Goal: Task Accomplishment & Management: Manage account settings

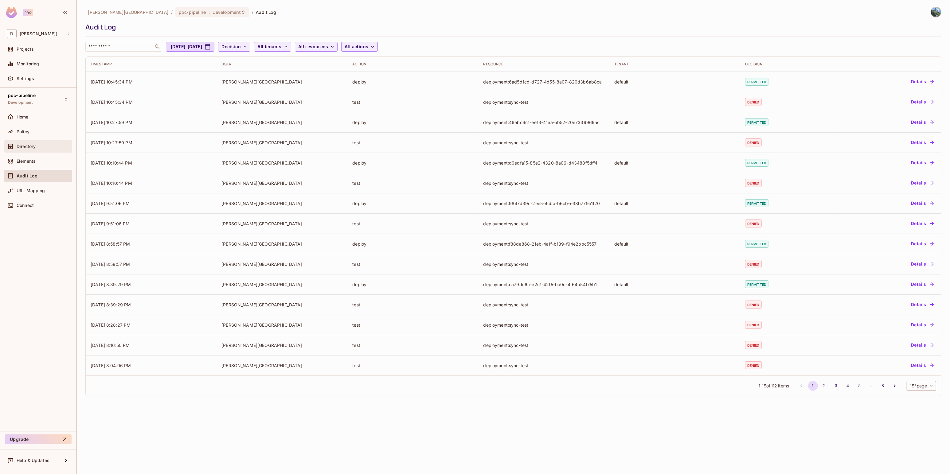
click at [38, 146] on div "Directory" at bounding box center [43, 146] width 53 height 5
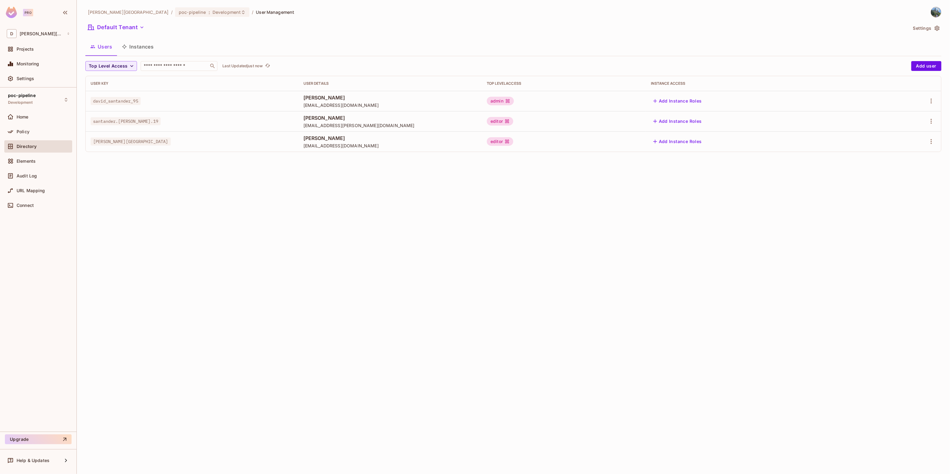
click at [514, 103] on div "admin" at bounding box center [500, 101] width 27 height 9
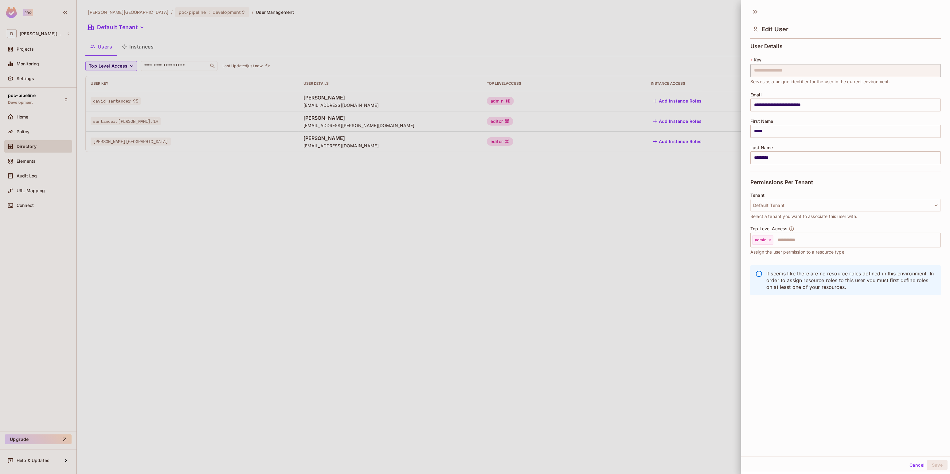
click at [641, 209] on div at bounding box center [475, 237] width 950 height 474
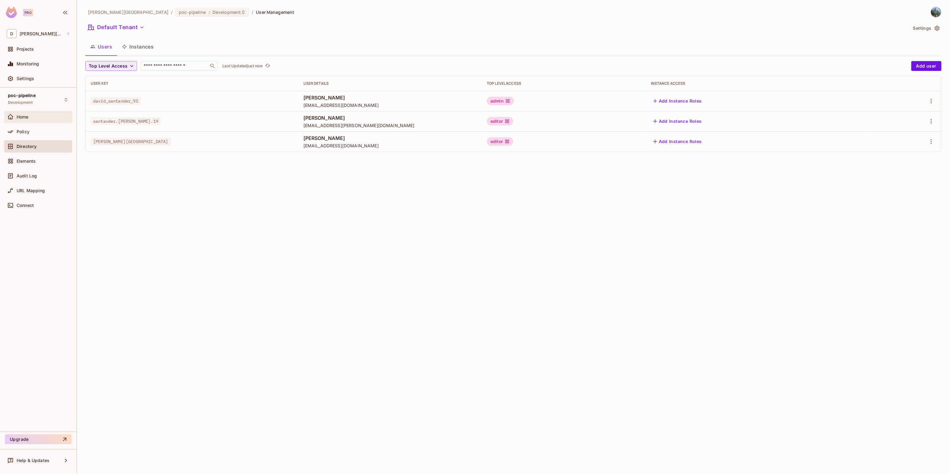
click at [31, 118] on div "Home" at bounding box center [43, 117] width 53 height 5
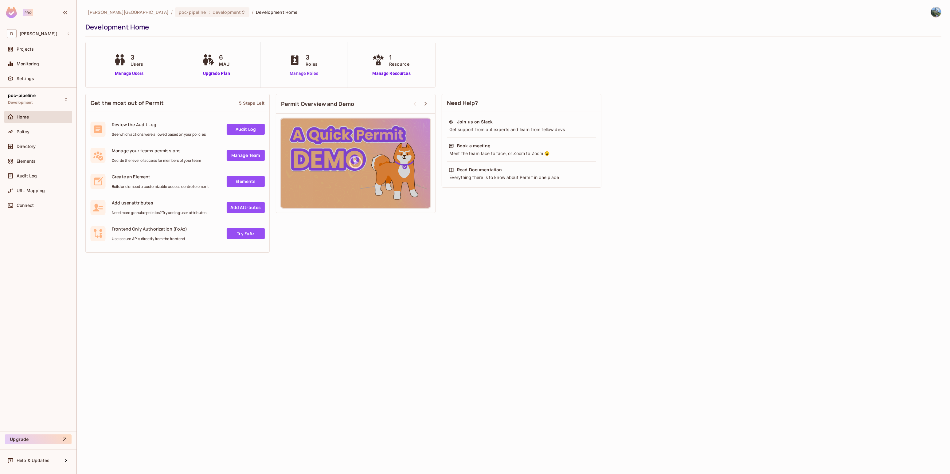
click at [299, 75] on link "Manage Roles" at bounding box center [303, 73] width 33 height 6
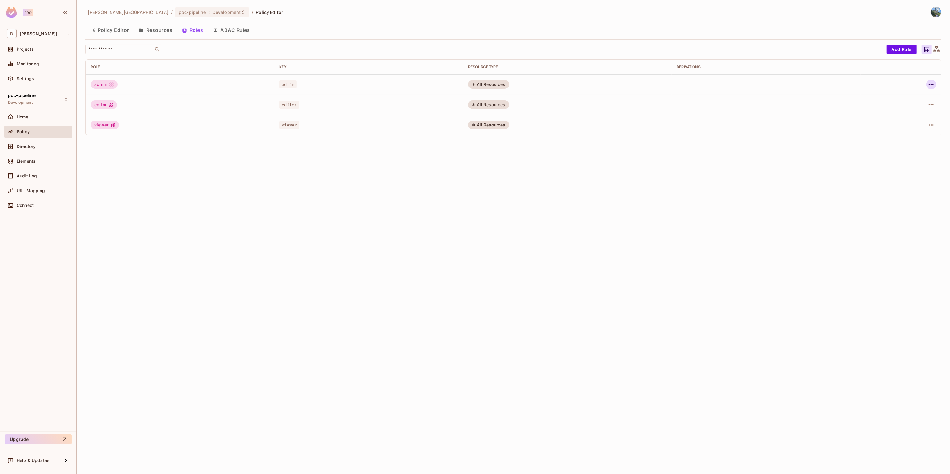
click at [929, 86] on icon "button" at bounding box center [930, 84] width 7 height 7
click at [902, 100] on div "Edit Role" at bounding box center [903, 98] width 18 height 6
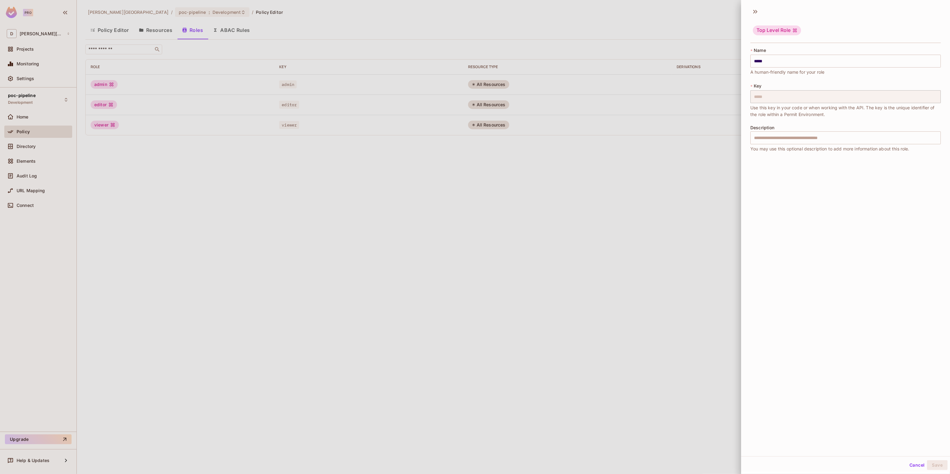
click at [679, 177] on div at bounding box center [475, 237] width 950 height 474
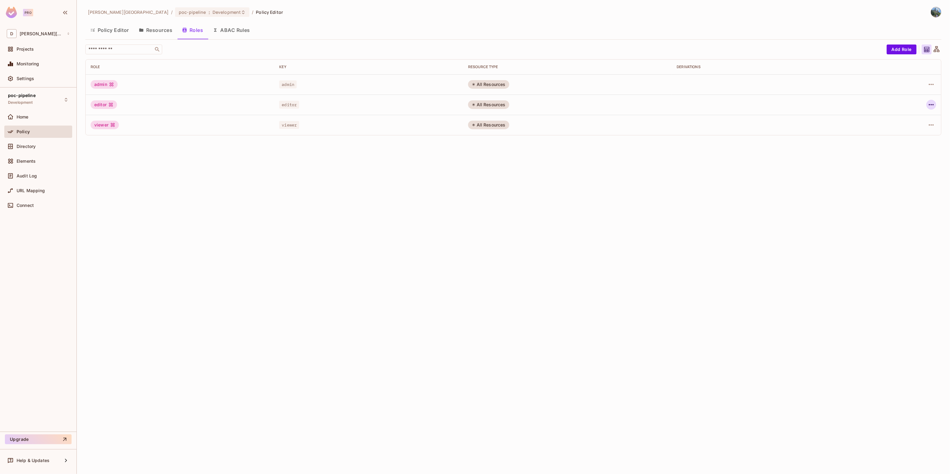
click at [928, 104] on icon "button" at bounding box center [930, 104] width 7 height 7
click at [902, 119] on div "Edit Role" at bounding box center [903, 119] width 18 height 6
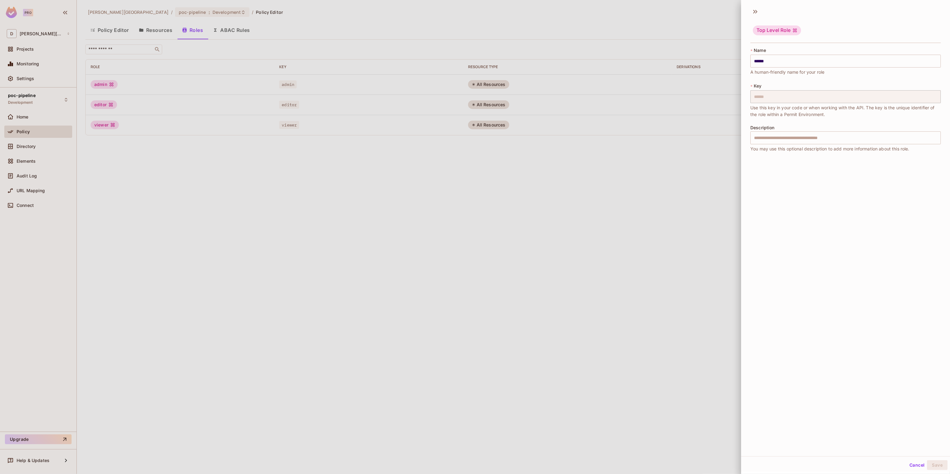
click at [710, 203] on div at bounding box center [475, 237] width 950 height 474
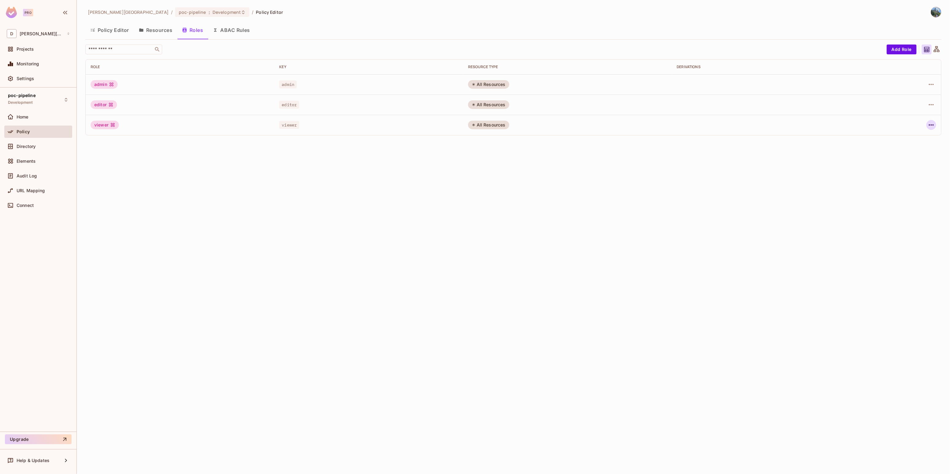
click at [931, 127] on icon "button" at bounding box center [930, 124] width 7 height 7
click at [899, 136] on div "Edit Role" at bounding box center [903, 139] width 18 height 6
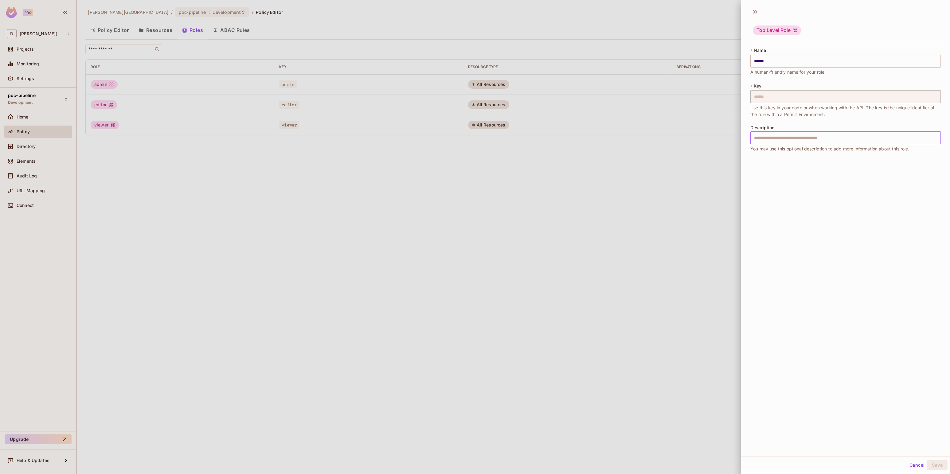
click at [796, 137] on input "text" at bounding box center [845, 137] width 190 height 13
click at [694, 186] on div at bounding box center [475, 237] width 950 height 474
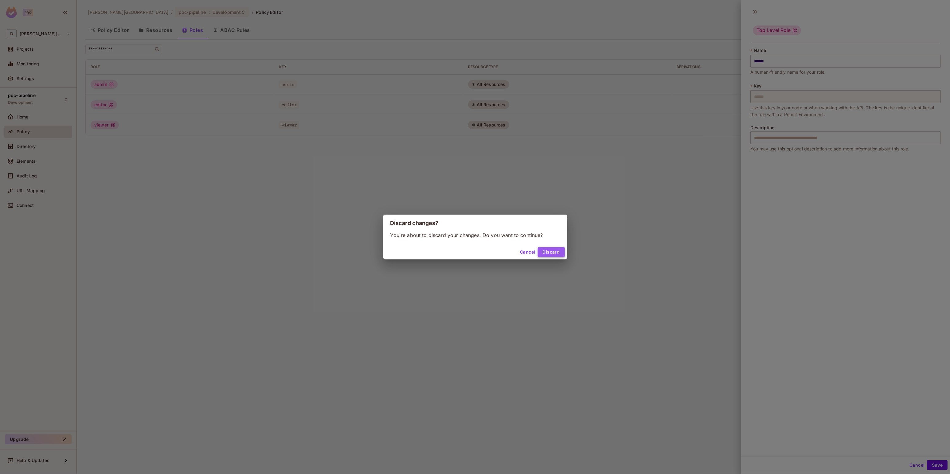
click at [550, 250] on button "Discard" at bounding box center [551, 252] width 27 height 10
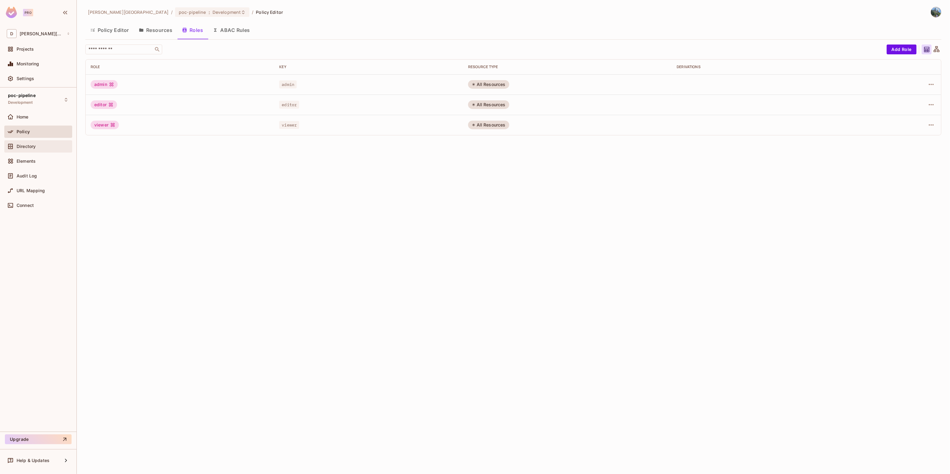
click at [26, 146] on span "Directory" at bounding box center [26, 146] width 19 height 5
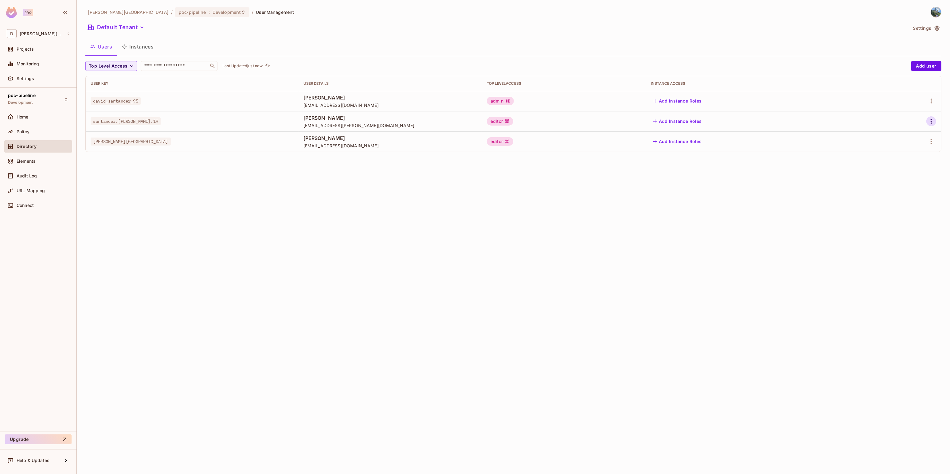
click at [929, 125] on button "button" at bounding box center [931, 121] width 10 height 10
click at [906, 138] on li "Edit" at bounding box center [904, 136] width 54 height 14
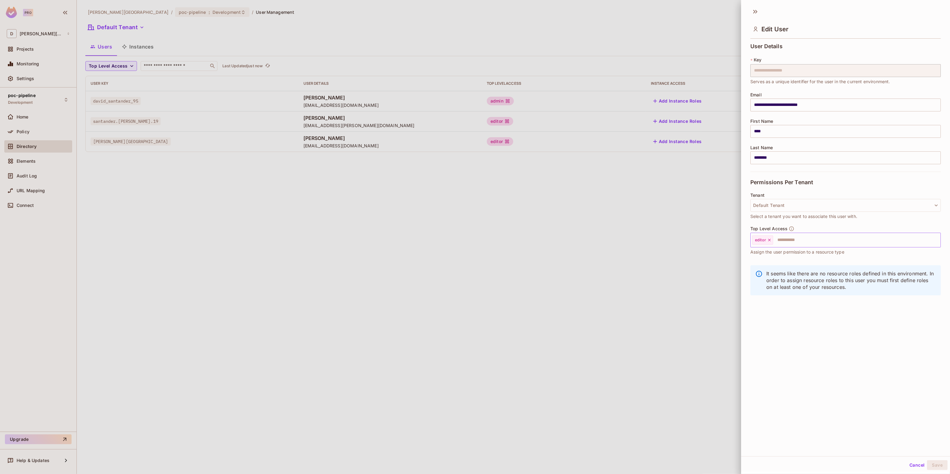
click at [768, 239] on icon at bounding box center [769, 240] width 2 height 2
click at [763, 241] on input "text" at bounding box center [839, 240] width 177 height 12
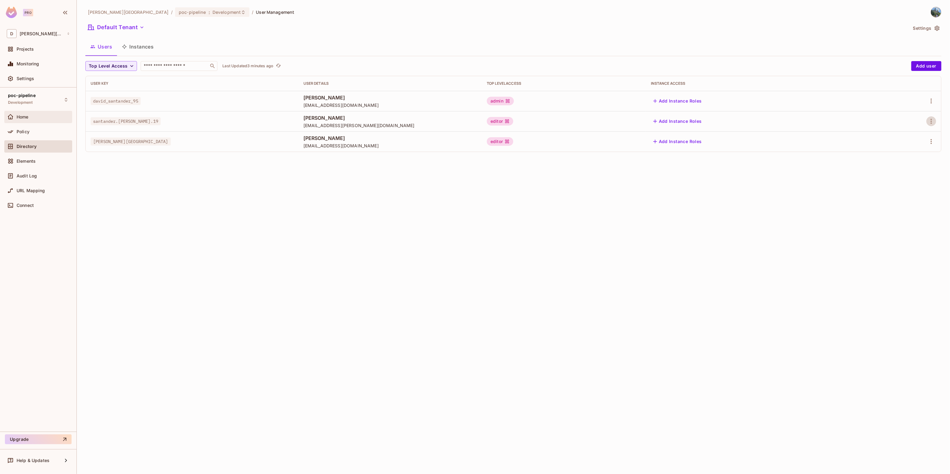
click at [42, 115] on div "Home" at bounding box center [43, 117] width 53 height 5
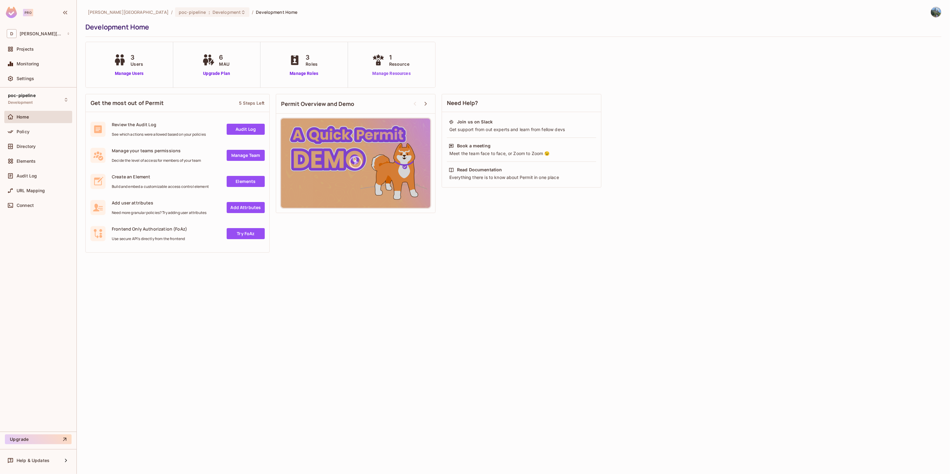
click at [383, 75] on link "Manage Resources" at bounding box center [392, 73] width 42 height 6
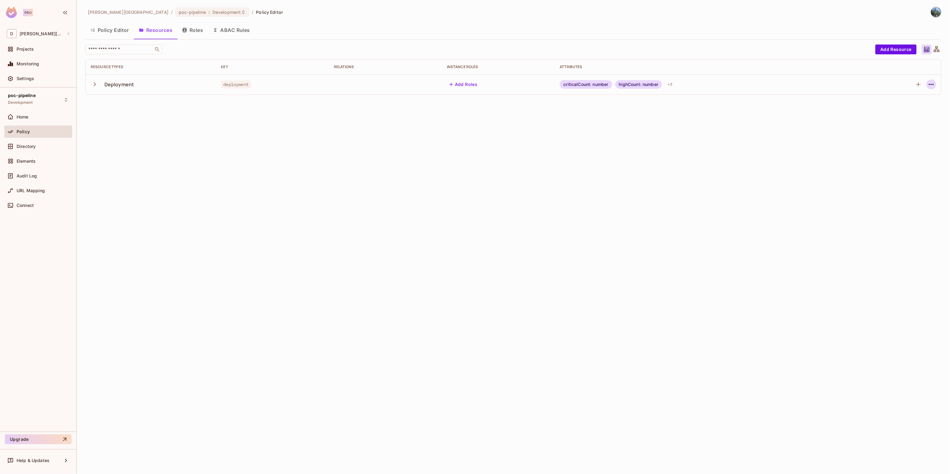
click at [928, 87] on icon "button" at bounding box center [930, 84] width 7 height 7
click at [905, 111] on div "Edit Resource" at bounding box center [904, 109] width 29 height 6
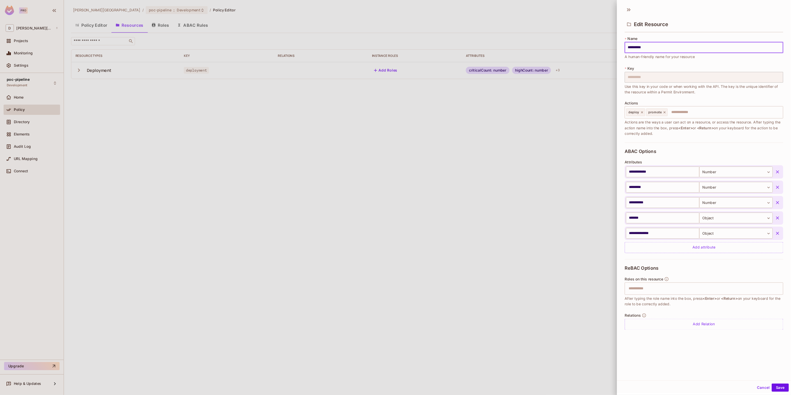
scroll to position [1, 0]
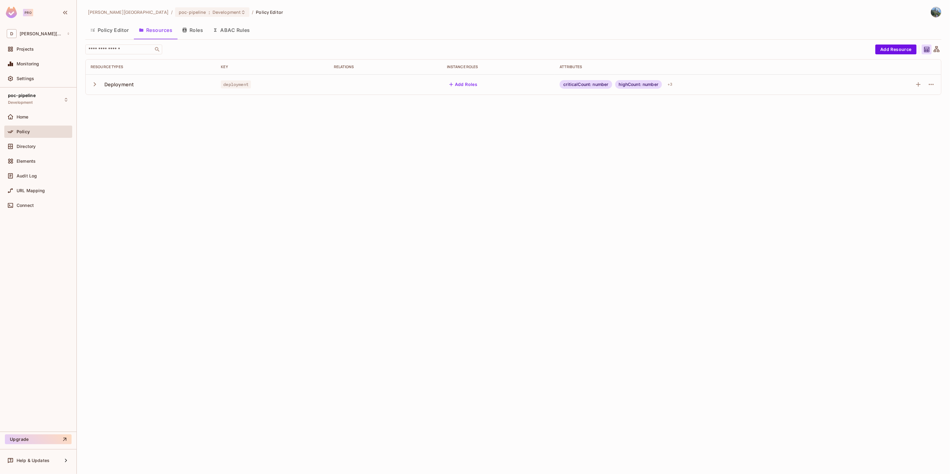
click at [184, 33] on button "Roles" at bounding box center [192, 29] width 31 height 15
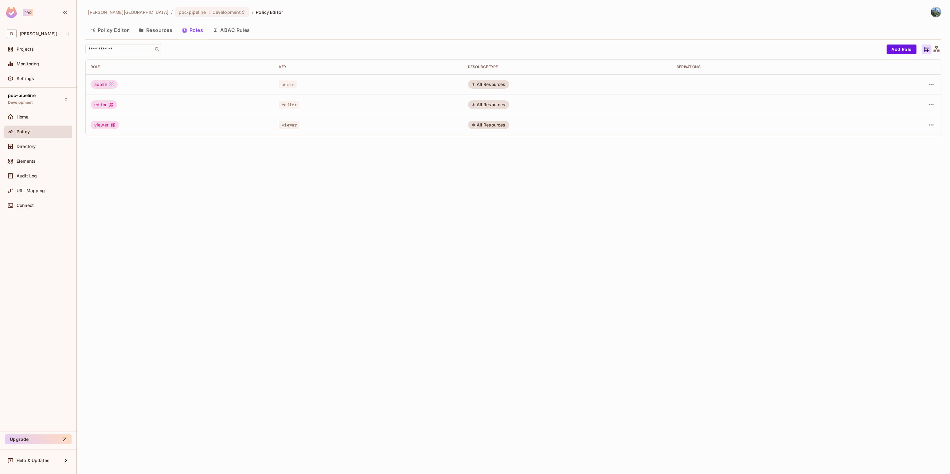
click at [110, 32] on button "Policy Editor" at bounding box center [109, 29] width 49 height 15
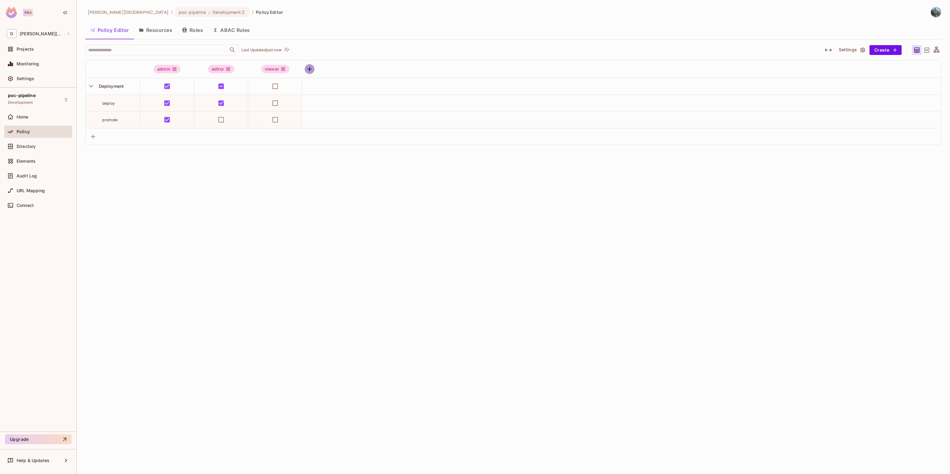
click at [310, 71] on icon "button" at bounding box center [309, 69] width 4 height 4
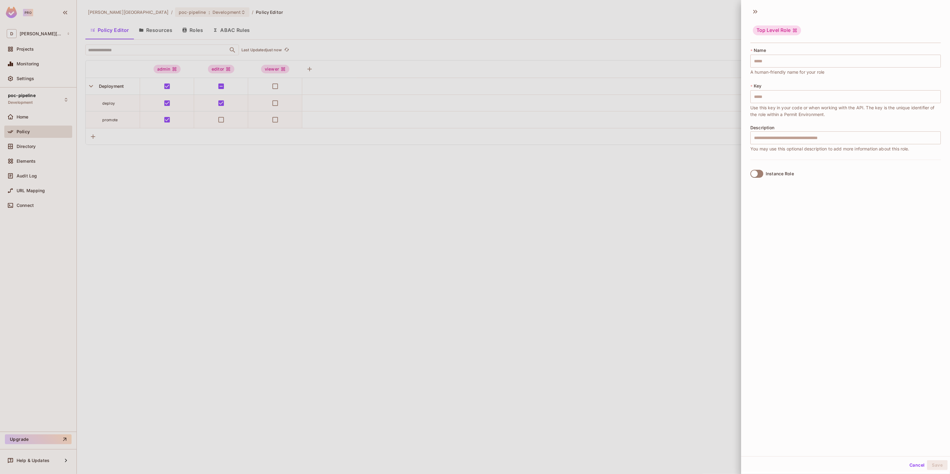
click at [650, 170] on div at bounding box center [475, 237] width 950 height 474
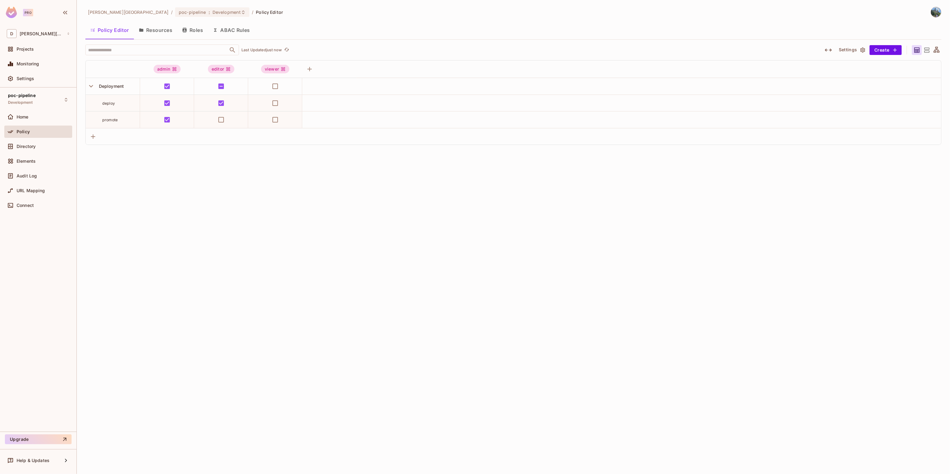
click at [201, 30] on button "Roles" at bounding box center [192, 29] width 31 height 15
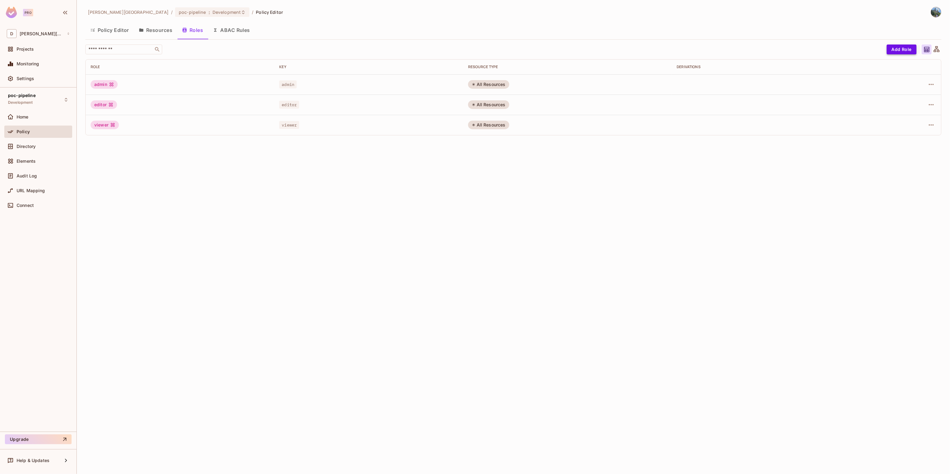
click at [895, 53] on button "Add Role" at bounding box center [901, 50] width 30 height 10
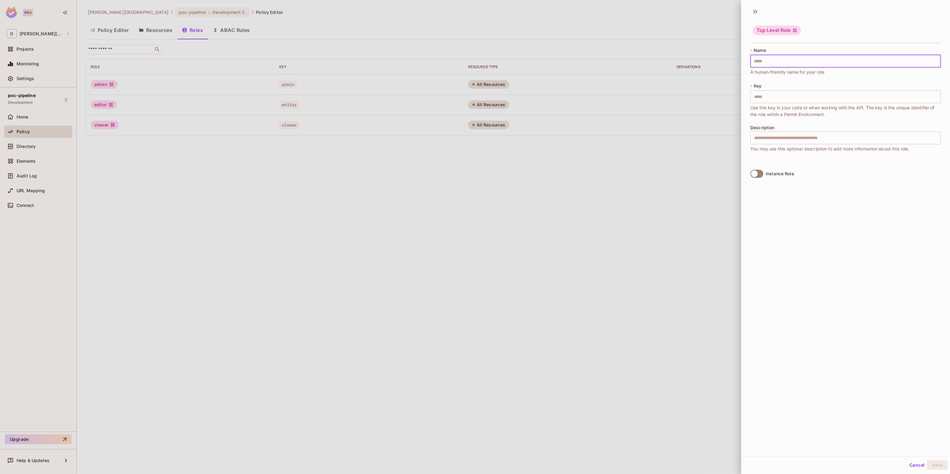
click at [822, 66] on input "text" at bounding box center [845, 61] width 190 height 13
paste input "*********"
type input "*********"
click at [756, 62] on input "*********" at bounding box center [845, 61] width 190 height 13
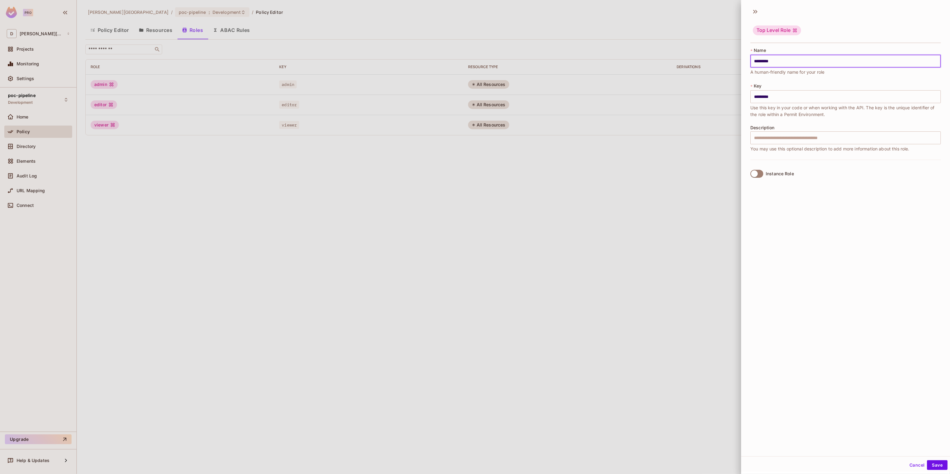
type input "********"
type input "*********"
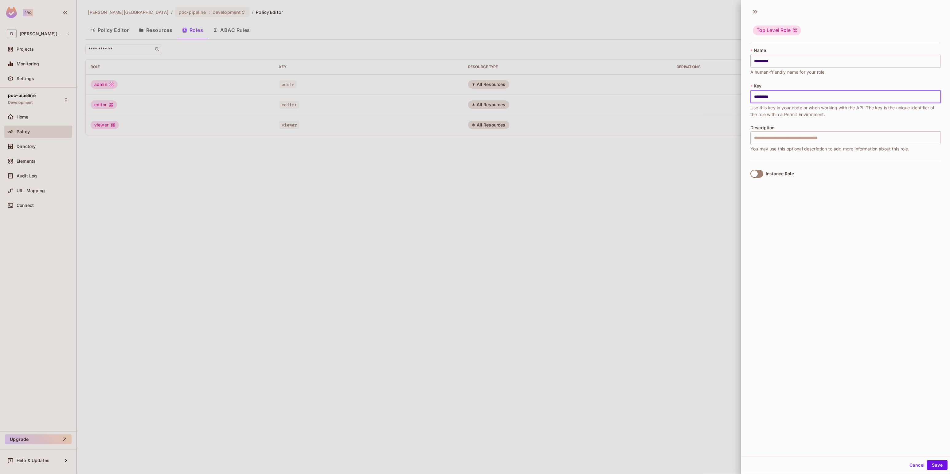
click at [755, 97] on input "*********" at bounding box center [845, 96] width 190 height 13
type input "*********"
click at [775, 136] on input "text" at bounding box center [845, 137] width 190 height 13
paste input "**********"
type input "**********"
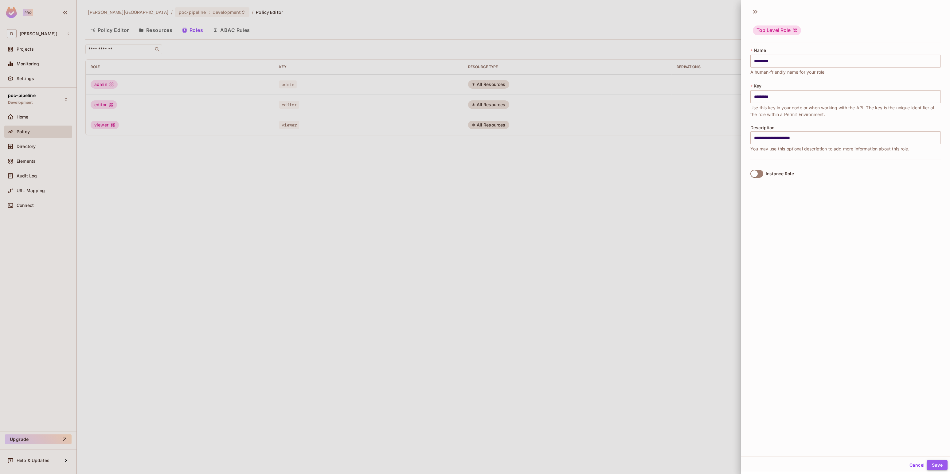
click at [933, 462] on button "Save" at bounding box center [937, 465] width 21 height 10
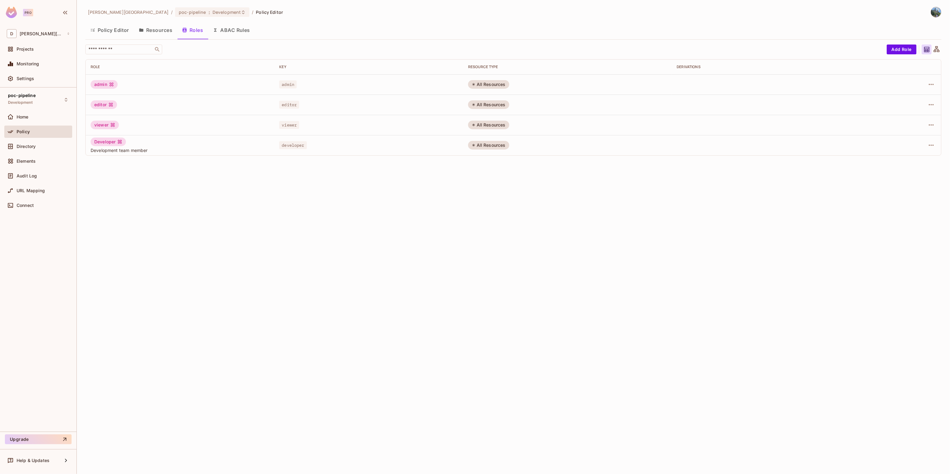
click at [483, 145] on div "All Resources" at bounding box center [488, 145] width 41 height 9
click at [148, 31] on button "Resources" at bounding box center [155, 29] width 43 height 15
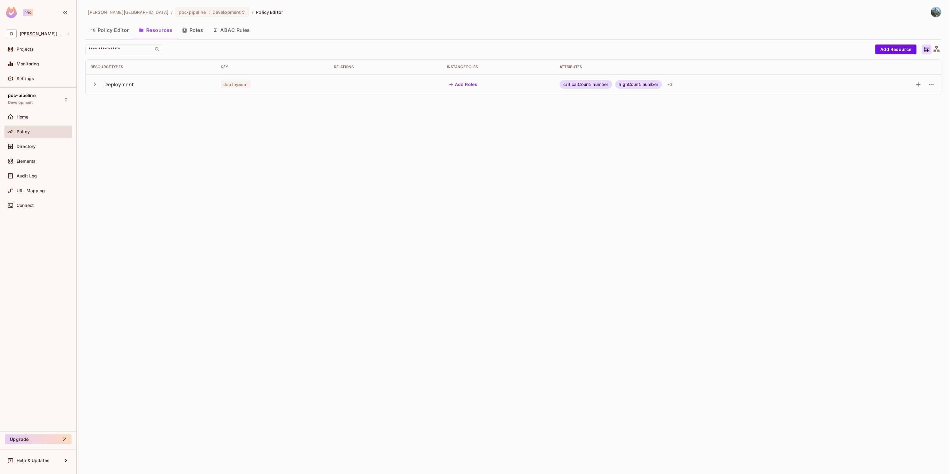
click at [93, 87] on icon "button" at bounding box center [95, 84] width 8 height 8
click at [272, 127] on td at bounding box center [272, 125] width 113 height 20
click at [164, 109] on td "deploy" at bounding box center [151, 105] width 130 height 20
click at [110, 34] on button "Policy Editor" at bounding box center [109, 29] width 49 height 15
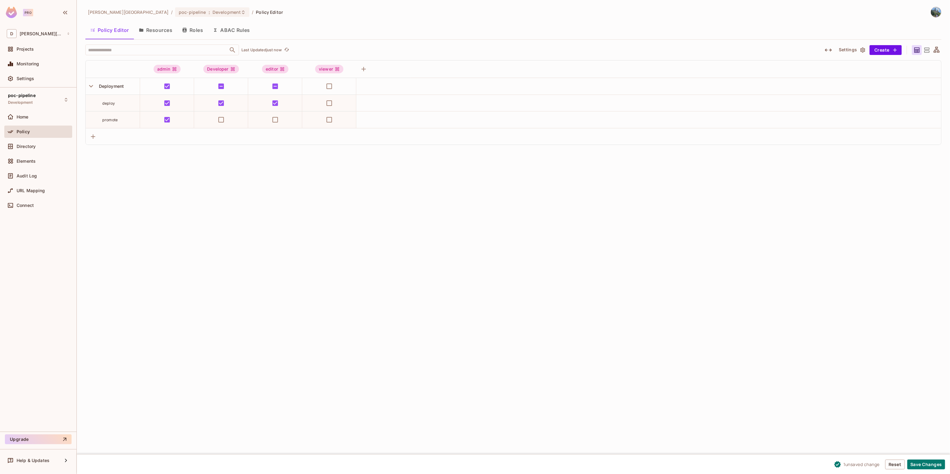
click at [204, 29] on button "Roles" at bounding box center [192, 29] width 31 height 15
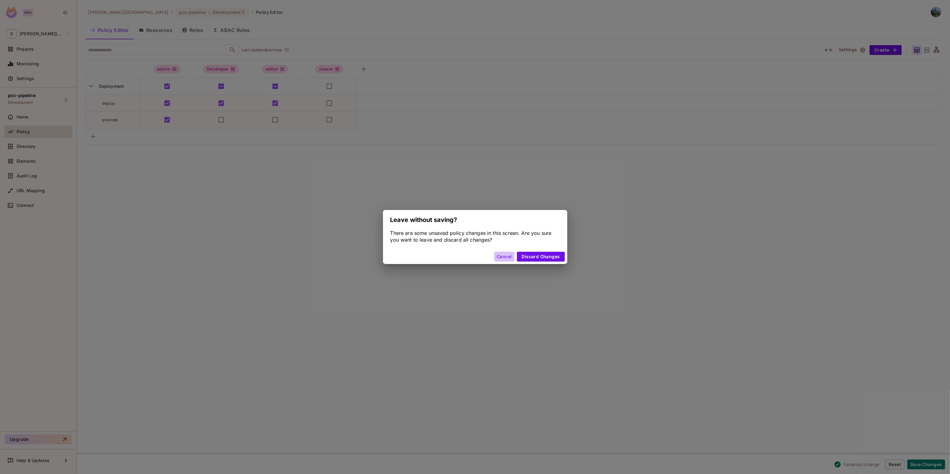
click at [510, 258] on button "Cancel" at bounding box center [504, 257] width 20 height 10
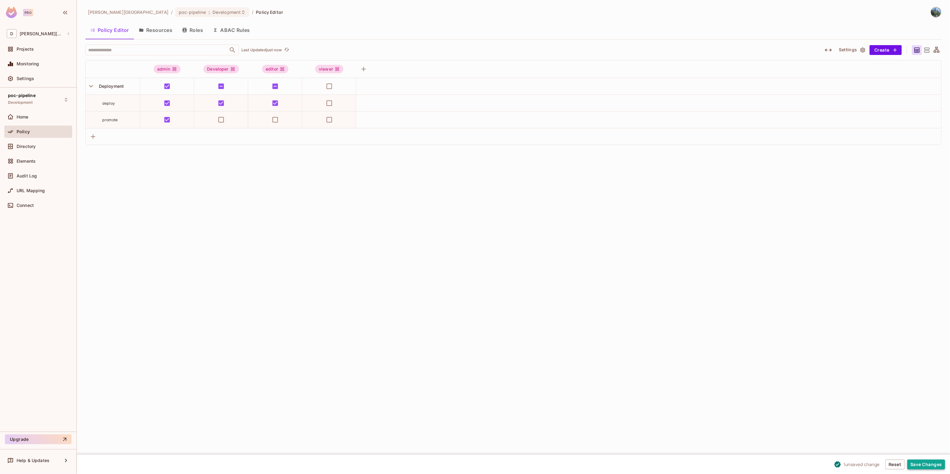
click at [933, 467] on button "Save Changes" at bounding box center [926, 465] width 38 height 10
drag, startPoint x: 219, startPoint y: 67, endPoint x: 134, endPoint y: 62, distance: 84.6
click at [134, 62] on tr "admin Developer editor viewer" at bounding box center [513, 69] width 855 height 18
drag, startPoint x: 134, startPoint y: 62, endPoint x: 338, endPoint y: 213, distance: 253.9
click at [339, 214] on div "david-santander / poc-pipeline : Development / Policy Editor Policy Editor Reso…" at bounding box center [513, 237] width 873 height 474
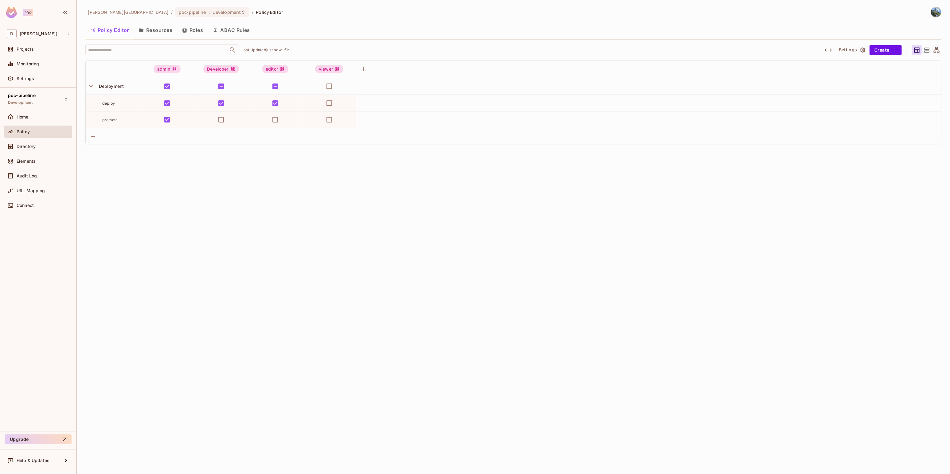
click at [160, 34] on button "Resources" at bounding box center [155, 29] width 43 height 15
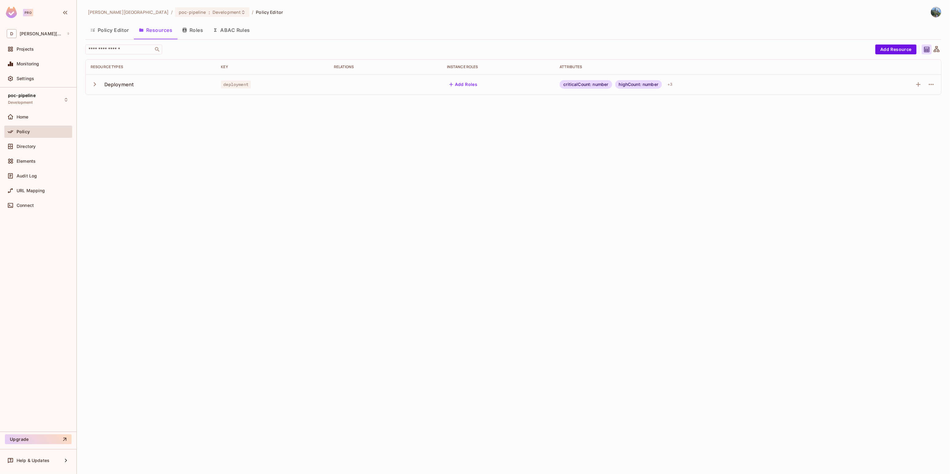
click at [196, 33] on button "Roles" at bounding box center [192, 29] width 31 height 15
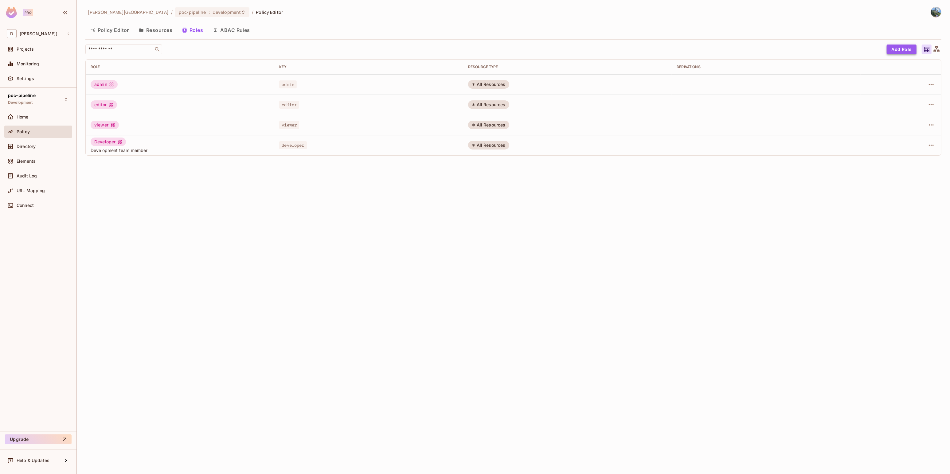
click at [896, 51] on button "Add Role" at bounding box center [901, 50] width 30 height 10
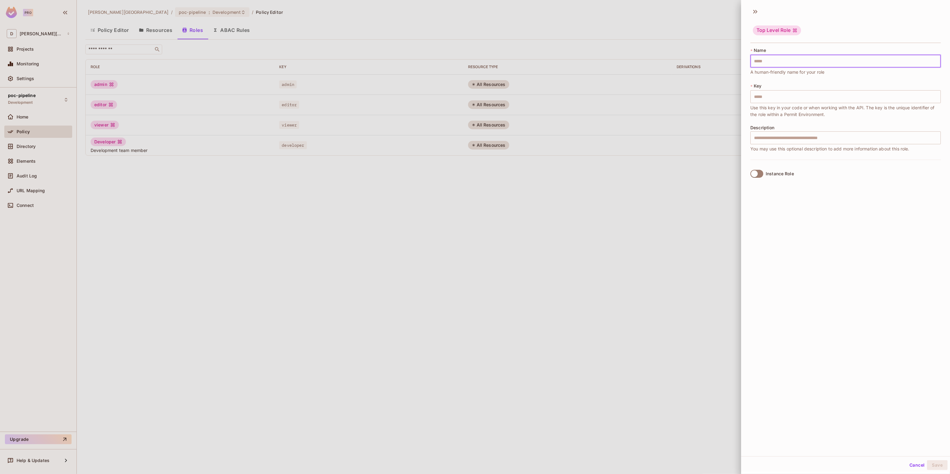
click at [760, 62] on input "text" at bounding box center [845, 61] width 190 height 13
paste input "**********"
type input "**********"
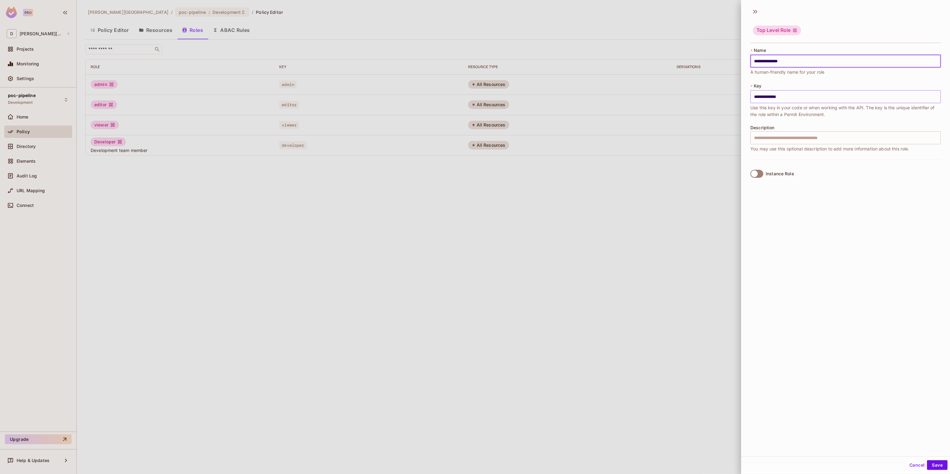
click at [764, 94] on input "**********" at bounding box center [845, 96] width 190 height 13
paste input "text"
type input "******"
click at [768, 135] on input "text" at bounding box center [845, 137] width 190 height 13
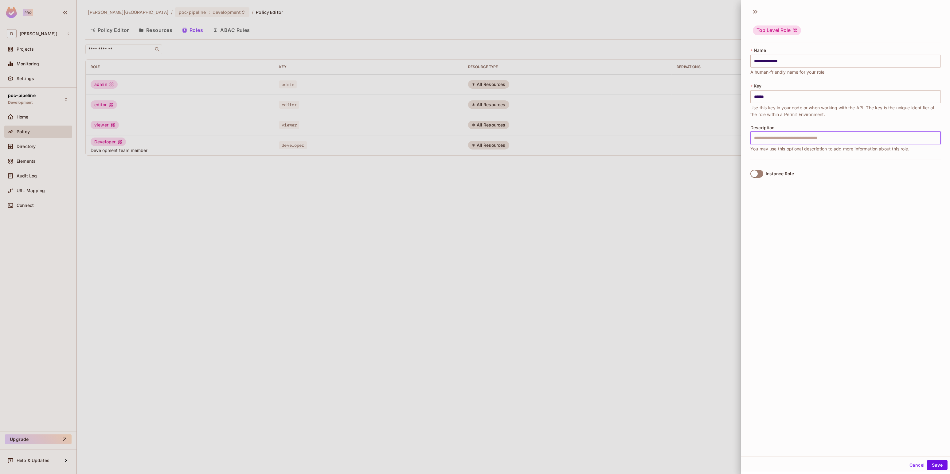
paste input "**********"
type input "**********"
click at [814, 249] on div "**********" at bounding box center [845, 230] width 209 height 452
click at [932, 465] on button "Save" at bounding box center [937, 465] width 21 height 10
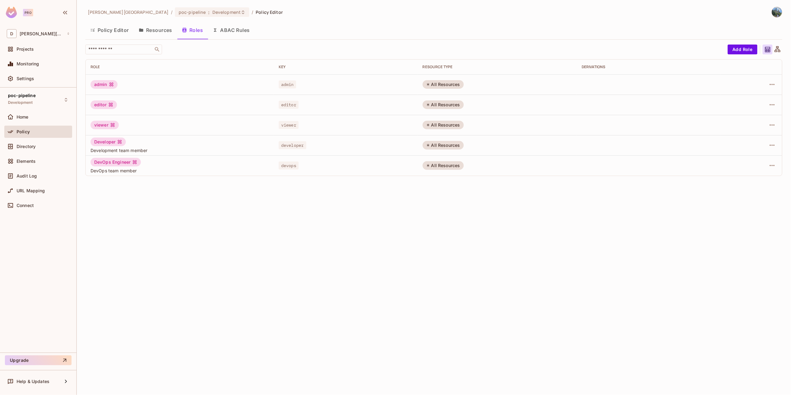
click at [115, 29] on button "Policy Editor" at bounding box center [109, 29] width 49 height 15
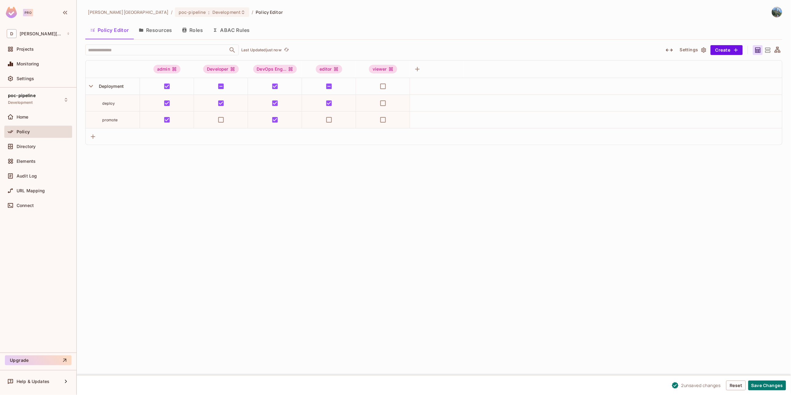
click at [291, 238] on div "david-santander / poc-pipeline : Development / Policy Editor Policy Editor Reso…" at bounding box center [434, 197] width 714 height 395
click at [38, 145] on div "Directory" at bounding box center [43, 146] width 53 height 5
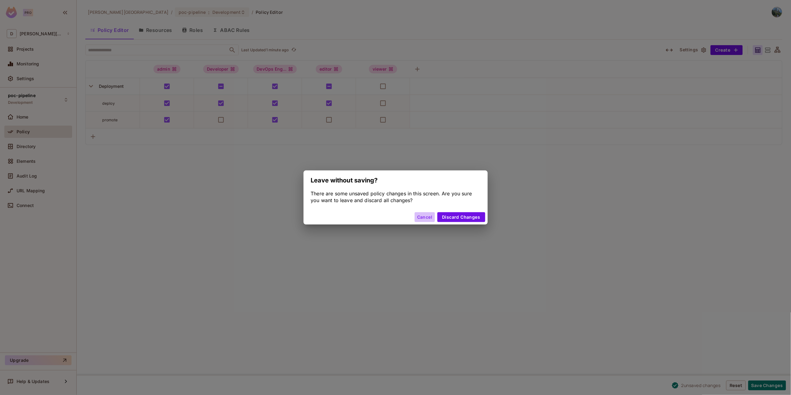
click at [425, 216] on button "Cancel" at bounding box center [425, 217] width 20 height 10
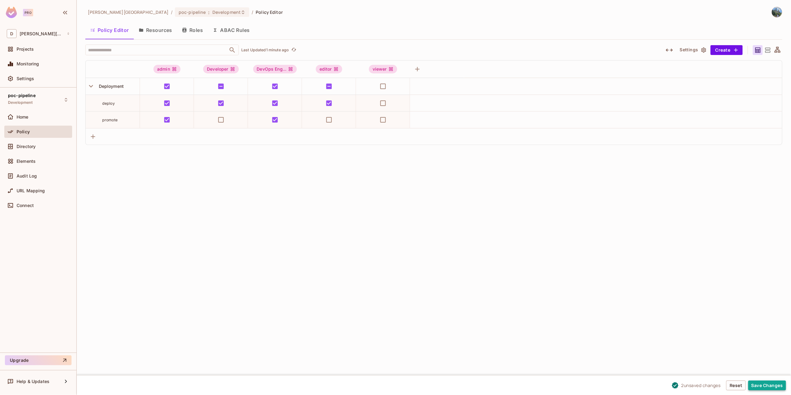
click at [771, 383] on button "Save Changes" at bounding box center [768, 385] width 38 height 10
click at [31, 145] on span "Directory" at bounding box center [26, 146] width 19 height 5
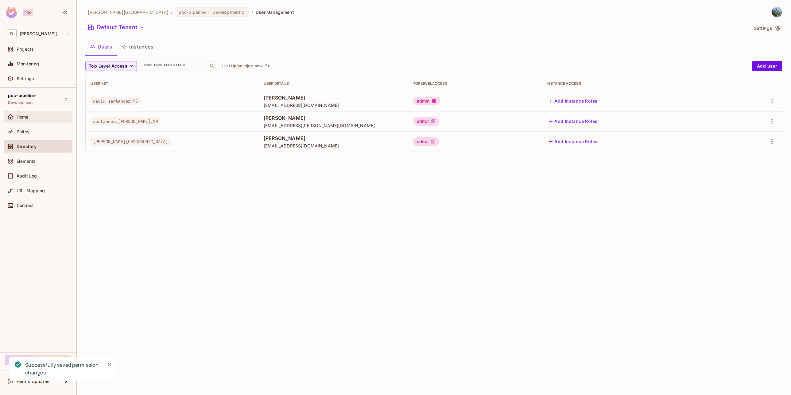
click at [41, 118] on div "Home" at bounding box center [43, 117] width 53 height 5
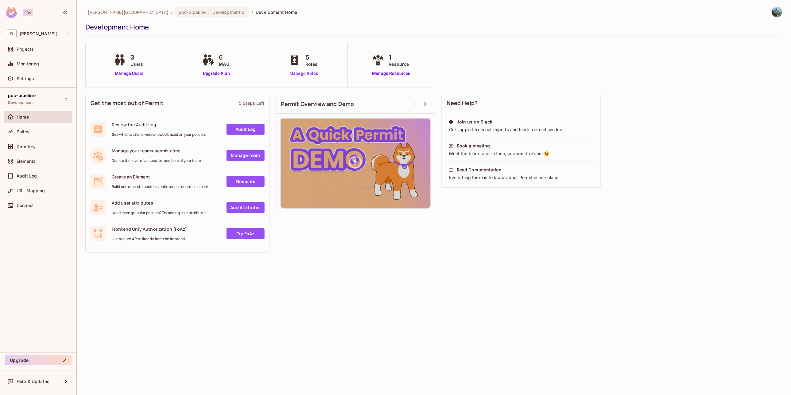
click at [304, 75] on link "Manage Roles" at bounding box center [303, 73] width 33 height 6
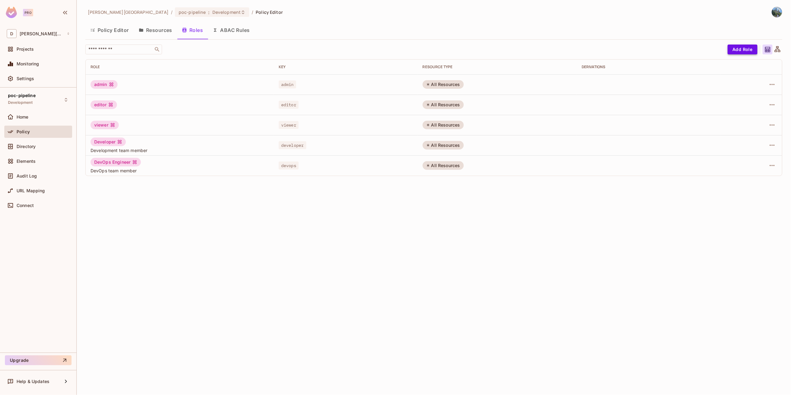
click at [742, 51] on button "Add Role" at bounding box center [743, 50] width 30 height 10
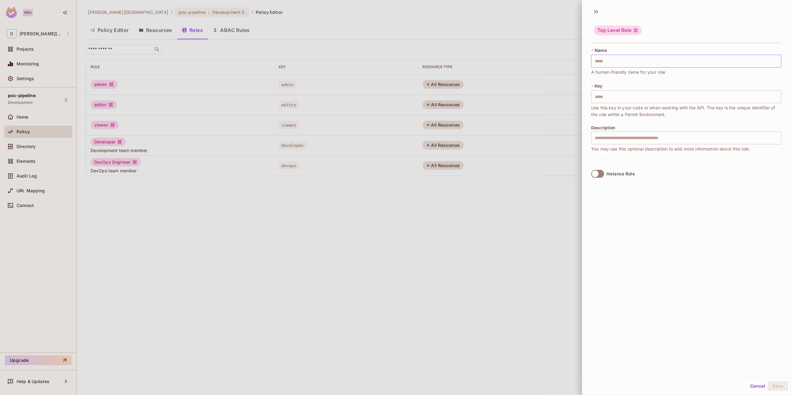
click at [606, 62] on input "text" at bounding box center [687, 61] width 190 height 13
click at [597, 97] on input "text" at bounding box center [687, 96] width 190 height 13
paste input "**********"
type input "**********"
click at [600, 60] on input "text" at bounding box center [687, 61] width 190 height 13
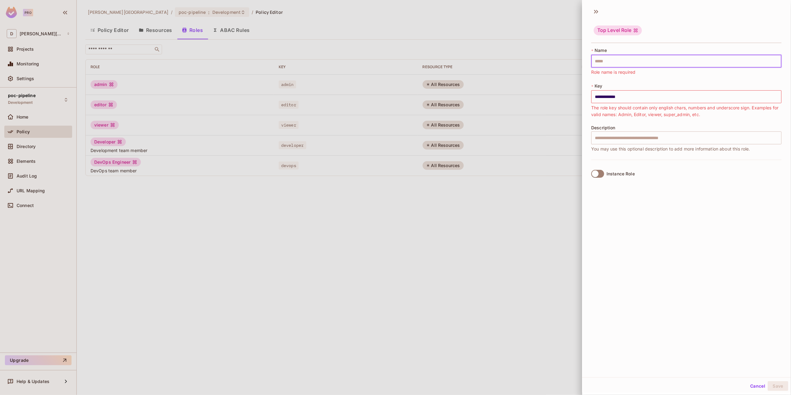
paste input "**********"
type input "**********"
click at [604, 99] on input "**********" at bounding box center [687, 96] width 190 height 13
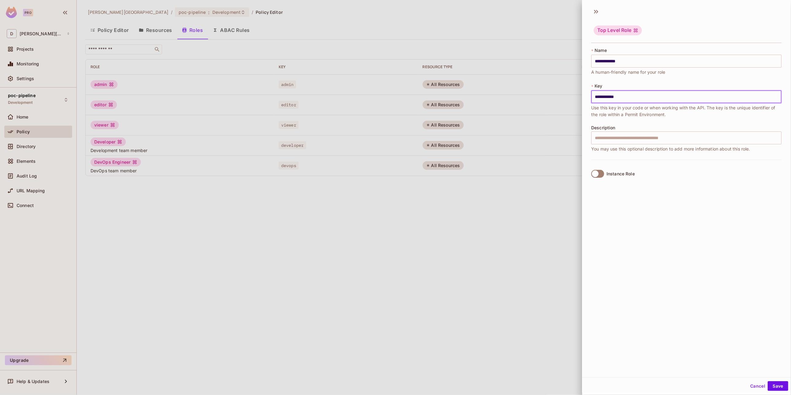
click at [604, 99] on input "**********" at bounding box center [687, 96] width 190 height 13
click at [620, 58] on input "**********" at bounding box center [687, 61] width 190 height 13
type input "**********"
type input "*********"
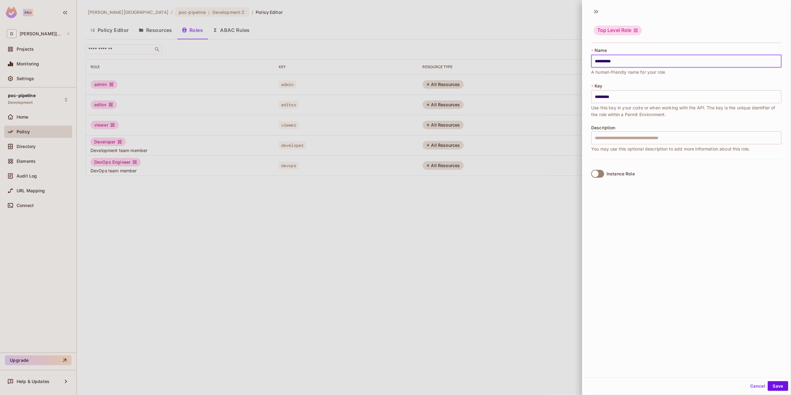
type input "**********"
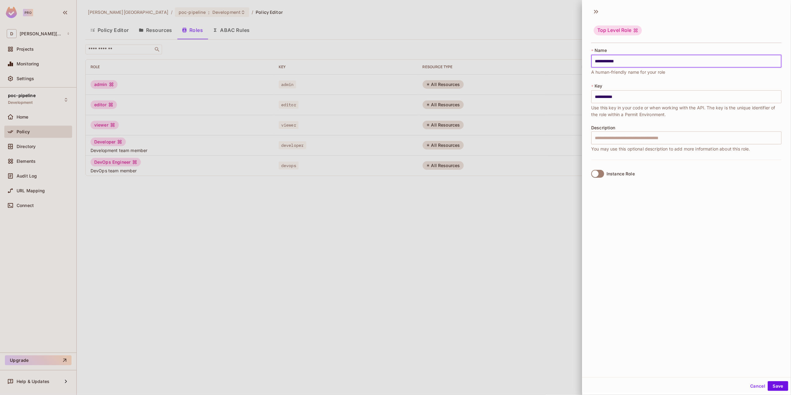
type input "**********"
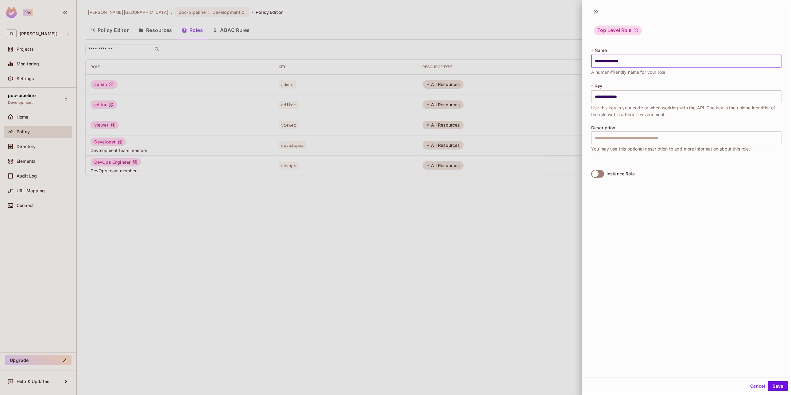
type input "**********"
click at [606, 98] on input "**********" at bounding box center [687, 96] width 190 height 13
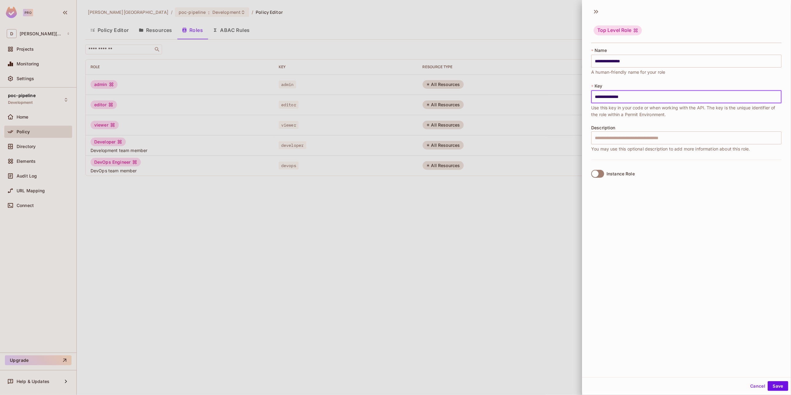
paste input "text"
type input "********"
click at [647, 200] on div "**********" at bounding box center [686, 190] width 209 height 373
click at [771, 385] on button "Save" at bounding box center [778, 386] width 21 height 10
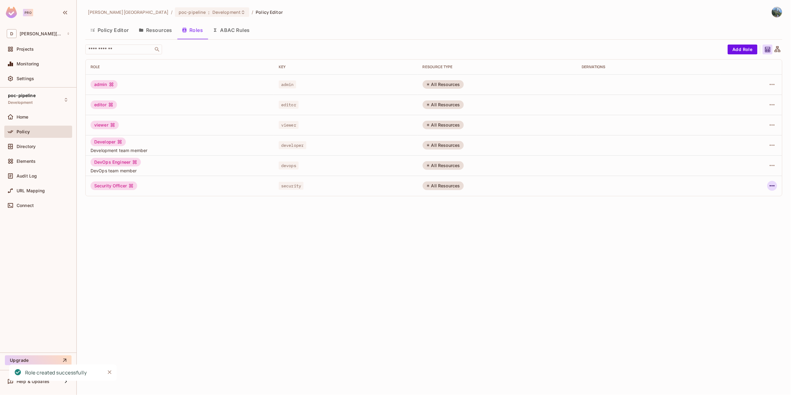
click at [773, 188] on icon "button" at bounding box center [772, 185] width 7 height 7
click at [749, 202] on div "Edit Role" at bounding box center [745, 200] width 18 height 6
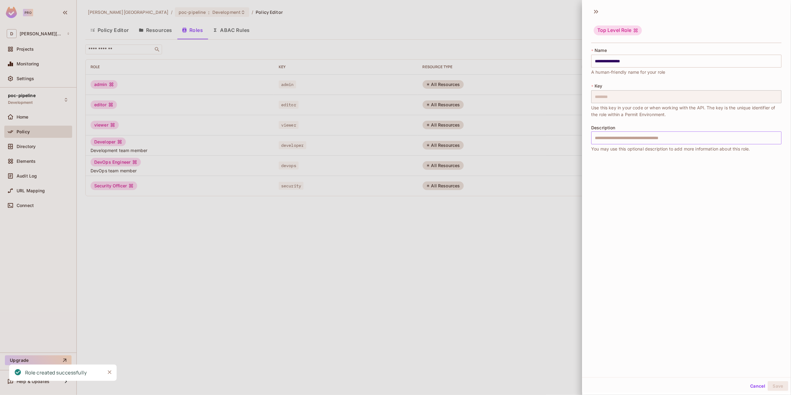
click at [618, 136] on input "text" at bounding box center [687, 137] width 190 height 13
paste input "**********"
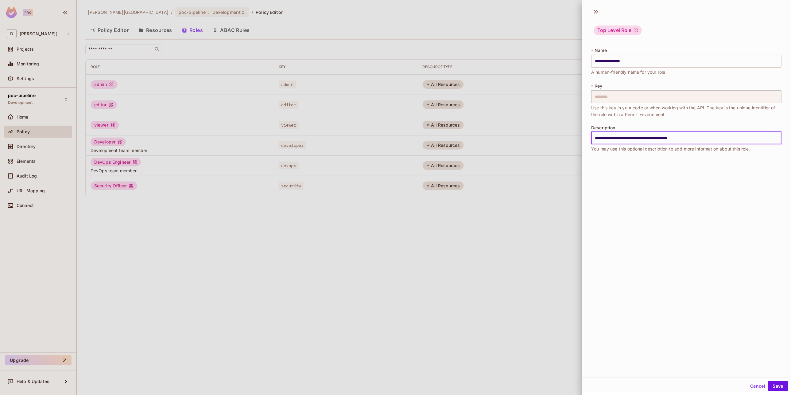
type input "**********"
click at [682, 254] on div "**********" at bounding box center [686, 190] width 209 height 373
click at [777, 387] on button "Save" at bounding box center [778, 386] width 21 height 10
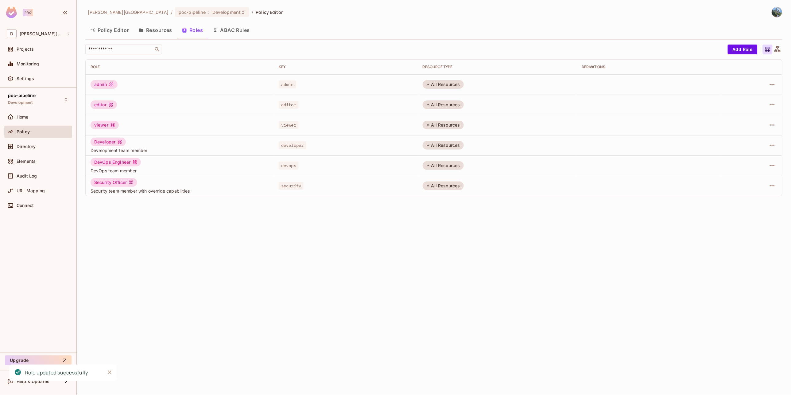
click at [418, 325] on div "david-santander / poc-pipeline : Development / Policy Editor Policy Editor Reso…" at bounding box center [434, 197] width 714 height 395
click at [44, 147] on div "Directory" at bounding box center [43, 146] width 53 height 5
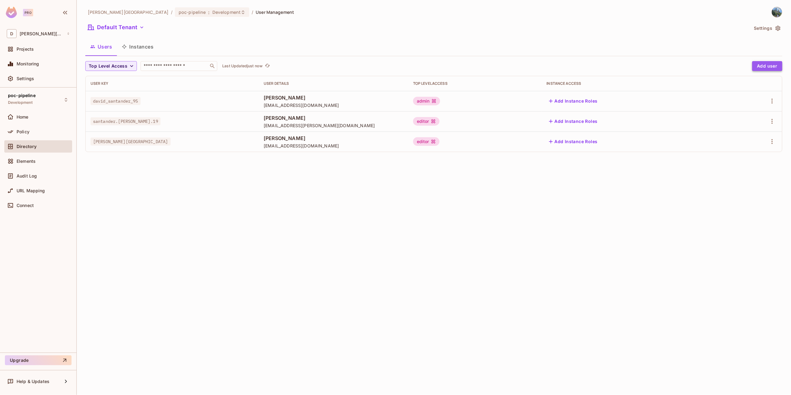
click at [769, 69] on button "Add user" at bounding box center [768, 66] width 30 height 10
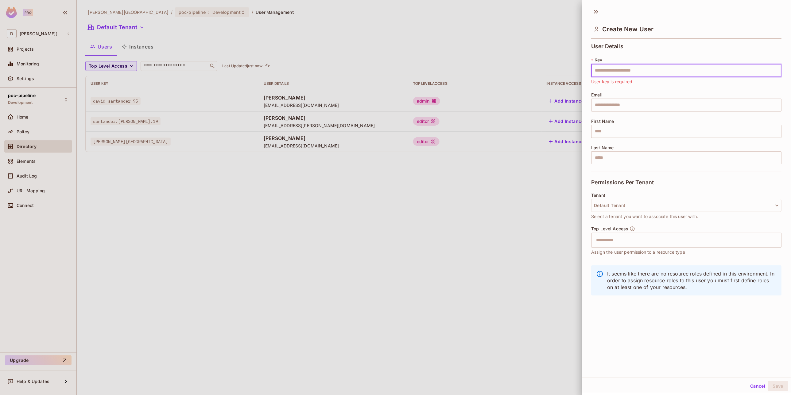
paste input "**********"
type input "**********"
click at [605, 107] on input "text" at bounding box center [687, 105] width 190 height 13
paste input "**********"
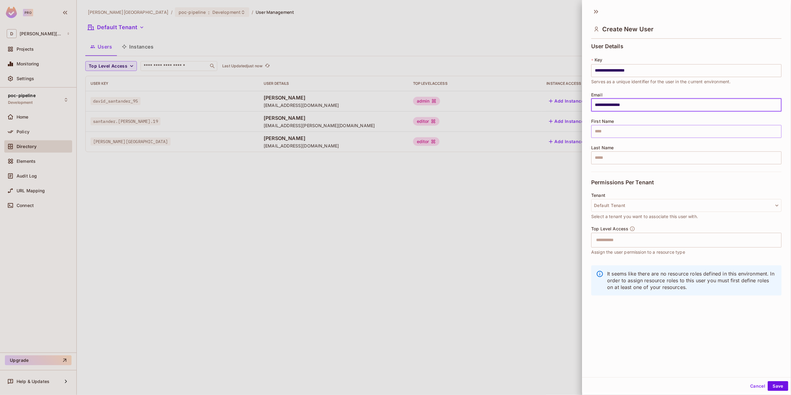
type input "**********"
click at [607, 133] on input "text" at bounding box center [687, 131] width 190 height 13
paste input "**********"
type input "**********"
click at [611, 176] on div "Permissions Per Tenant" at bounding box center [687, 182] width 190 height 21
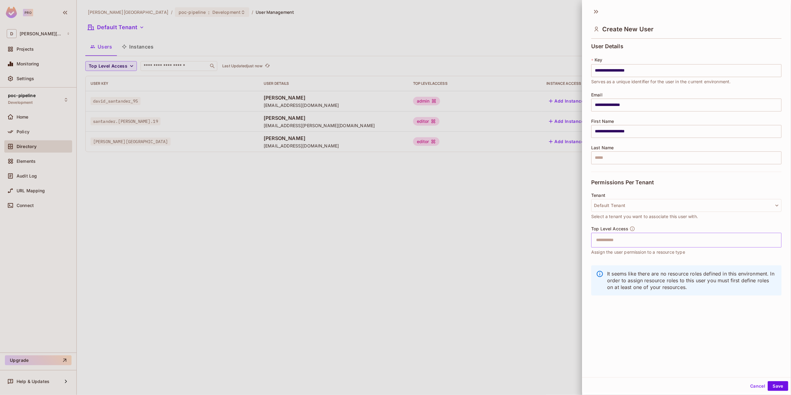
click at [631, 239] on input "text" at bounding box center [681, 240] width 177 height 12
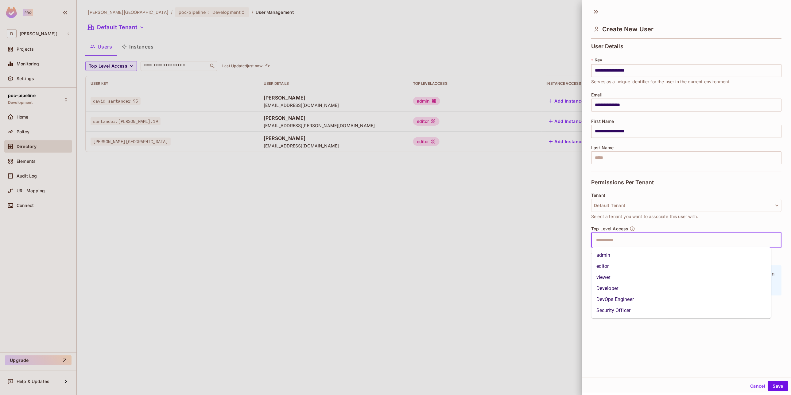
click at [618, 288] on li "Developer" at bounding box center [682, 288] width 180 height 11
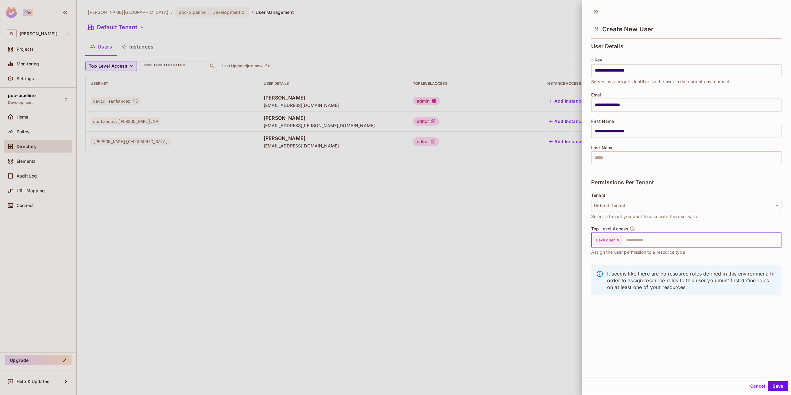
click at [624, 331] on div "**********" at bounding box center [686, 190] width 209 height 373
click at [769, 383] on button "Save" at bounding box center [778, 386] width 21 height 10
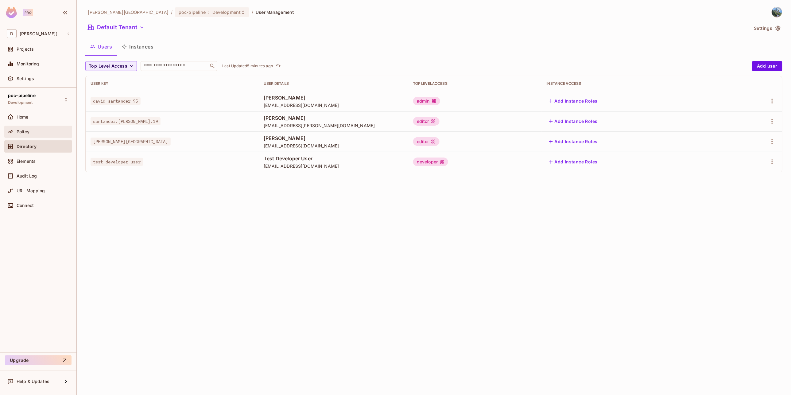
click at [41, 131] on div "Policy" at bounding box center [43, 131] width 53 height 5
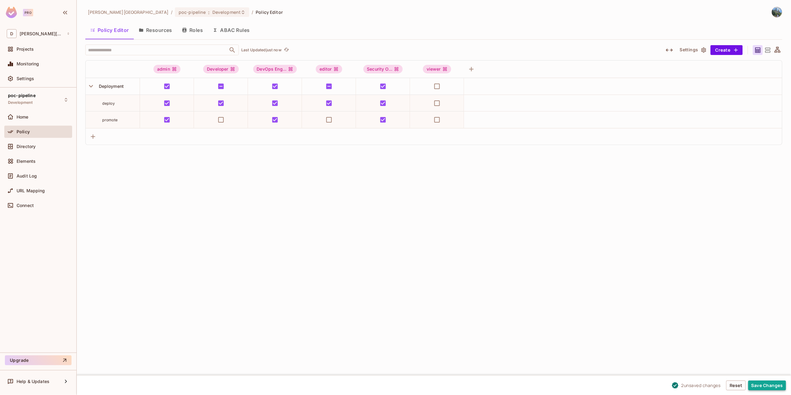
click at [758, 386] on button "Save Changes" at bounding box center [768, 385] width 38 height 10
click at [27, 116] on span "Home" at bounding box center [23, 117] width 12 height 5
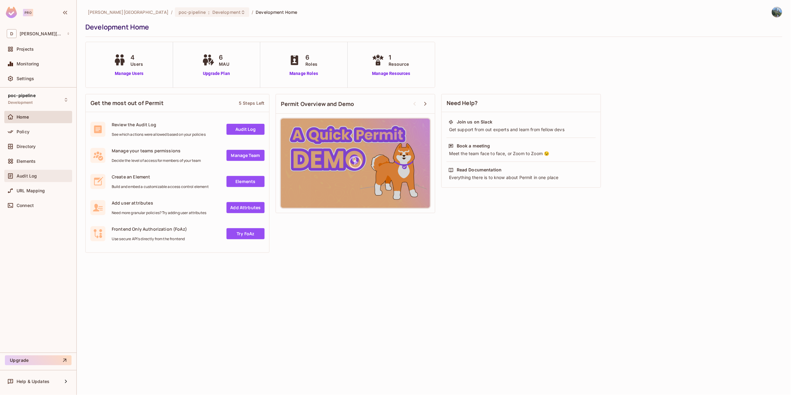
click at [33, 176] on span "Audit Log" at bounding box center [27, 175] width 20 height 5
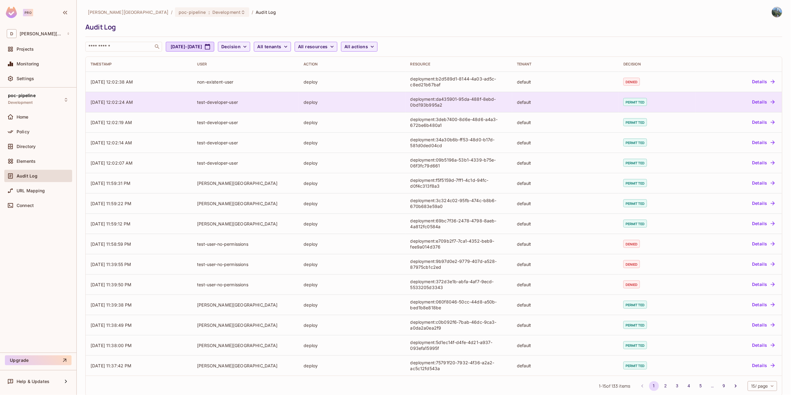
click at [759, 103] on button "Details" at bounding box center [764, 102] width 28 height 10
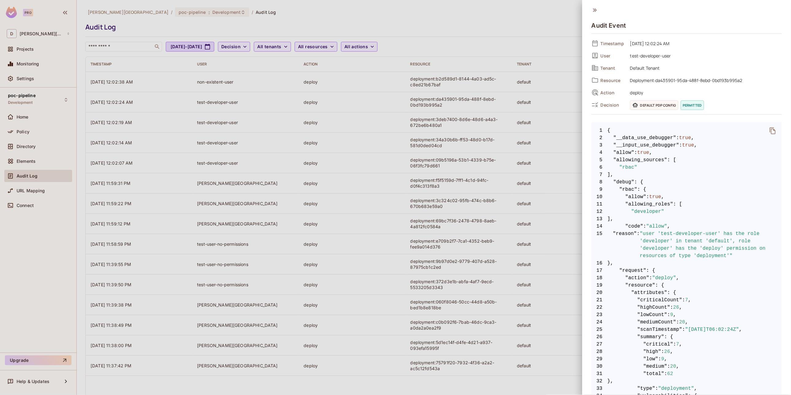
click at [769, 133] on icon "delete" at bounding box center [772, 130] width 7 height 7
click at [384, 218] on div at bounding box center [395, 197] width 791 height 395
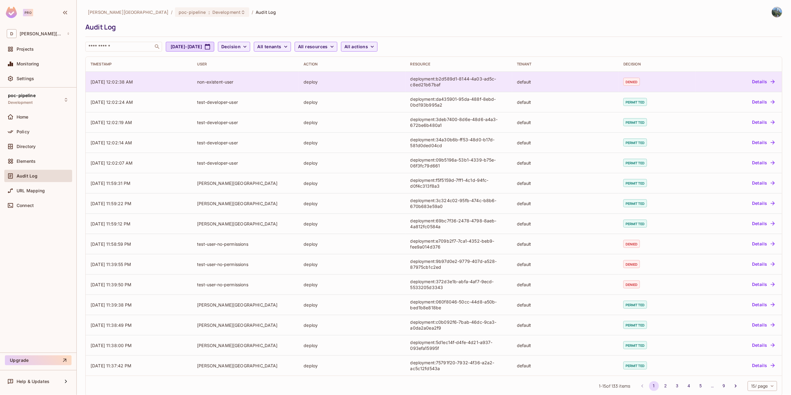
click at [759, 82] on button "Details" at bounding box center [764, 82] width 28 height 10
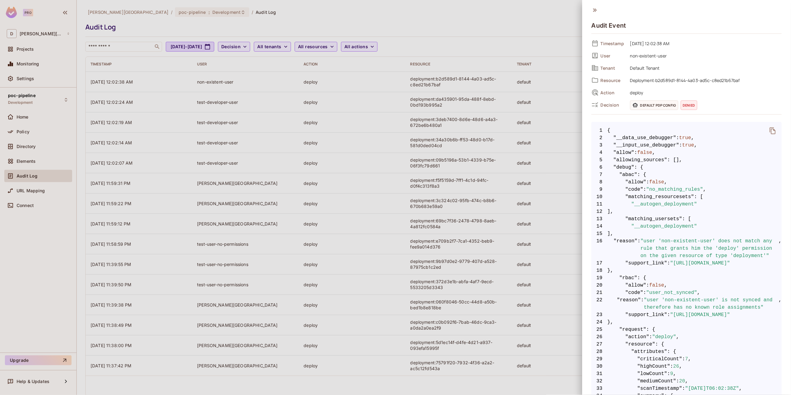
click at [492, 170] on div at bounding box center [395, 197] width 791 height 395
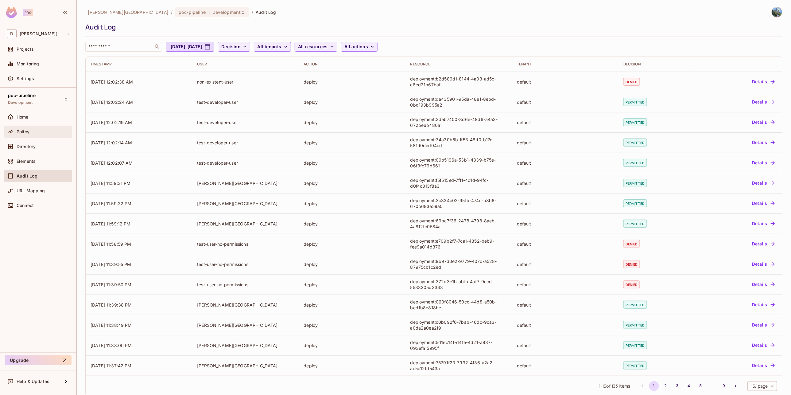
click at [31, 137] on div "Policy" at bounding box center [38, 132] width 68 height 12
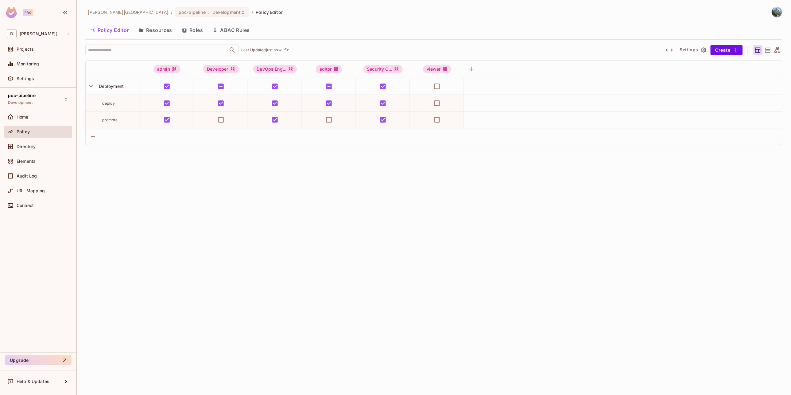
click at [225, 30] on button "ABAC Rules" at bounding box center [231, 29] width 47 height 15
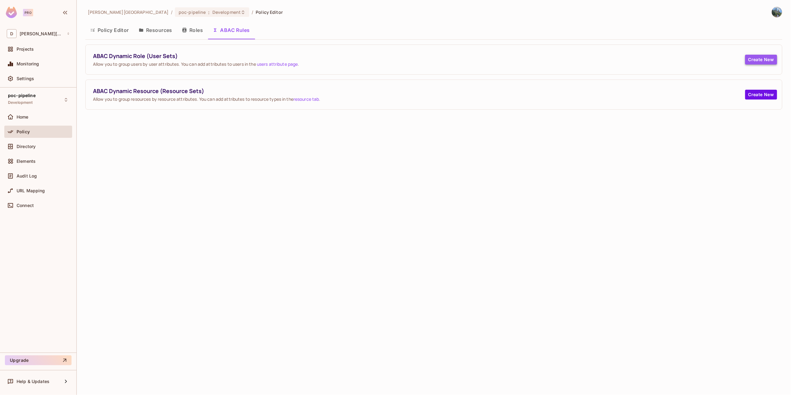
click at [753, 63] on button "Create New" at bounding box center [761, 60] width 32 height 10
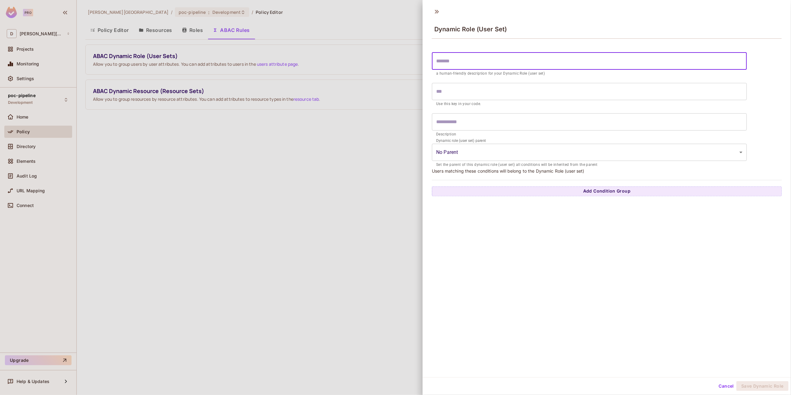
click at [463, 60] on input "text" at bounding box center [589, 61] width 315 height 17
paste input "**********"
type input "**********"
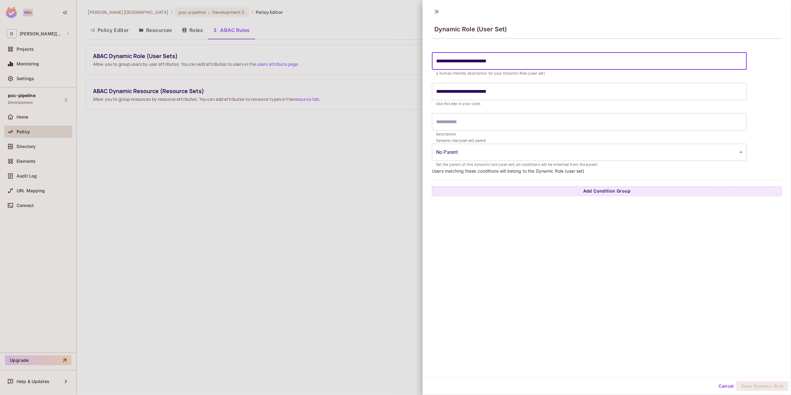
click at [450, 125] on input "text" at bounding box center [589, 121] width 315 height 17
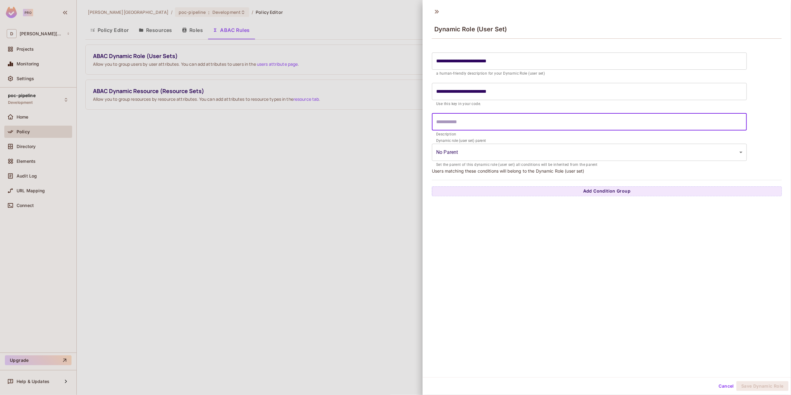
paste input "**********"
type input "**********"
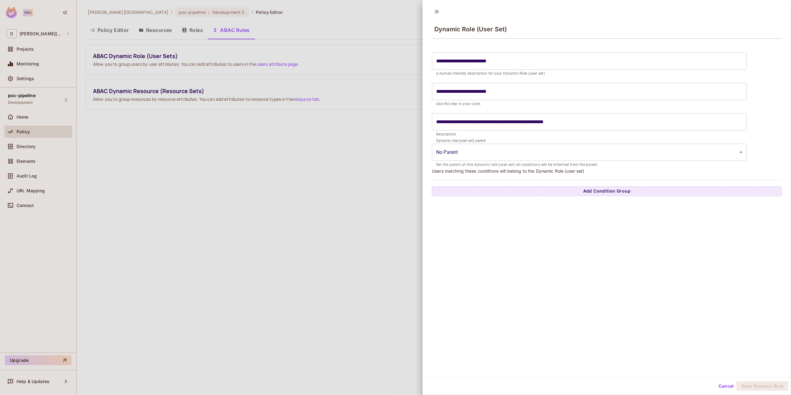
click at [601, 227] on div "**********" at bounding box center [607, 190] width 368 height 373
click at [548, 192] on button "Add Condition Group" at bounding box center [607, 191] width 350 height 10
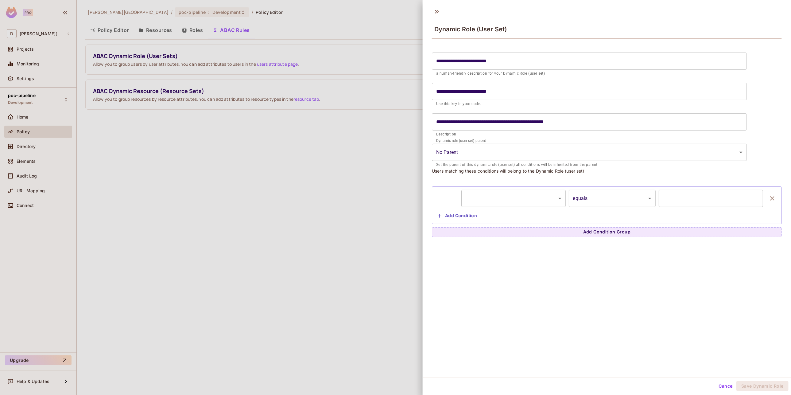
click at [516, 200] on body "**********" at bounding box center [395, 197] width 791 height 395
click at [516, 200] on div at bounding box center [395, 197] width 791 height 395
click at [481, 199] on body "**********" at bounding box center [395, 197] width 791 height 395
click at [477, 263] on div at bounding box center [395, 197] width 791 height 395
click at [449, 217] on button "Add Condition" at bounding box center [457, 216] width 44 height 10
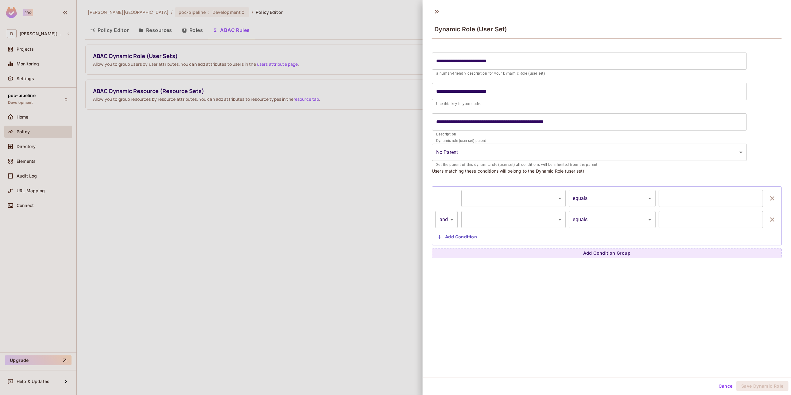
click at [495, 197] on body "**********" at bounding box center [395, 197] width 791 height 395
click at [510, 286] on div at bounding box center [395, 197] width 791 height 395
click at [478, 204] on body "**********" at bounding box center [395, 197] width 791 height 395
click at [368, 231] on div at bounding box center [395, 197] width 791 height 395
click at [717, 385] on button "Cancel" at bounding box center [727, 386] width 20 height 10
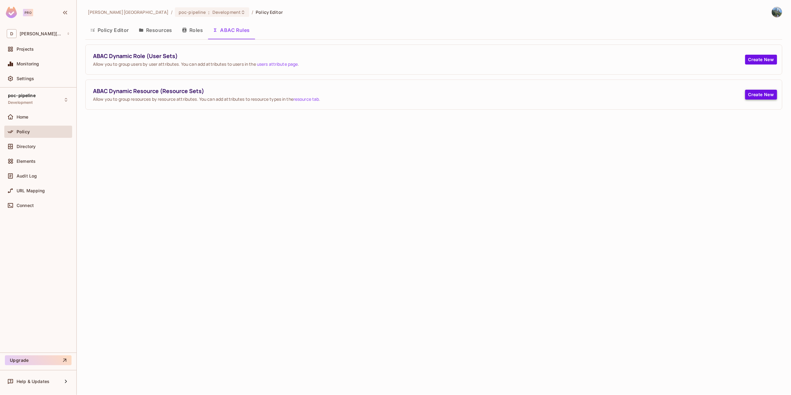
click at [757, 97] on button "Create New" at bounding box center [761, 95] width 32 height 10
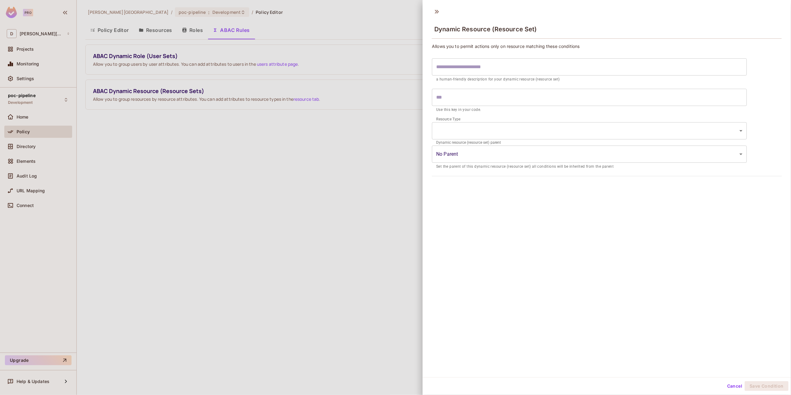
click at [463, 57] on form "​ a human-friendly description for your dynamic resource (resource set) ​ Use t…" at bounding box center [589, 85] width 315 height 61
click at [478, 68] on input "text" at bounding box center [589, 66] width 315 height 17
paste input "**********"
type input "**********"
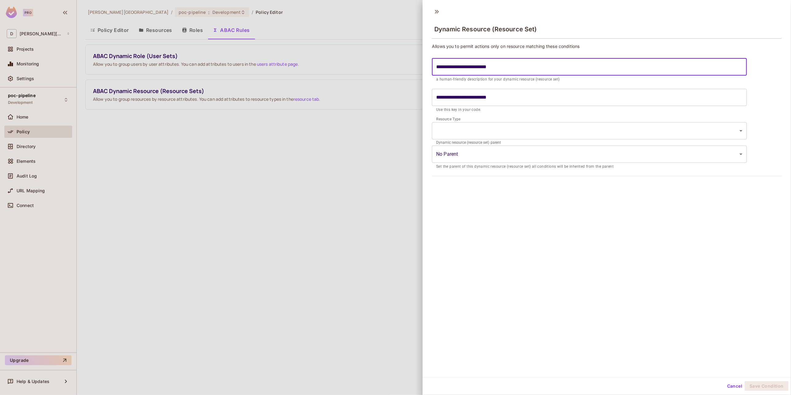
type input "**********"
click at [460, 127] on body "**********" at bounding box center [395, 197] width 791 height 395
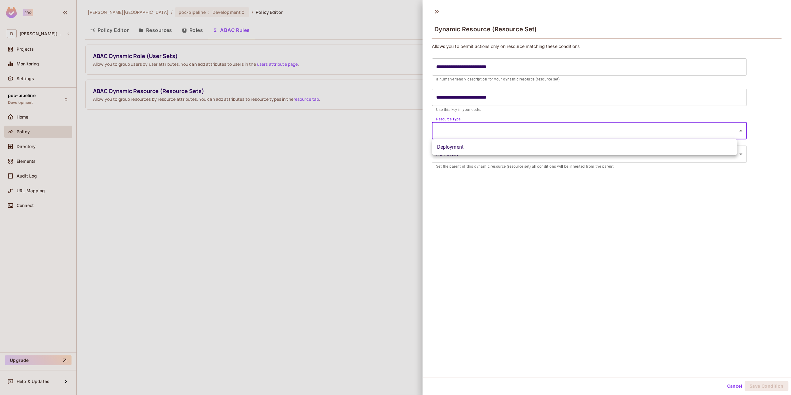
click at [459, 146] on li "Deployment" at bounding box center [584, 147] width 305 height 11
type input "**********"
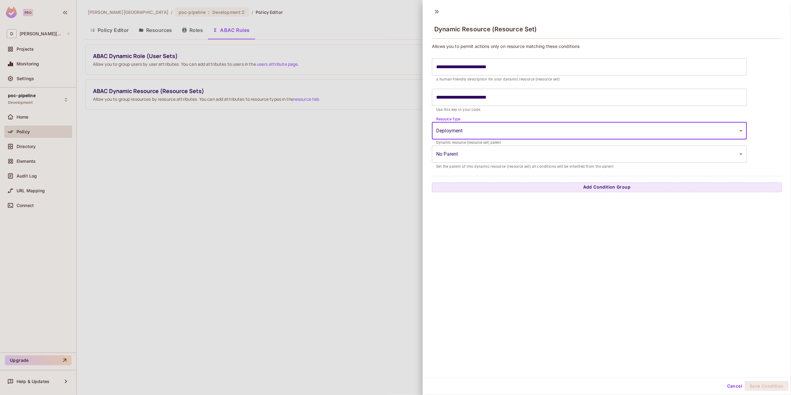
click at [465, 154] on body "**********" at bounding box center [395, 197] width 791 height 395
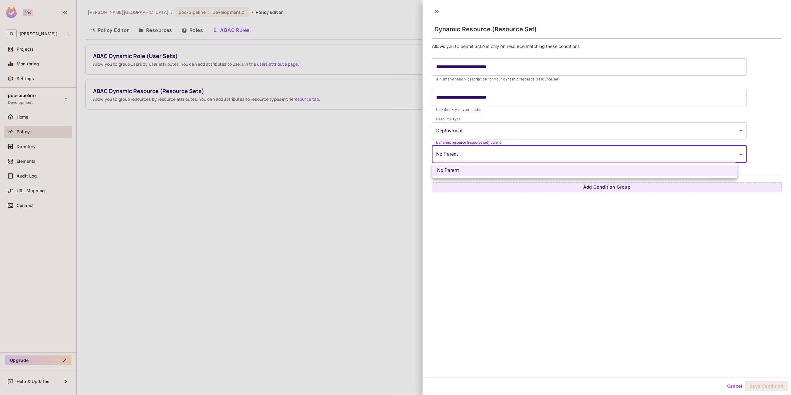
click at [466, 233] on div at bounding box center [395, 197] width 791 height 395
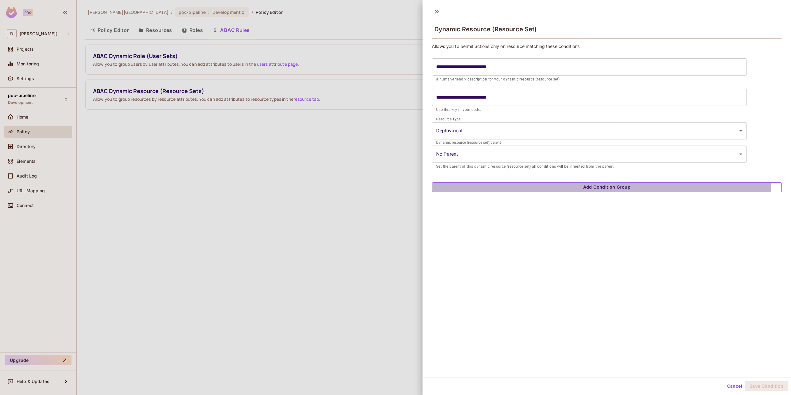
click at [470, 186] on button "Add Condition Group" at bounding box center [607, 187] width 350 height 10
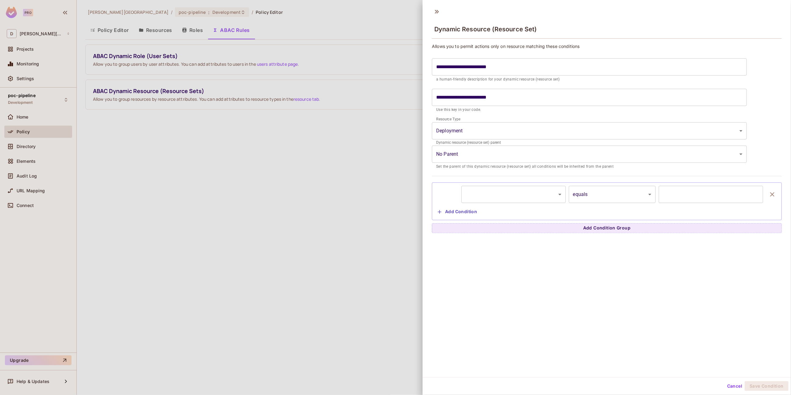
click at [506, 199] on body "**********" at bounding box center [395, 197] width 791 height 395
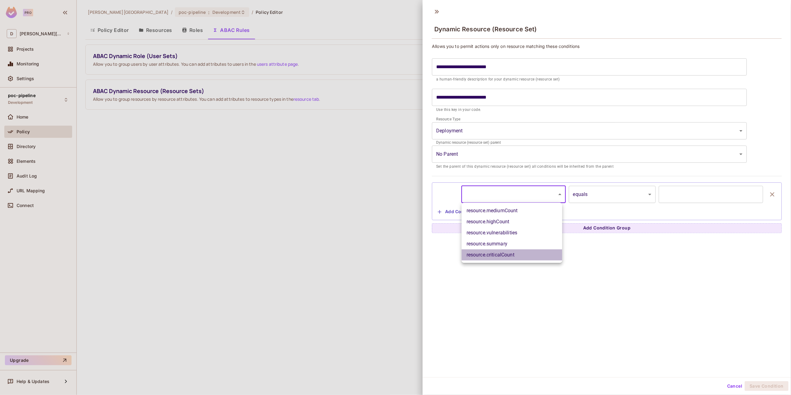
click at [486, 252] on li "resource.criticalCount" at bounding box center [512, 254] width 101 height 11
type input "**********"
type input "*"
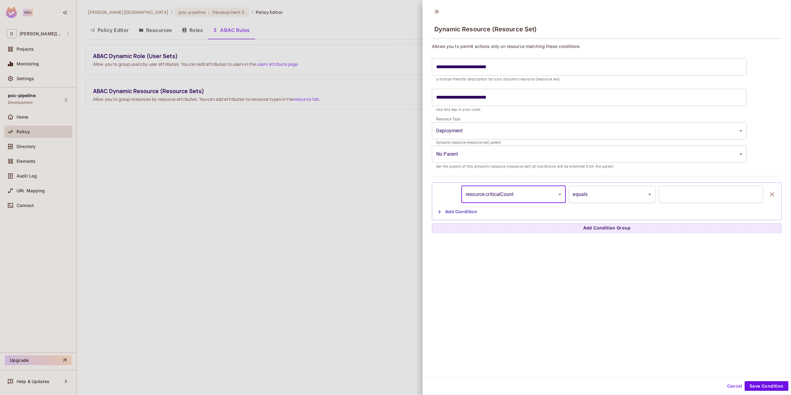
click at [679, 214] on div "**********" at bounding box center [606, 201] width 343 height 31
click at [635, 278] on div "**********" at bounding box center [607, 190] width 368 height 373
click at [761, 383] on button "Save Condition" at bounding box center [767, 386] width 44 height 10
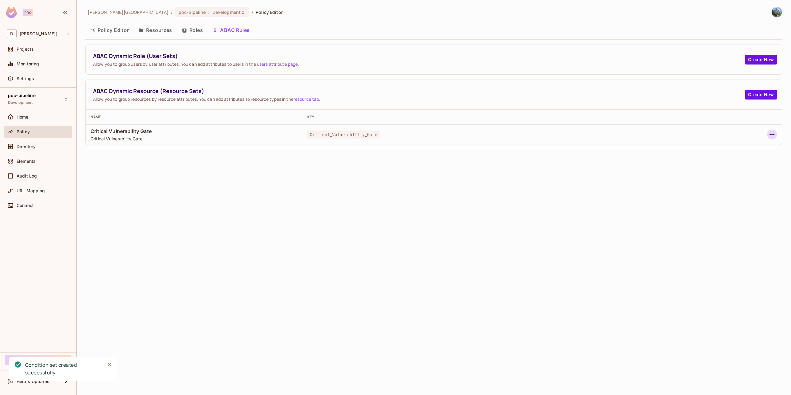
click at [775, 136] on icon "button" at bounding box center [772, 134] width 7 height 7
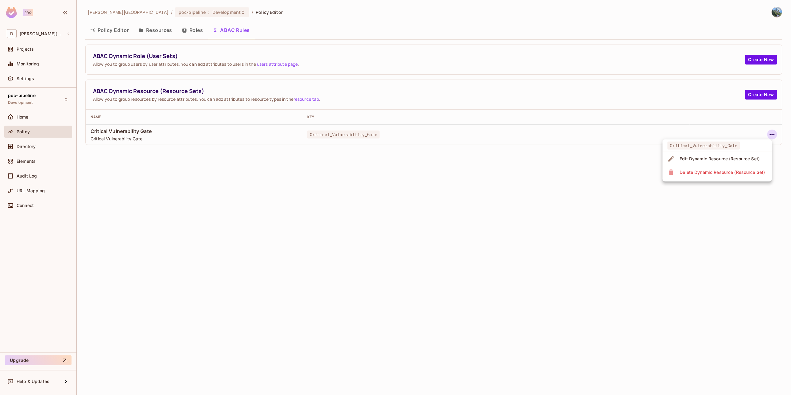
click at [713, 161] on div "Edit Dynamic Resource (Resource Set)" at bounding box center [720, 159] width 80 height 6
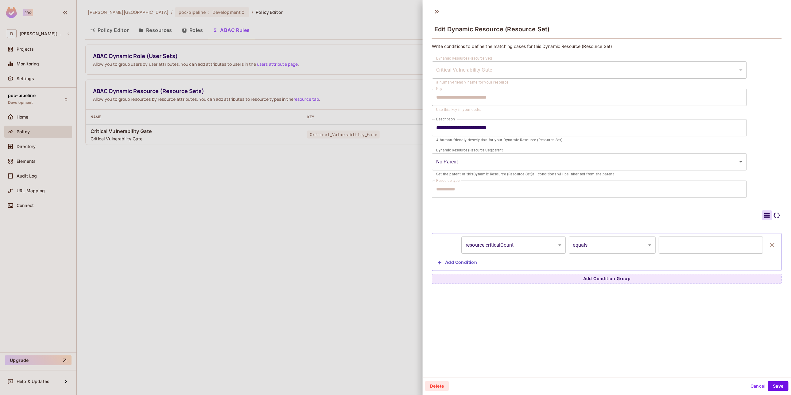
click at [773, 215] on icon at bounding box center [776, 215] width 7 height 7
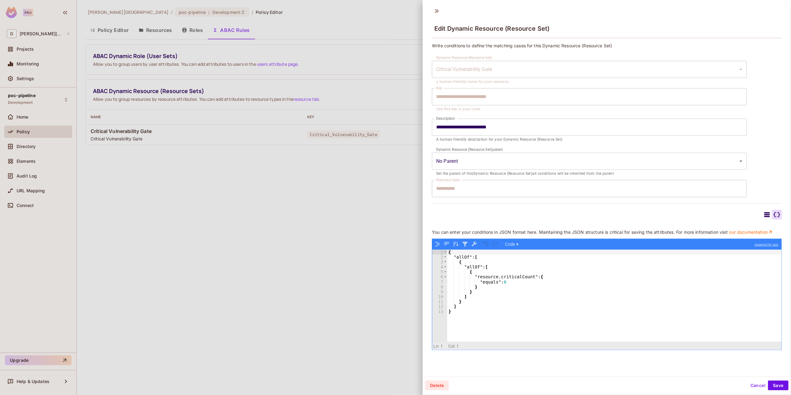
scroll to position [1, 0]
click at [765, 215] on icon at bounding box center [768, 214] width 6 height 5
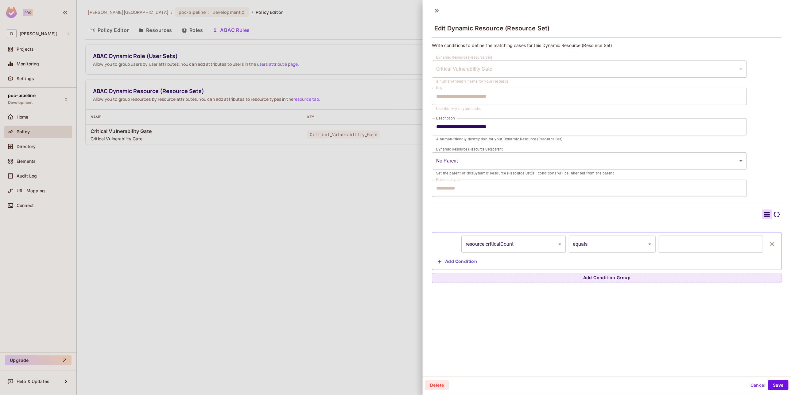
click at [335, 320] on div at bounding box center [395, 197] width 791 height 395
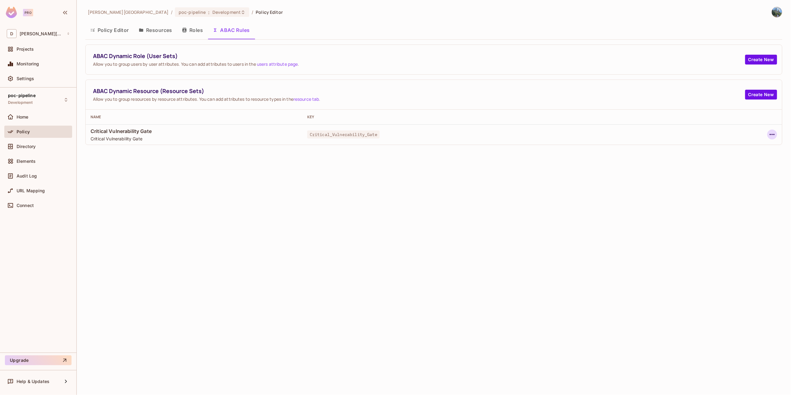
click at [776, 135] on button "button" at bounding box center [773, 135] width 10 height 10
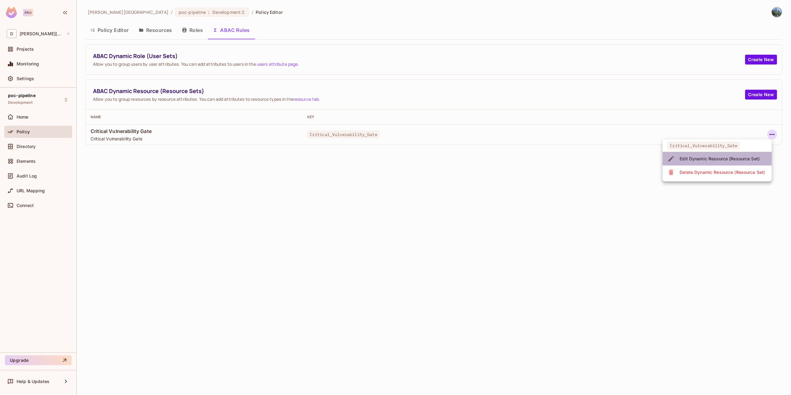
click at [734, 159] on div "Edit Dynamic Resource (Resource Set)" at bounding box center [720, 159] width 80 height 6
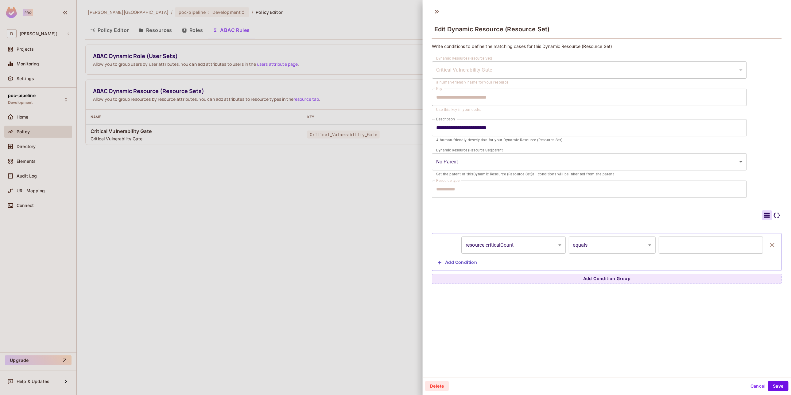
click at [773, 216] on icon at bounding box center [776, 215] width 7 height 7
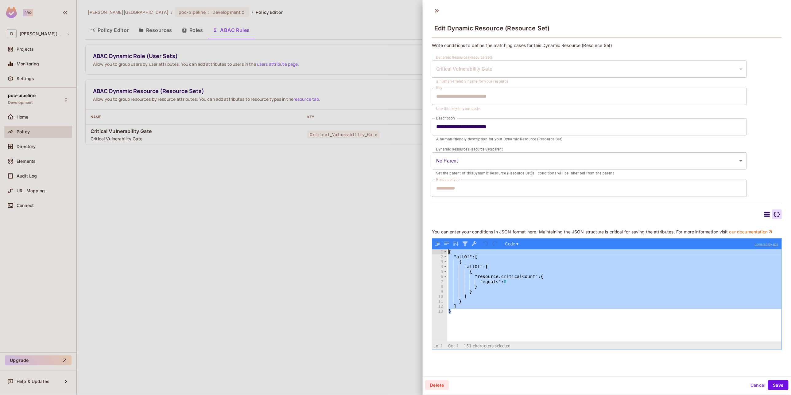
drag, startPoint x: 471, startPoint y: 332, endPoint x: 433, endPoint y: 255, distance: 86.5
click at [433, 255] on div "1 2 3 4 5 6 7 8 9 10 11 12 13 { "allOf" : [ { "allOf" : [ { "resource.criticalC…" at bounding box center [606, 295] width 349 height 92
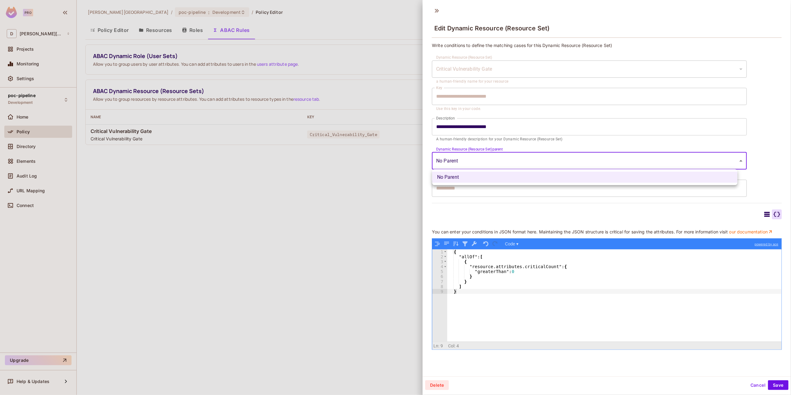
click at [462, 164] on body "**********" at bounding box center [395, 197] width 791 height 395
click at [462, 164] on div at bounding box center [395, 197] width 791 height 395
click at [477, 161] on body "**********" at bounding box center [395, 197] width 791 height 395
click at [474, 204] on div at bounding box center [395, 197] width 791 height 395
click at [772, 384] on button "Save" at bounding box center [778, 385] width 21 height 10
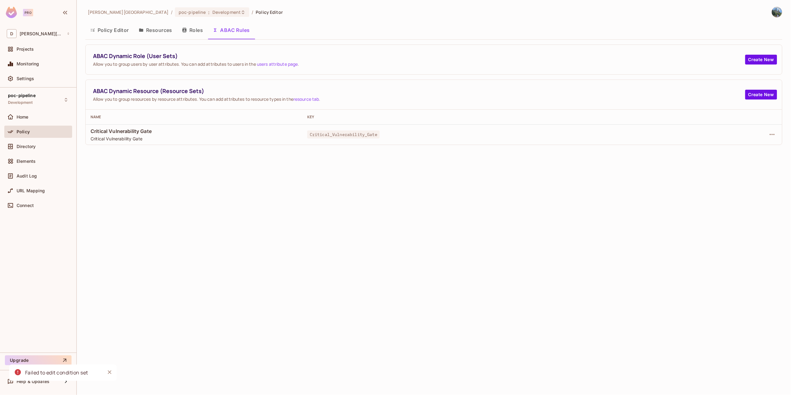
click at [399, 294] on div "david-santander / poc-pipeline : Development / Policy Editor Policy Editor Reso…" at bounding box center [434, 197] width 714 height 395
click at [763, 61] on button "Create New" at bounding box center [761, 60] width 32 height 10
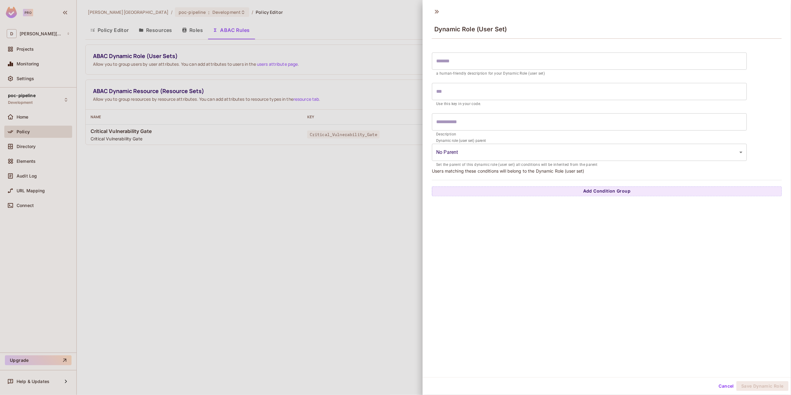
click at [445, 153] on body "Pro D david-santander Projects Monitoring Settings poc-pipeline Development Hom…" at bounding box center [395, 197] width 791 height 395
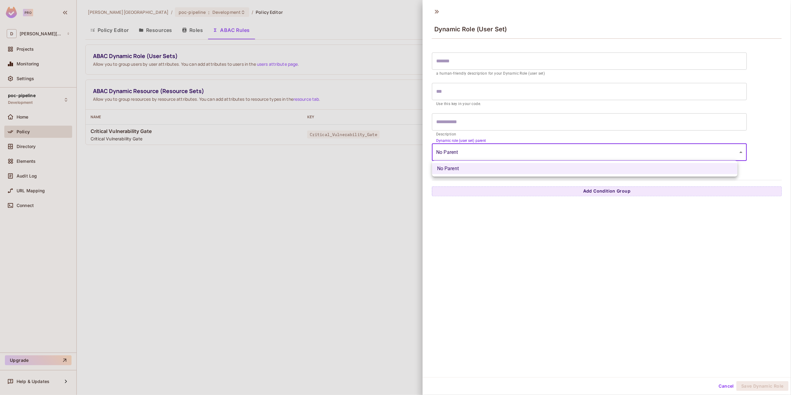
click at [455, 154] on div at bounding box center [395, 197] width 791 height 395
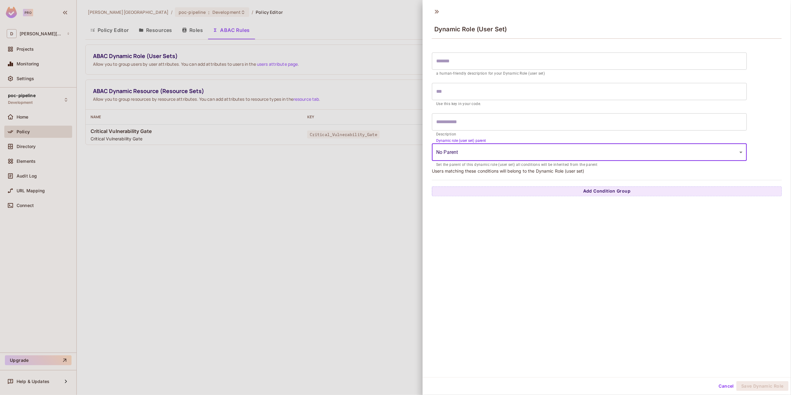
click at [452, 64] on input "text" at bounding box center [589, 61] width 315 height 17
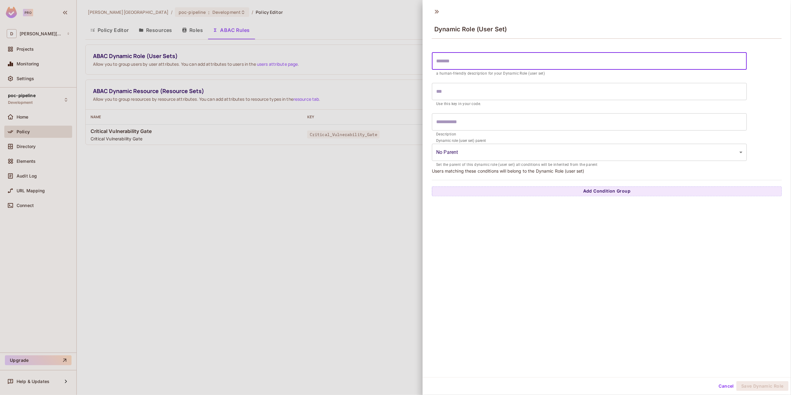
type input "*"
type input "**"
type input "***"
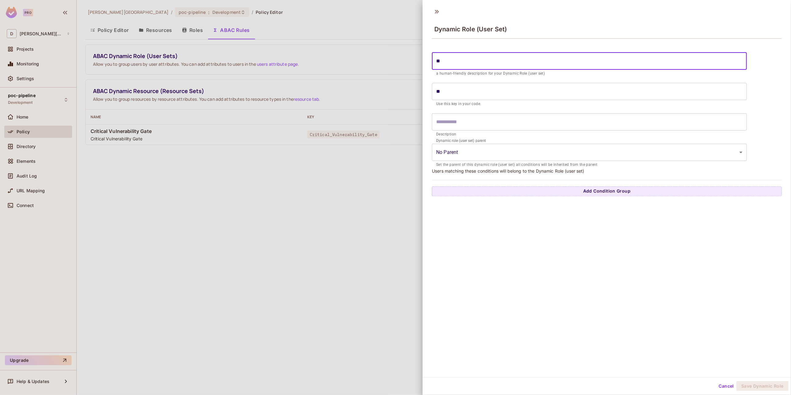
type input "***"
type input "****"
type input "*****"
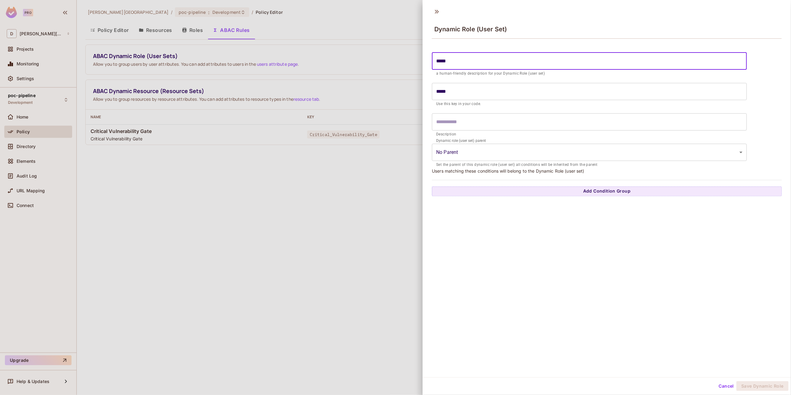
type input "*****"
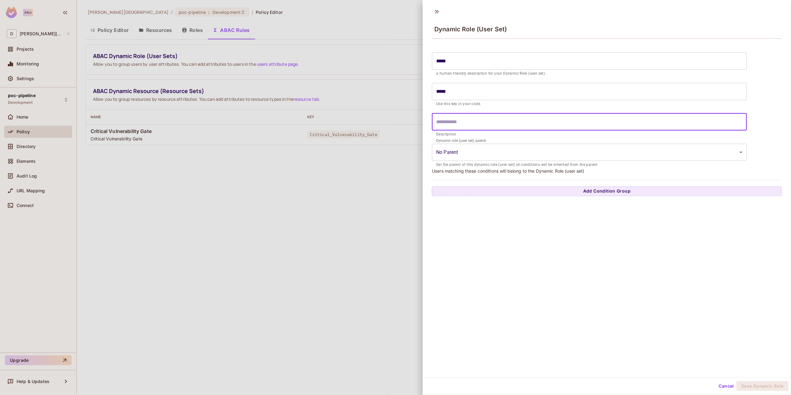
click at [445, 119] on input "text" at bounding box center [589, 121] width 315 height 17
type input "*****"
click at [450, 154] on body "Pro D david-santander Projects Monitoring Settings poc-pipeline Development Hom…" at bounding box center [395, 197] width 791 height 395
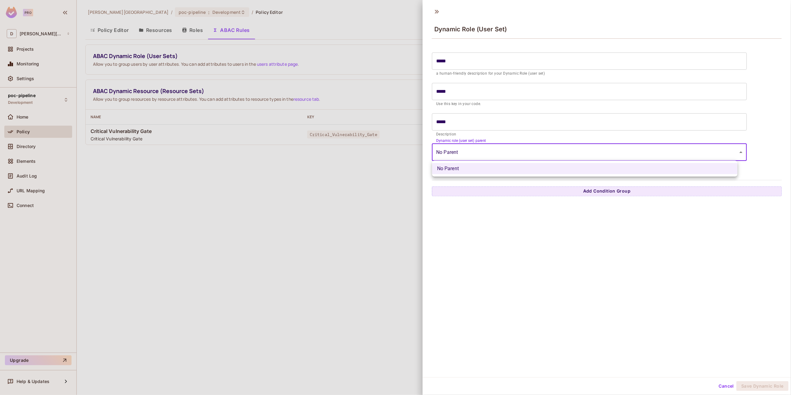
click at [450, 154] on div at bounding box center [395, 197] width 791 height 395
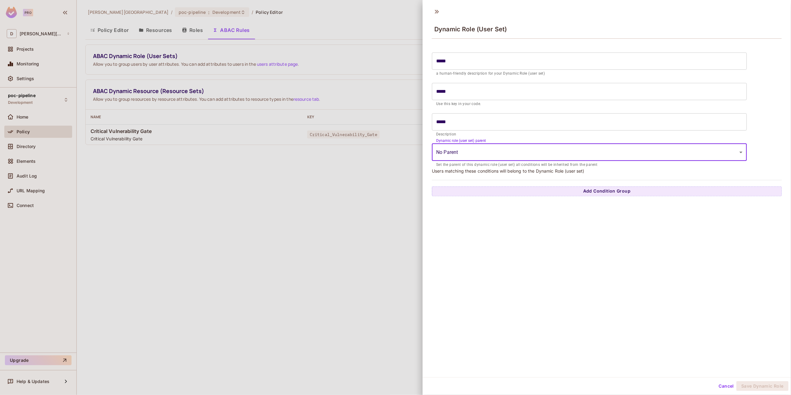
click at [719, 381] on button "Cancel" at bounding box center [727, 386] width 20 height 10
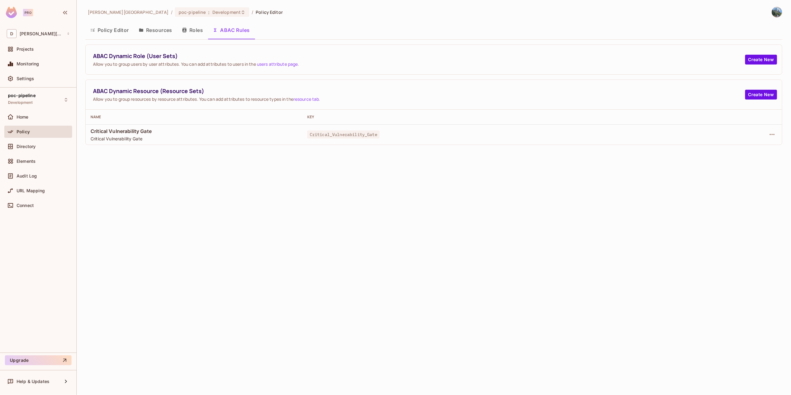
click at [190, 33] on button "Roles" at bounding box center [192, 29] width 31 height 15
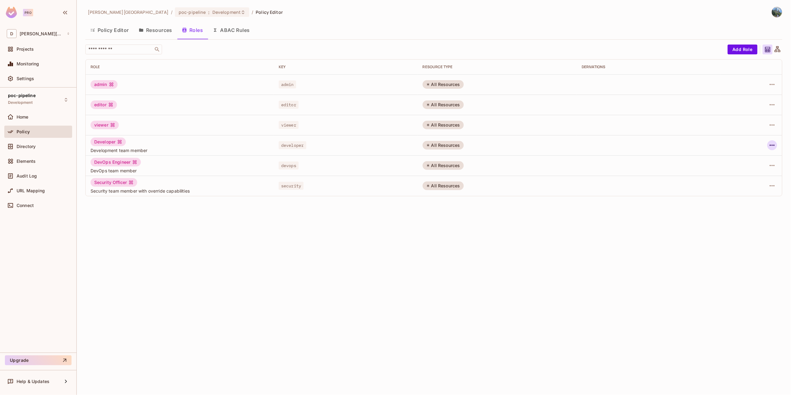
click at [771, 146] on icon "button" at bounding box center [772, 145] width 7 height 7
click at [748, 173] on div "Edit Attributes" at bounding box center [751, 173] width 30 height 6
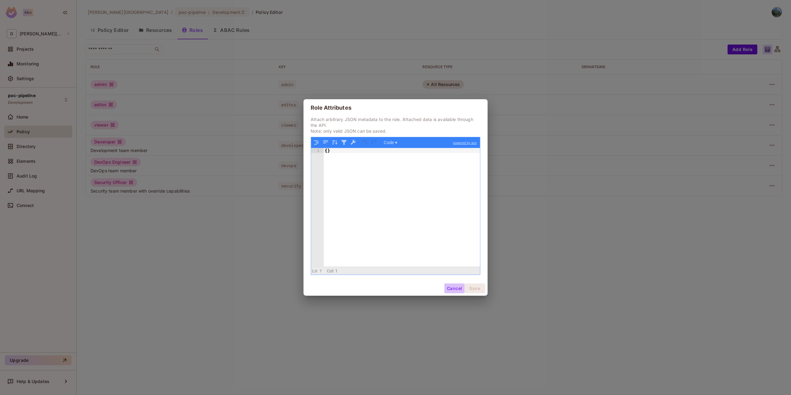
click at [456, 290] on button "Cancel" at bounding box center [455, 288] width 20 height 10
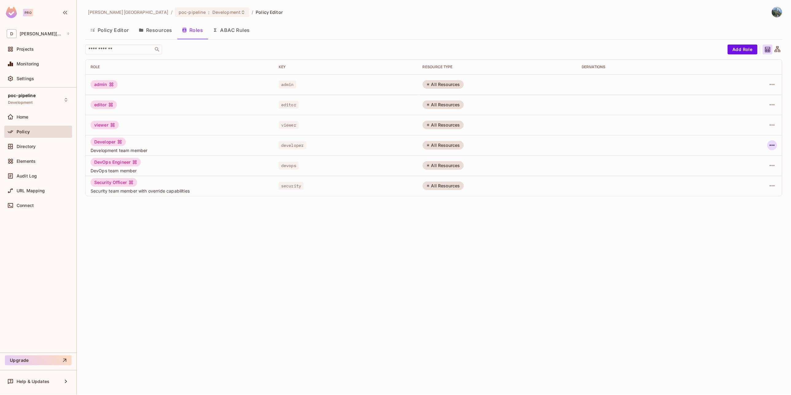
click at [774, 146] on icon "button" at bounding box center [772, 145] width 7 height 7
click at [745, 161] on div "Edit Role" at bounding box center [745, 159] width 18 height 6
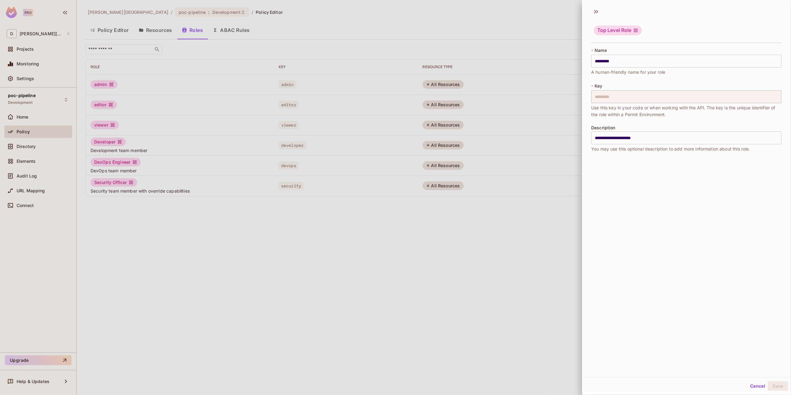
click at [750, 391] on button "Cancel" at bounding box center [758, 386] width 20 height 10
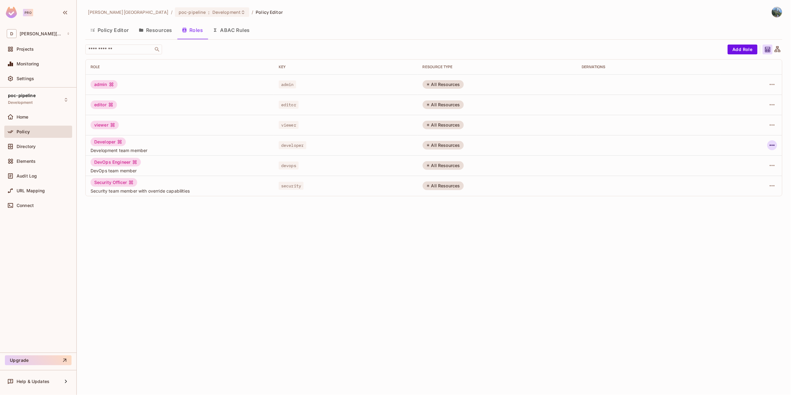
click at [770, 145] on icon "button" at bounding box center [772, 145] width 7 height 7
click at [750, 171] on div "Edit Attributes" at bounding box center [751, 173] width 30 height 6
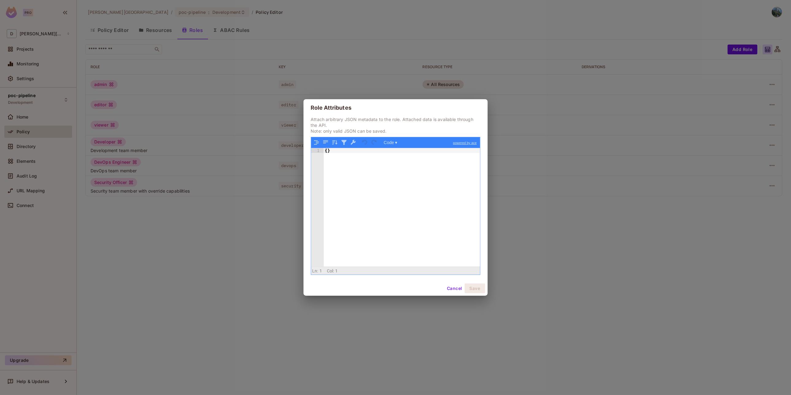
click at [453, 291] on button "Cancel" at bounding box center [455, 288] width 20 height 10
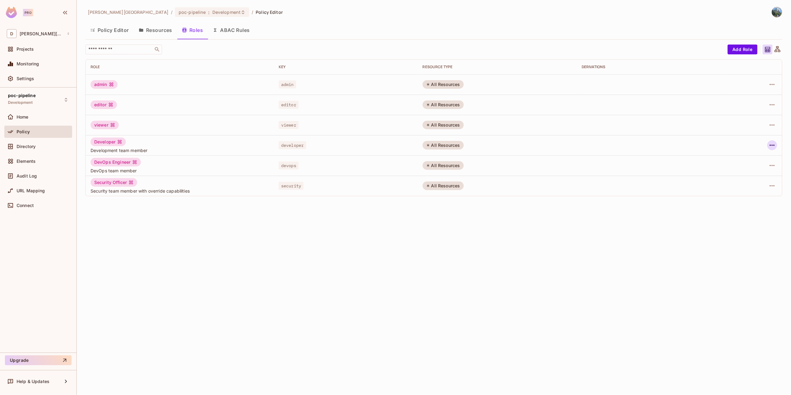
click at [770, 146] on icon "button" at bounding box center [772, 145] width 7 height 7
click at [752, 156] on div "Edit Role" at bounding box center [745, 159] width 18 height 6
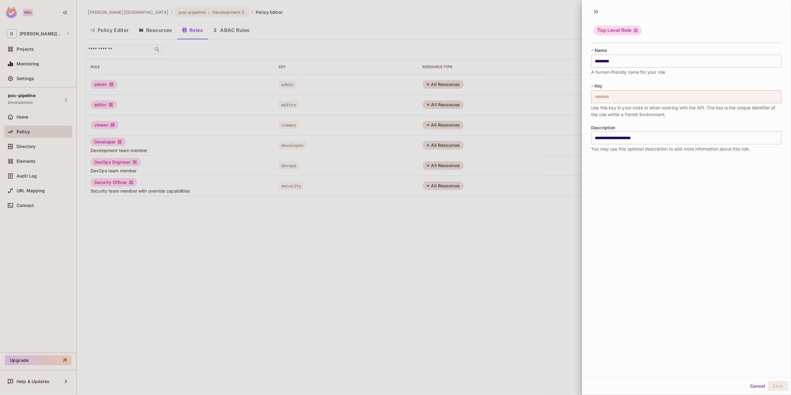
drag, startPoint x: 752, startPoint y: 386, endPoint x: 746, endPoint y: 375, distance: 12.4
click at [752, 386] on button "Cancel" at bounding box center [758, 386] width 20 height 10
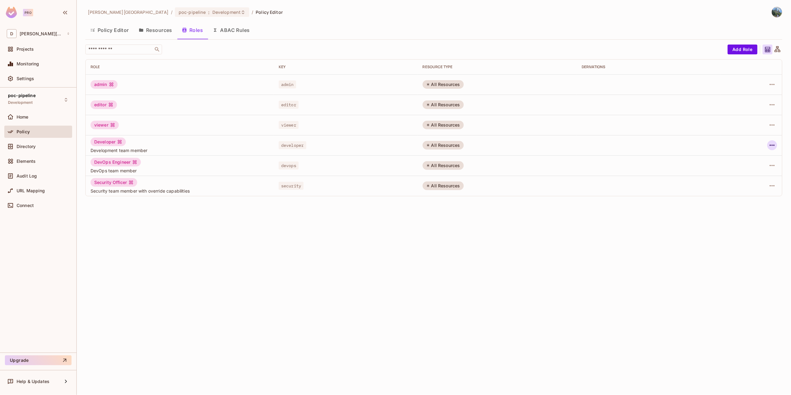
click at [775, 146] on icon "button" at bounding box center [772, 145] width 7 height 7
click at [743, 175] on div "Edit Attributes" at bounding box center [751, 173] width 30 height 6
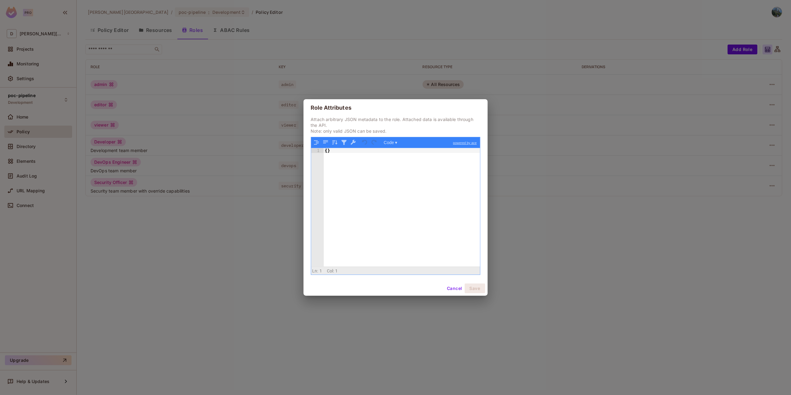
click at [455, 290] on button "Cancel" at bounding box center [455, 288] width 20 height 10
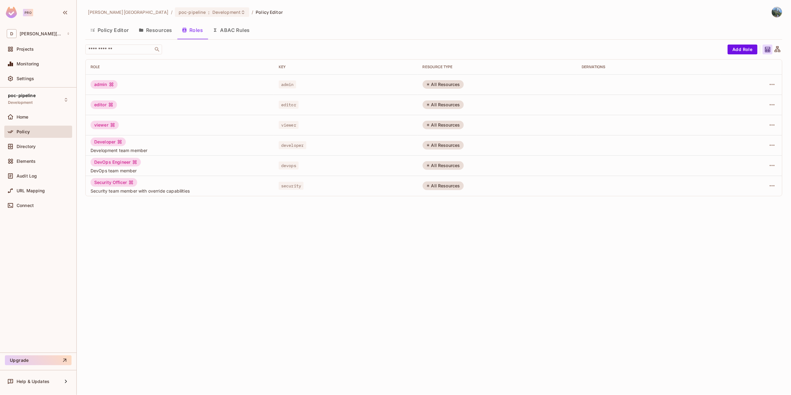
click at [121, 31] on button "Policy Editor" at bounding box center [109, 29] width 49 height 15
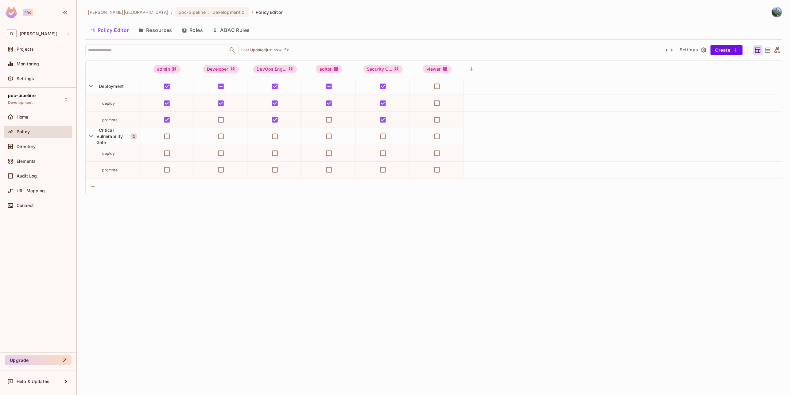
click at [223, 30] on button "ABAC Rules" at bounding box center [231, 29] width 47 height 15
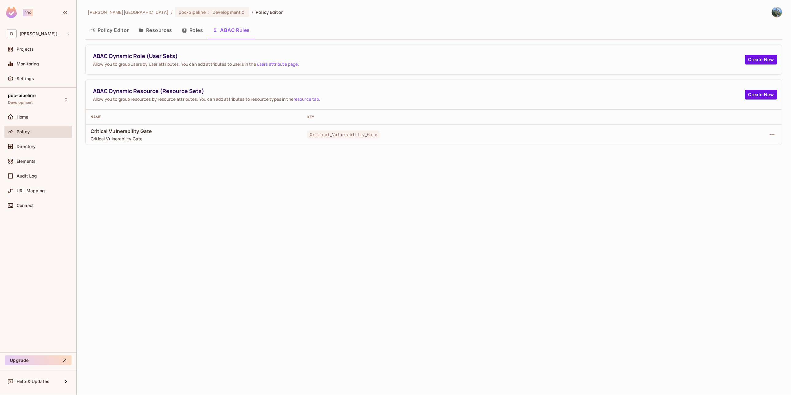
click at [114, 30] on button "Policy Editor" at bounding box center [109, 29] width 49 height 15
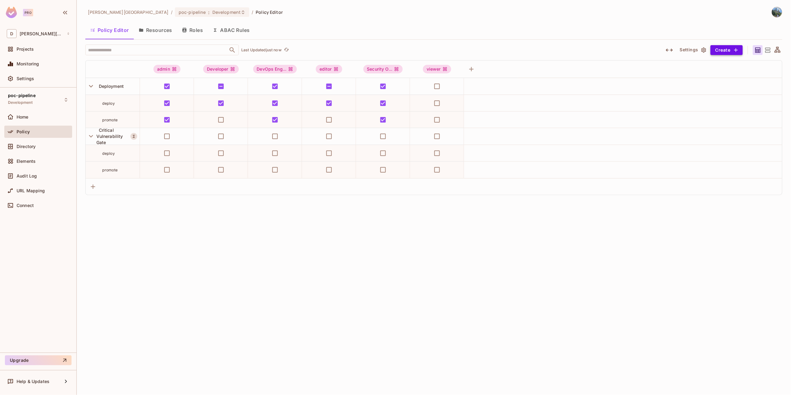
click at [728, 52] on button "Create" at bounding box center [727, 50] width 32 height 10
click at [684, 251] on div at bounding box center [395, 197] width 791 height 395
click at [159, 30] on button "Resources" at bounding box center [155, 29] width 43 height 15
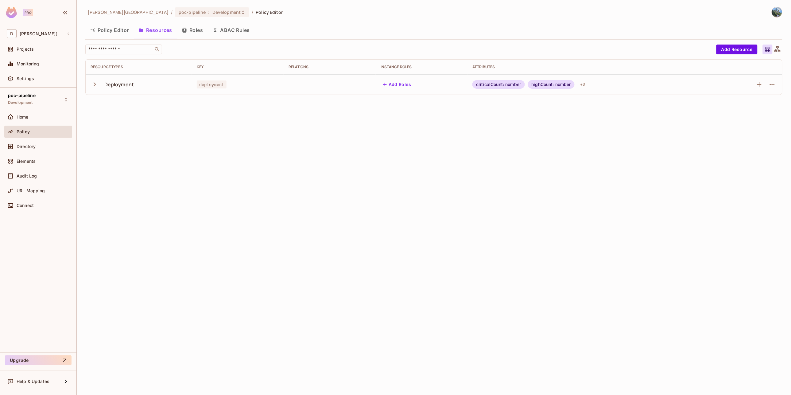
click at [96, 85] on icon "button" at bounding box center [95, 84] width 8 height 8
click at [760, 87] on icon "button" at bounding box center [759, 84] width 7 height 7
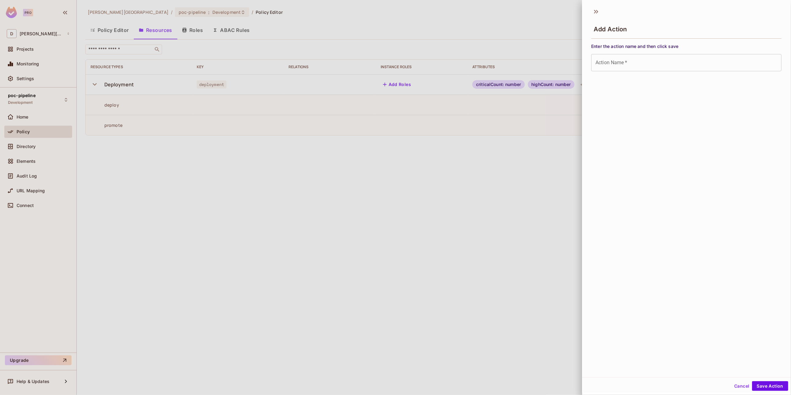
click at [436, 212] on div at bounding box center [395, 197] width 791 height 395
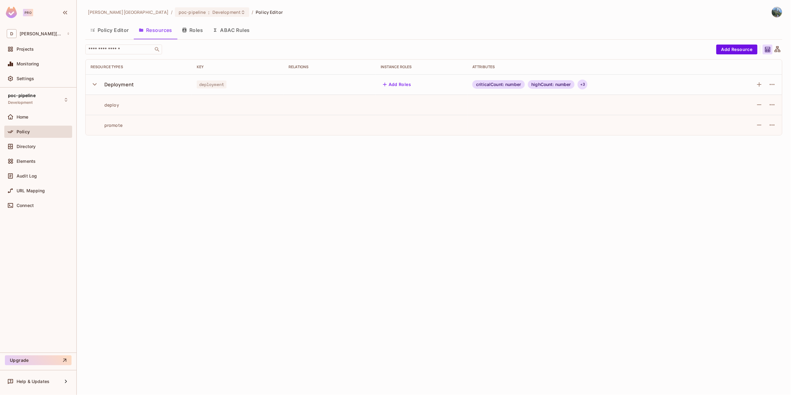
click at [582, 86] on div "+ 3" at bounding box center [583, 85] width 10 height 10
click at [554, 163] on div at bounding box center [395, 197] width 791 height 395
click at [104, 32] on button "Policy Editor" at bounding box center [109, 29] width 49 height 15
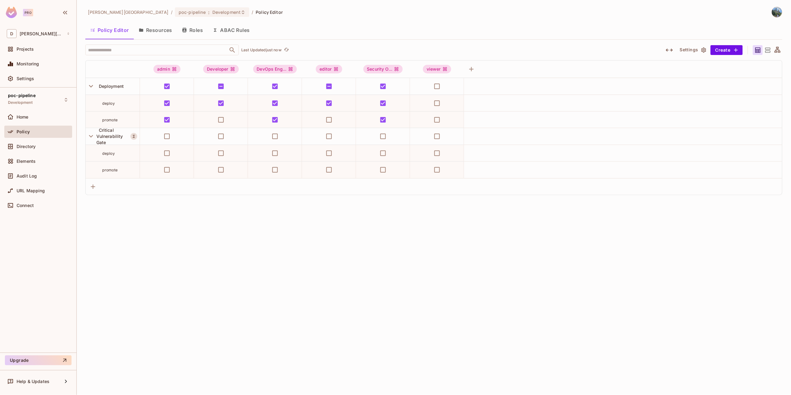
click at [669, 50] on icon "button" at bounding box center [669, 50] width 7 height 3
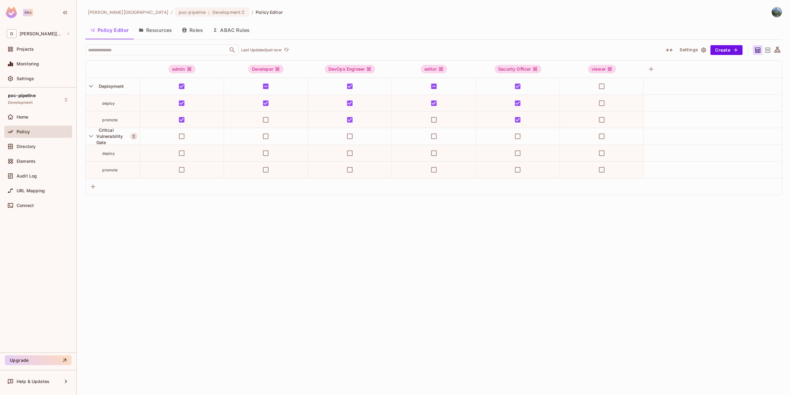
click at [669, 50] on icon "button" at bounding box center [669, 50] width 7 height 3
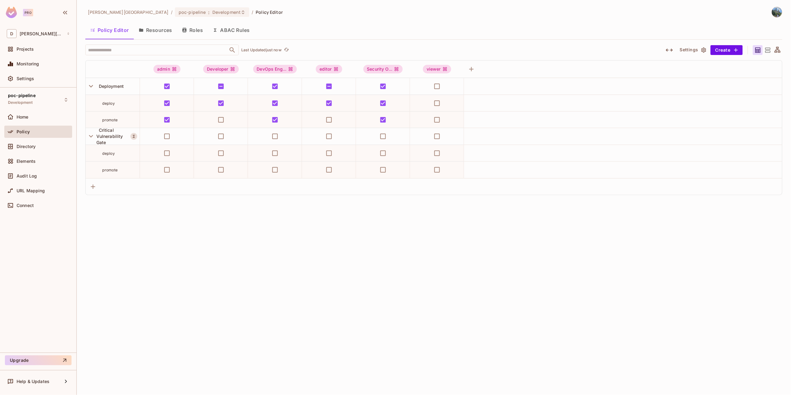
click at [669, 50] on icon "button" at bounding box center [669, 50] width 7 height 3
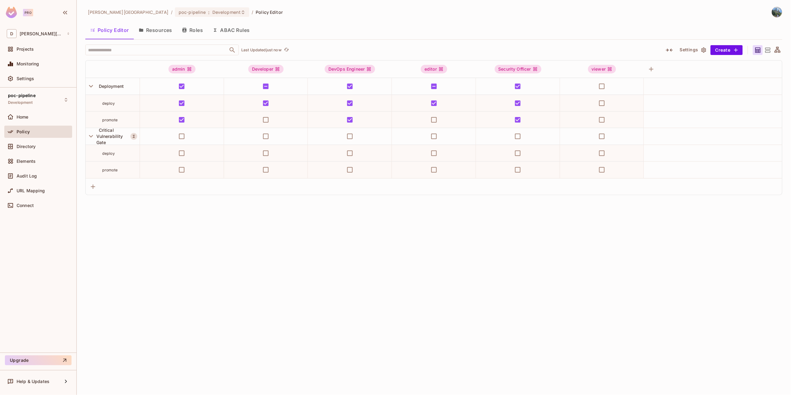
click at [689, 48] on button "Settings" at bounding box center [693, 50] width 31 height 10
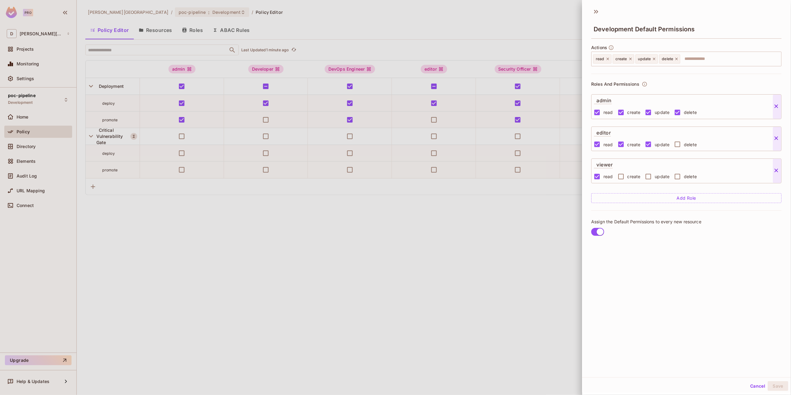
click at [748, 384] on button "Cancel" at bounding box center [758, 386] width 20 height 10
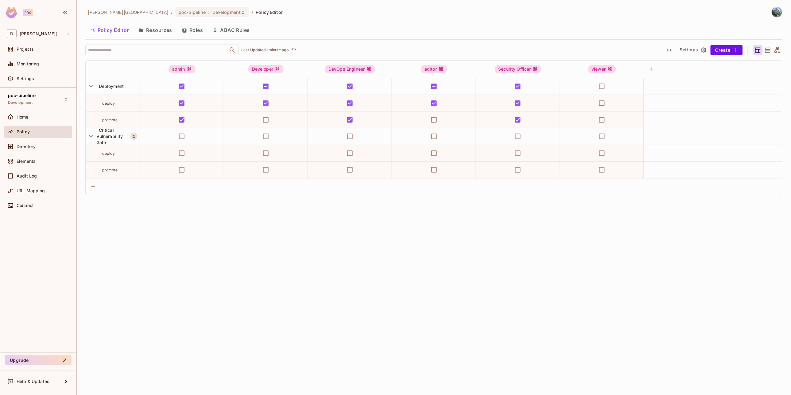
click at [699, 49] on button "Settings" at bounding box center [693, 50] width 31 height 10
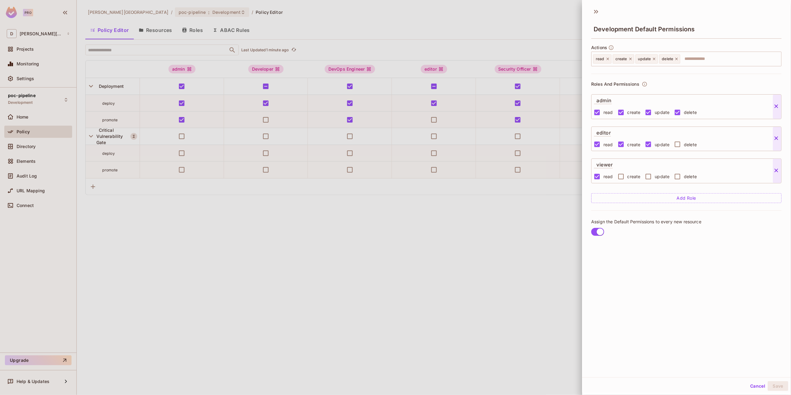
click at [524, 262] on div at bounding box center [395, 197] width 791 height 395
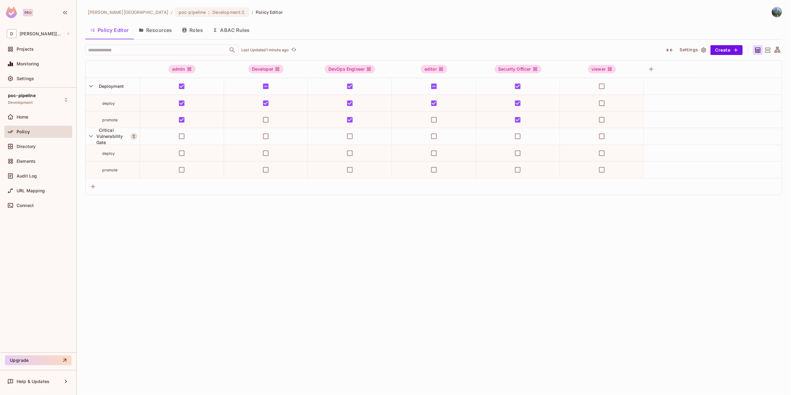
click at [768, 50] on icon at bounding box center [768, 50] width 8 height 8
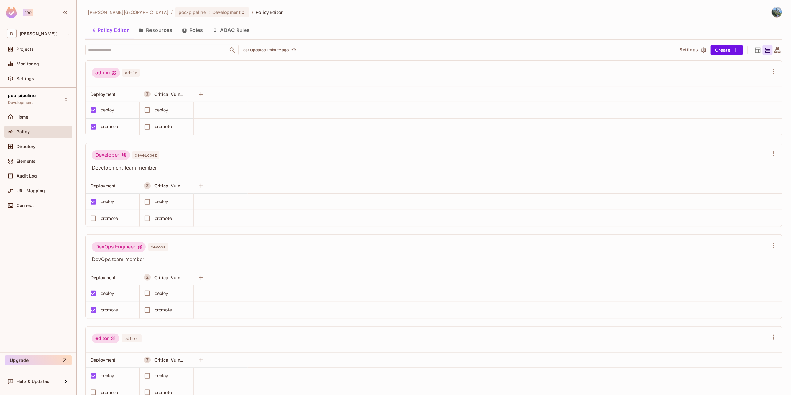
click at [775, 50] on icon at bounding box center [778, 50] width 6 height 6
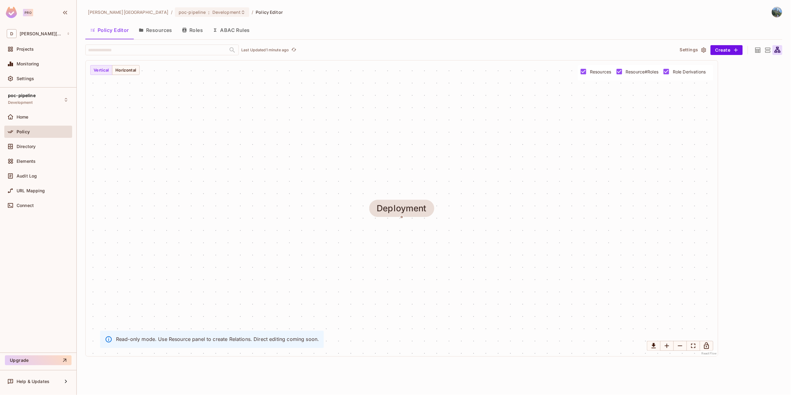
click at [757, 50] on icon at bounding box center [758, 50] width 8 height 8
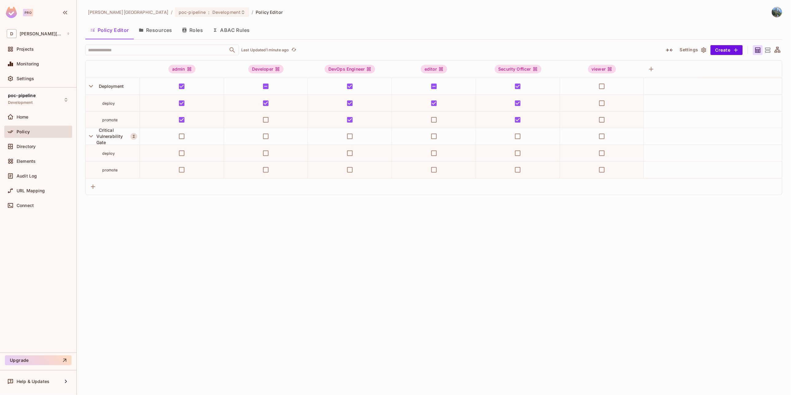
click at [160, 30] on button "Resources" at bounding box center [155, 29] width 43 height 15
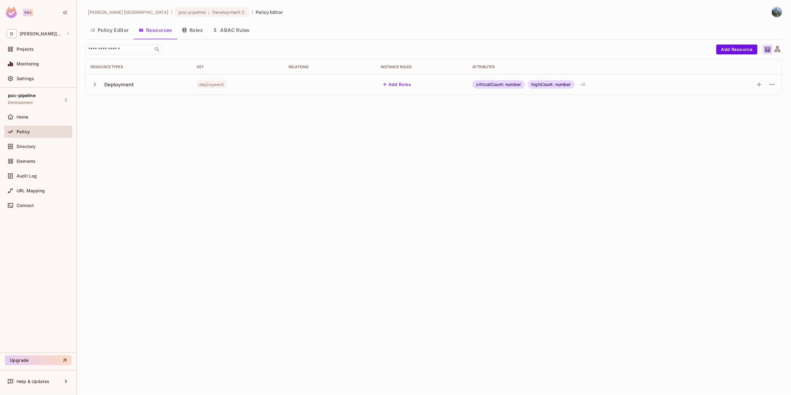
click at [96, 83] on icon "button" at bounding box center [95, 84] width 8 height 8
click at [95, 84] on icon "button" at bounding box center [95, 84] width 4 height 2
click at [95, 84] on icon "button" at bounding box center [95, 84] width 2 height 4
click at [773, 86] on icon "button" at bounding box center [772, 84] width 7 height 7
click at [738, 108] on div "Edit Resource" at bounding box center [746, 109] width 29 height 6
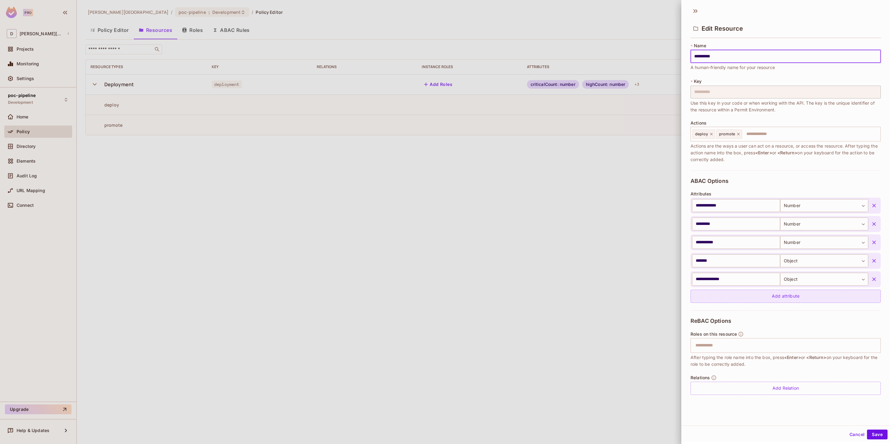
scroll to position [1, 0]
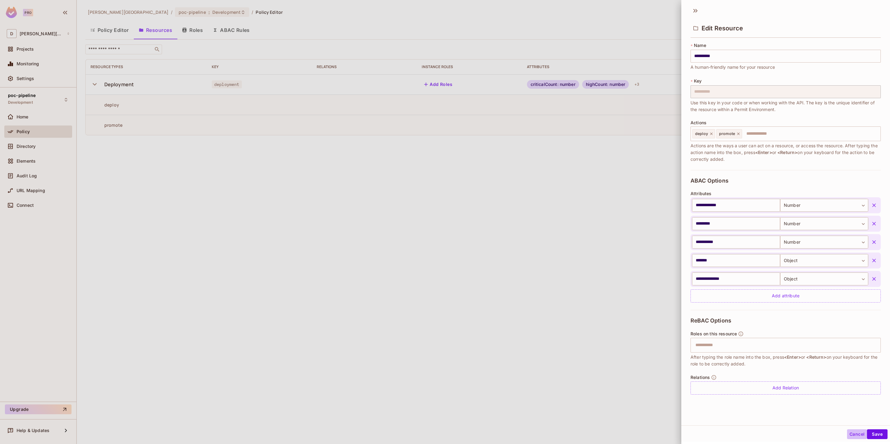
click at [791, 395] on button "Cancel" at bounding box center [857, 435] width 20 height 10
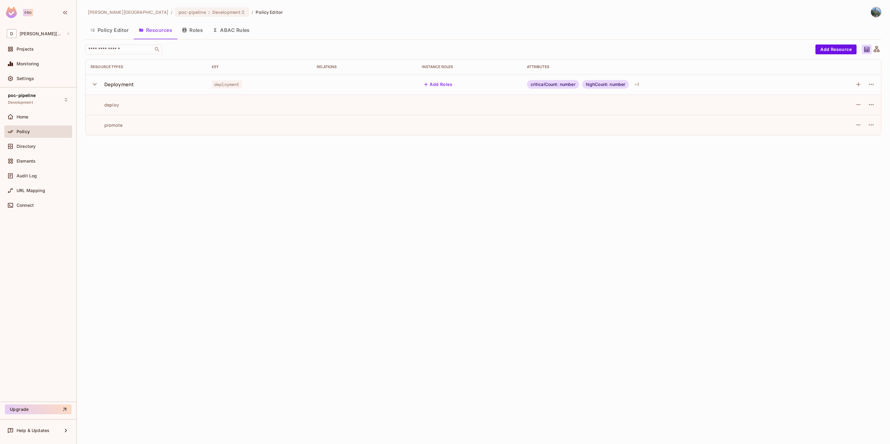
click at [197, 30] on button "Roles" at bounding box center [192, 29] width 31 height 15
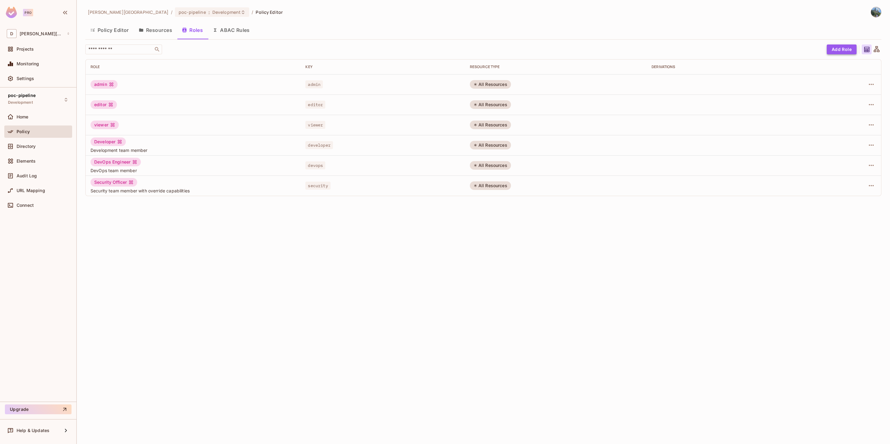
click at [791, 47] on button "Add Role" at bounding box center [842, 50] width 30 height 10
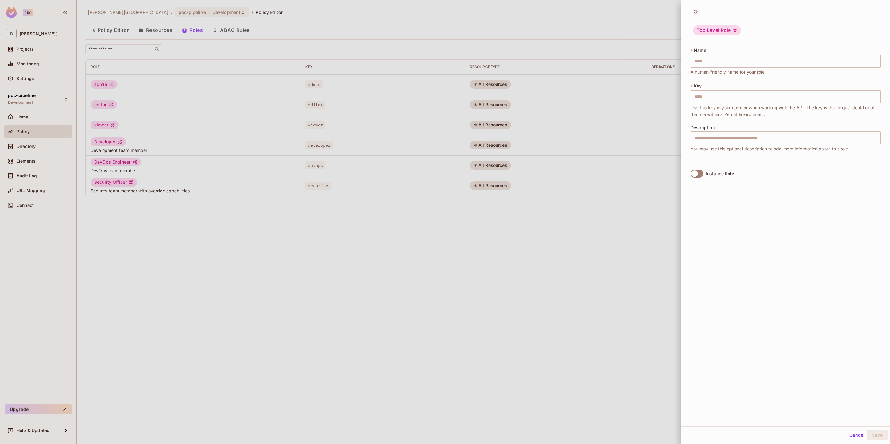
scroll to position [1, 0]
click at [694, 10] on icon at bounding box center [696, 11] width 10 height 10
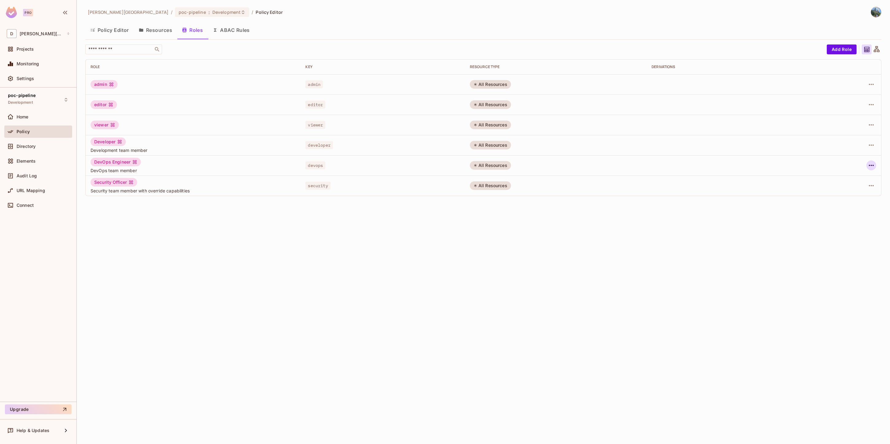
click at [791, 165] on icon "button" at bounding box center [871, 165] width 7 height 7
click at [791, 182] on div "Edit Role" at bounding box center [844, 180] width 18 height 6
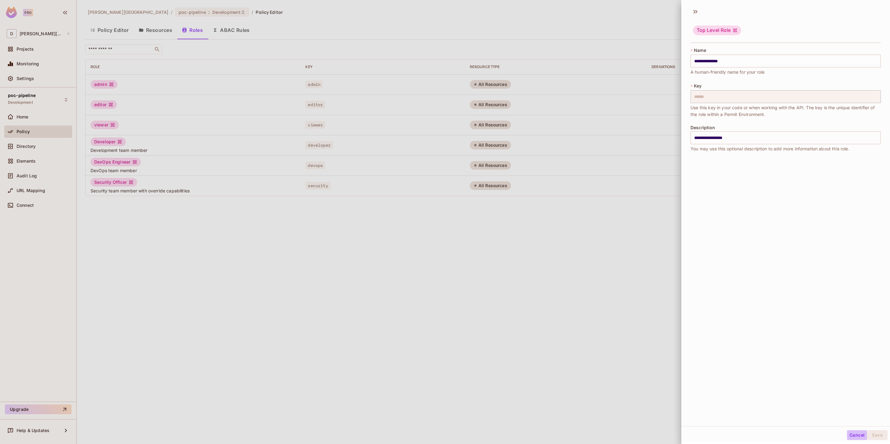
click at [791, 395] on button "Cancel" at bounding box center [857, 435] width 20 height 10
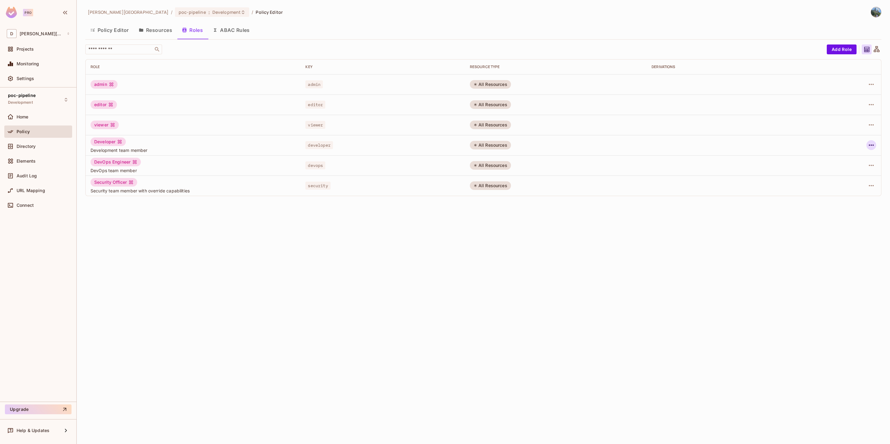
click at [791, 146] on icon "button" at bounding box center [871, 145] width 7 height 7
click at [791, 170] on div "Edit Attributes" at bounding box center [850, 173] width 30 height 6
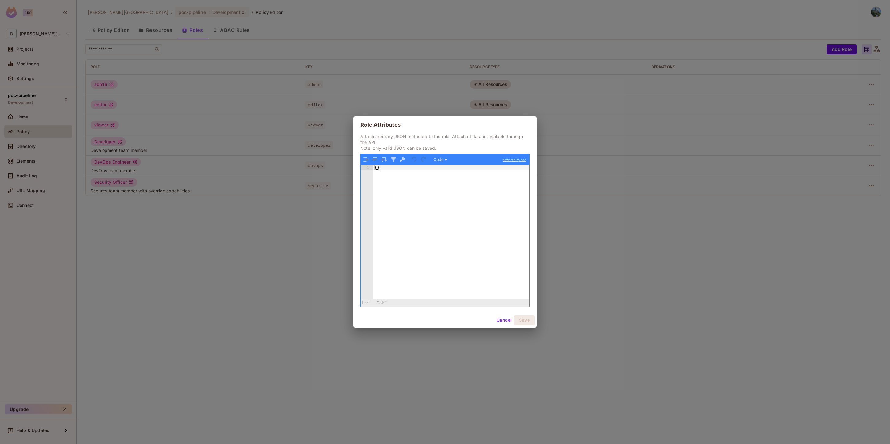
click at [500, 321] on button "Cancel" at bounding box center [504, 321] width 20 height 10
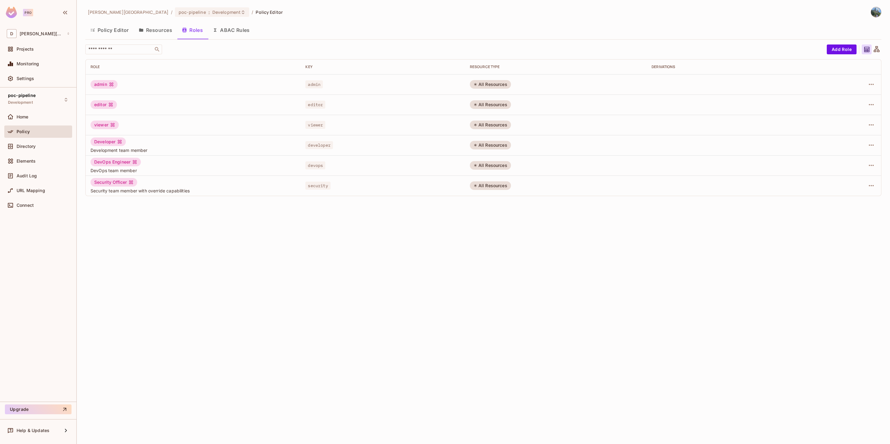
click at [232, 26] on button "ABAC Rules" at bounding box center [231, 29] width 47 height 15
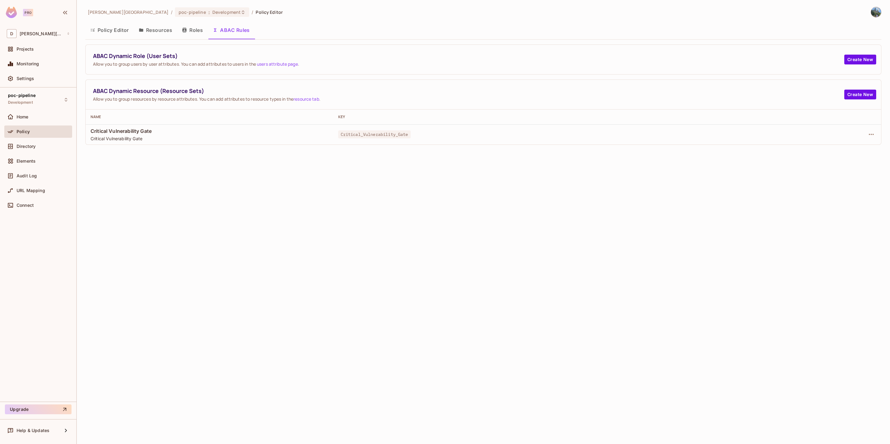
click at [455, 388] on div "david-santander / poc-pipeline : Development / Policy Editor Policy Editor Reso…" at bounding box center [484, 222] width 814 height 444
drag, startPoint x: 409, startPoint y: 205, endPoint x: 417, endPoint y: 199, distance: 10.5
click at [409, 205] on div "david-santander / poc-pipeline : Development / Policy Editor Policy Editor Reso…" at bounding box center [484, 222] width 814 height 444
click at [791, 137] on icon "button" at bounding box center [871, 134] width 7 height 7
click at [791, 160] on div "Edit Dynamic Resource (Resource Set)" at bounding box center [819, 159] width 80 height 6
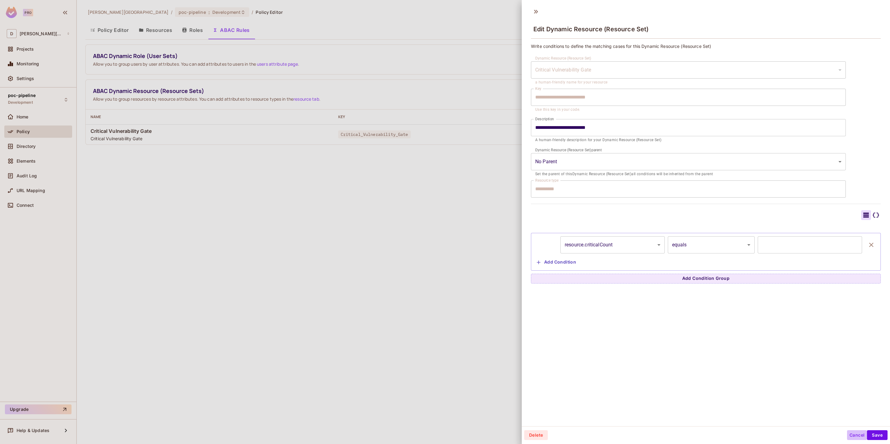
click at [791, 395] on button "Cancel" at bounding box center [857, 435] width 20 height 10
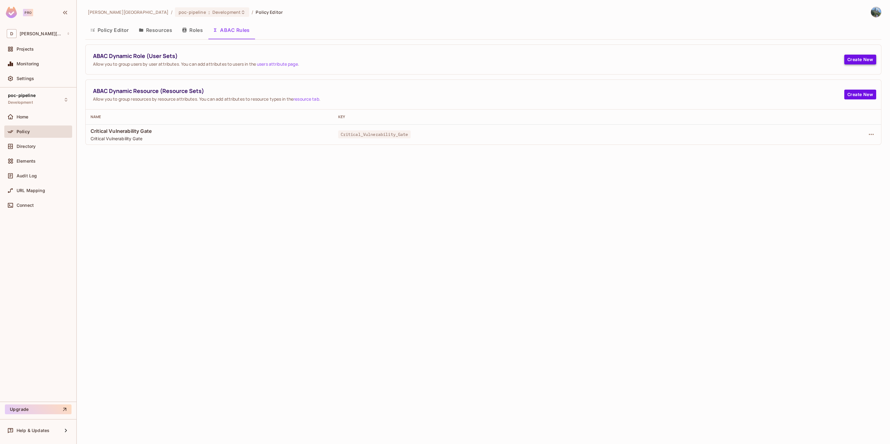
click at [791, 60] on button "Create New" at bounding box center [861, 60] width 32 height 10
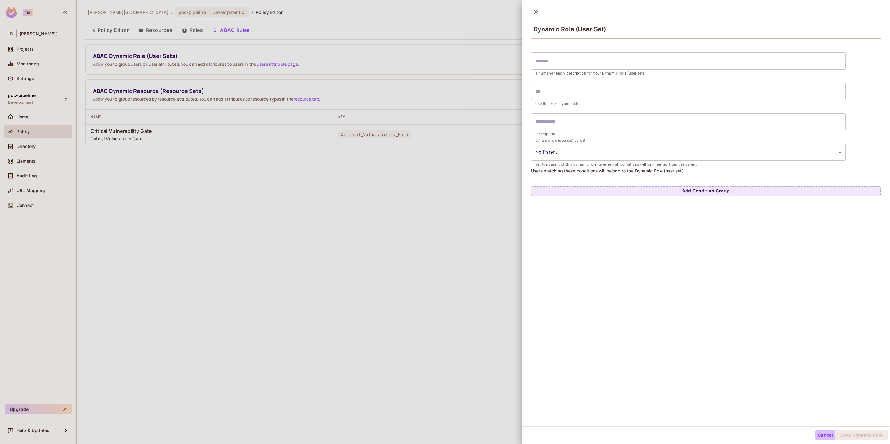
click at [791, 395] on button "Cancel" at bounding box center [826, 435] width 20 height 10
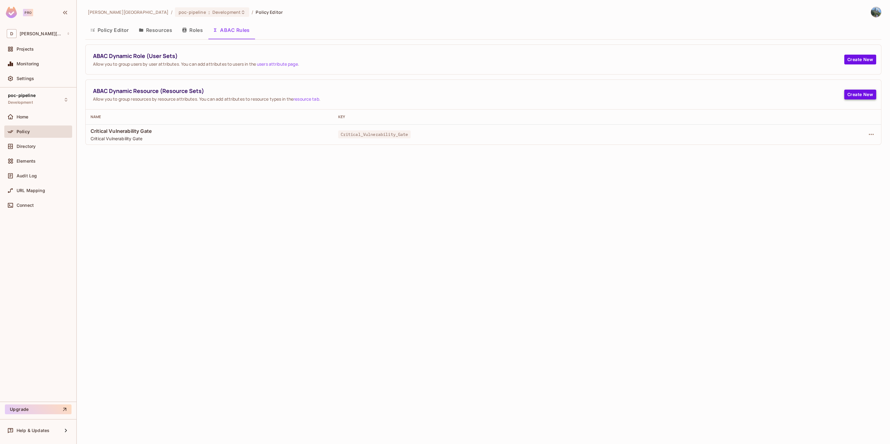
click at [791, 95] on button "Create New" at bounding box center [861, 95] width 32 height 10
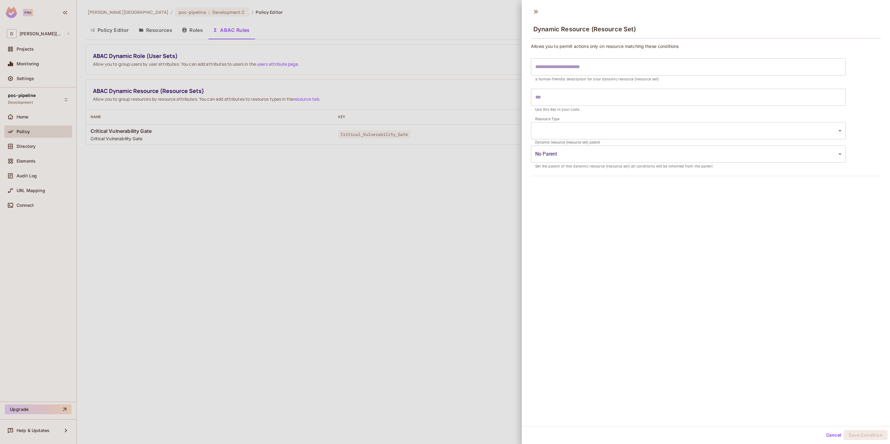
click at [791, 395] on button "Cancel" at bounding box center [834, 435] width 20 height 10
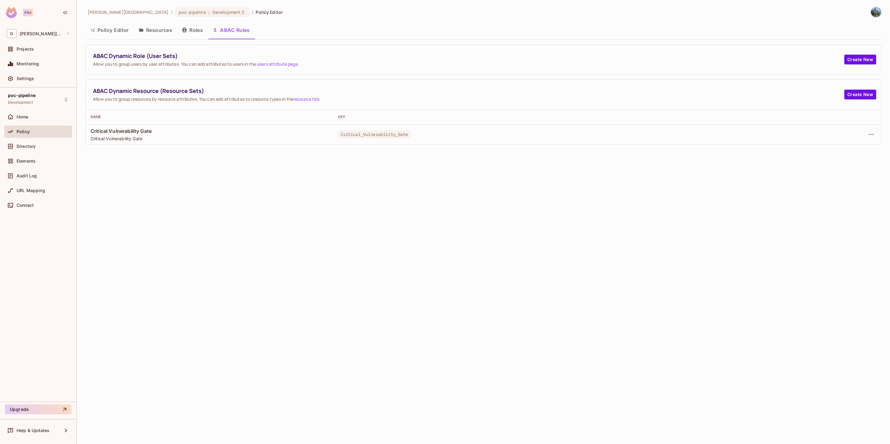
click at [97, 30] on button "Policy Editor" at bounding box center [109, 29] width 49 height 15
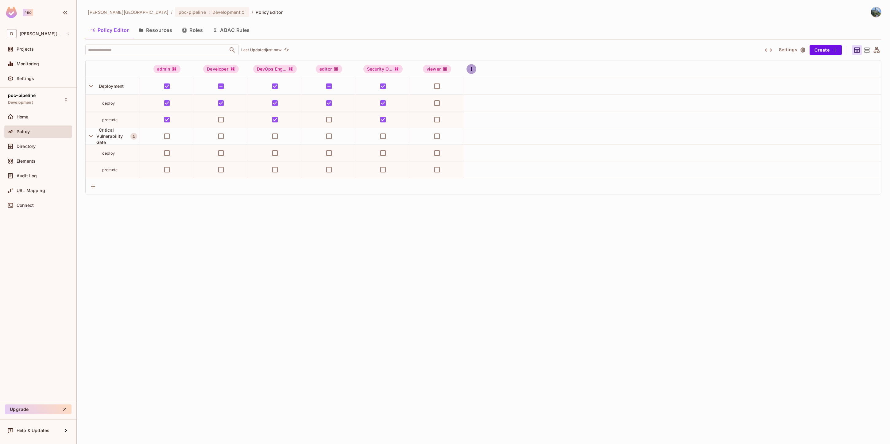
click at [471, 71] on icon "button" at bounding box center [471, 68] width 7 height 7
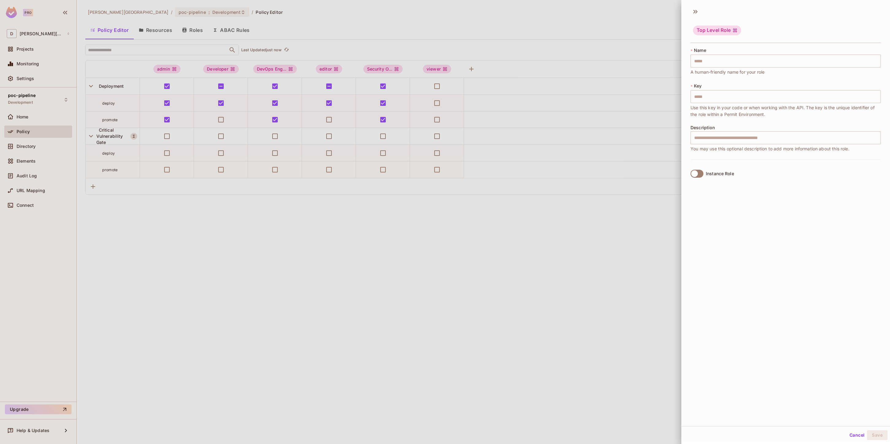
click at [630, 271] on div at bounding box center [445, 222] width 890 height 444
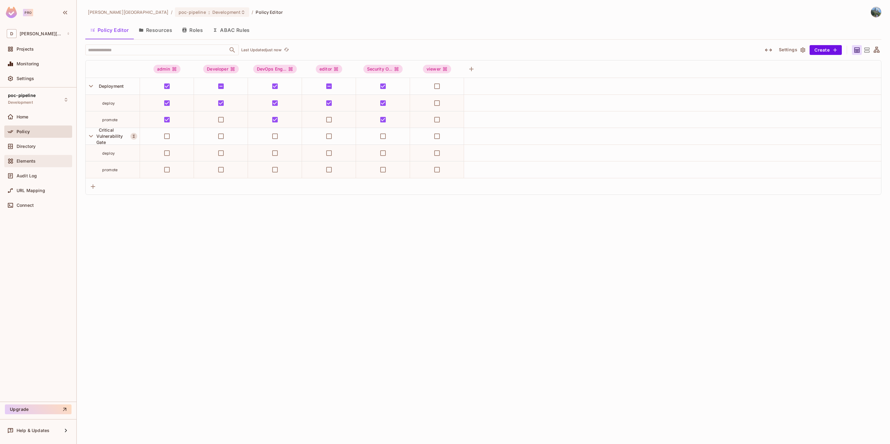
click at [41, 161] on div "Elements" at bounding box center [43, 161] width 53 height 5
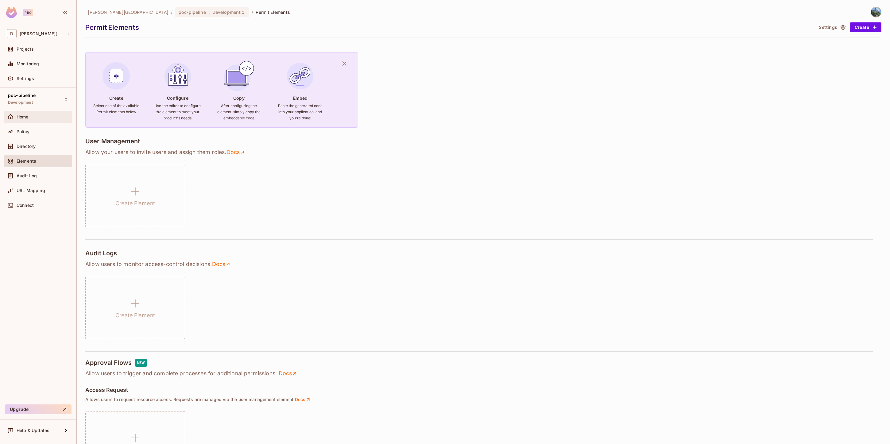
click at [22, 119] on div "Home" at bounding box center [38, 116] width 63 height 7
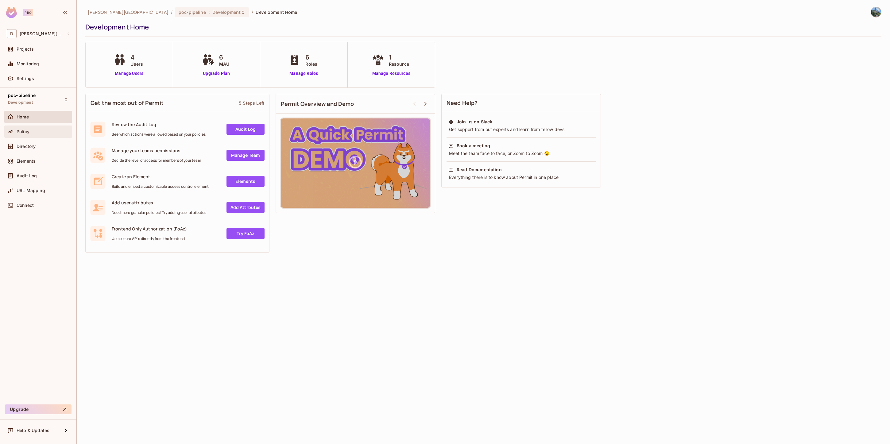
click at [23, 130] on span "Policy" at bounding box center [23, 131] width 13 height 5
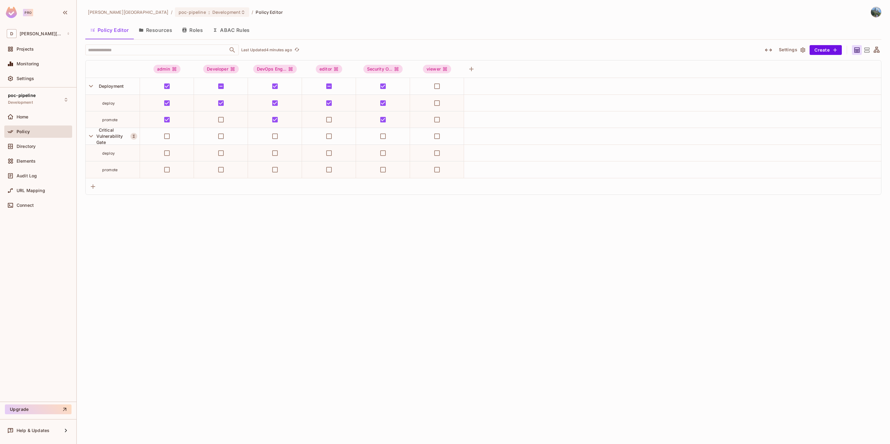
click at [225, 31] on button "ABAC Rules" at bounding box center [231, 29] width 47 height 15
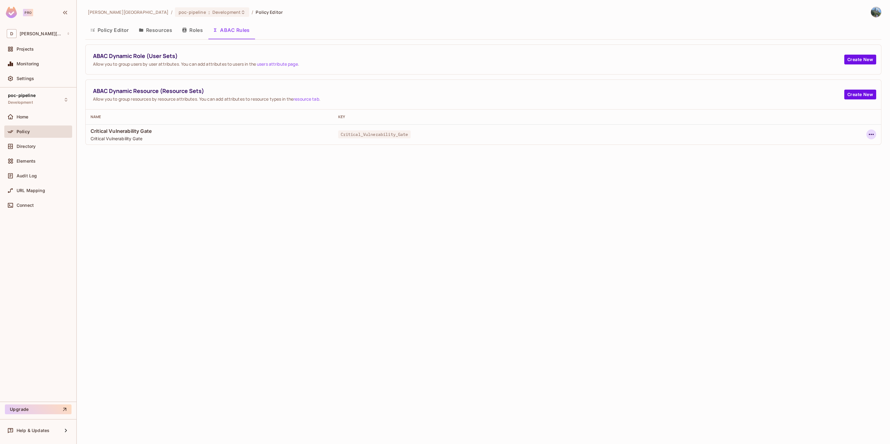
click at [791, 134] on icon "button" at bounding box center [871, 134] width 7 height 7
click at [791, 159] on div "Edit Dynamic Resource (Resource Set)" at bounding box center [819, 159] width 80 height 6
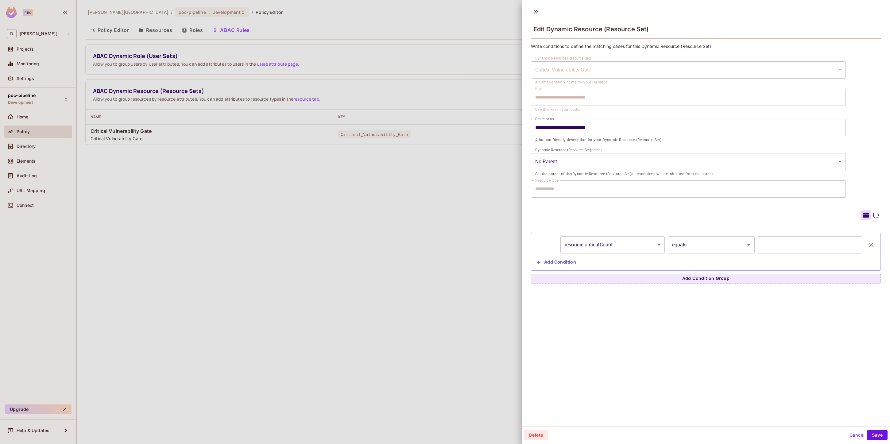
click at [791, 217] on icon at bounding box center [876, 215] width 6 height 5
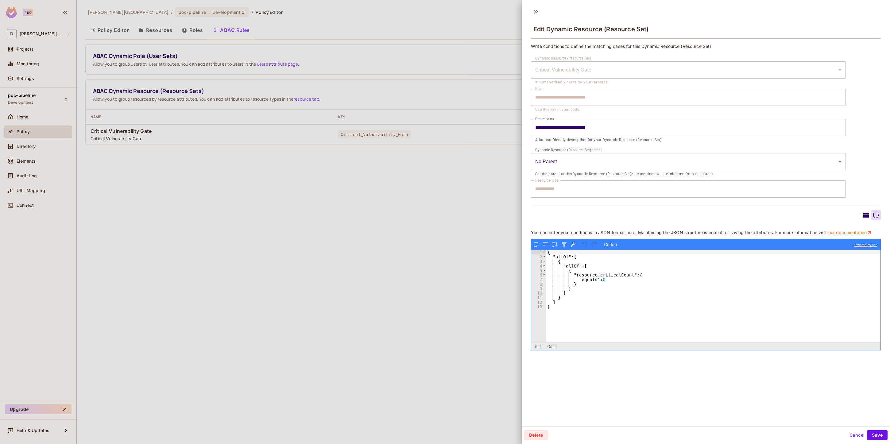
click at [624, 318] on div "{ "allOf" : [ { "allOf" : [ { "resource.criticalCount" : { "equals" : 0 } } ] }…" at bounding box center [714, 300] width 334 height 101
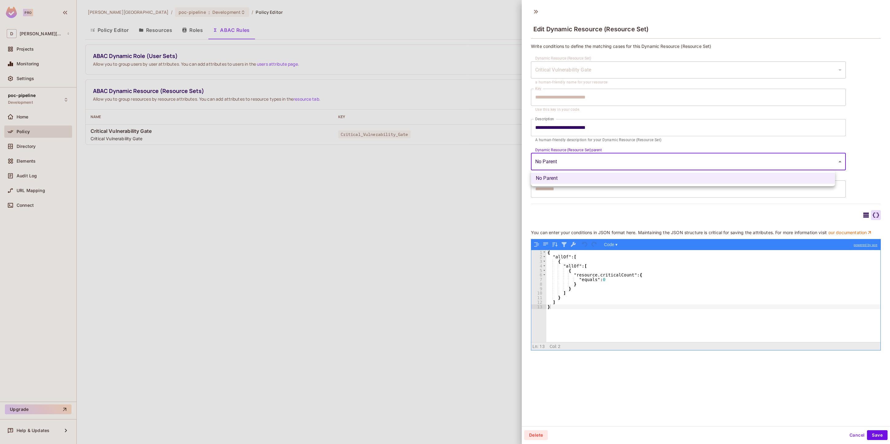
click at [563, 165] on body "**********" at bounding box center [445, 222] width 890 height 444
click at [562, 180] on li "No Parent" at bounding box center [683, 178] width 304 height 11
click at [585, 285] on div "{ "allOf" : [ { "allOf" : [ { "resource.criticalCount" : { "equals" : 0 } } ] }…" at bounding box center [714, 300] width 334 height 101
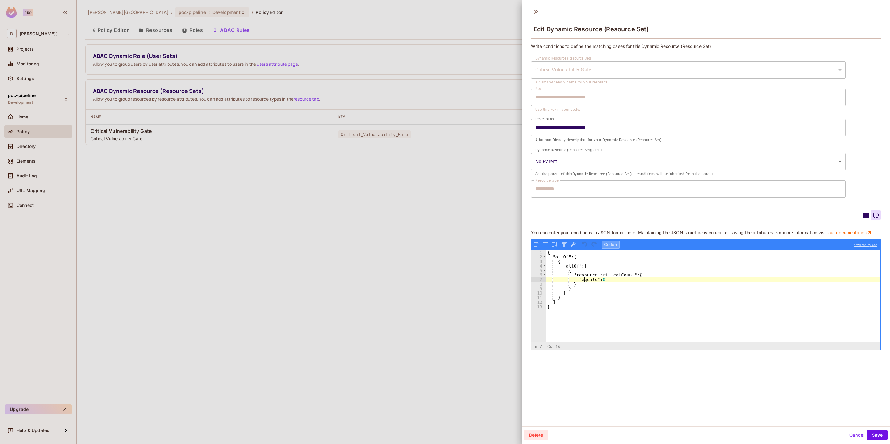
click at [617, 249] on button "Code ▾" at bounding box center [611, 245] width 18 height 8
click at [616, 264] on div "Tree" at bounding box center [620, 260] width 37 height 7
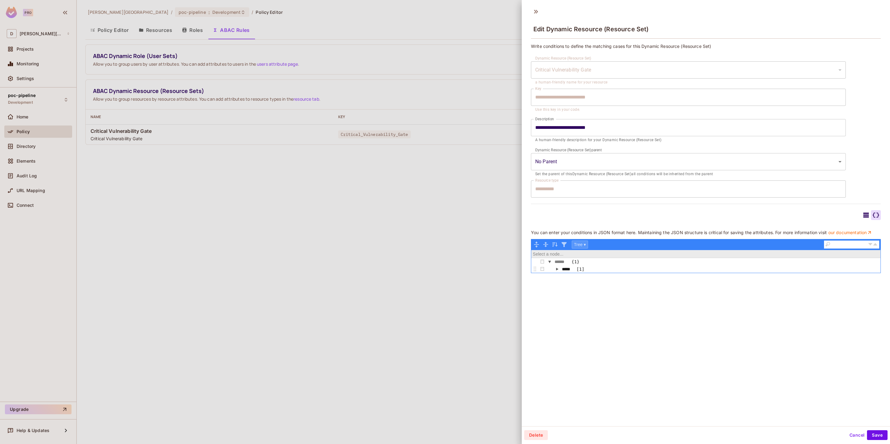
click at [585, 249] on button "Tree ▾" at bounding box center [580, 245] width 16 height 8
click at [590, 257] on div "Code" at bounding box center [590, 253] width 37 height 7
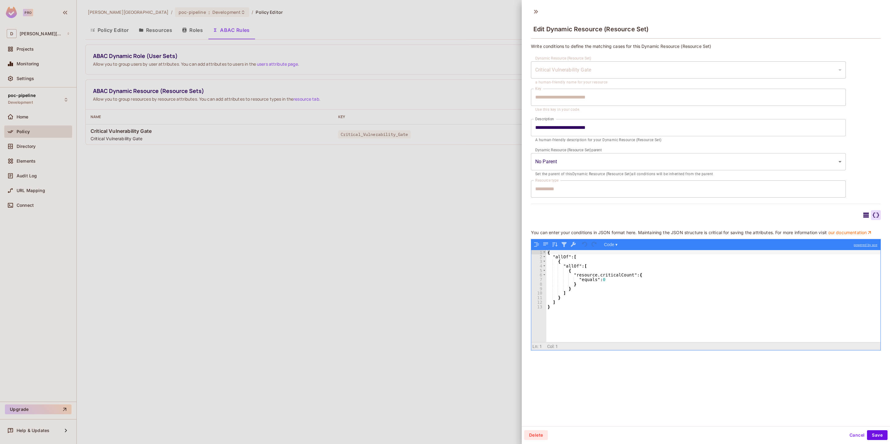
click at [791, 216] on icon at bounding box center [866, 215] width 7 height 7
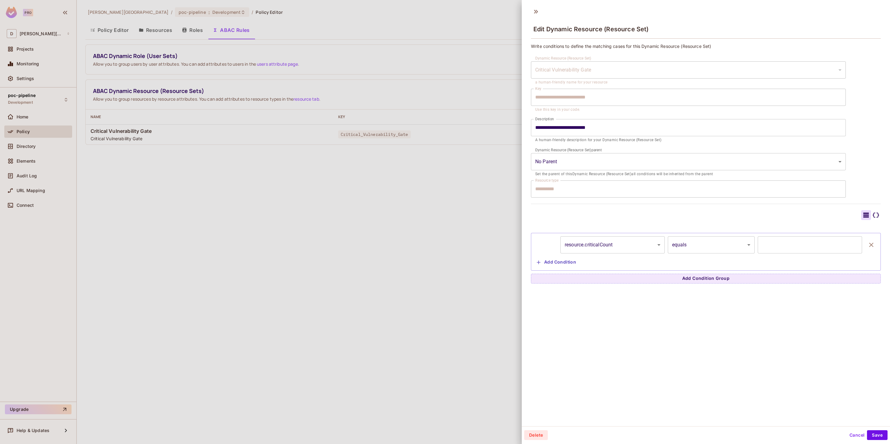
click at [619, 244] on body "**********" at bounding box center [445, 222] width 890 height 444
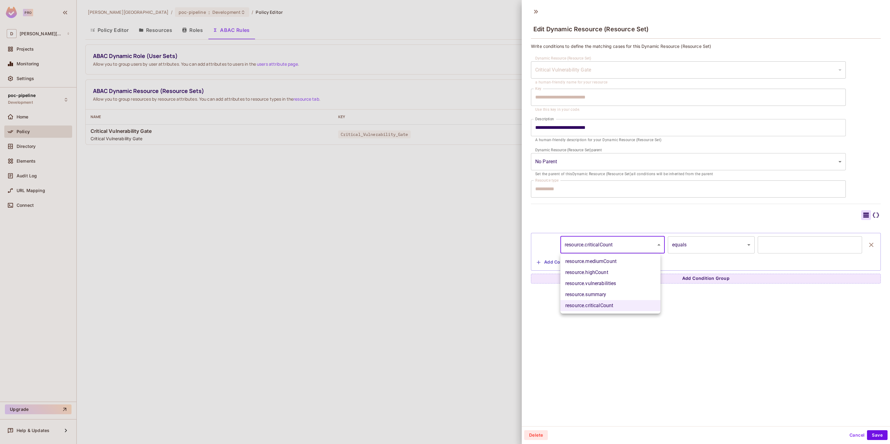
click at [586, 308] on li "resource.criticalCount" at bounding box center [611, 305] width 100 height 11
click at [688, 249] on body "**********" at bounding box center [445, 222] width 890 height 444
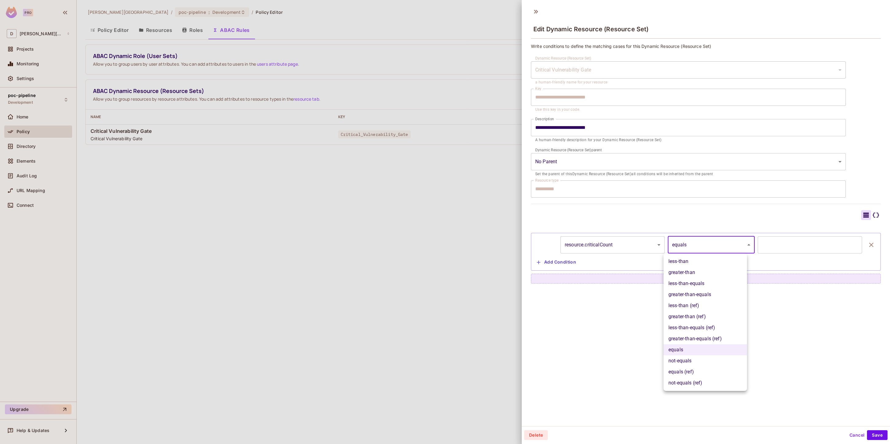
click at [689, 274] on li "greater-than" at bounding box center [706, 272] width 84 height 11
type input "**********"
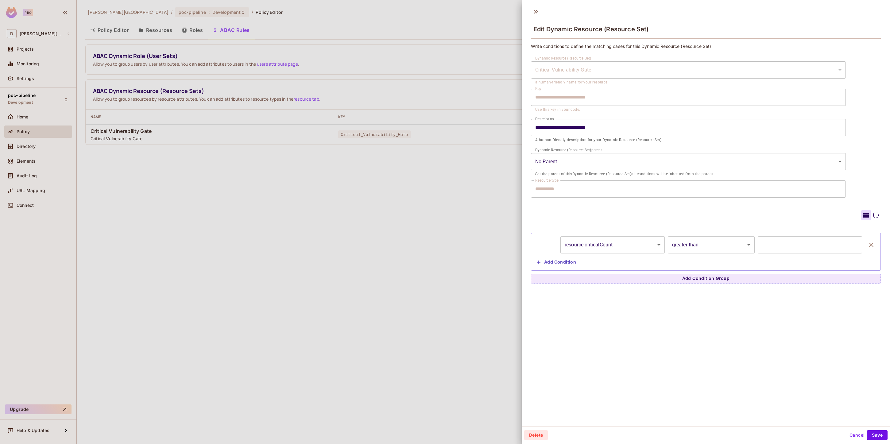
click at [723, 356] on div "**********" at bounding box center [706, 215] width 368 height 422
click at [791, 395] on button "Save" at bounding box center [877, 435] width 21 height 10
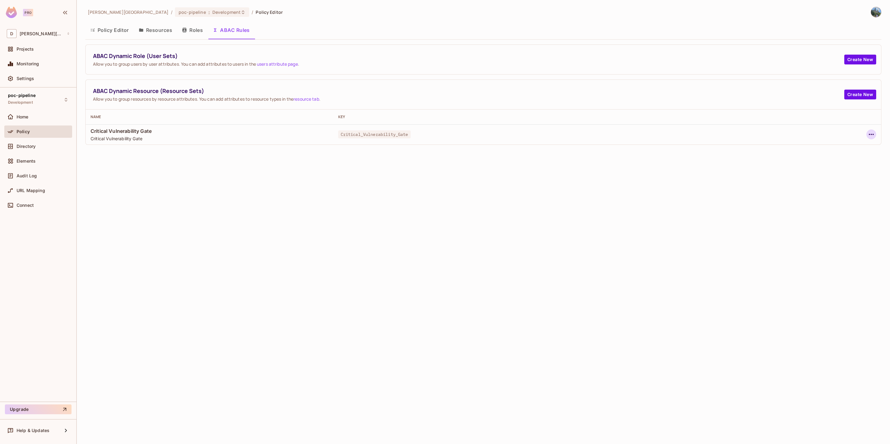
click at [791, 134] on icon "button" at bounding box center [871, 134] width 5 height 1
click at [743, 251] on div at bounding box center [445, 222] width 890 height 444
drag, startPoint x: 99, startPoint y: 30, endPoint x: 105, endPoint y: 33, distance: 7.1
click at [98, 30] on button "Policy Editor" at bounding box center [109, 29] width 49 height 15
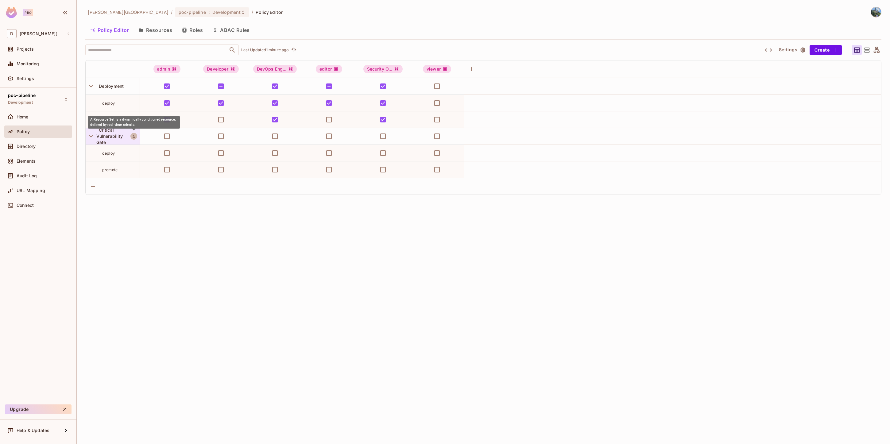
click at [134, 135] on icon "A Resource Set is a dynamically conditioned resource, defined by real-time crit…" at bounding box center [134, 136] width 2 height 3
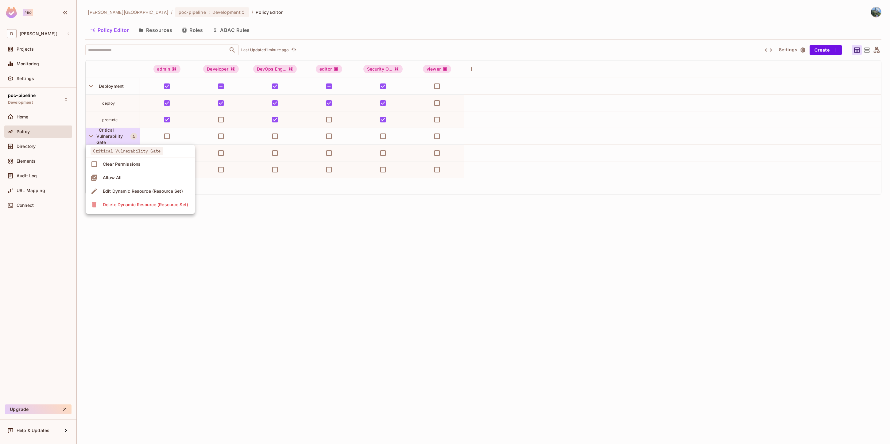
click at [163, 192] on div "Edit Dynamic Resource (Resource Set)" at bounding box center [143, 191] width 80 height 6
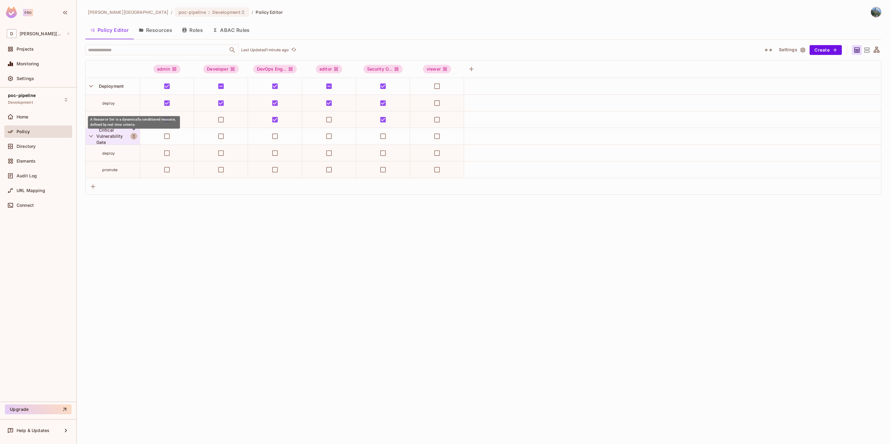
click at [135, 138] on icon "A Resource Set is a dynamically conditioned resource, defined by real-time crit…" at bounding box center [134, 136] width 4 height 4
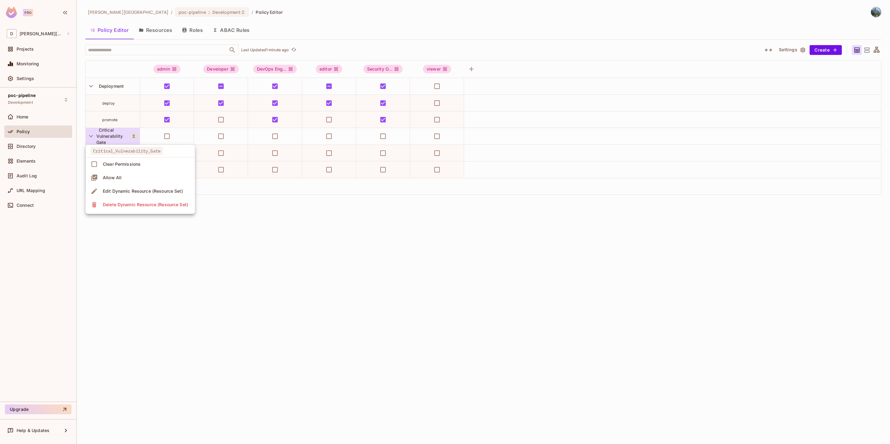
click at [133, 193] on div "Edit Dynamic Resource (Resource Set)" at bounding box center [143, 191] width 80 height 6
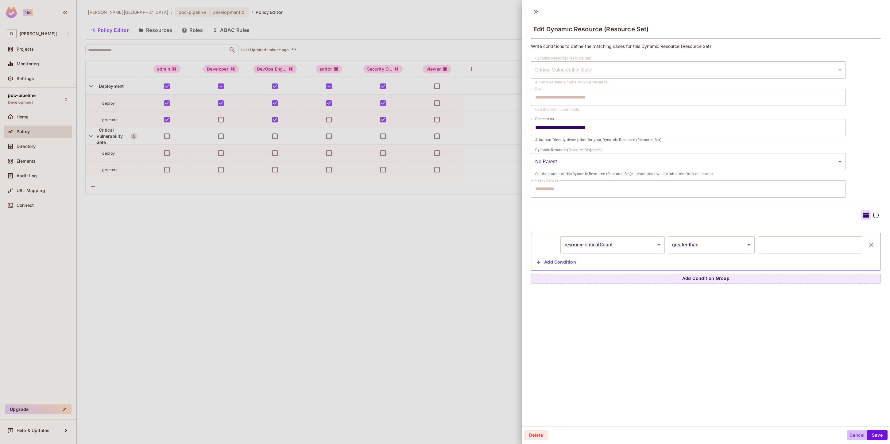
click at [791, 395] on button "Cancel" at bounding box center [857, 435] width 20 height 10
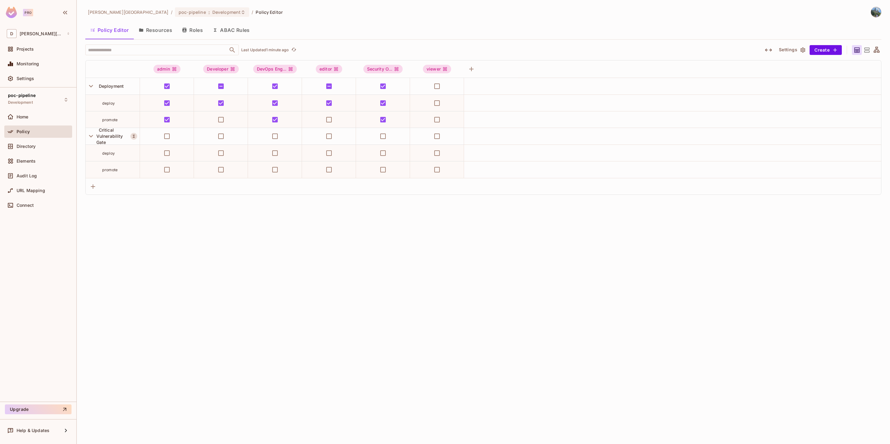
click at [543, 329] on div "david-santander / poc-pipeline : Development / Policy Editor Policy Editor Reso…" at bounding box center [484, 222] width 814 height 444
click at [27, 177] on span "Audit Log" at bounding box center [27, 175] width 20 height 5
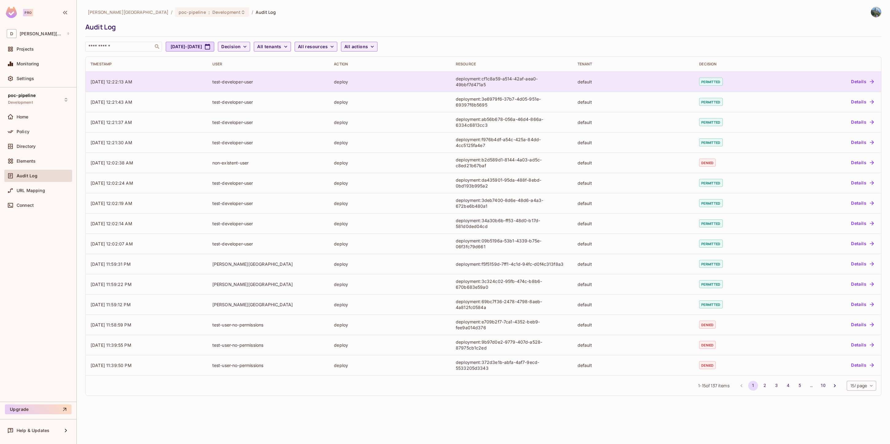
click at [791, 83] on button "Details" at bounding box center [863, 82] width 28 height 10
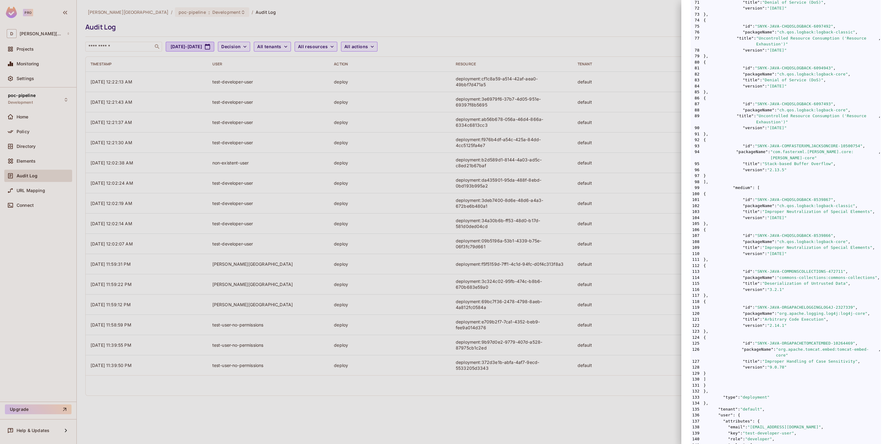
scroll to position [638, 0]
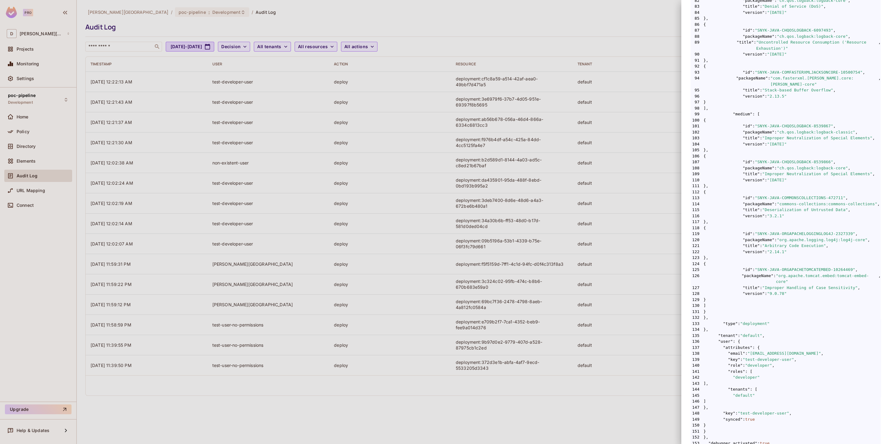
click at [603, 218] on div at bounding box center [445, 222] width 890 height 444
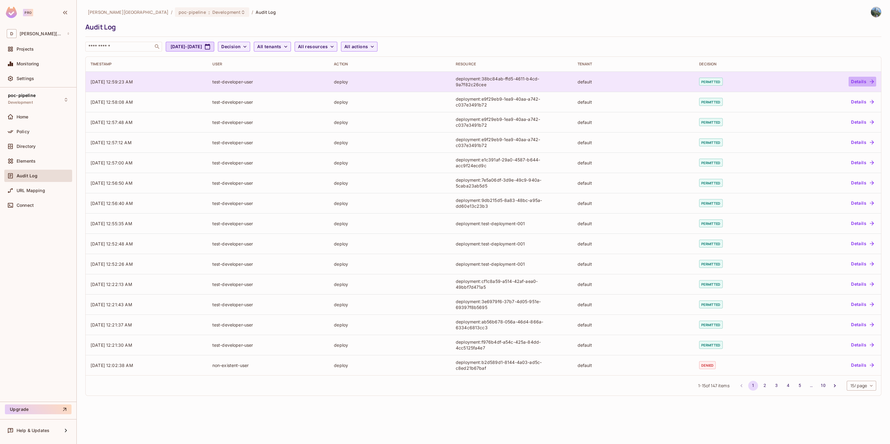
click at [854, 82] on button "Details" at bounding box center [863, 82] width 28 height 10
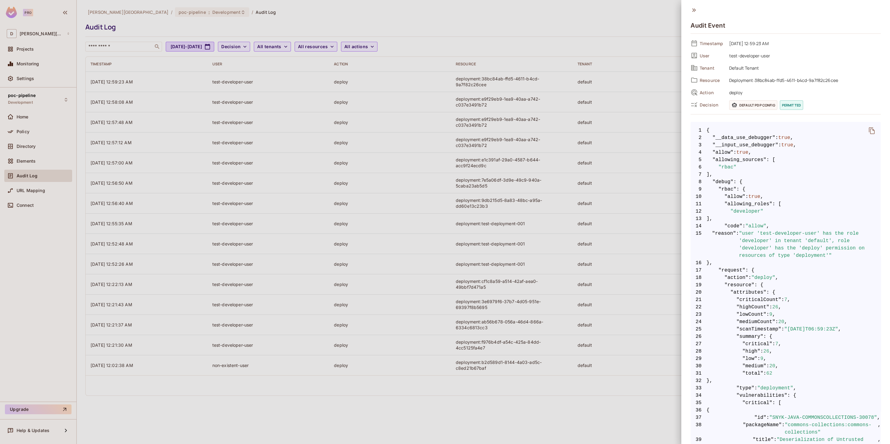
click at [702, 107] on span "Decision" at bounding box center [712, 105] width 25 height 6
click at [788, 105] on span "permitted" at bounding box center [791, 105] width 23 height 10
click at [531, 260] on div at bounding box center [445, 222] width 890 height 444
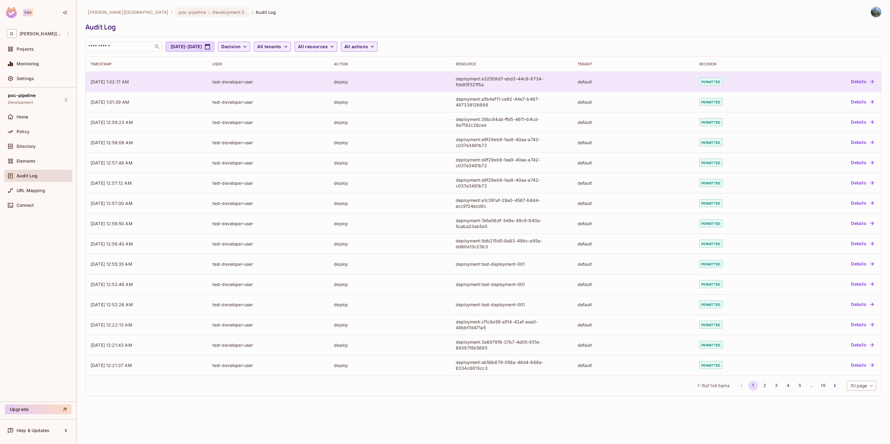
click at [855, 81] on button "Details" at bounding box center [863, 82] width 28 height 10
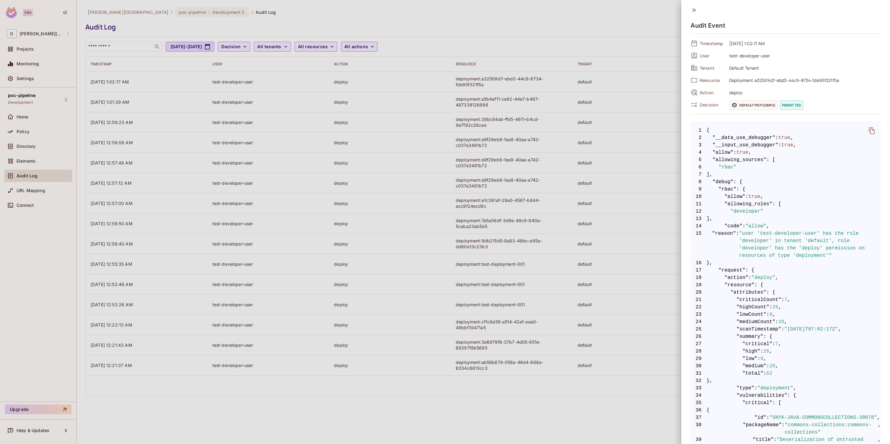
click at [869, 132] on icon "delete" at bounding box center [872, 130] width 6 height 7
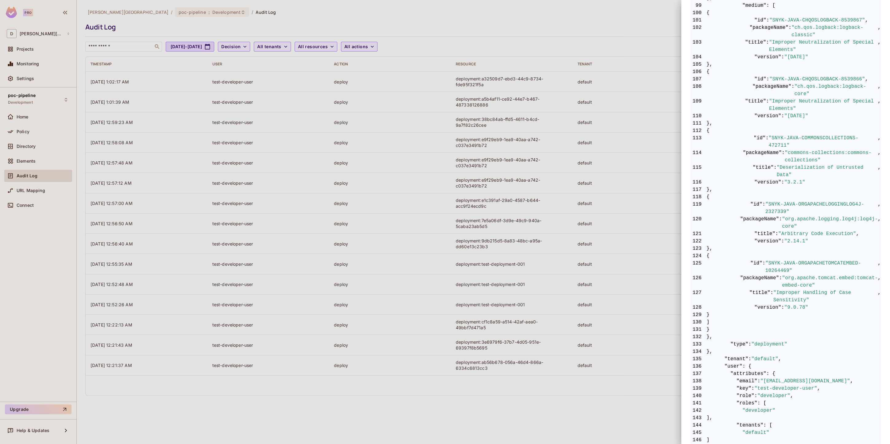
scroll to position [1018, 0]
click at [539, 257] on div at bounding box center [445, 222] width 890 height 444
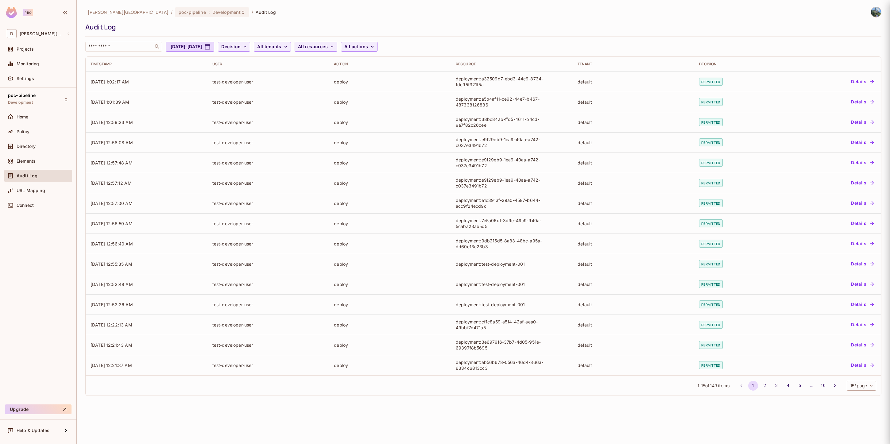
scroll to position [0, 0]
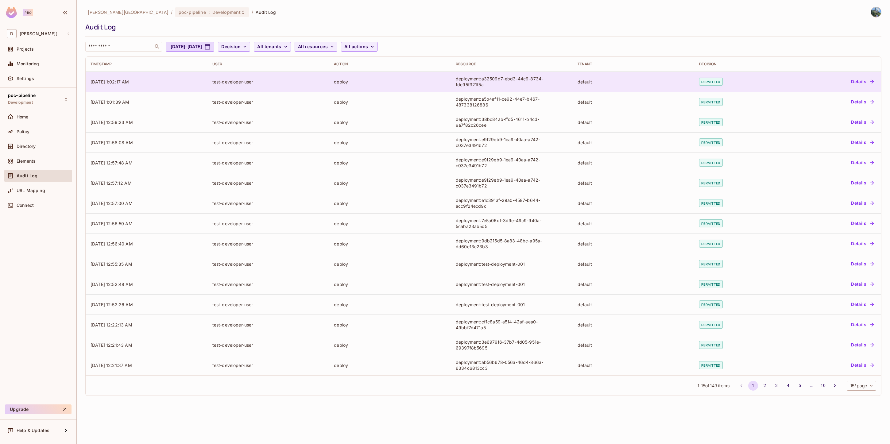
click at [119, 86] on td "[DATE] 1:02:17 AM" at bounding box center [147, 82] width 122 height 20
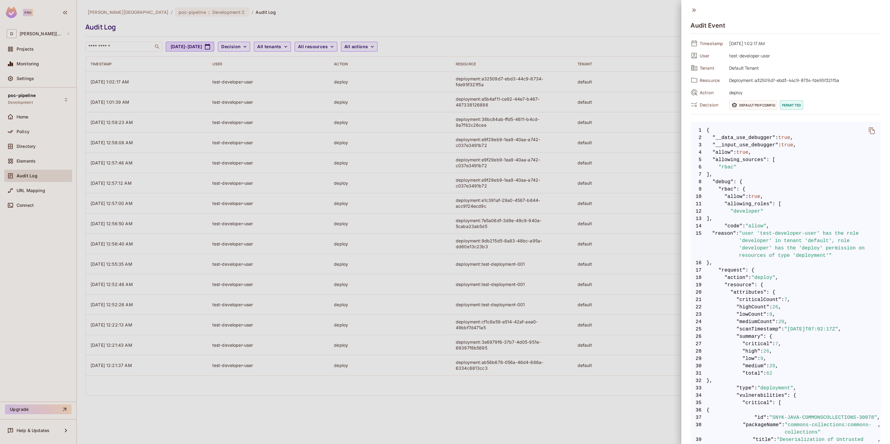
click at [565, 214] on div at bounding box center [445, 222] width 890 height 444
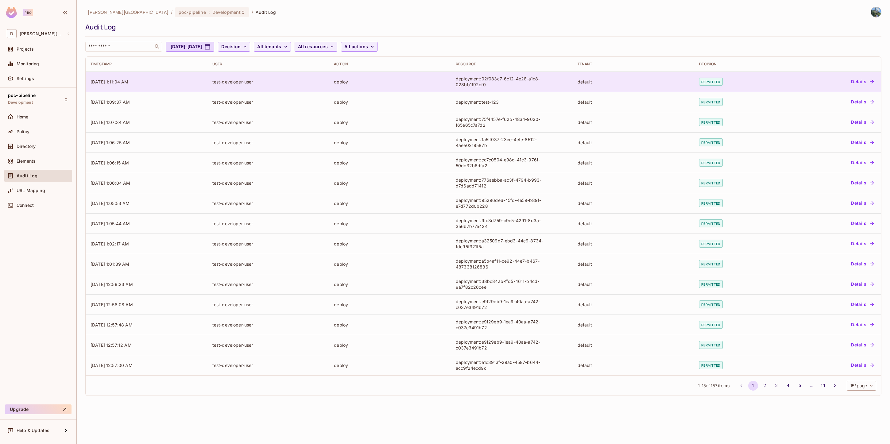
click at [859, 81] on button "Details" at bounding box center [863, 82] width 28 height 10
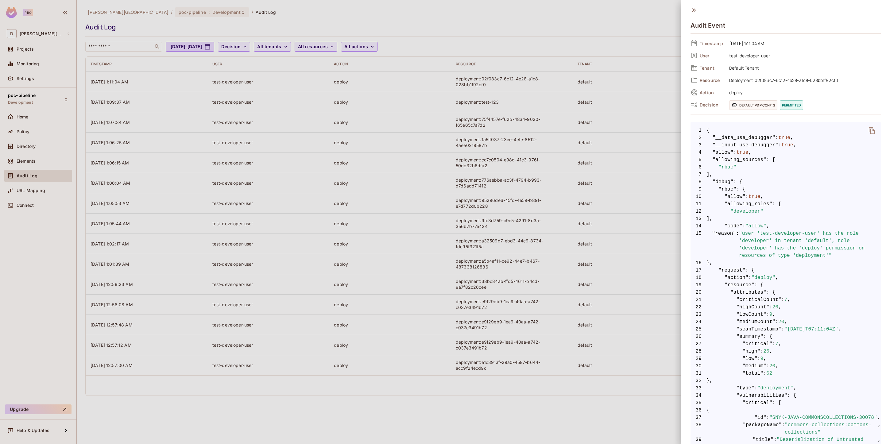
click at [869, 129] on icon "delete" at bounding box center [872, 130] width 7 height 7
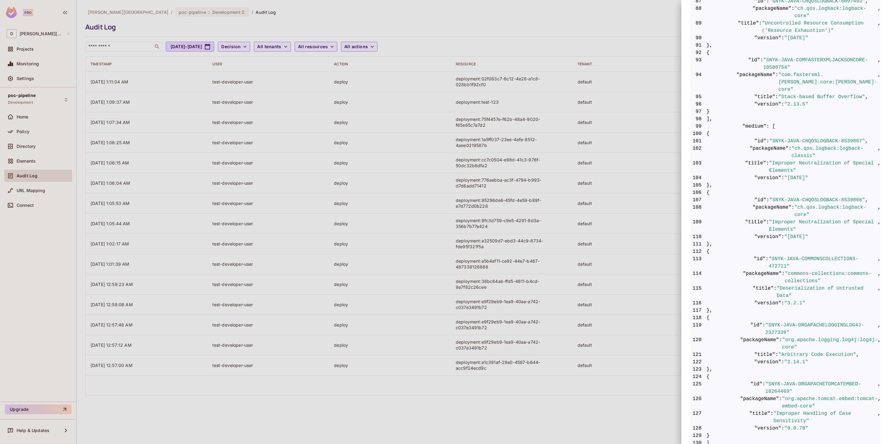
scroll to position [1018, 0]
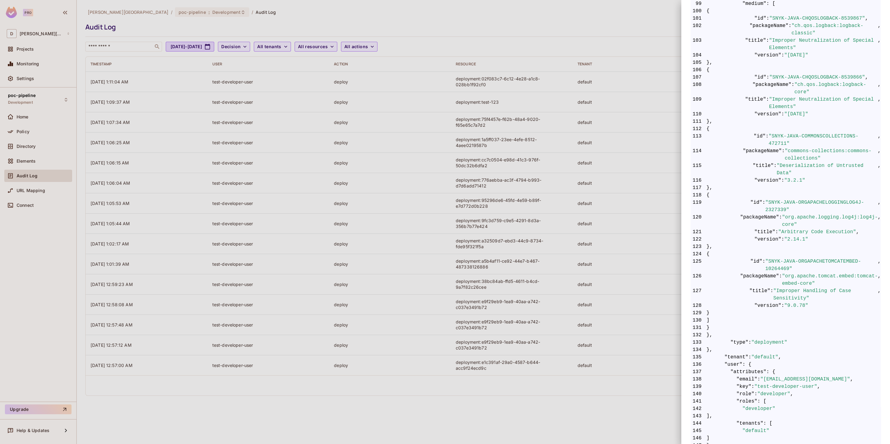
click at [596, 285] on div at bounding box center [445, 222] width 890 height 444
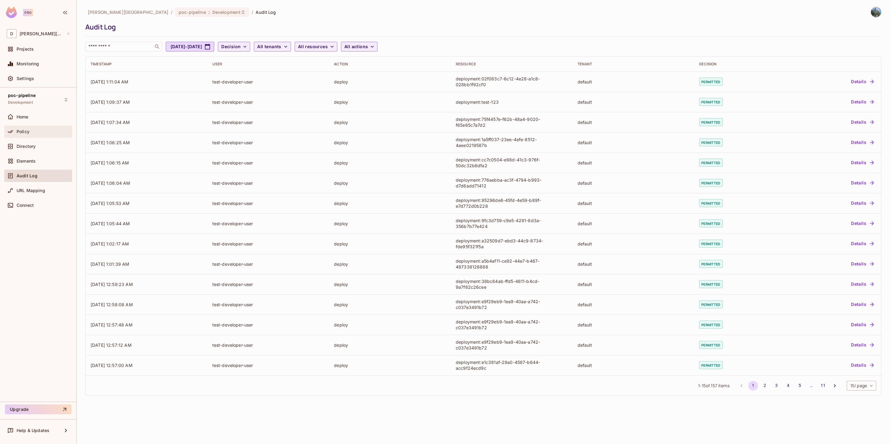
click at [32, 132] on div "Policy" at bounding box center [43, 131] width 53 height 5
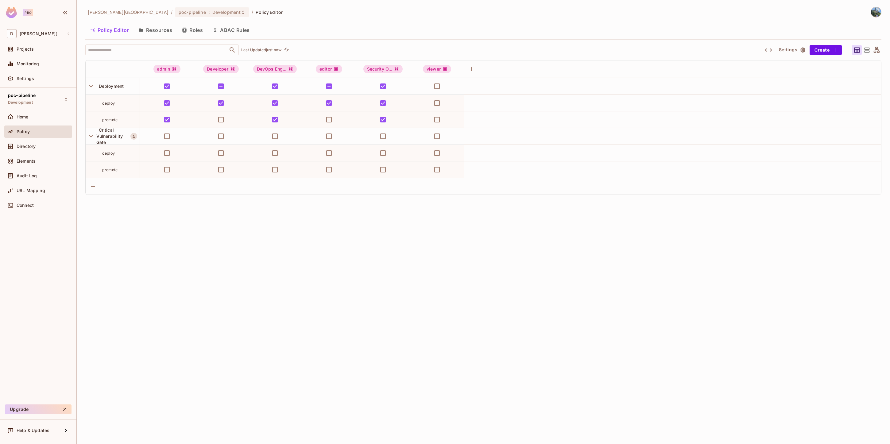
click at [159, 28] on button "Resources" at bounding box center [155, 29] width 43 height 15
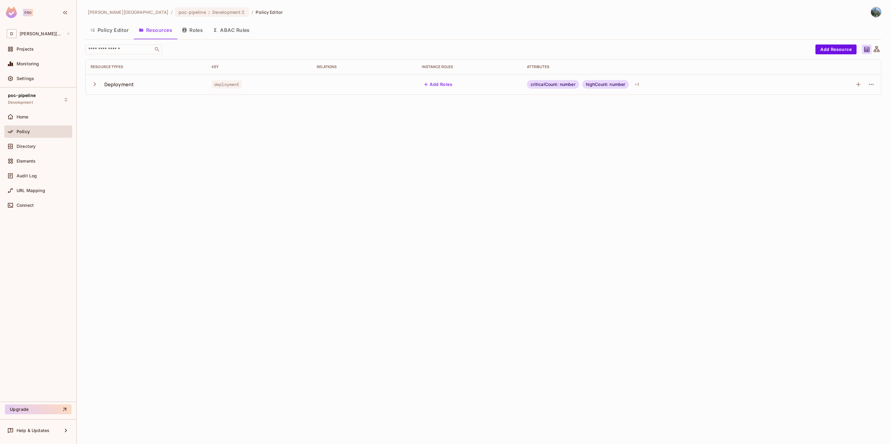
click at [92, 84] on icon "button" at bounding box center [95, 84] width 8 height 8
click at [869, 87] on icon "button" at bounding box center [871, 84] width 7 height 7
click at [848, 107] on div "Edit Resource" at bounding box center [845, 109] width 29 height 6
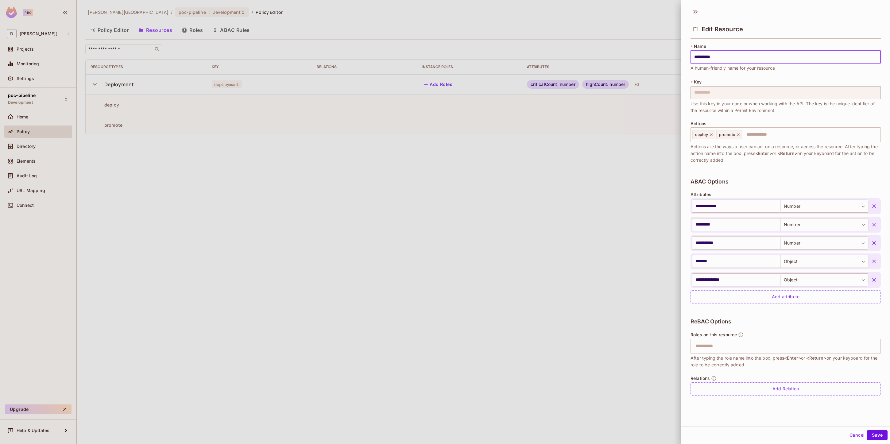
scroll to position [1, 0]
click at [847, 434] on button "Cancel" at bounding box center [857, 435] width 20 height 10
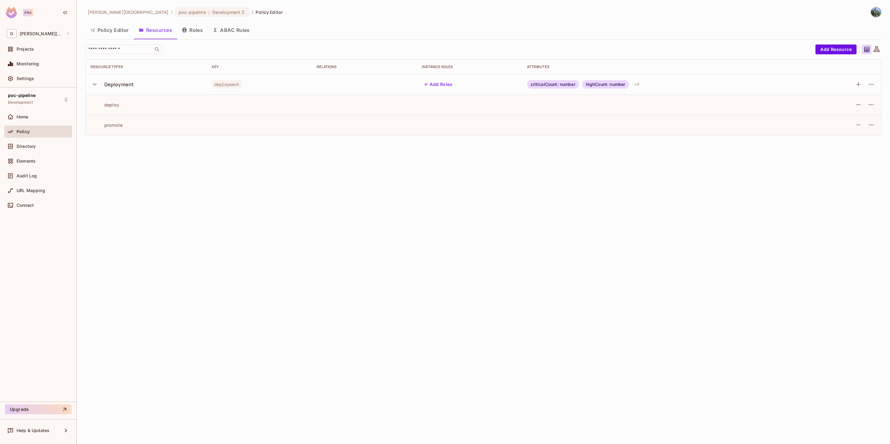
click at [190, 31] on button "Roles" at bounding box center [192, 29] width 31 height 15
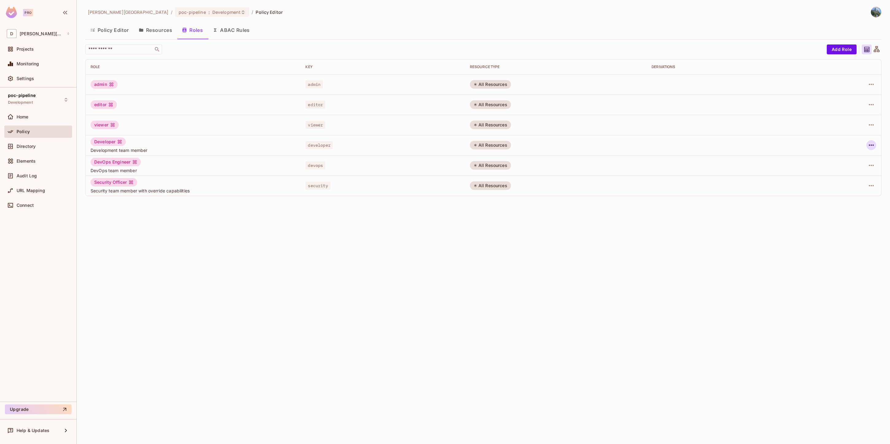
click at [869, 146] on icon "button" at bounding box center [871, 145] width 7 height 7
click at [847, 171] on div "Edit Attributes" at bounding box center [850, 173] width 30 height 6
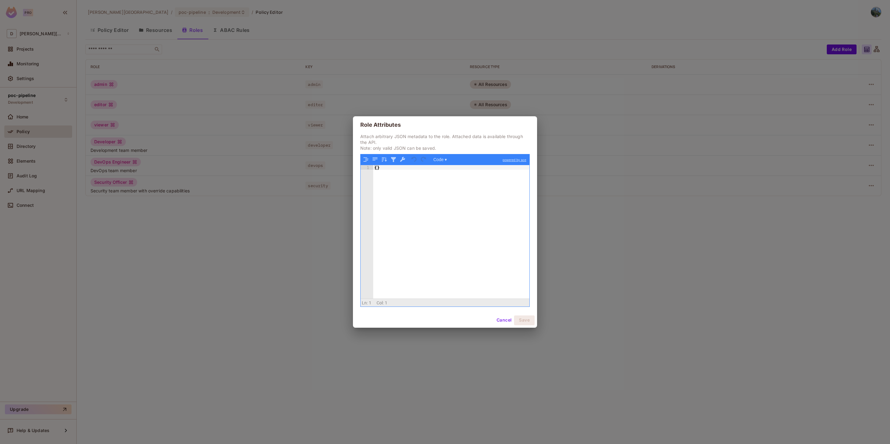
click at [505, 322] on button "Cancel" at bounding box center [504, 321] width 20 height 10
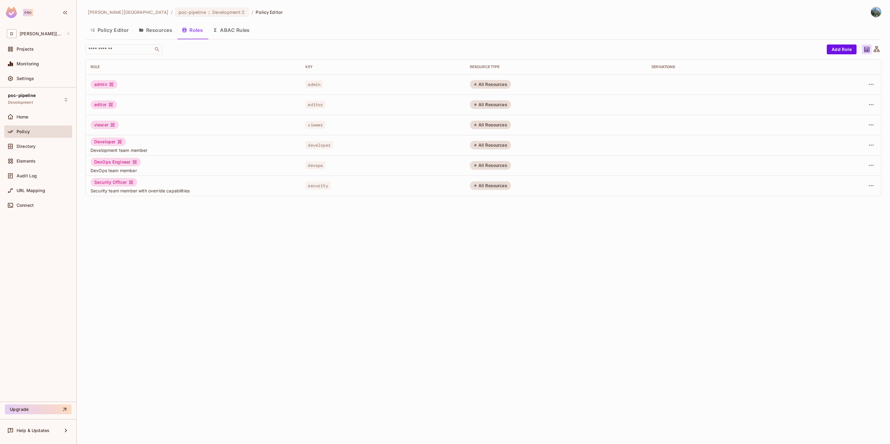
click at [227, 30] on button "ABAC Rules" at bounding box center [231, 29] width 47 height 15
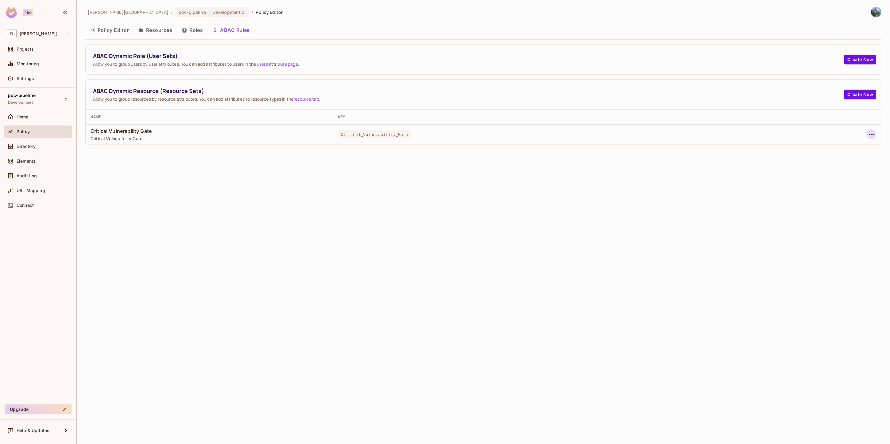
click at [870, 136] on icon "button" at bounding box center [871, 134] width 7 height 7
click at [823, 162] on span "Edit Dynamic Resource (Resource Set)" at bounding box center [819, 159] width 84 height 10
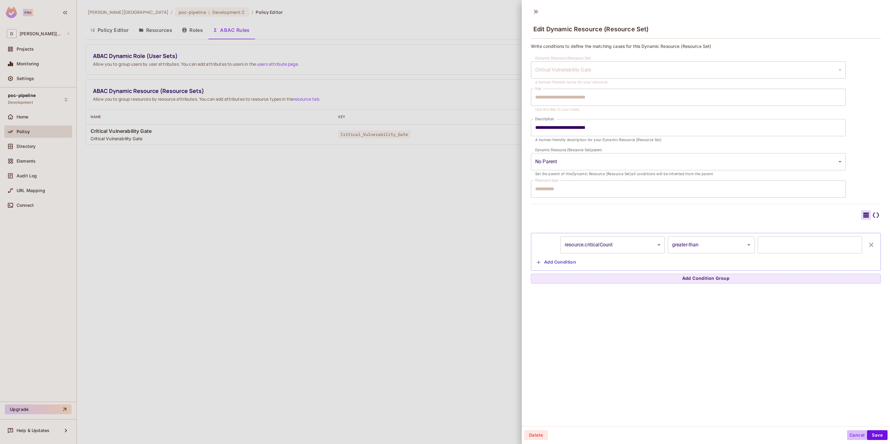
click at [855, 434] on button "Cancel" at bounding box center [857, 435] width 20 height 10
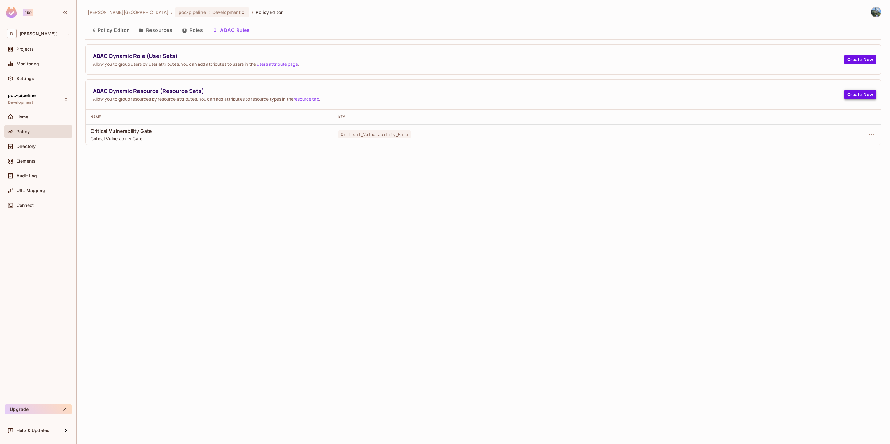
click at [854, 95] on button "Create New" at bounding box center [861, 95] width 32 height 10
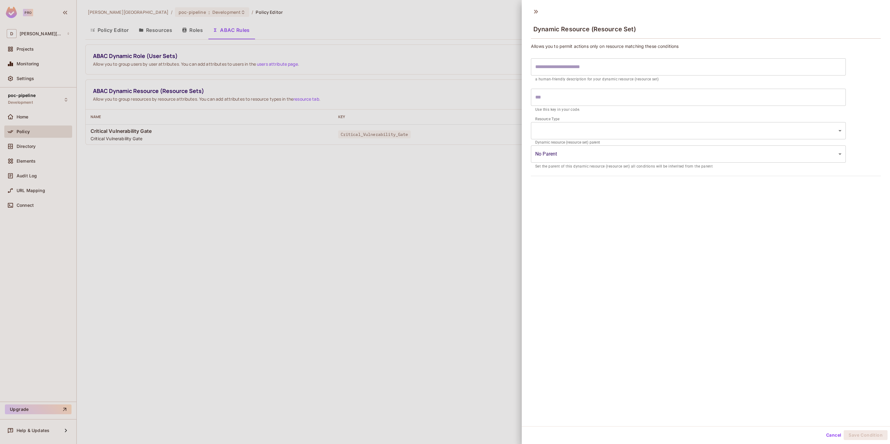
click at [568, 133] on body "Pro D david-santander Projects Monitoring Settings poc-pipeline Development Hom…" at bounding box center [445, 222] width 890 height 444
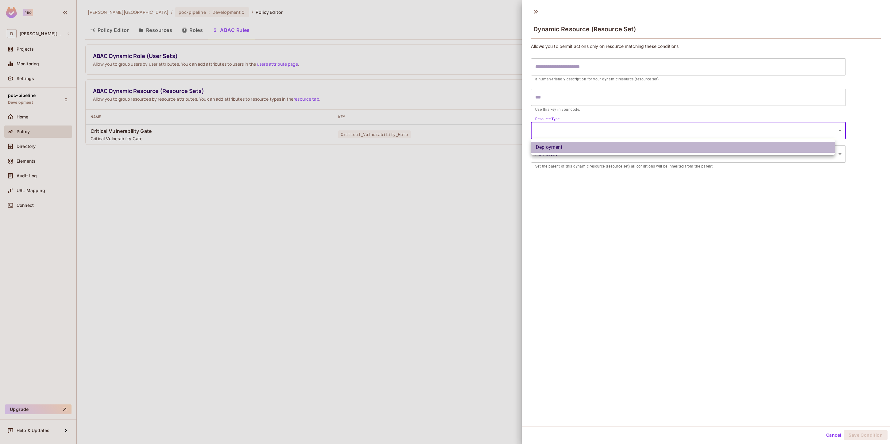
click at [567, 145] on li "Deployment" at bounding box center [683, 147] width 304 height 11
type input "**********"
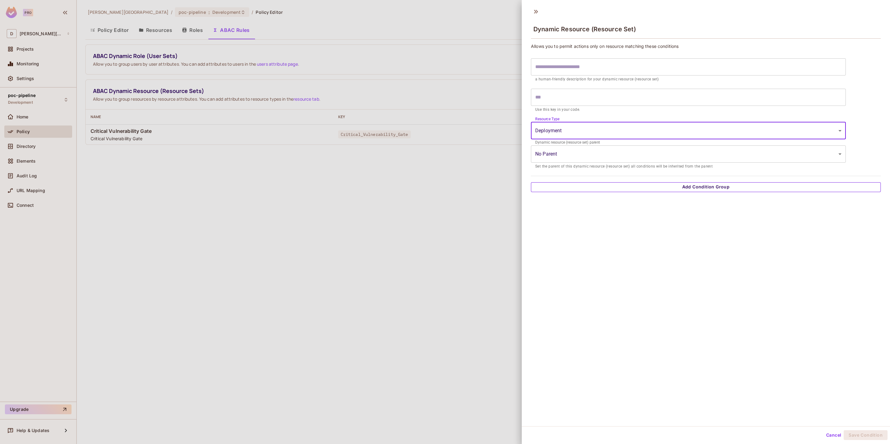
click at [579, 184] on button "Add Condition Group" at bounding box center [706, 187] width 350 height 10
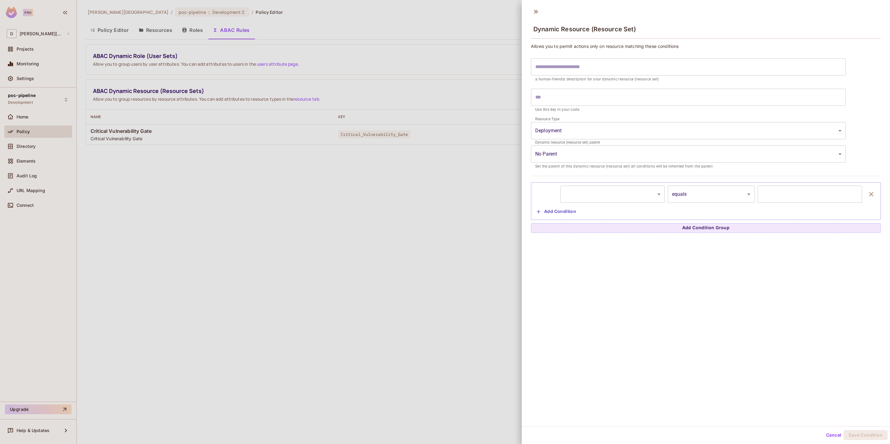
click at [598, 196] on body "**********" at bounding box center [445, 222] width 890 height 444
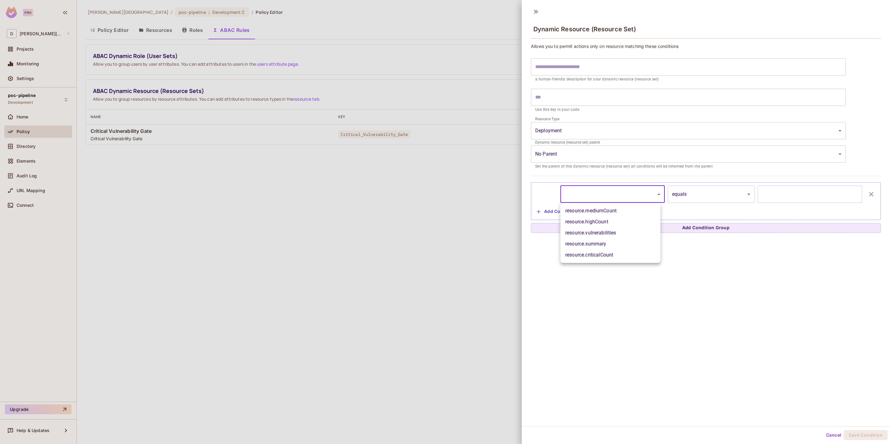
click at [618, 234] on li "resource.vulnerabilities" at bounding box center [611, 233] width 100 height 11
type input "**********"
click at [678, 196] on body "**********" at bounding box center [445, 222] width 890 height 444
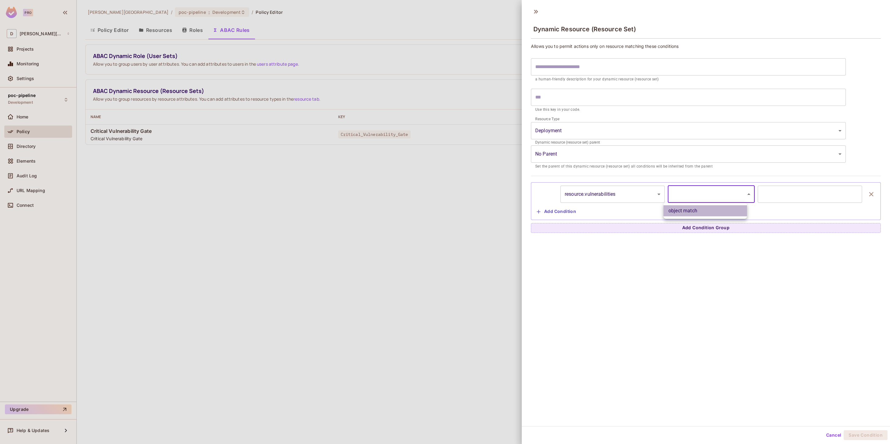
click at [687, 214] on li "object match" at bounding box center [706, 210] width 84 height 11
type input "**********"
click at [777, 193] on input "text" at bounding box center [810, 194] width 104 height 17
click at [616, 199] on body "**********" at bounding box center [445, 222] width 890 height 444
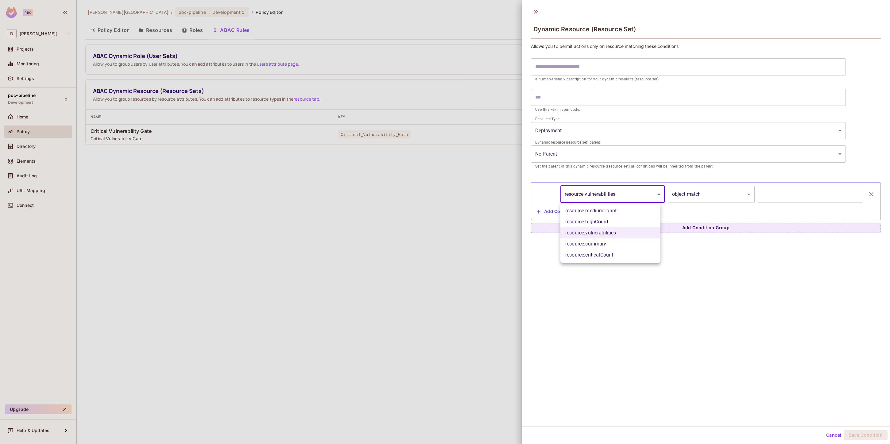
click at [718, 327] on div at bounding box center [445, 222] width 890 height 444
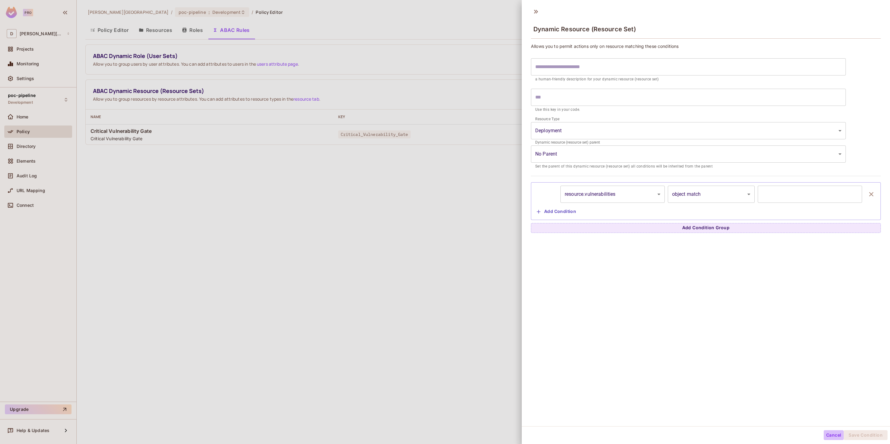
click at [831, 438] on button "Cancel" at bounding box center [834, 435] width 20 height 10
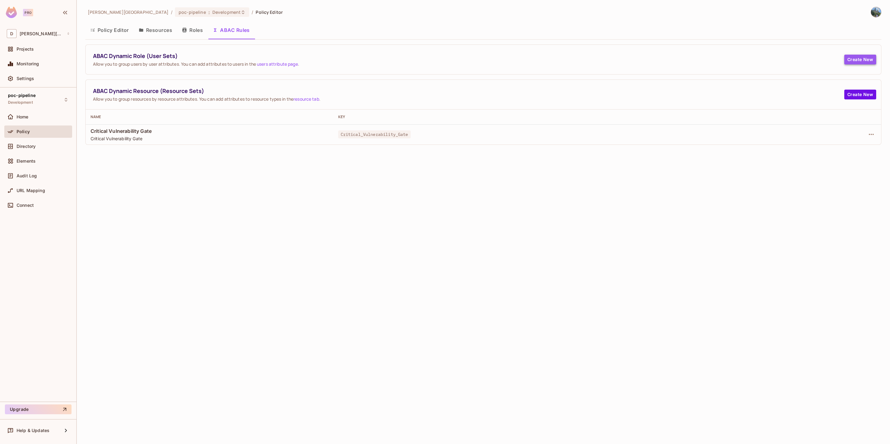
click at [870, 56] on button "Create New" at bounding box center [861, 60] width 32 height 10
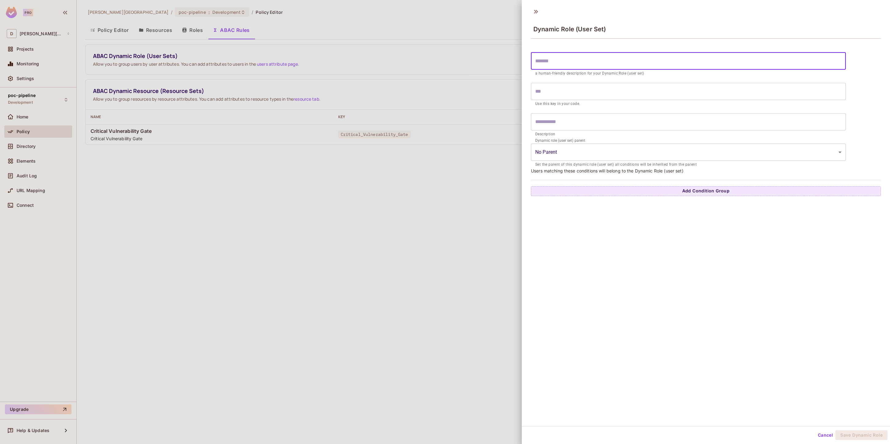
click at [554, 63] on input "text" at bounding box center [688, 61] width 315 height 17
paste input "**********"
type input "**********"
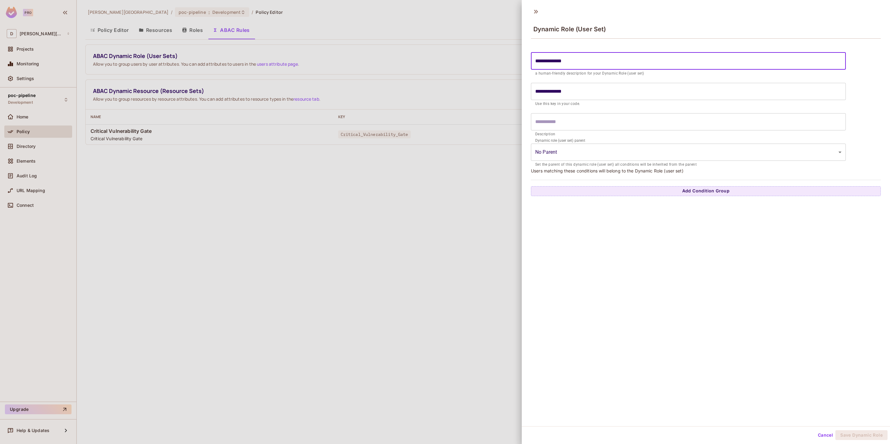
click at [550, 119] on input "text" at bounding box center [688, 121] width 315 height 17
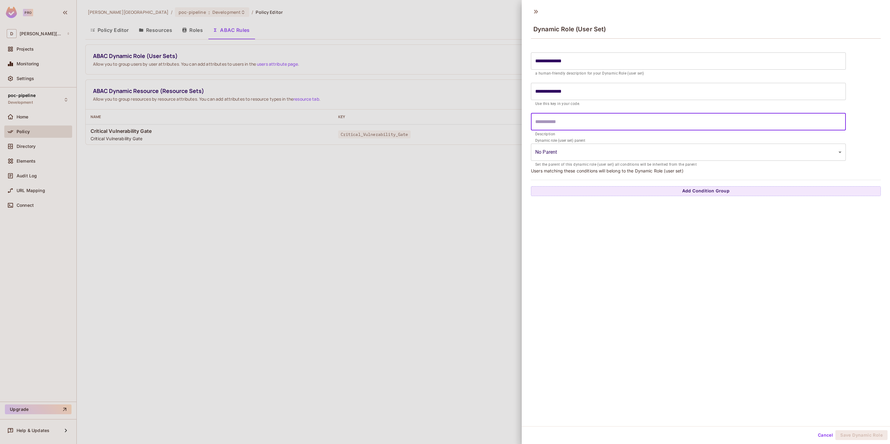
click at [548, 153] on body "**********" at bounding box center [445, 222] width 890 height 444
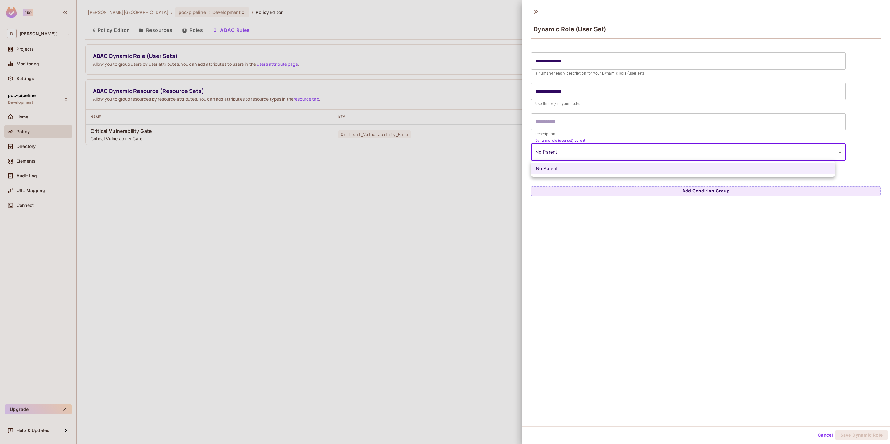
click at [570, 228] on div at bounding box center [445, 222] width 890 height 444
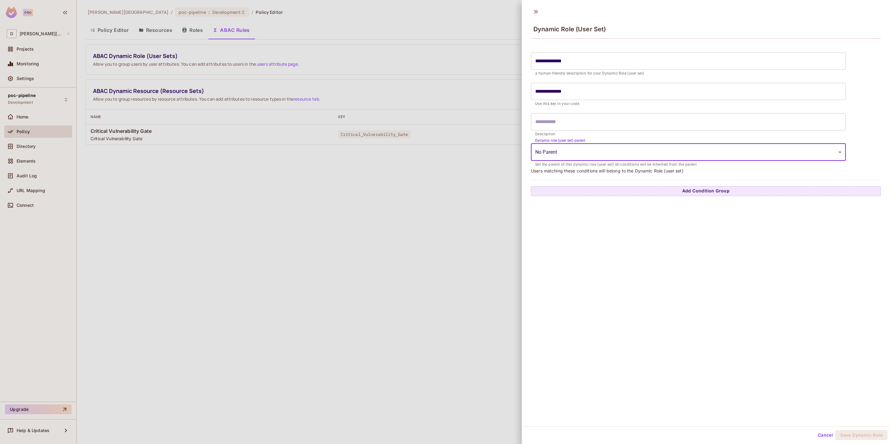
click at [603, 192] on button "Add Condition Group" at bounding box center [706, 191] width 350 height 10
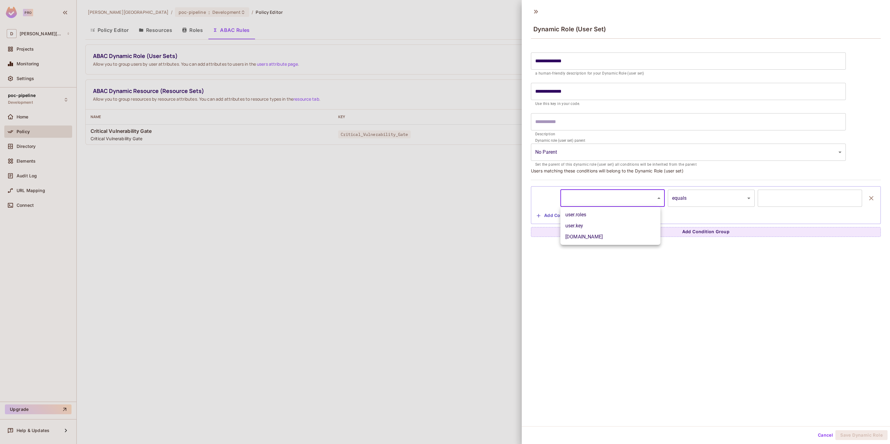
click at [593, 199] on body "**********" at bounding box center [445, 222] width 890 height 444
click at [591, 215] on li "user.roles" at bounding box center [611, 214] width 100 height 11
type input "**********"
click at [714, 207] on div "**********" at bounding box center [706, 205] width 343 height 31
click at [711, 204] on body "**********" at bounding box center [445, 222] width 890 height 444
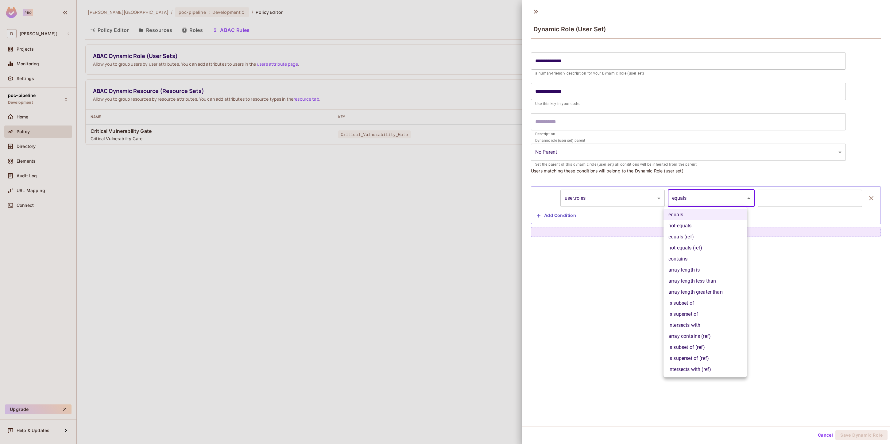
click at [703, 256] on li "contains" at bounding box center [706, 259] width 84 height 11
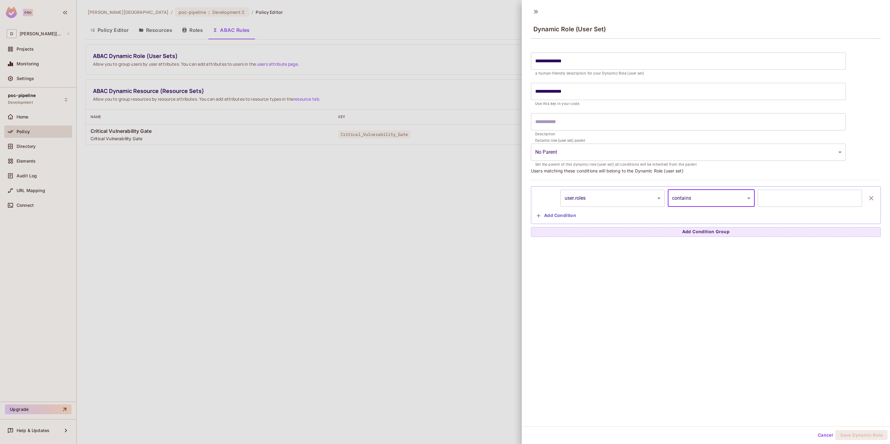
type input "**********"
click at [768, 197] on input "text" at bounding box center [810, 198] width 104 height 17
type input "*********"
click at [803, 326] on div "**********" at bounding box center [706, 215] width 368 height 422
click at [866, 436] on button "Save Dynamic Role" at bounding box center [862, 435] width 52 height 10
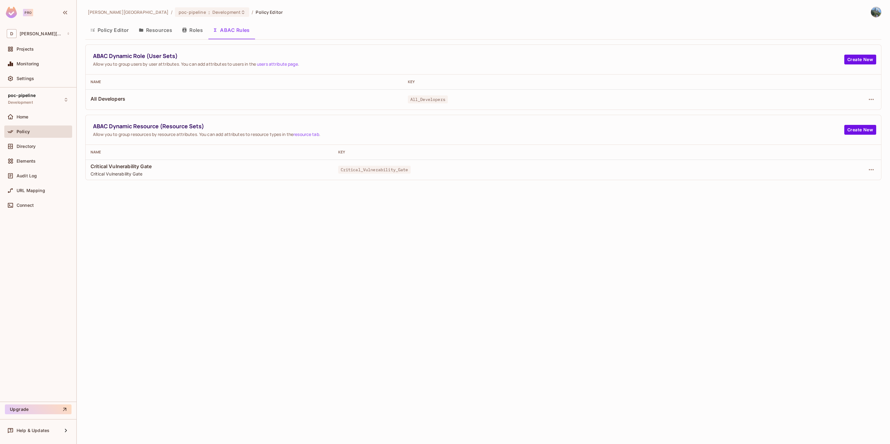
click at [102, 30] on button "Policy Editor" at bounding box center [109, 29] width 49 height 15
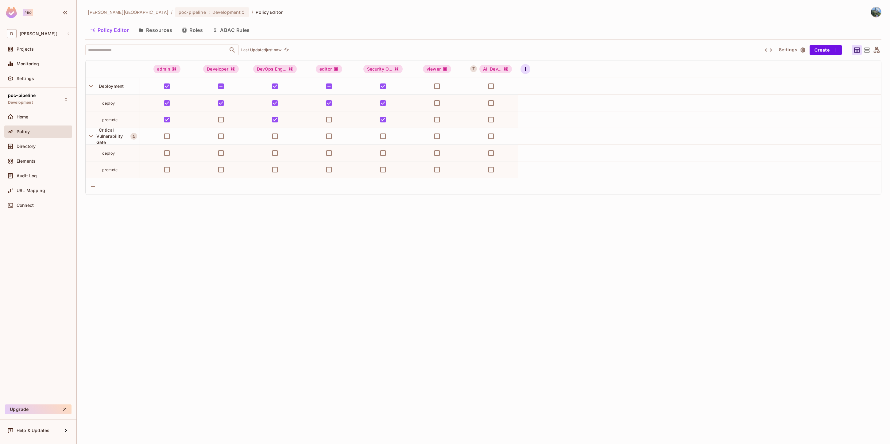
click at [525, 69] on icon "button" at bounding box center [525, 69] width 4 height 4
click at [793, 50] on button "Settings" at bounding box center [792, 50] width 31 height 10
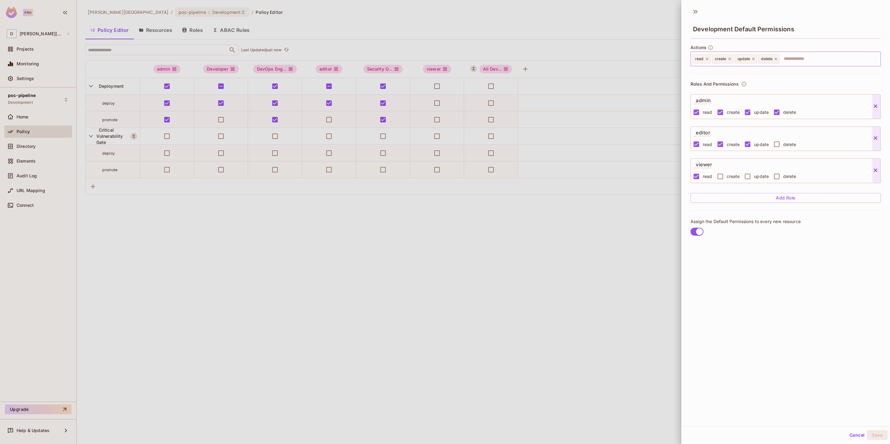
click at [795, 58] on input "text" at bounding box center [829, 59] width 98 height 12
type input "****"
click at [870, 437] on button "Save" at bounding box center [877, 435] width 21 height 10
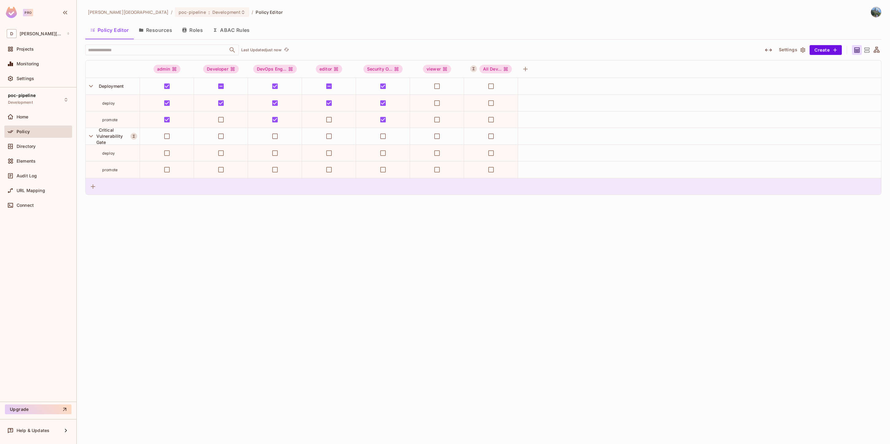
click at [89, 191] on div at bounding box center [93, 187] width 10 height 10
click at [94, 188] on icon "button" at bounding box center [92, 186] width 7 height 7
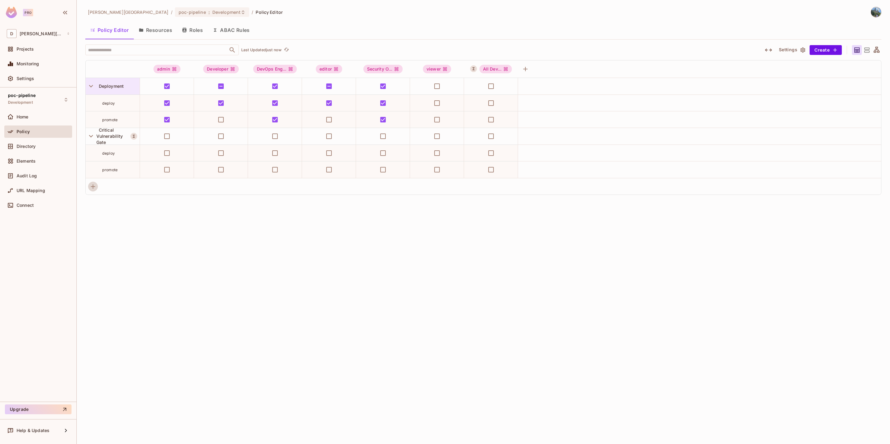
click at [120, 90] on div "Deployment" at bounding box center [113, 86] width 54 height 17
click at [119, 139] on div "Edit Resource" at bounding box center [117, 141] width 29 height 6
click at [797, 49] on button "Settings" at bounding box center [792, 50] width 31 height 10
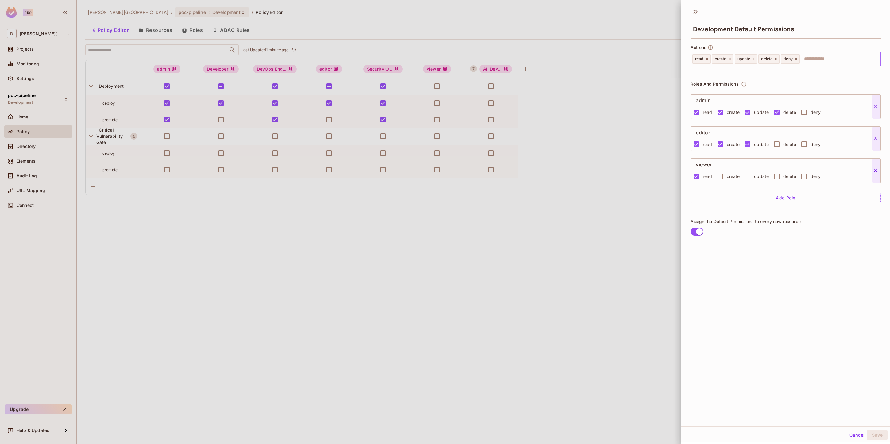
click at [796, 59] on icon at bounding box center [796, 59] width 2 height 2
click at [870, 436] on button "Save" at bounding box center [877, 435] width 21 height 10
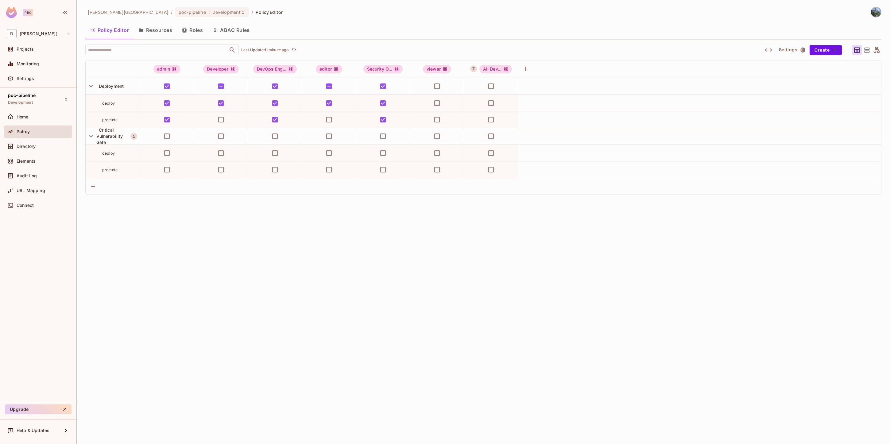
click at [580, 342] on div "david-santander / poc-pipeline : Development / Policy Editor Policy Editor Reso…" at bounding box center [484, 222] width 814 height 444
click at [105, 85] on span "Deployment" at bounding box center [110, 86] width 28 height 5
click at [118, 138] on div "Edit Resource" at bounding box center [117, 141] width 29 height 6
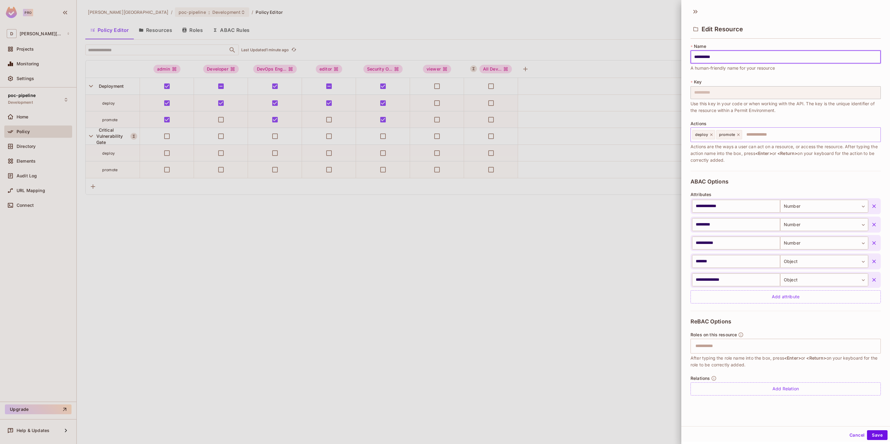
click at [747, 133] on input "text" at bounding box center [810, 135] width 135 height 12
click at [779, 134] on input "****" at bounding box center [810, 135] width 135 height 12
type input "****"
click at [787, 162] on span "Actions are the ways a user can act on a resource, or access the resource. Afte…" at bounding box center [786, 153] width 190 height 20
click at [758, 132] on input "text" at bounding box center [810, 135] width 135 height 12
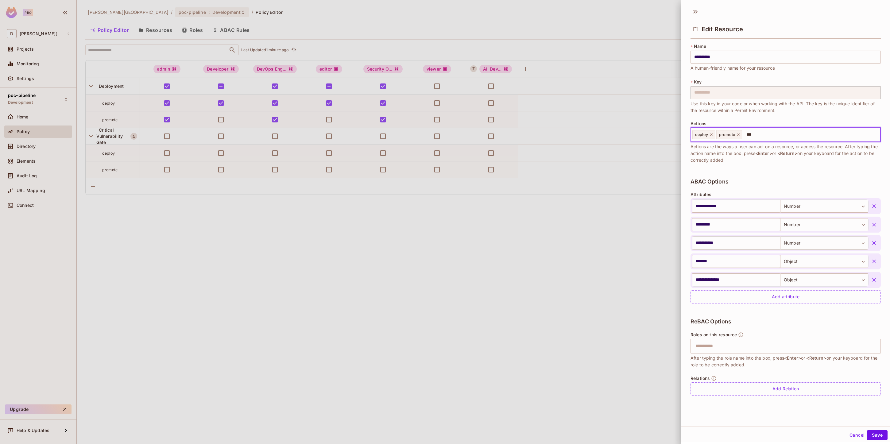
type input "****"
click at [875, 436] on button "Save" at bounding box center [877, 435] width 21 height 10
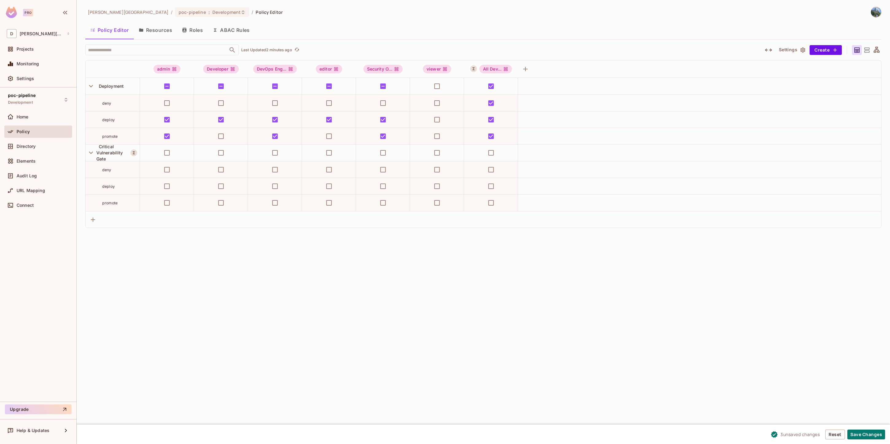
click at [111, 171] on span "deny" at bounding box center [106, 170] width 9 height 5
click at [496, 70] on div "All Dev..." at bounding box center [496, 69] width 33 height 9
click at [500, 98] on div "Clear Permissions" at bounding box center [500, 97] width 38 height 6
click at [107, 155] on span "Critical Vulnerability Gate" at bounding box center [109, 153] width 27 height 18
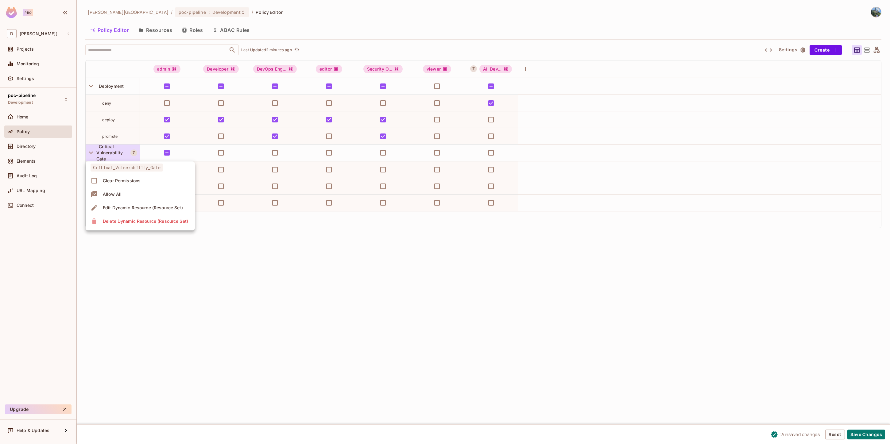
click at [107, 155] on div at bounding box center [445, 222] width 890 height 444
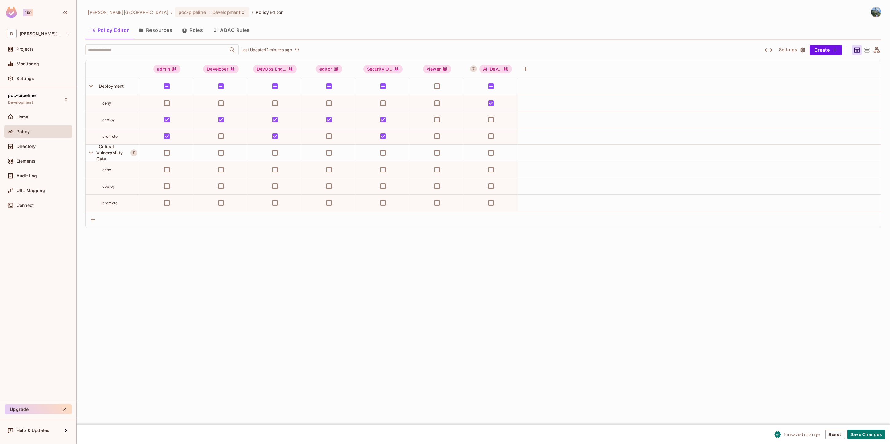
click at [112, 169] on div "deny" at bounding box center [120, 170] width 37 height 6
click at [107, 171] on span "deny" at bounding box center [106, 170] width 9 height 5
click at [107, 159] on div "Critical Vulnerability Gate" at bounding box center [113, 153] width 34 height 18
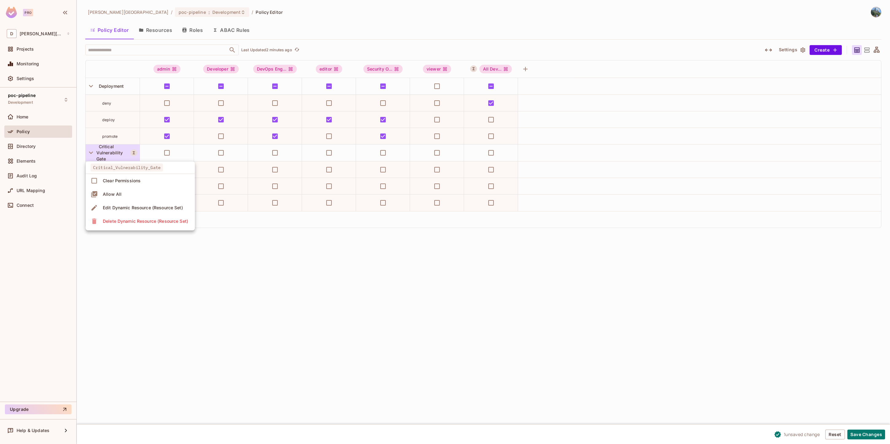
click at [107, 159] on div at bounding box center [445, 222] width 890 height 444
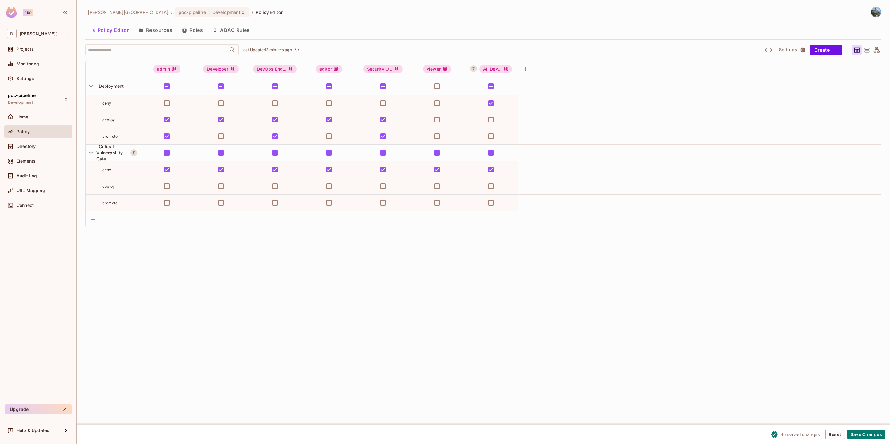
click at [869, 51] on icon at bounding box center [867, 50] width 5 height 5
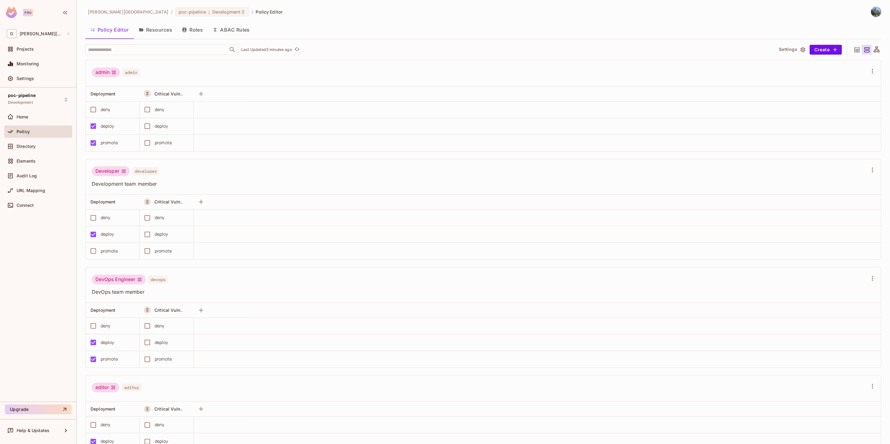
click at [873, 52] on icon at bounding box center [877, 50] width 8 height 8
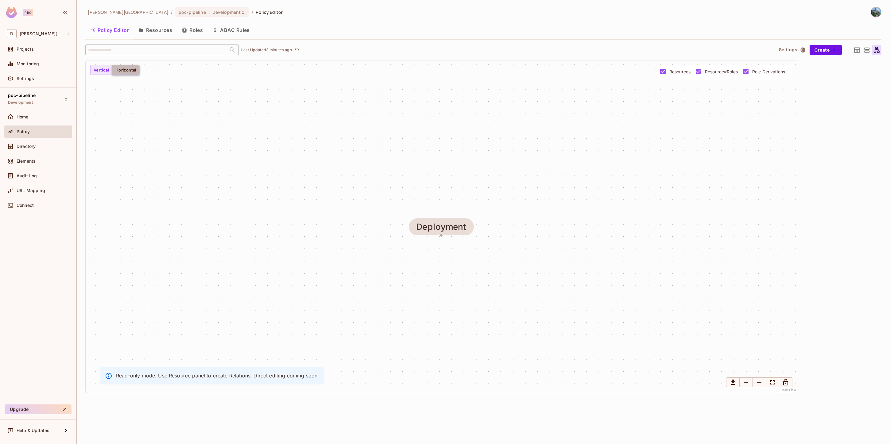
click at [132, 72] on button "Horizontal" at bounding box center [126, 70] width 28 height 10
click at [116, 72] on button "Horizontal" at bounding box center [126, 70] width 28 height 10
click at [153, 29] on button "Resources" at bounding box center [155, 29] width 43 height 15
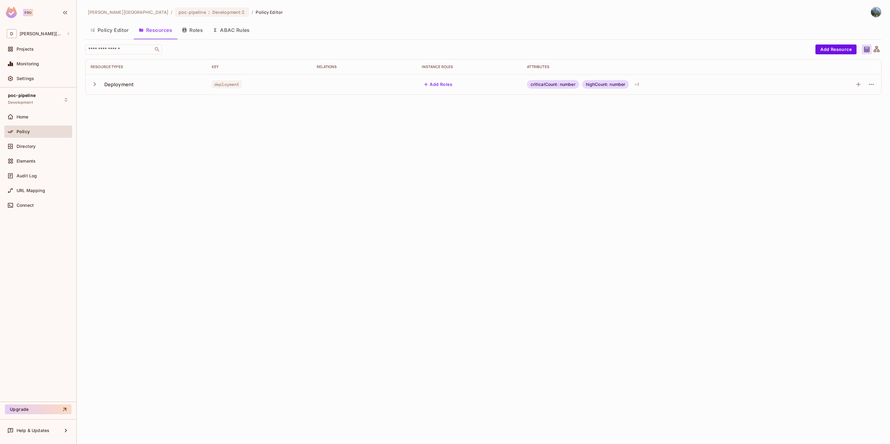
click at [109, 30] on button "Policy Editor" at bounding box center [109, 29] width 49 height 15
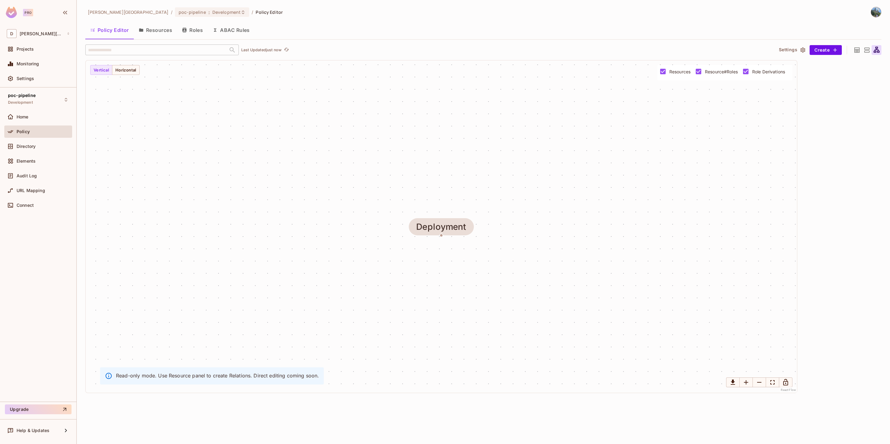
click at [855, 50] on icon at bounding box center [858, 50] width 8 height 8
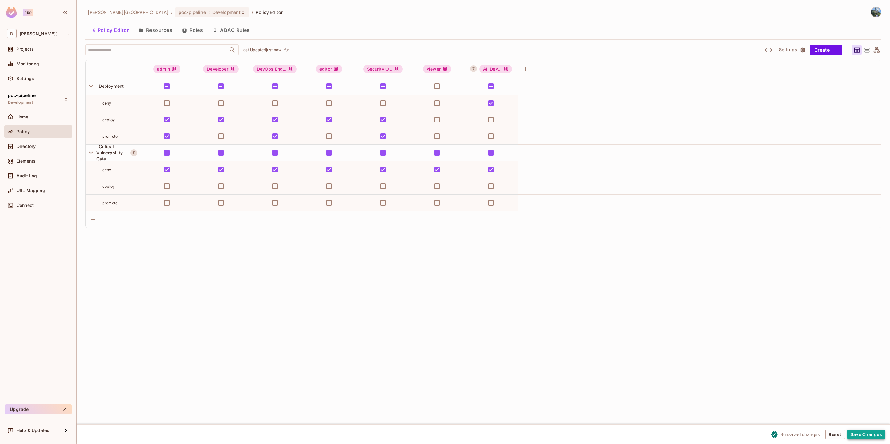
click at [866, 434] on button "Save Changes" at bounding box center [867, 435] width 38 height 10
click at [544, 325] on div "david-santander / poc-pipeline : Development / Policy Editor Policy Editor Reso…" at bounding box center [484, 222] width 814 height 444
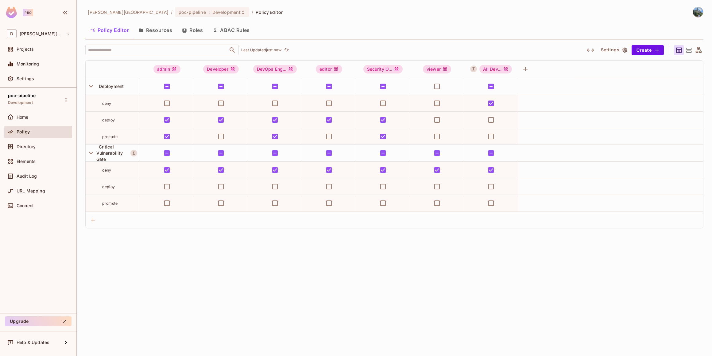
click at [428, 269] on div "david-santander / poc-pipeline : Development / Policy Editor Policy Editor Reso…" at bounding box center [395, 178] width 636 height 356
click at [588, 52] on icon "button" at bounding box center [590, 49] width 7 height 7
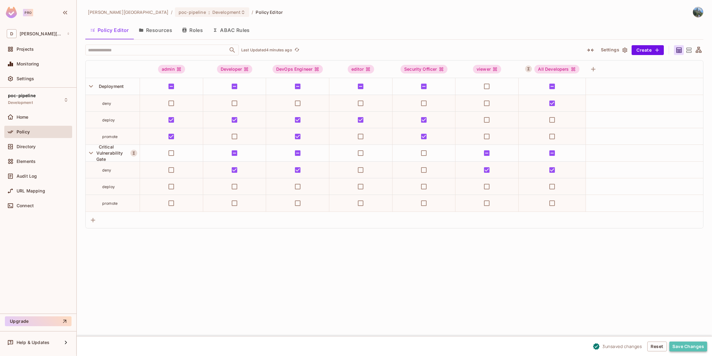
click at [682, 345] on button "Save Changes" at bounding box center [689, 346] width 38 height 10
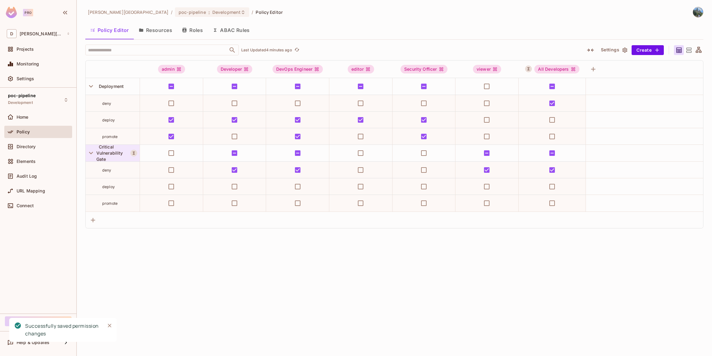
click at [106, 152] on span "Critical Vulnerability Gate" at bounding box center [109, 153] width 27 height 18
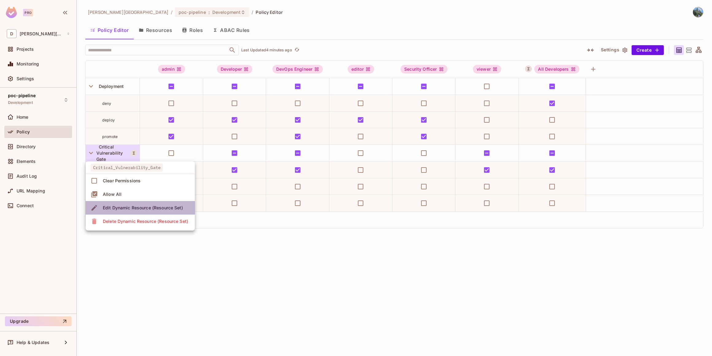
click at [116, 210] on div "Edit Dynamic Resource (Resource Set)" at bounding box center [143, 207] width 80 height 6
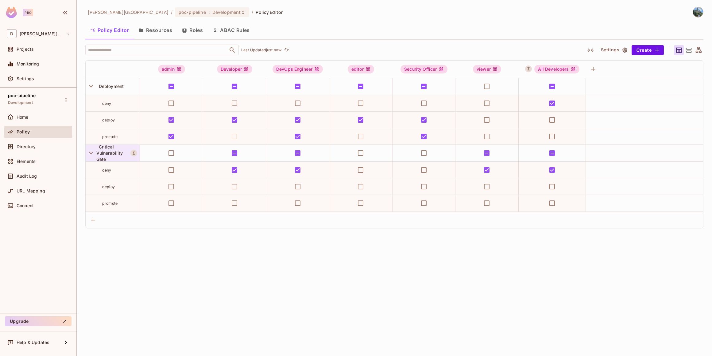
click at [105, 155] on div "Critical Vulnerability Gate" at bounding box center [113, 153] width 34 height 18
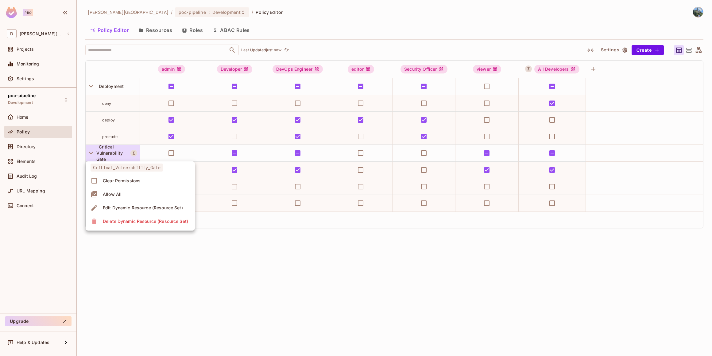
click at [124, 207] on div "Edit Dynamic Resource (Resource Set)" at bounding box center [143, 207] width 80 height 6
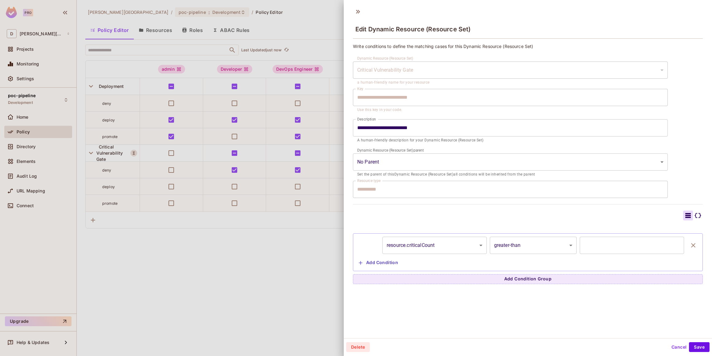
click at [694, 218] on icon at bounding box center [697, 215] width 7 height 7
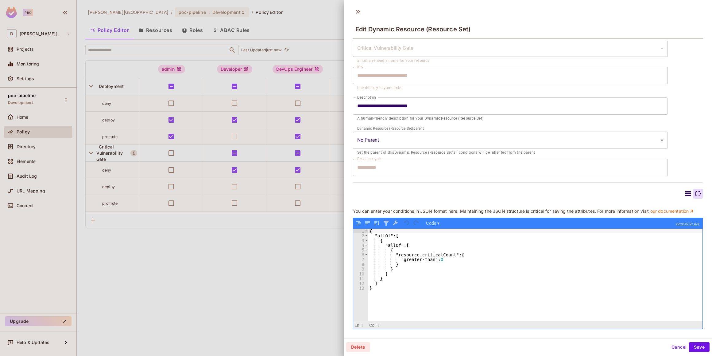
scroll to position [1, 0]
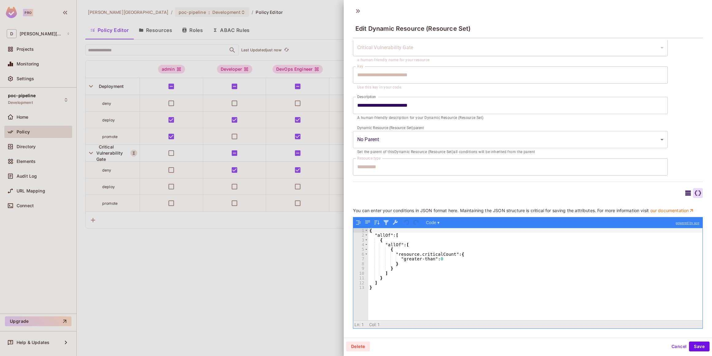
click at [673, 344] on button "Cancel" at bounding box center [679, 346] width 20 height 10
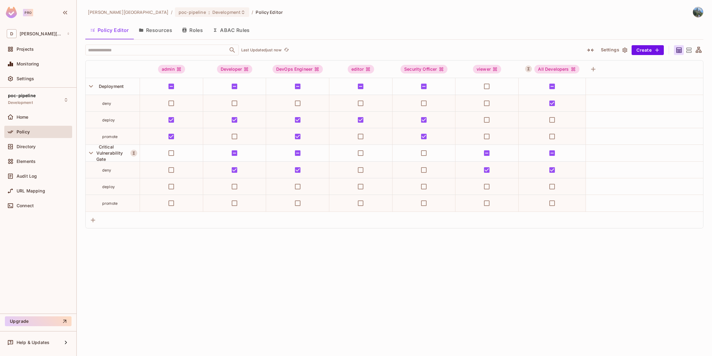
click at [380, 299] on div "david-santander / poc-pipeline : Development / Policy Editor Policy Editor Reso…" at bounding box center [395, 178] width 636 height 356
click at [29, 178] on span "Audit Log" at bounding box center [27, 175] width 20 height 5
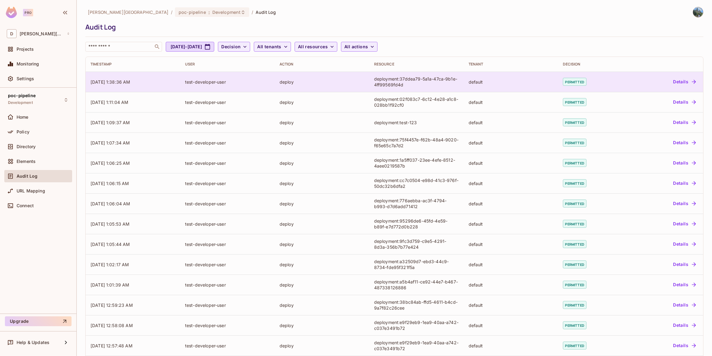
click at [671, 82] on button "Details" at bounding box center [685, 82] width 28 height 10
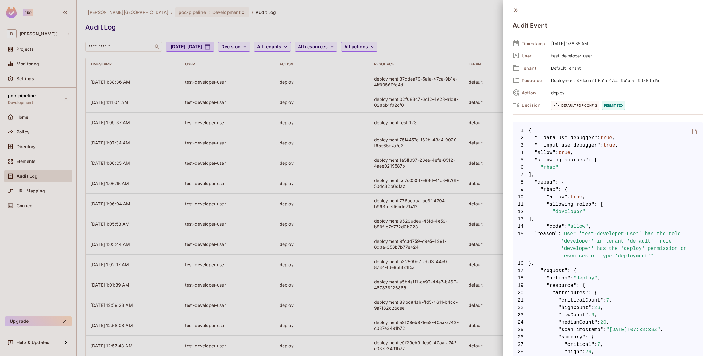
click at [691, 133] on icon "delete" at bounding box center [694, 130] width 6 height 7
click at [33, 80] on div at bounding box center [356, 178] width 712 height 356
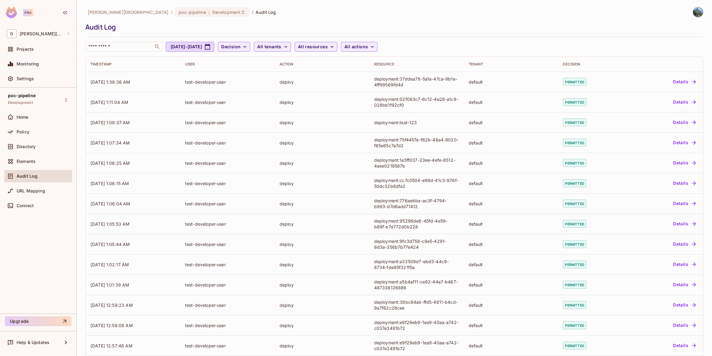
click at [26, 80] on span "Settings" at bounding box center [26, 78] width 18 height 5
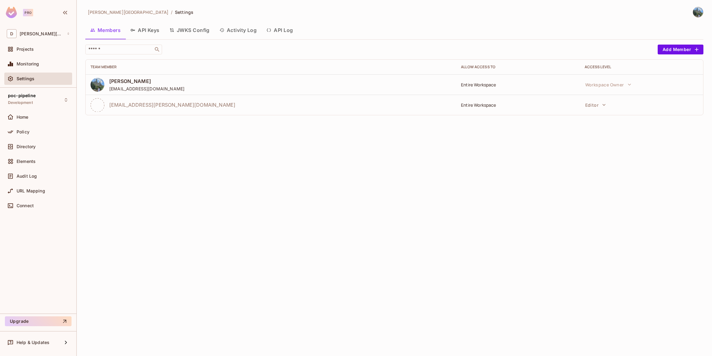
click at [147, 31] on button "API Keys" at bounding box center [145, 29] width 39 height 15
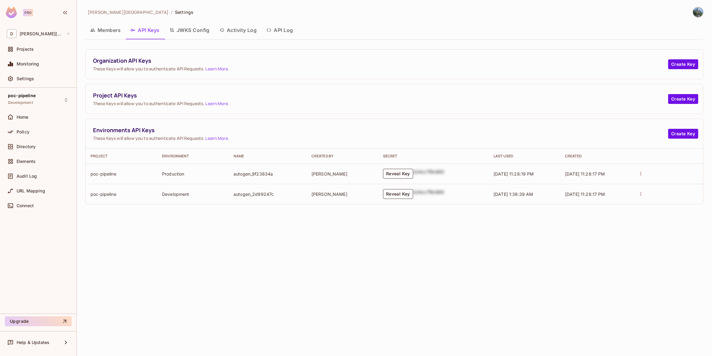
click at [187, 33] on button "JWKS Config" at bounding box center [190, 29] width 50 height 15
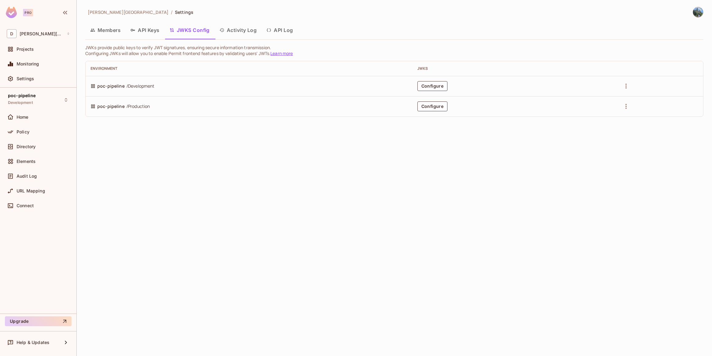
click at [236, 33] on button "Activity Log" at bounding box center [238, 29] width 47 height 15
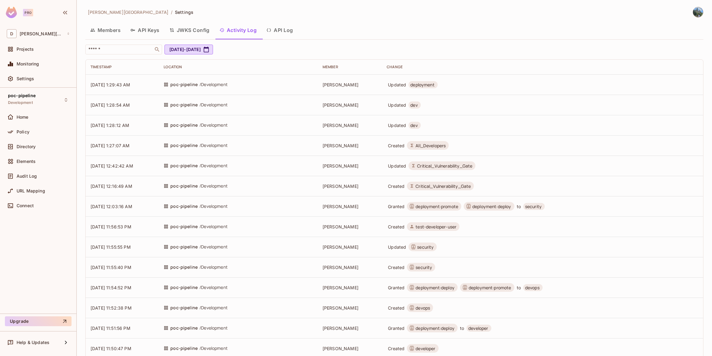
click at [282, 30] on button "API Log" at bounding box center [280, 29] width 36 height 15
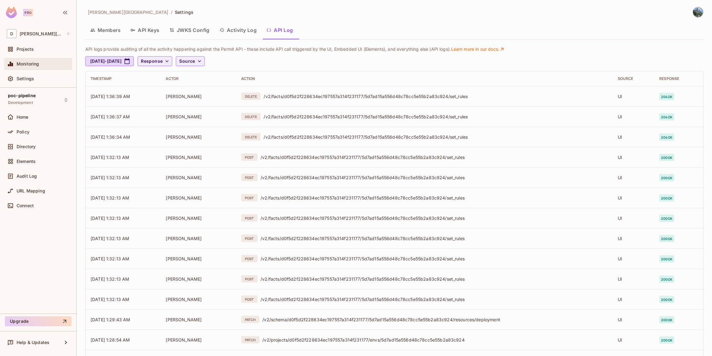
click at [38, 66] on div "Monitoring" at bounding box center [38, 63] width 63 height 7
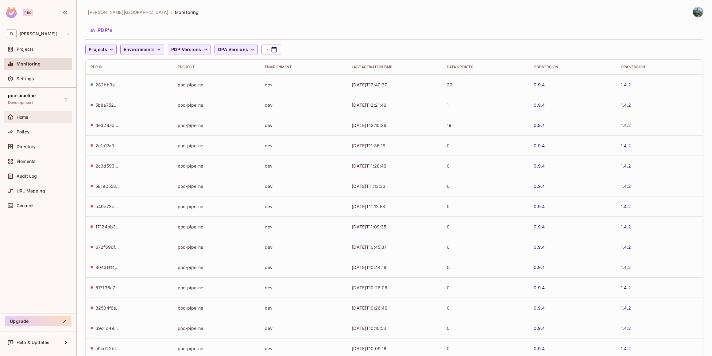
click at [17, 113] on div "Home" at bounding box center [38, 116] width 63 height 7
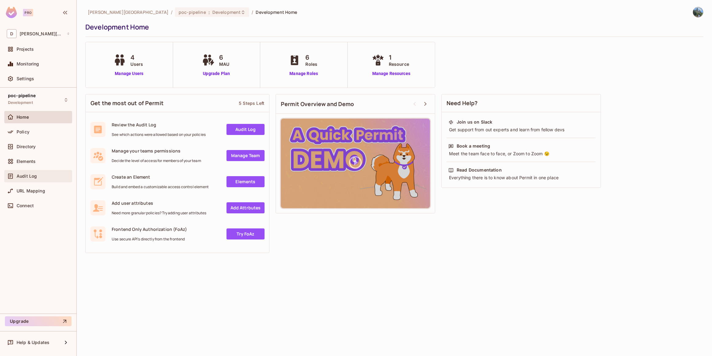
click at [26, 174] on span "Audit Log" at bounding box center [27, 175] width 20 height 5
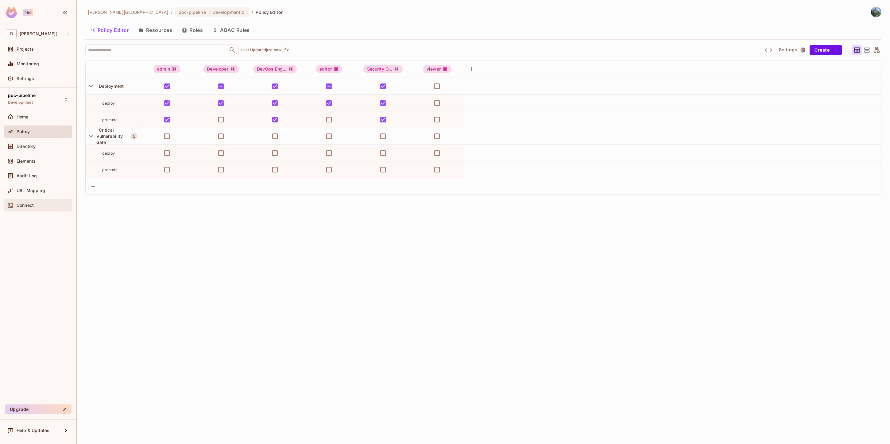
click at [44, 208] on div "Connect" at bounding box center [38, 205] width 63 height 7
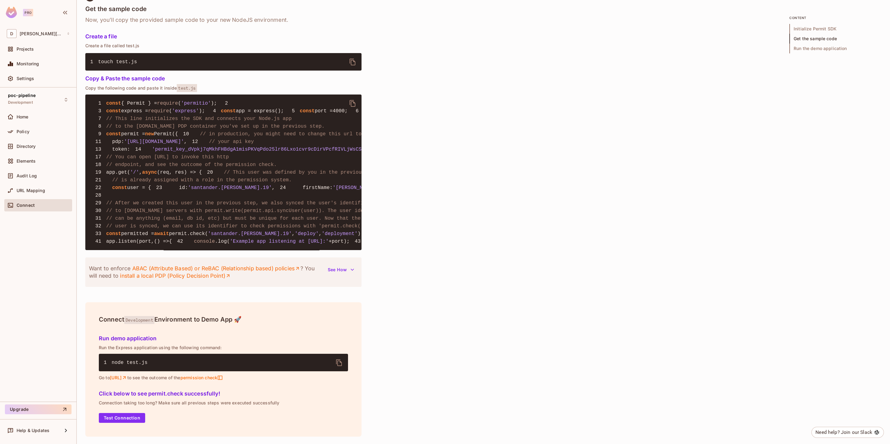
scroll to position [512, 0]
click at [351, 273] on icon "button" at bounding box center [352, 270] width 6 height 6
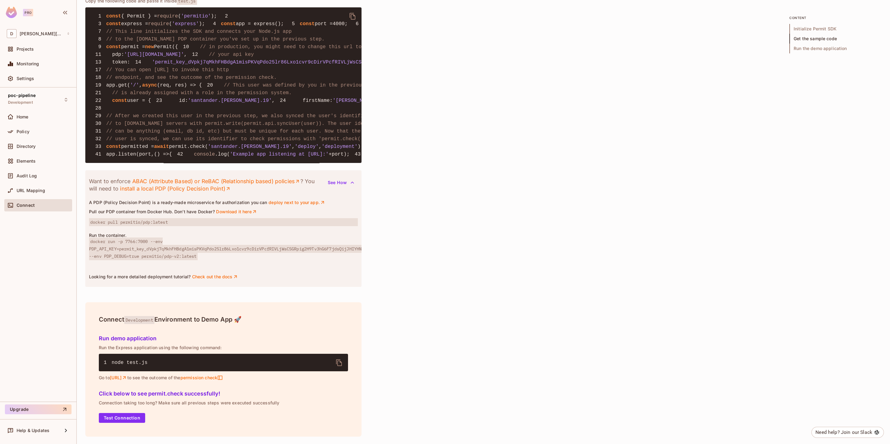
scroll to position [601, 0]
click at [165, 185] on link "ABAC (Attribute Based) or ReBAC (Relationship based) policies" at bounding box center [216, 181] width 168 height 7
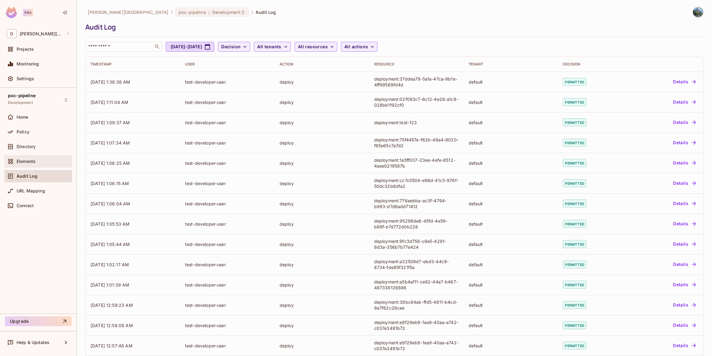
click at [36, 162] on div "Elements" at bounding box center [43, 161] width 53 height 5
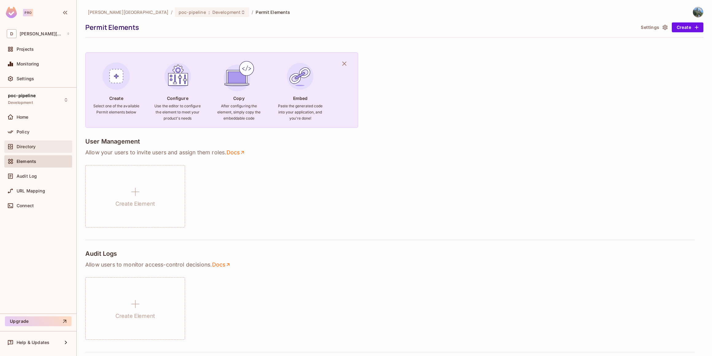
click at [28, 147] on span "Directory" at bounding box center [26, 146] width 19 height 5
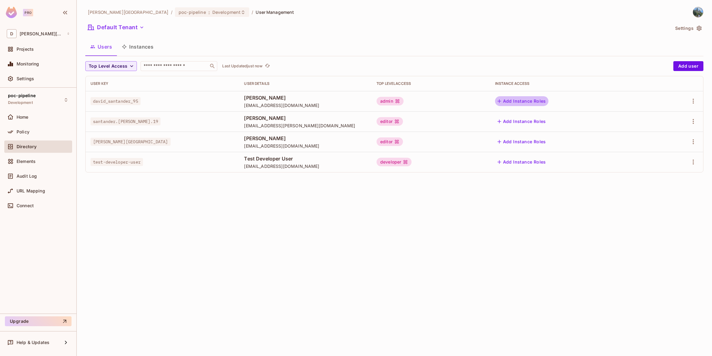
click at [549, 101] on button "Add Instance Roles" at bounding box center [521, 101] width 53 height 10
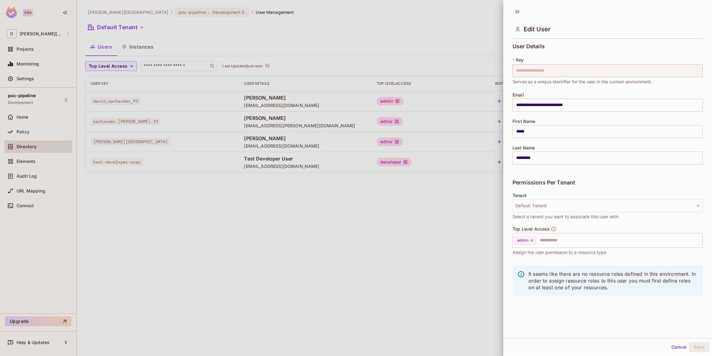
click at [424, 217] on div at bounding box center [356, 178] width 712 height 356
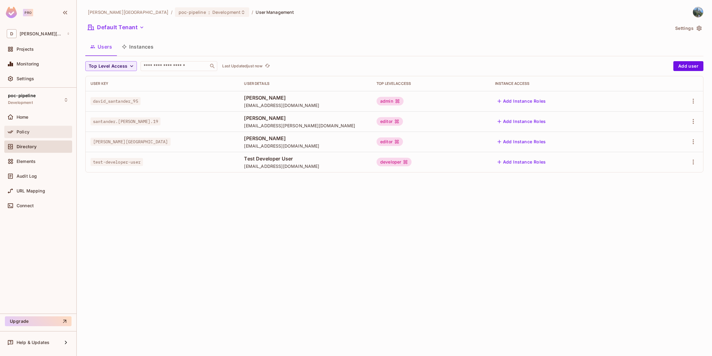
click at [50, 133] on div "Policy" at bounding box center [43, 131] width 53 height 5
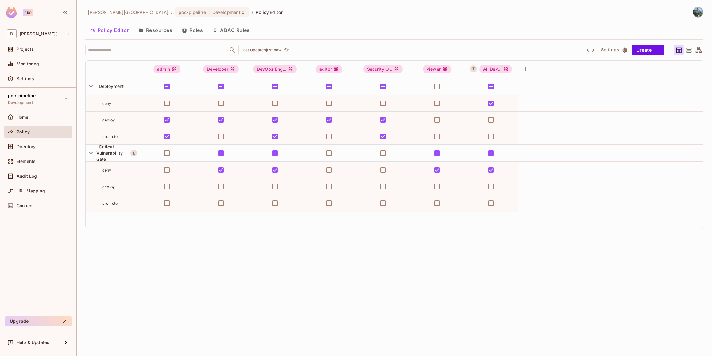
click at [590, 51] on icon "button" at bounding box center [590, 49] width 7 height 7
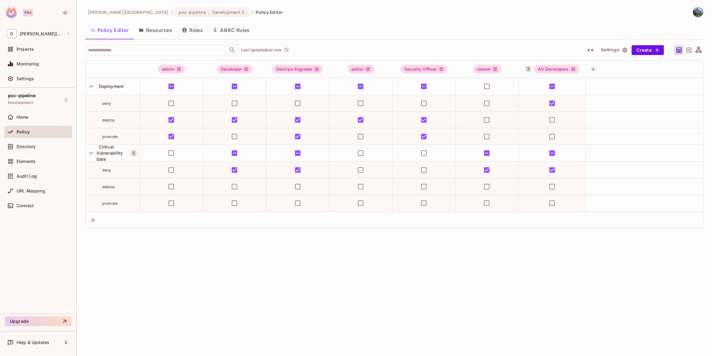
click at [615, 51] on button "Settings" at bounding box center [614, 50] width 31 height 10
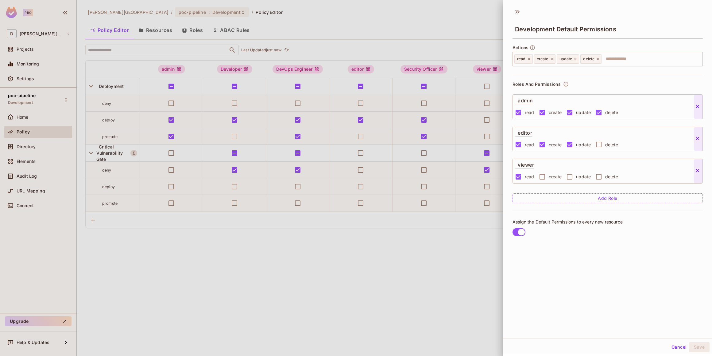
click at [439, 321] on div at bounding box center [356, 178] width 712 height 356
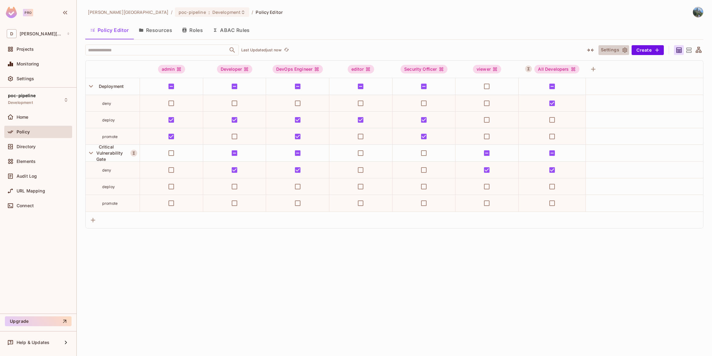
click at [620, 50] on button "Settings" at bounding box center [614, 50] width 31 height 10
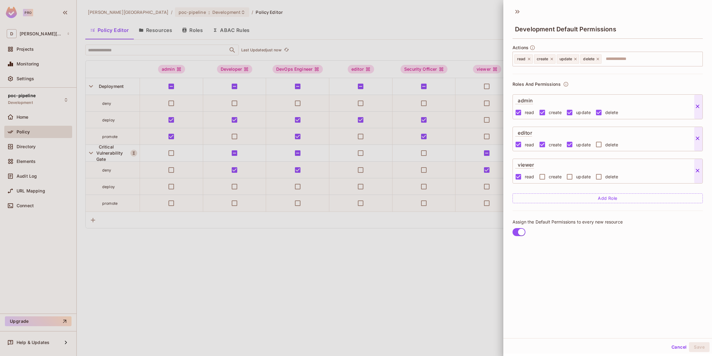
click at [388, 25] on div at bounding box center [356, 178] width 712 height 356
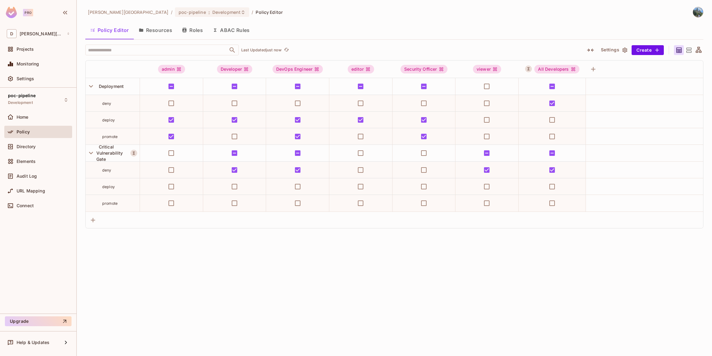
click at [148, 29] on button "Resources" at bounding box center [155, 29] width 43 height 15
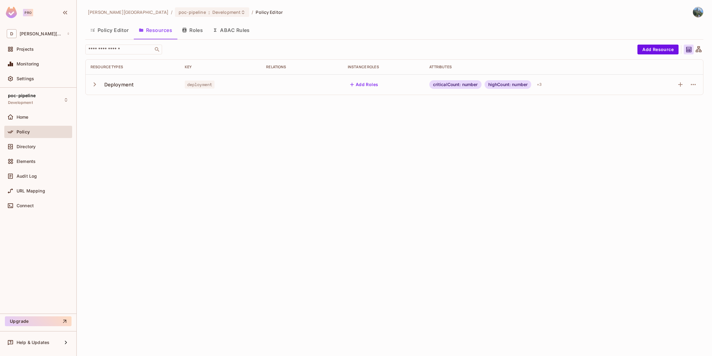
click at [94, 84] on icon "button" at bounding box center [95, 84] width 8 height 8
click at [243, 108] on td at bounding box center [221, 105] width 82 height 20
click at [358, 84] on button "Add Roles" at bounding box center [364, 85] width 33 height 10
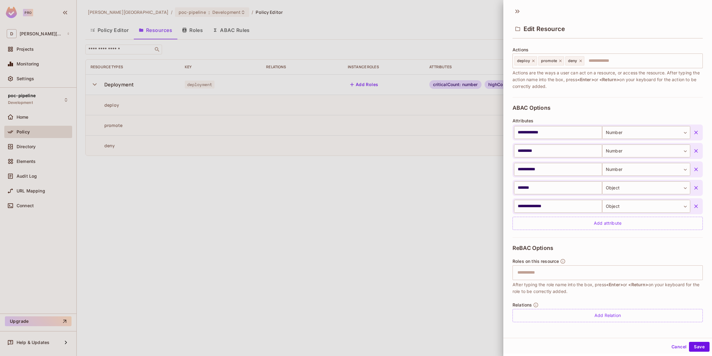
scroll to position [1, 0]
click at [462, 265] on div at bounding box center [356, 178] width 712 height 356
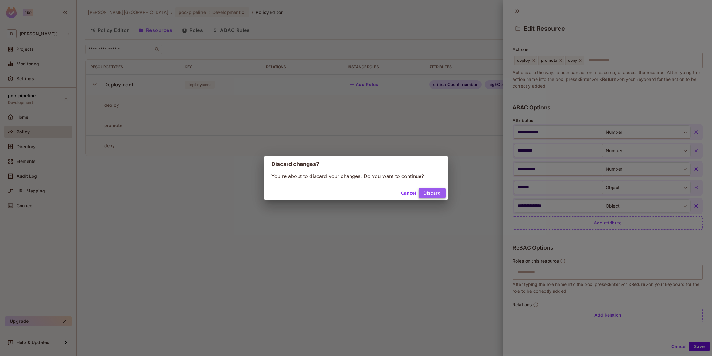
click at [431, 190] on button "Discard" at bounding box center [432, 193] width 27 height 10
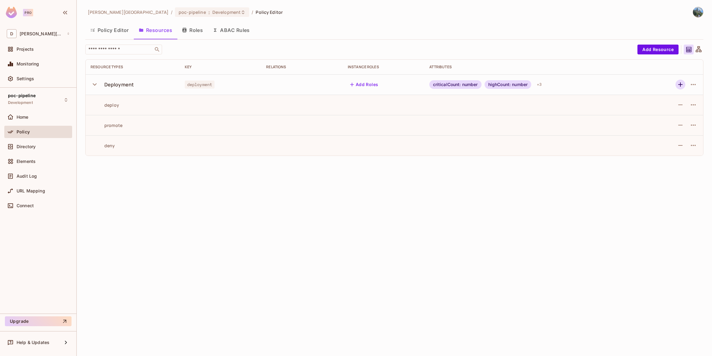
click at [678, 81] on icon "button" at bounding box center [680, 84] width 7 height 7
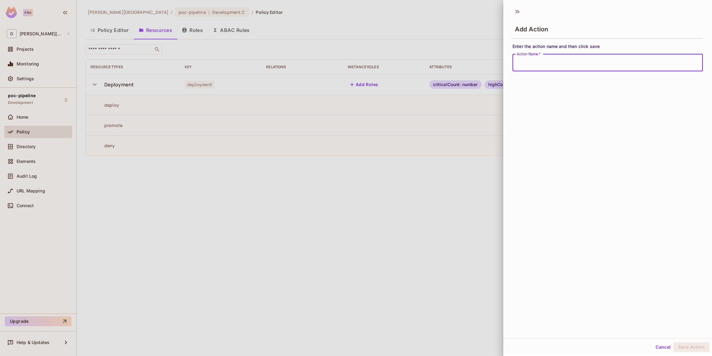
click at [450, 216] on div at bounding box center [356, 178] width 712 height 356
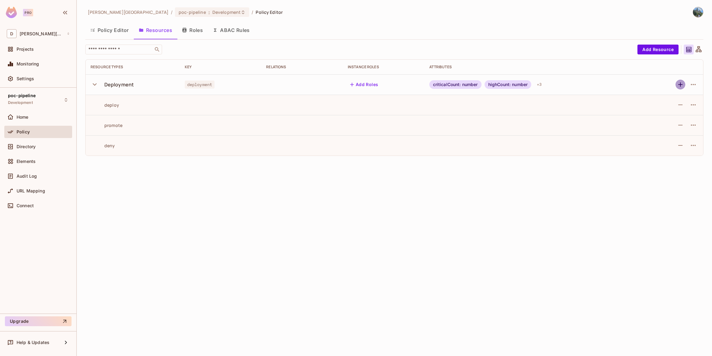
click at [679, 84] on icon "button" at bounding box center [681, 84] width 4 height 4
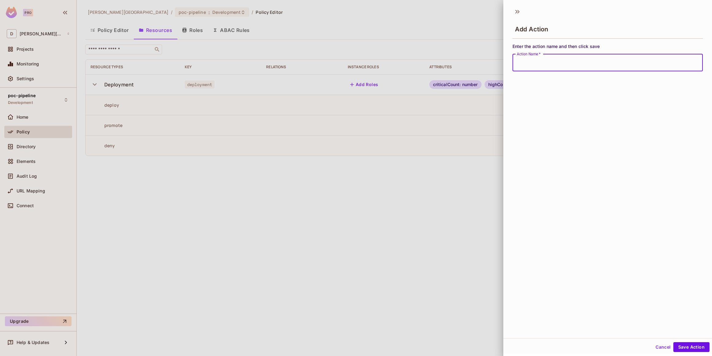
click at [452, 220] on div at bounding box center [356, 178] width 712 height 356
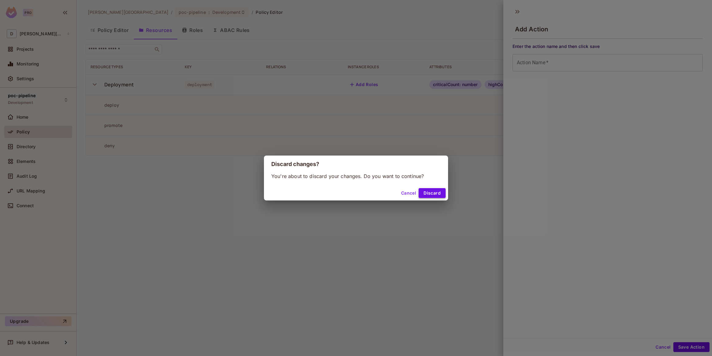
click at [424, 194] on button "Discard" at bounding box center [432, 193] width 27 height 10
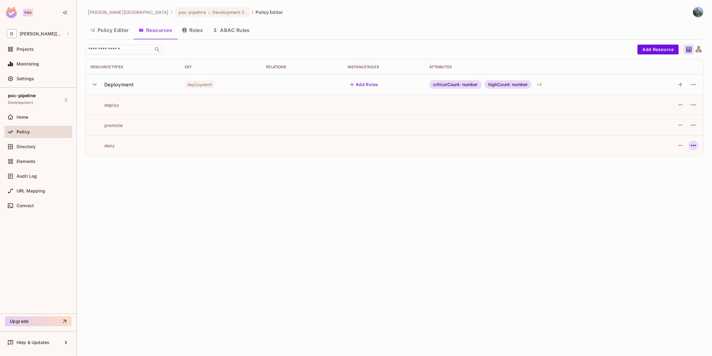
click at [696, 146] on icon "button" at bounding box center [693, 145] width 7 height 7
click at [682, 156] on span "Edit Action" at bounding box center [670, 159] width 26 height 10
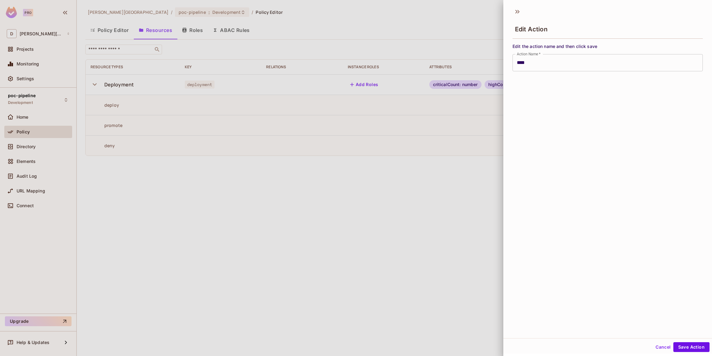
click at [473, 203] on div at bounding box center [356, 178] width 712 height 356
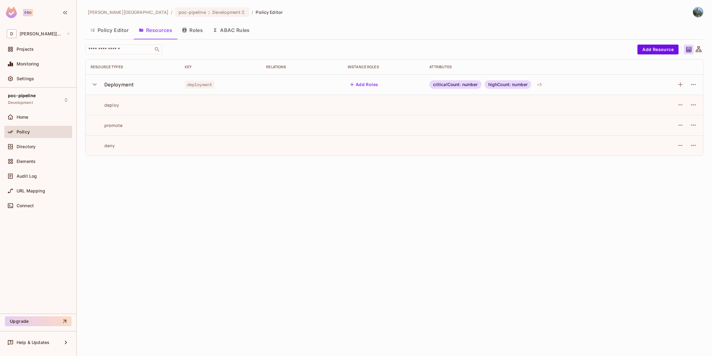
click at [192, 34] on button "Roles" at bounding box center [192, 29] width 31 height 15
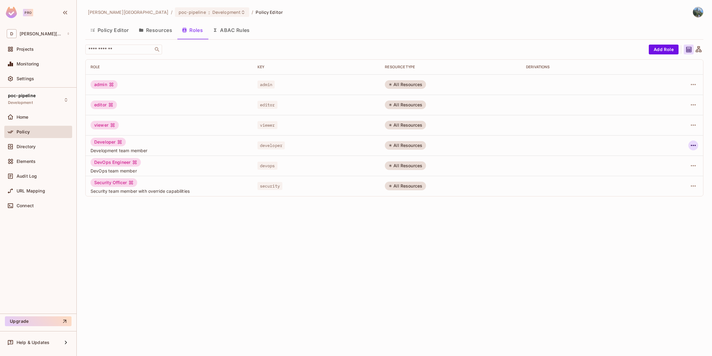
click at [693, 145] on icon "button" at bounding box center [693, 145] width 5 height 1
click at [667, 161] on div "Edit Role" at bounding box center [666, 159] width 18 height 6
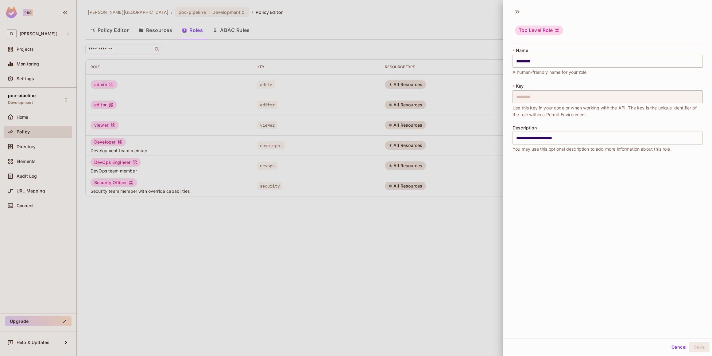
click at [672, 348] on button "Cancel" at bounding box center [679, 347] width 20 height 10
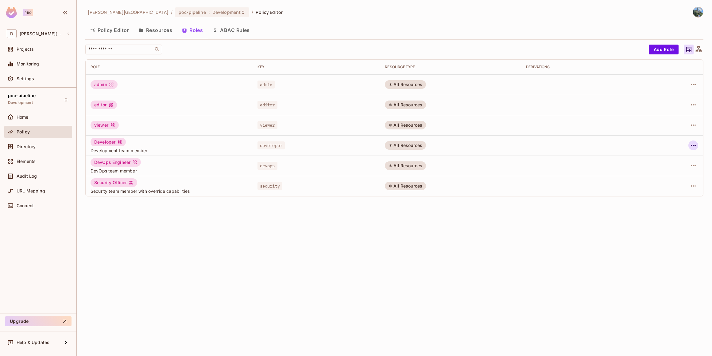
click at [691, 146] on icon "button" at bounding box center [693, 145] width 7 height 7
click at [675, 170] on div "Edit Attributes" at bounding box center [672, 173] width 30 height 6
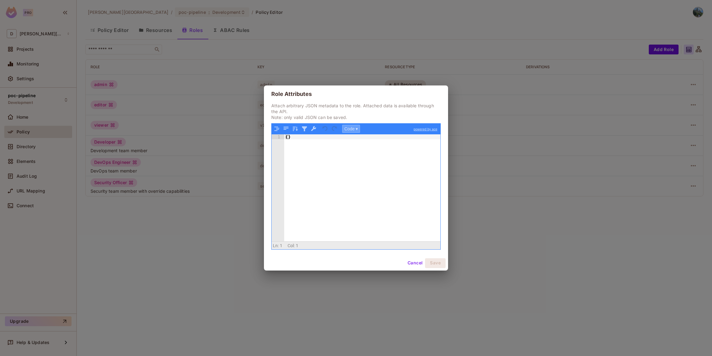
click at [354, 131] on button "Code ▾" at bounding box center [351, 129] width 18 height 8
click at [354, 131] on div "Code Tree" at bounding box center [351, 128] width 19 height 7
click at [404, 248] on div "Ln: 1 Col: 1 0 characters selected" at bounding box center [356, 245] width 169 height 8
click at [414, 263] on button "Cancel" at bounding box center [415, 263] width 20 height 10
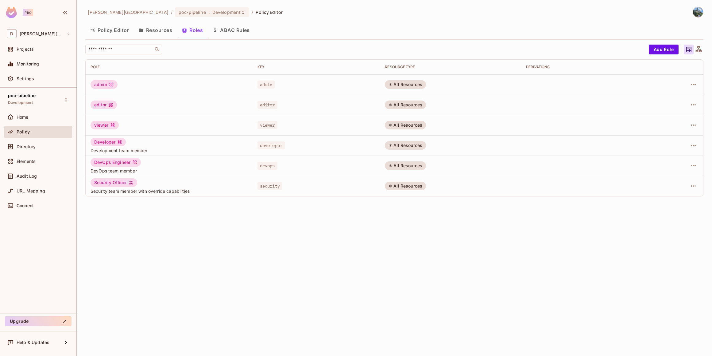
click at [233, 29] on button "ABAC Rules" at bounding box center [231, 29] width 47 height 15
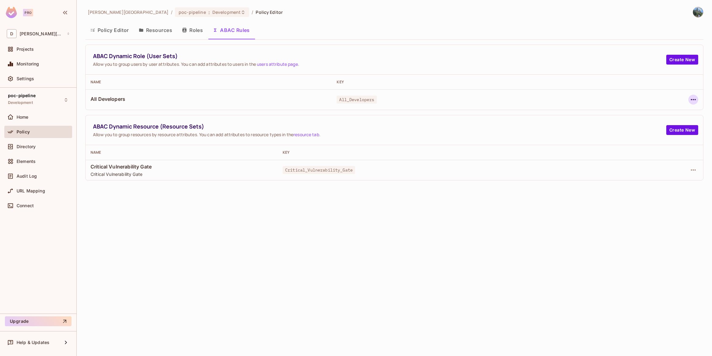
click at [691, 95] on button "button" at bounding box center [694, 100] width 10 height 10
click at [656, 115] on div "Edit Dynamic Role (User Set)" at bounding box center [651, 114] width 60 height 6
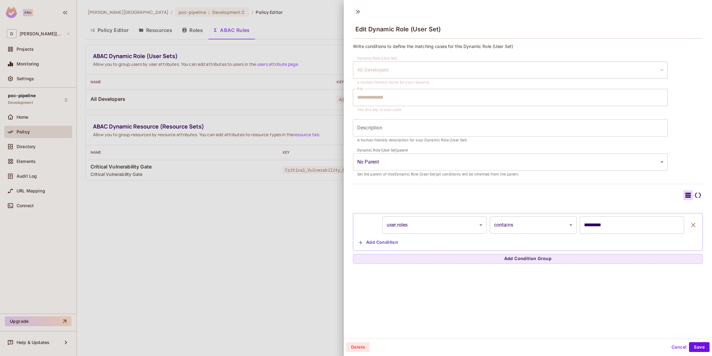
click at [563, 168] on body "**********" at bounding box center [356, 178] width 712 height 356
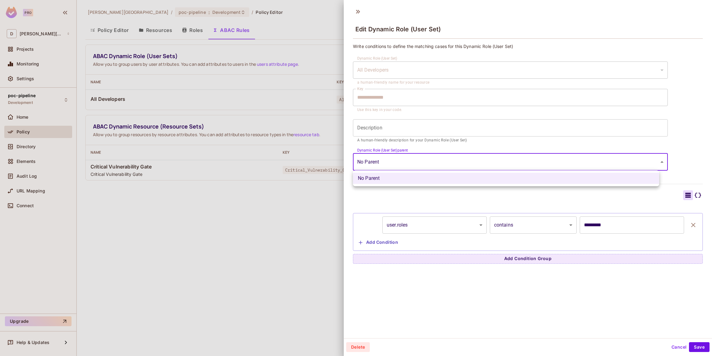
click at [563, 168] on div at bounding box center [356, 178] width 712 height 356
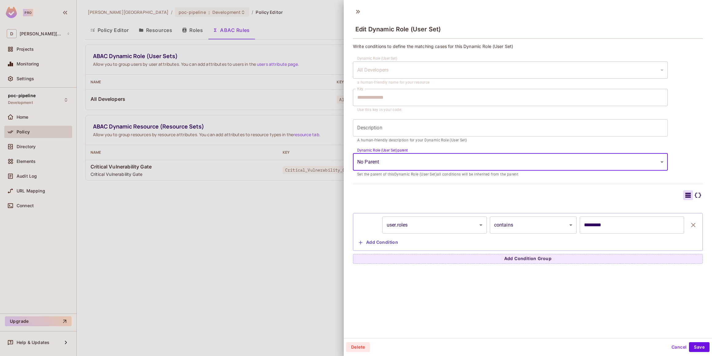
click at [675, 344] on button "Cancel" at bounding box center [679, 347] width 20 height 10
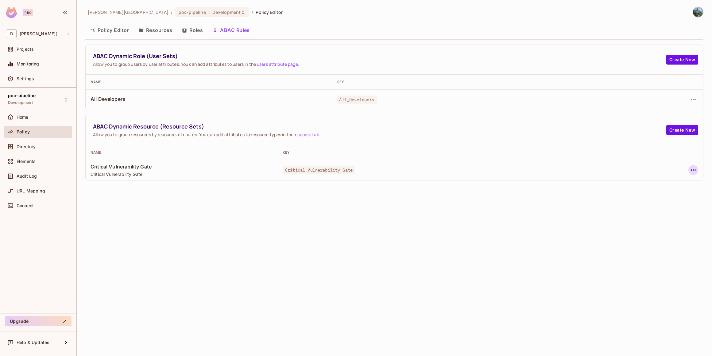
click at [693, 168] on icon "button" at bounding box center [693, 169] width 7 height 7
click at [659, 192] on div "Edit Dynamic Resource (Resource Set)" at bounding box center [641, 194] width 80 height 6
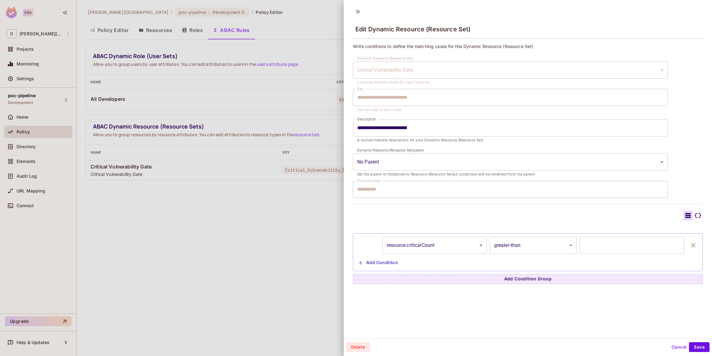
click at [474, 262] on div "**********" at bounding box center [527, 251] width 343 height 31
click at [201, 199] on div at bounding box center [356, 178] width 712 height 356
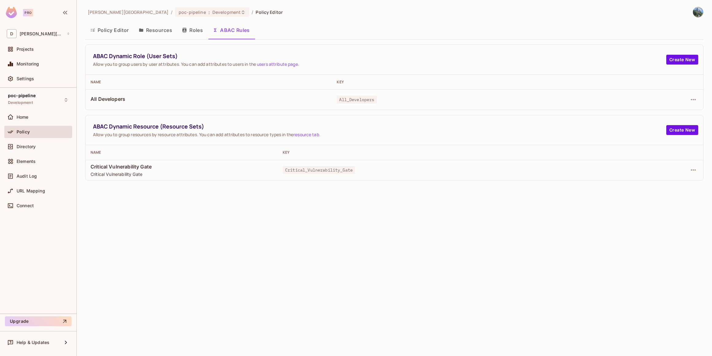
click at [37, 131] on div "Policy" at bounding box center [43, 131] width 53 height 5
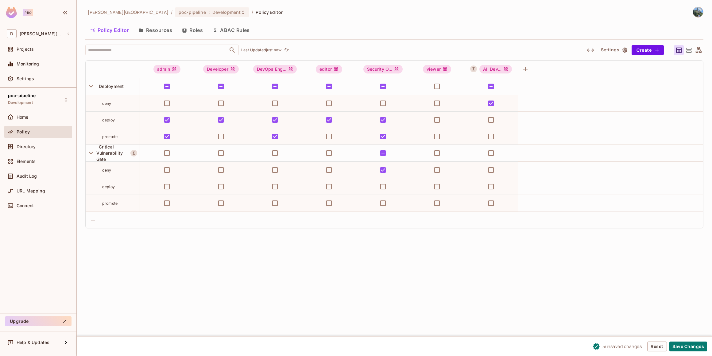
click at [593, 50] on icon "button" at bounding box center [590, 50] width 7 height 3
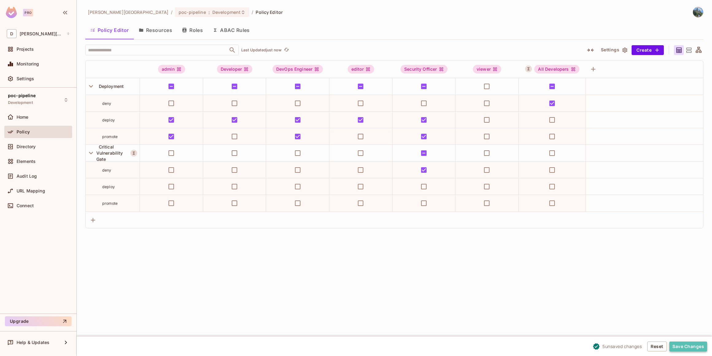
click at [685, 348] on button "Save Changes" at bounding box center [689, 346] width 38 height 10
click at [258, 251] on div "david-santander / poc-pipeline : Development / Policy Editor Policy Editor Reso…" at bounding box center [395, 178] width 636 height 356
click at [30, 177] on span "Audit Log" at bounding box center [27, 175] width 20 height 5
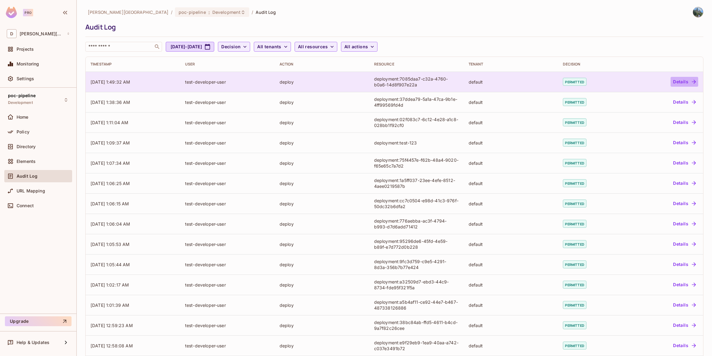
click at [675, 80] on button "Details" at bounding box center [685, 82] width 28 height 10
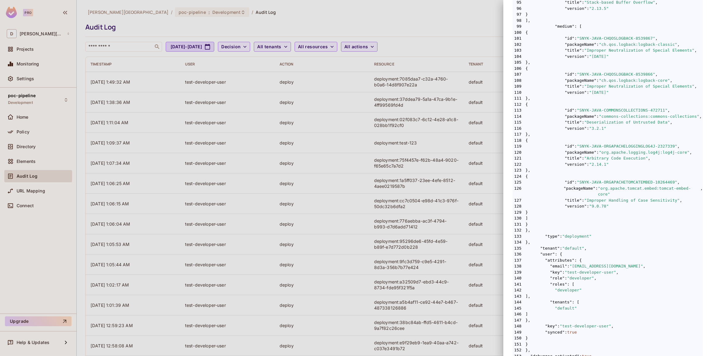
scroll to position [727, 0]
click at [238, 233] on div at bounding box center [356, 178] width 712 height 356
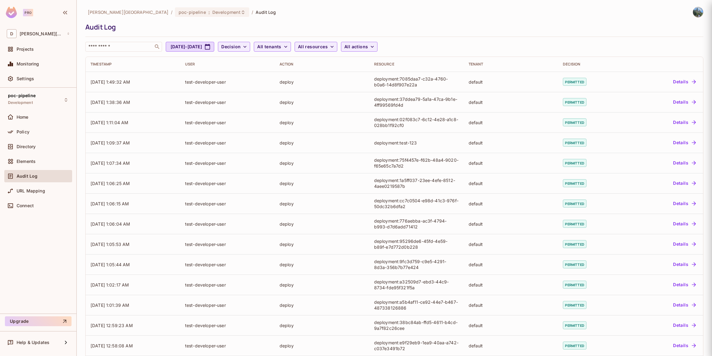
scroll to position [0, 0]
click at [34, 119] on div "Home" at bounding box center [38, 116] width 63 height 7
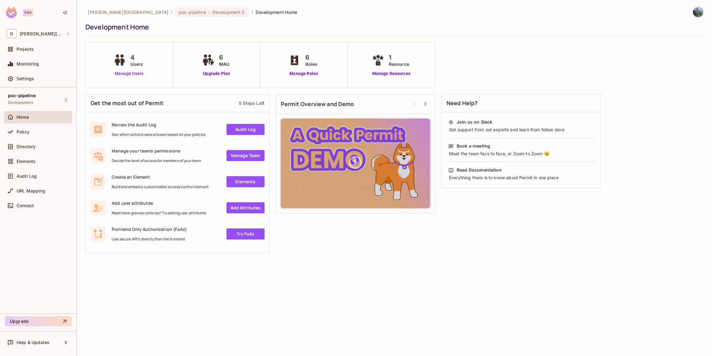
click at [137, 74] on link "Manage Users" at bounding box center [129, 73] width 34 height 6
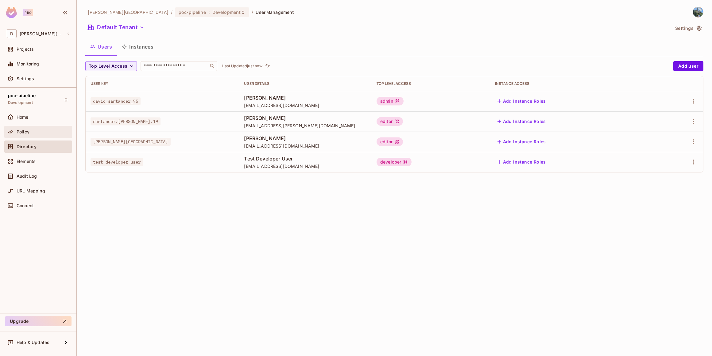
click at [41, 135] on div "Policy" at bounding box center [38, 131] width 63 height 7
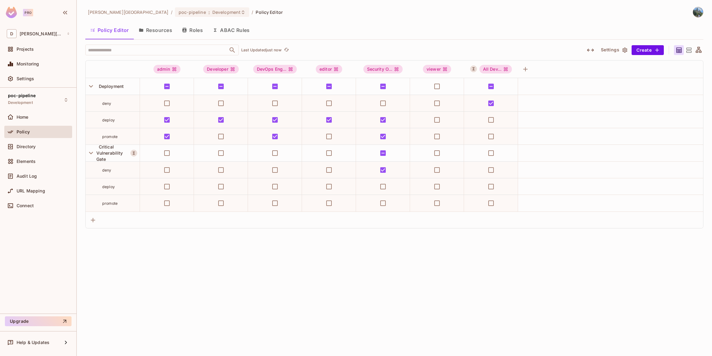
click at [195, 32] on button "Roles" at bounding box center [192, 29] width 31 height 15
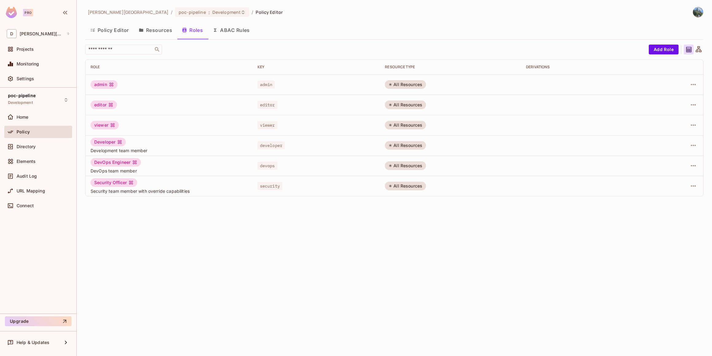
click at [116, 32] on button "Policy Editor" at bounding box center [109, 29] width 49 height 15
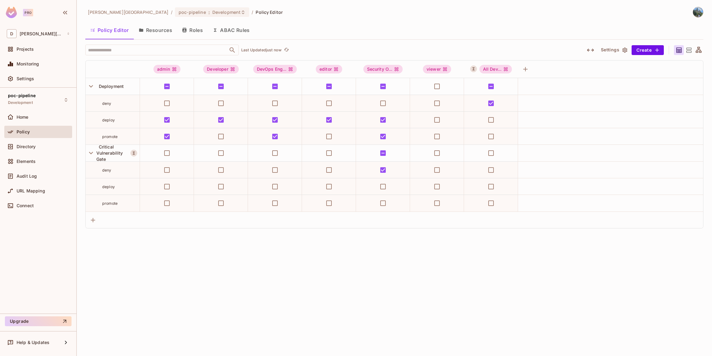
click at [160, 29] on button "Resources" at bounding box center [155, 29] width 43 height 15
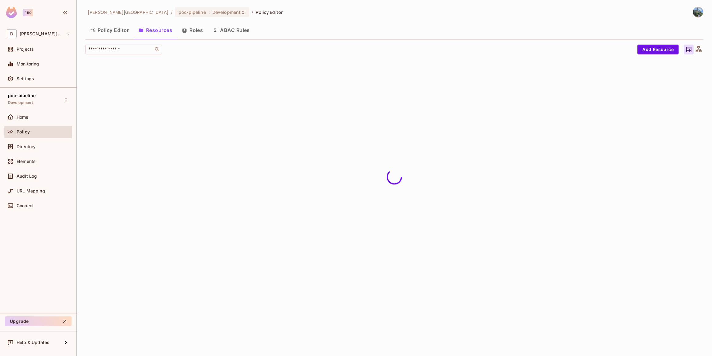
click at [237, 33] on button "ABAC Rules" at bounding box center [231, 29] width 47 height 15
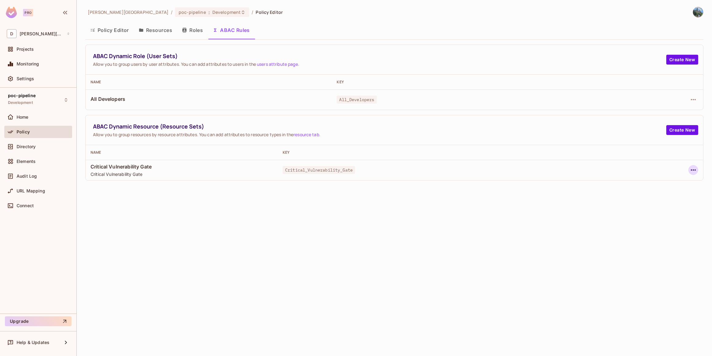
click at [692, 172] on icon "button" at bounding box center [693, 169] width 7 height 7
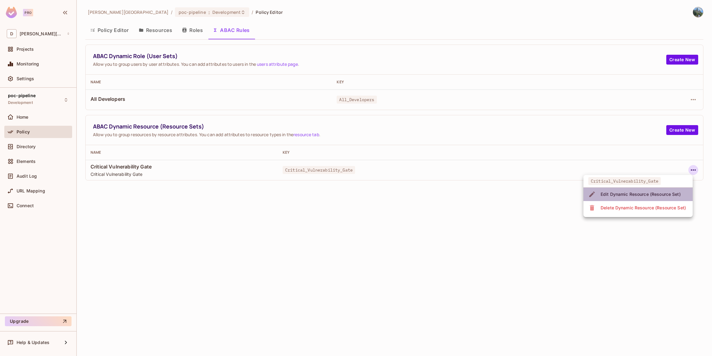
click at [647, 194] on div "Edit Dynamic Resource (Resource Set)" at bounding box center [641, 194] width 80 height 6
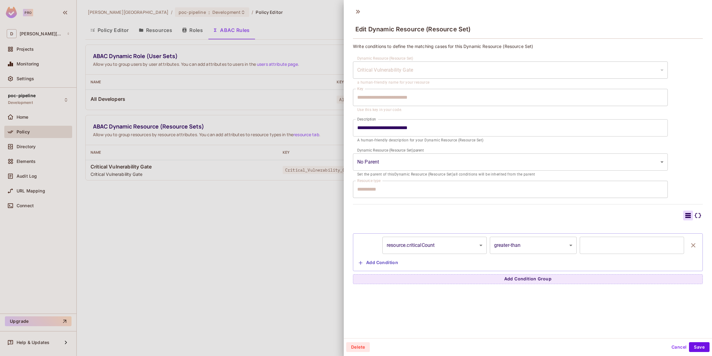
scroll to position [1, 0]
click at [296, 254] on div at bounding box center [356, 178] width 712 height 356
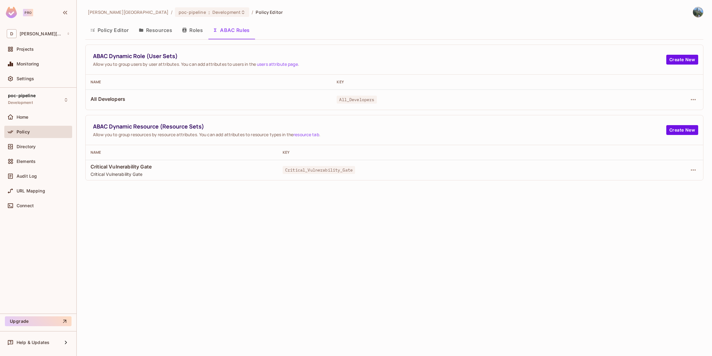
click at [158, 26] on button "Resources" at bounding box center [155, 29] width 43 height 15
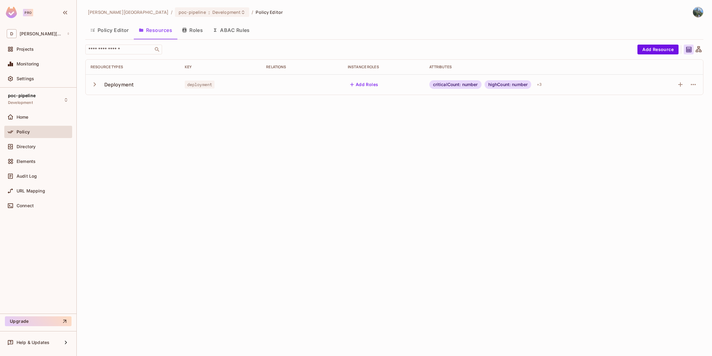
click at [92, 88] on icon "button" at bounding box center [95, 84] width 8 height 8
click at [692, 84] on icon "button" at bounding box center [693, 84] width 5 height 1
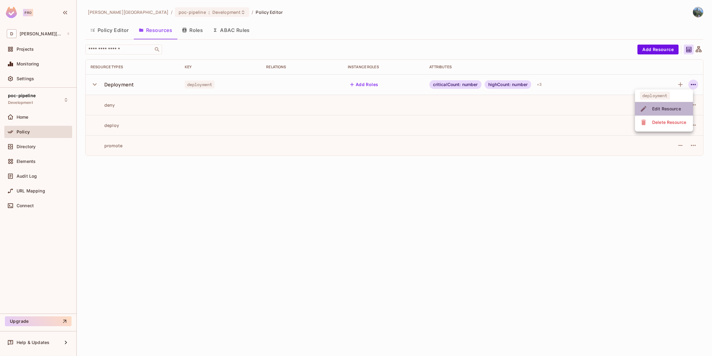
click at [670, 106] on div "Edit Resource" at bounding box center [666, 109] width 29 height 6
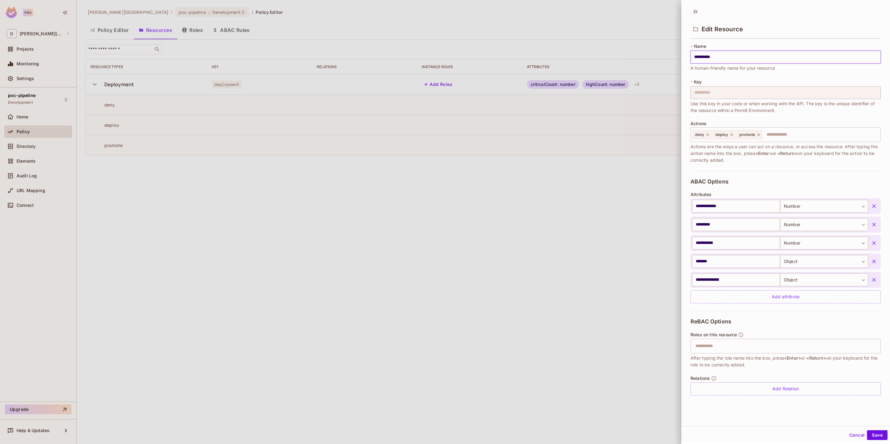
click at [425, 276] on div at bounding box center [445, 222] width 890 height 444
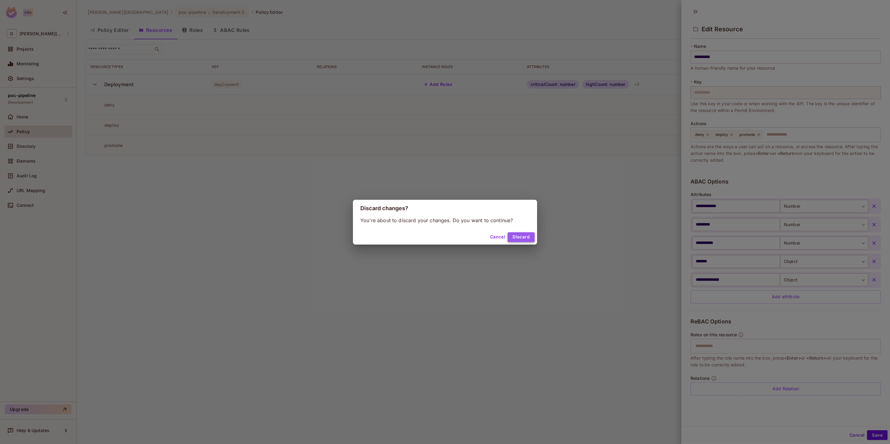
click at [517, 240] on button "Discard" at bounding box center [521, 237] width 27 height 10
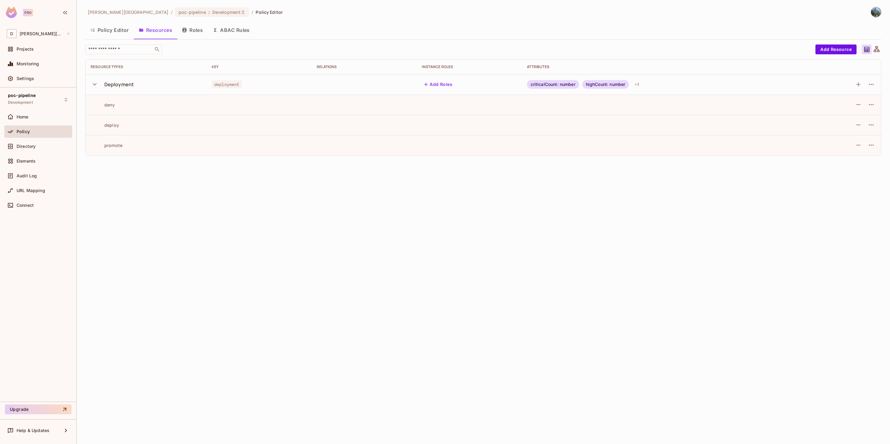
click at [109, 25] on button "Policy Editor" at bounding box center [109, 29] width 49 height 15
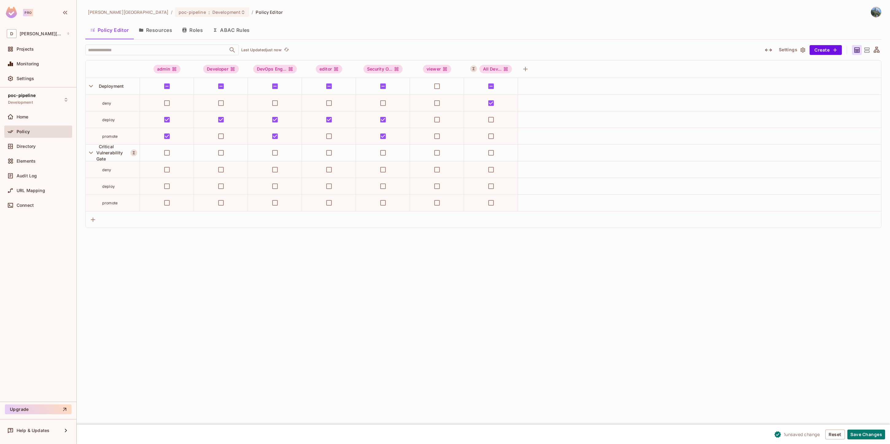
click at [712, 50] on icon "button" at bounding box center [768, 49] width 7 height 7
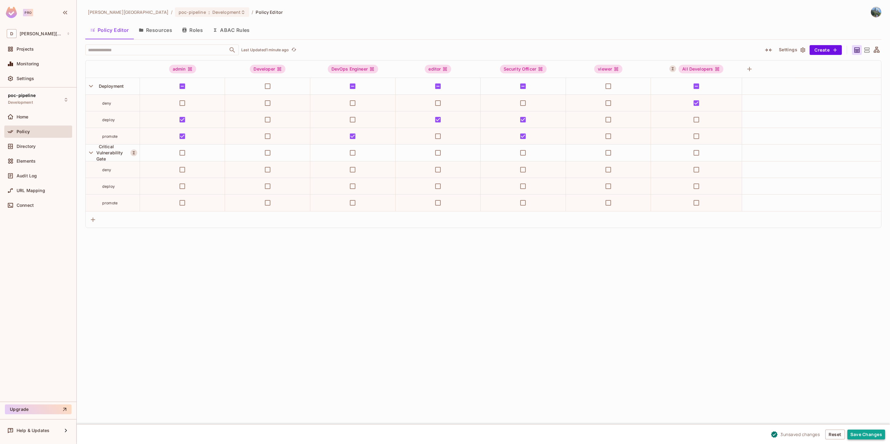
click at [712, 355] on button "Save Changes" at bounding box center [867, 435] width 38 height 10
click at [19, 64] on span "Monitoring" at bounding box center [28, 63] width 23 height 5
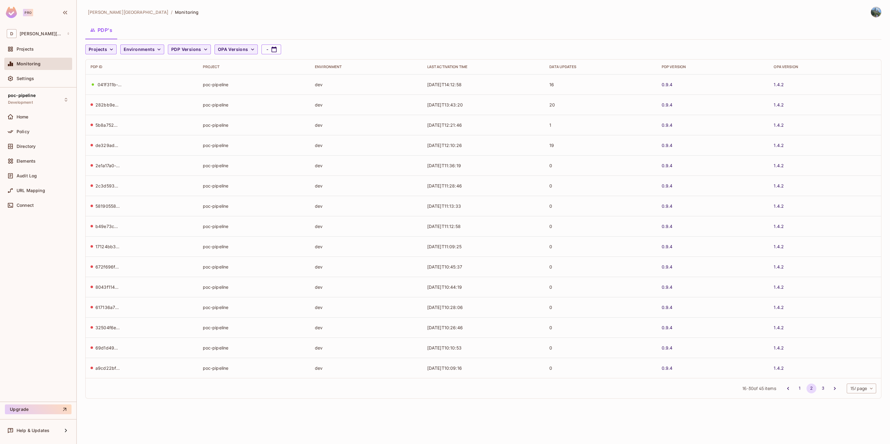
click at [29, 123] on div "Home" at bounding box center [38, 118] width 68 height 15
click at [24, 131] on span "Policy" at bounding box center [23, 131] width 13 height 5
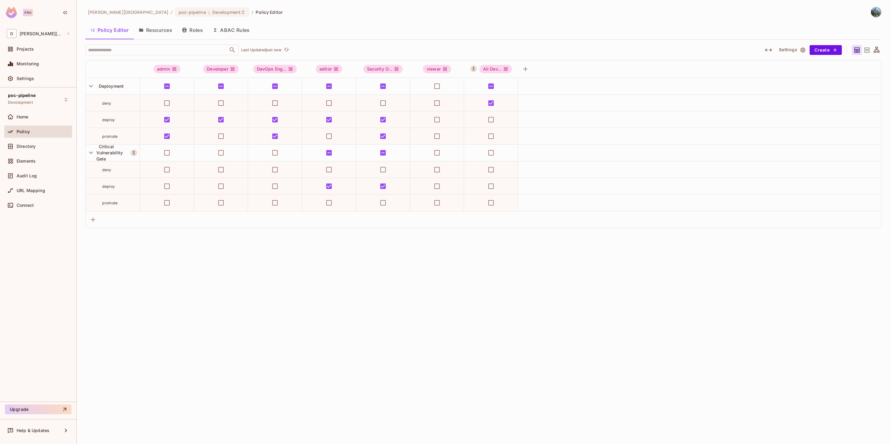
click at [230, 30] on button "ABAC Rules" at bounding box center [231, 29] width 47 height 15
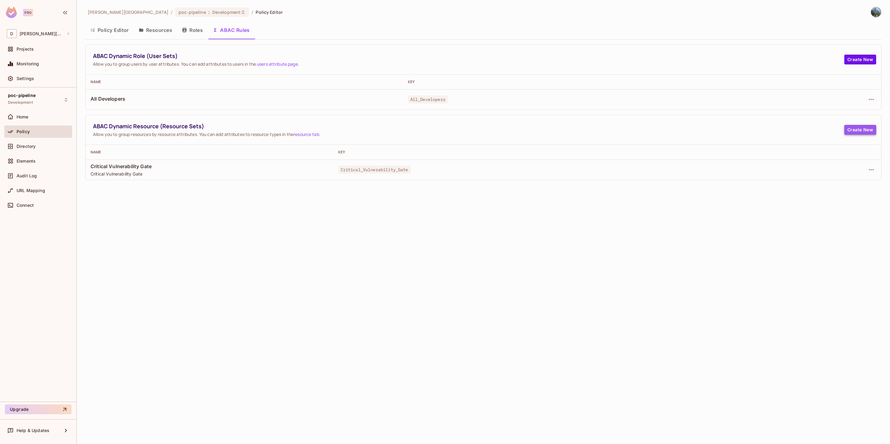
click at [712, 130] on button "Create New" at bounding box center [861, 130] width 32 height 10
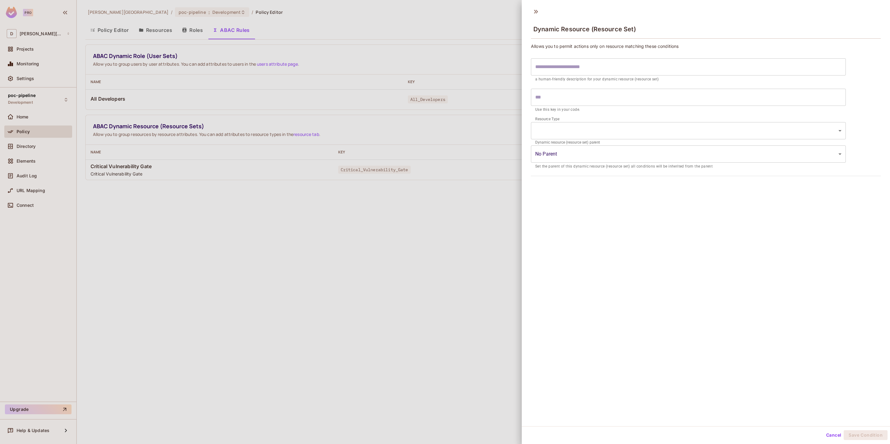
click at [566, 129] on body "Pro D david-santander Projects Monitoring Settings poc-pipeline Development Hom…" at bounding box center [445, 222] width 890 height 444
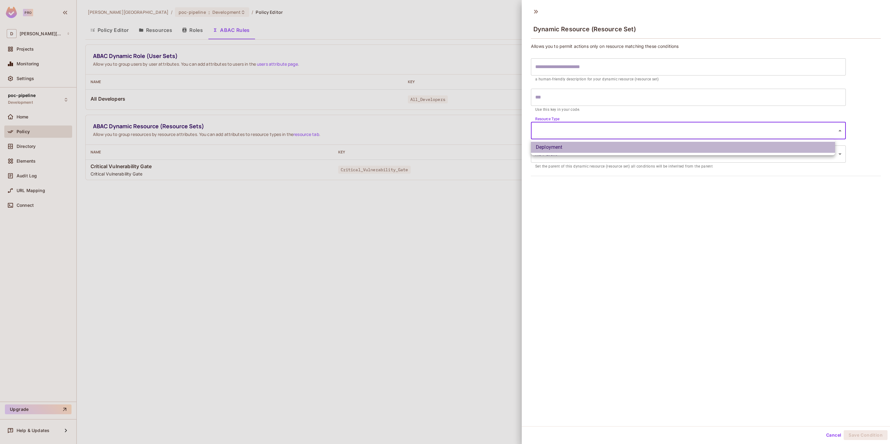
click at [558, 150] on li "Deployment" at bounding box center [683, 147] width 304 height 11
type input "**********"
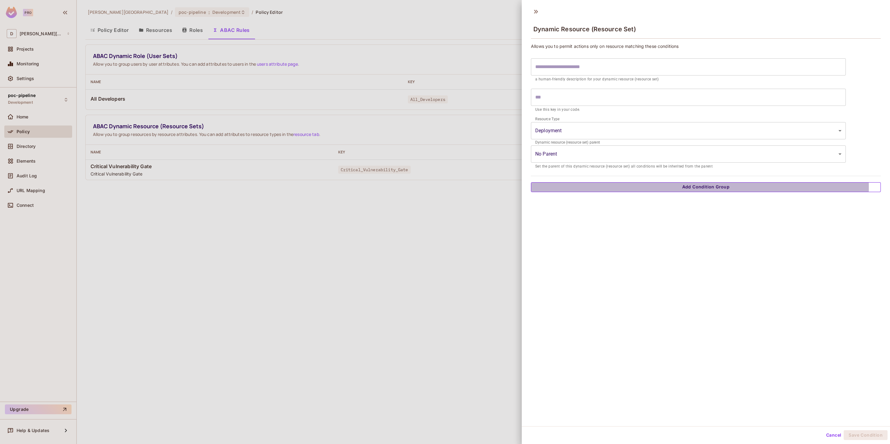
click at [596, 187] on button "Add Condition Group" at bounding box center [706, 187] width 350 height 10
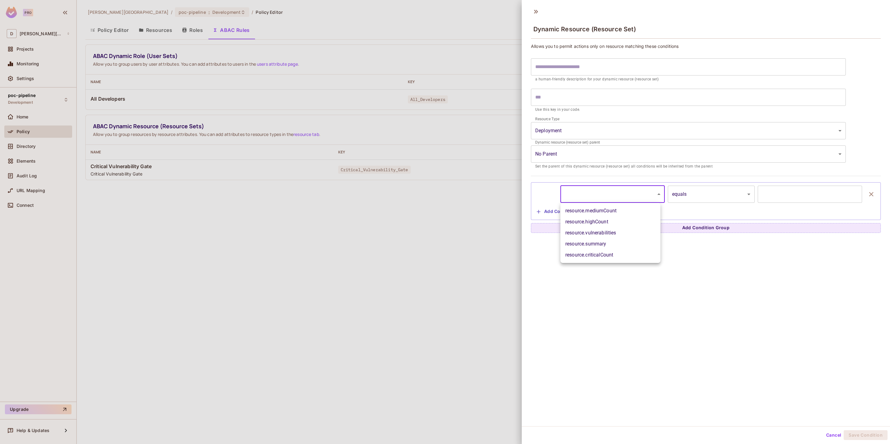
click at [623, 197] on body "**********" at bounding box center [445, 222] width 890 height 444
click at [694, 196] on div at bounding box center [445, 222] width 890 height 444
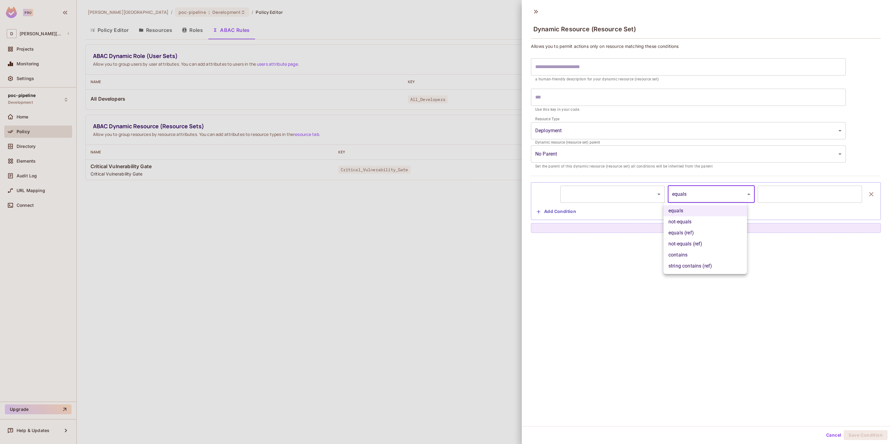
click at [694, 196] on body "**********" at bounding box center [445, 222] width 890 height 444
click at [694, 196] on div at bounding box center [445, 222] width 890 height 444
click at [712, 196] on input "text" at bounding box center [810, 194] width 104 height 17
click at [708, 268] on div "**********" at bounding box center [706, 215] width 368 height 422
click at [645, 195] on body "**********" at bounding box center [445, 222] width 890 height 444
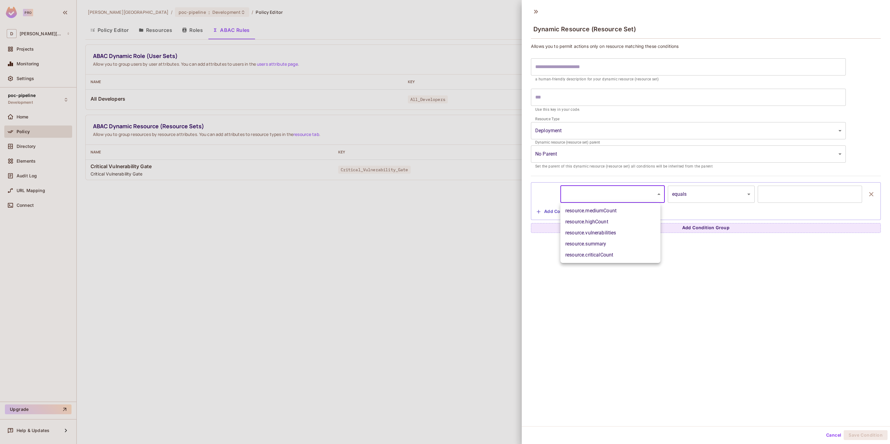
click at [687, 230] on div at bounding box center [445, 222] width 890 height 444
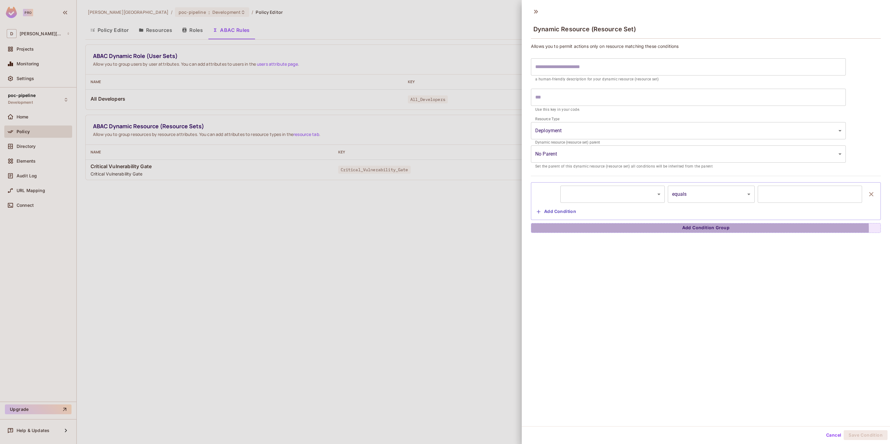
click at [687, 230] on button "Add Condition Group" at bounding box center [706, 228] width 350 height 10
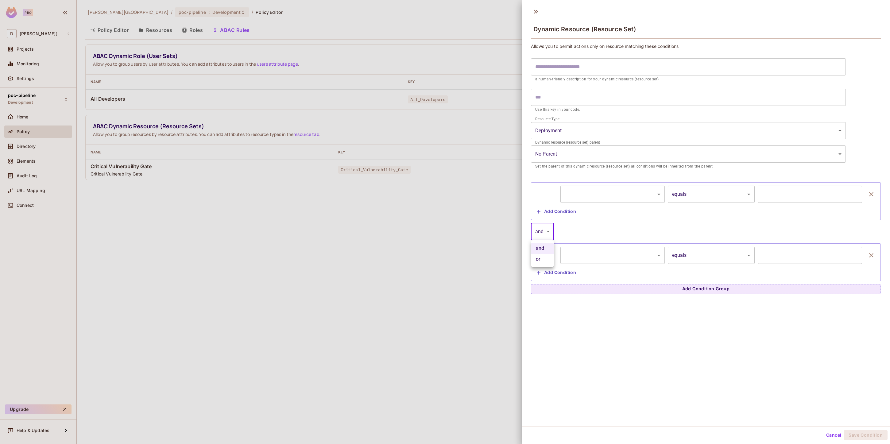
click at [553, 235] on body "**********" at bounding box center [445, 222] width 890 height 444
click at [614, 232] on div at bounding box center [445, 222] width 890 height 444
click at [578, 154] on body "**********" at bounding box center [445, 222] width 890 height 444
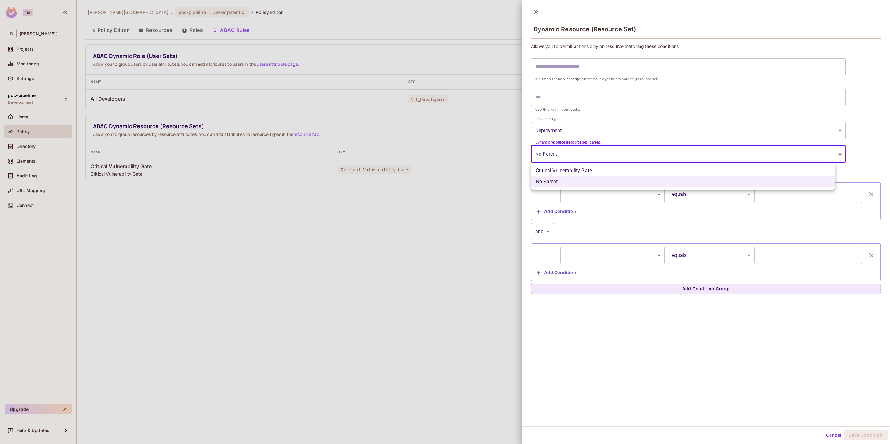
click at [620, 211] on div at bounding box center [445, 222] width 890 height 444
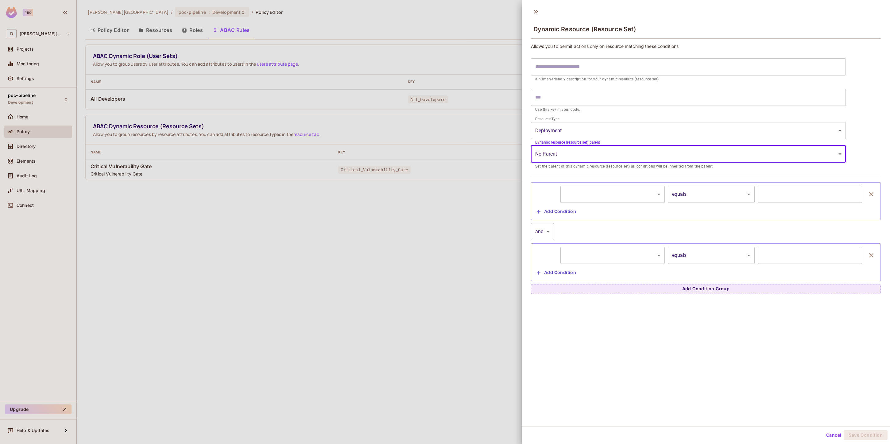
click at [579, 156] on body "**********" at bounding box center [445, 222] width 890 height 444
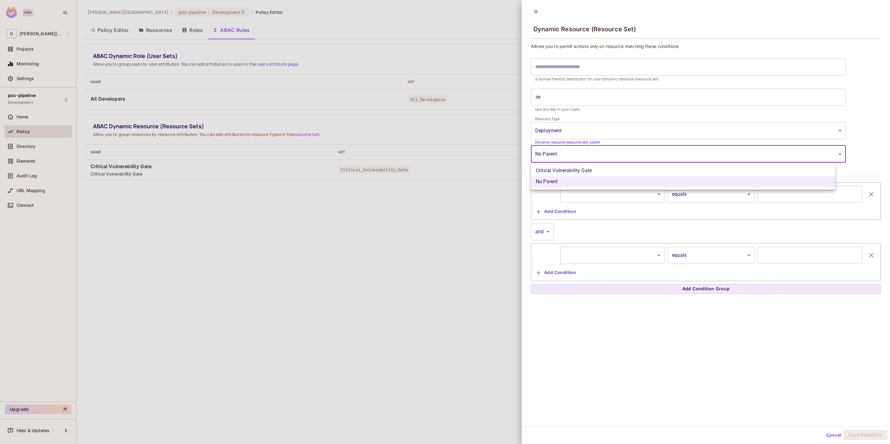
click at [601, 227] on div at bounding box center [445, 222] width 890 height 444
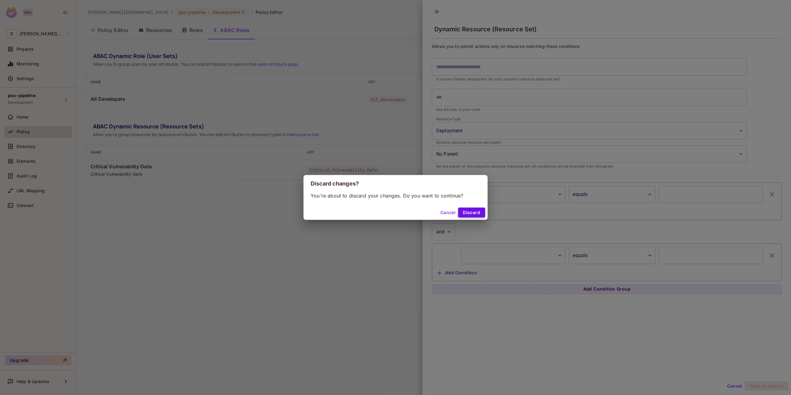
click at [465, 214] on button "Discard" at bounding box center [471, 213] width 27 height 10
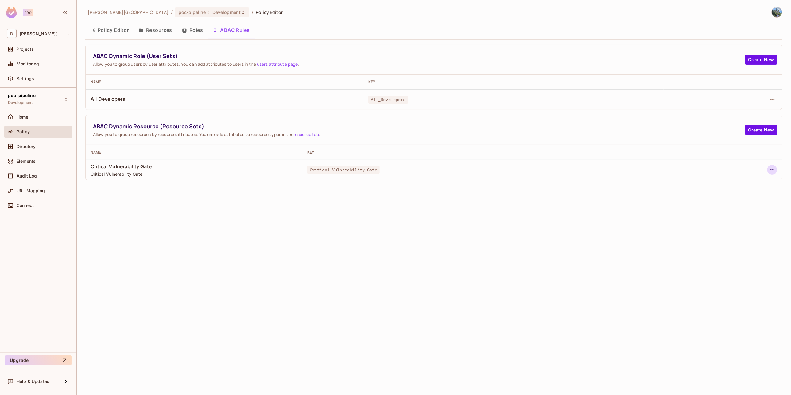
click at [712, 172] on icon "button" at bounding box center [772, 169] width 7 height 7
click at [710, 190] on span "Edit Dynamic Resource (Resource Set)" at bounding box center [720, 194] width 84 height 10
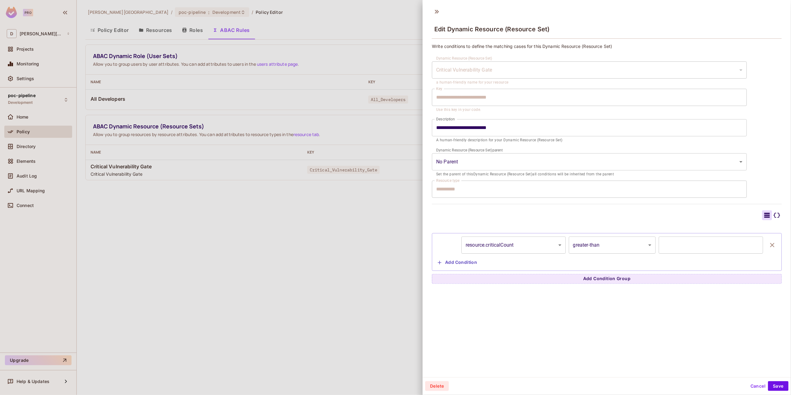
click at [712, 217] on icon at bounding box center [776, 215] width 7 height 7
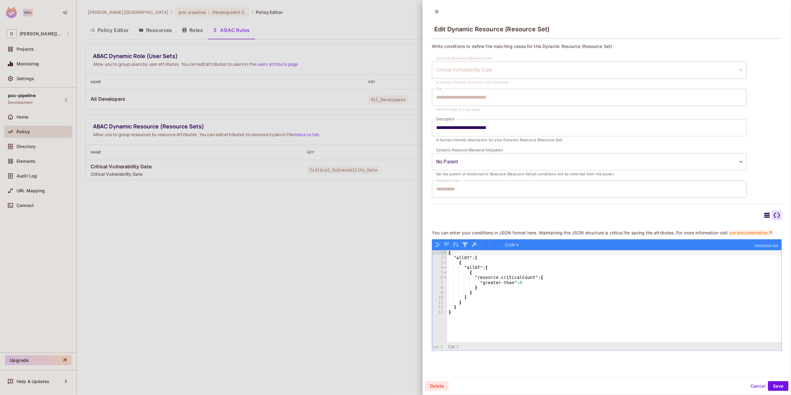
click at [712, 235] on link "our documentation" at bounding box center [751, 233] width 45 height 6
click at [484, 283] on div "{ "allOf" : [ { "allOf" : [ { "resource.criticalCount" : { "greater-than" : 0 }…" at bounding box center [614, 301] width 334 height 102
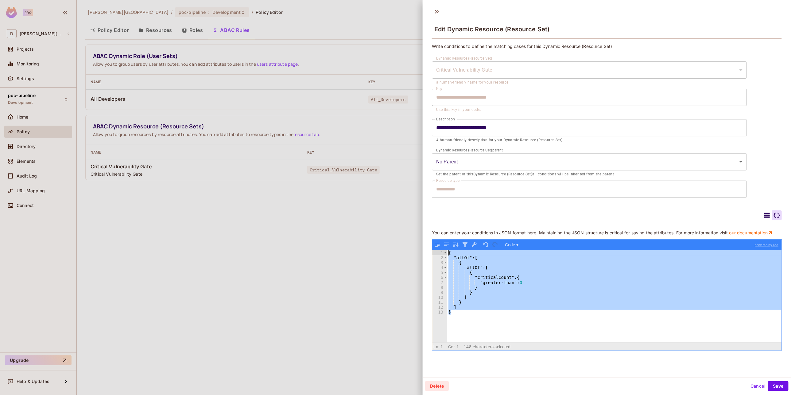
drag, startPoint x: 485, startPoint y: 321, endPoint x: 414, endPoint y: 243, distance: 106.1
click at [414, 243] on div "**********" at bounding box center [395, 197] width 791 height 395
click at [712, 355] on button "Save" at bounding box center [778, 386] width 21 height 10
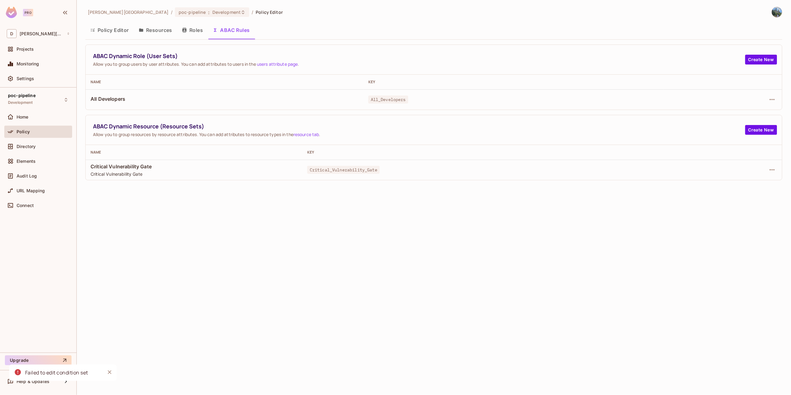
click at [55, 355] on div "Failed to edit condition set" at bounding box center [56, 373] width 63 height 8
click at [712, 169] on td at bounding box center [736, 170] width 92 height 20
click at [712, 170] on icon "button" at bounding box center [772, 169] width 5 height 1
click at [701, 197] on div "Edit Dynamic Resource (Resource Set)" at bounding box center [720, 194] width 80 height 6
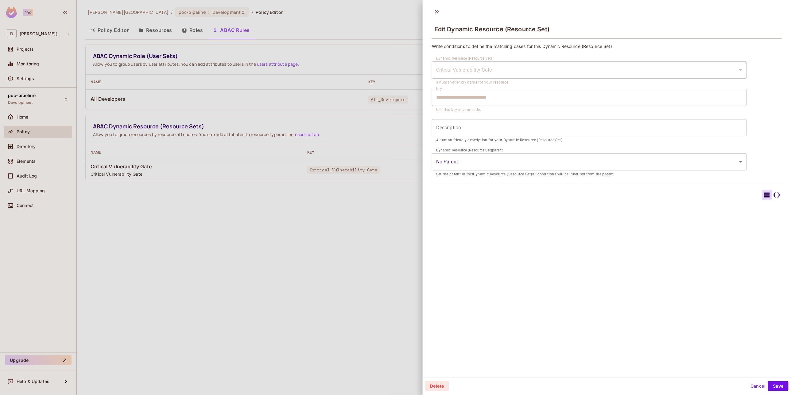
type input "**********"
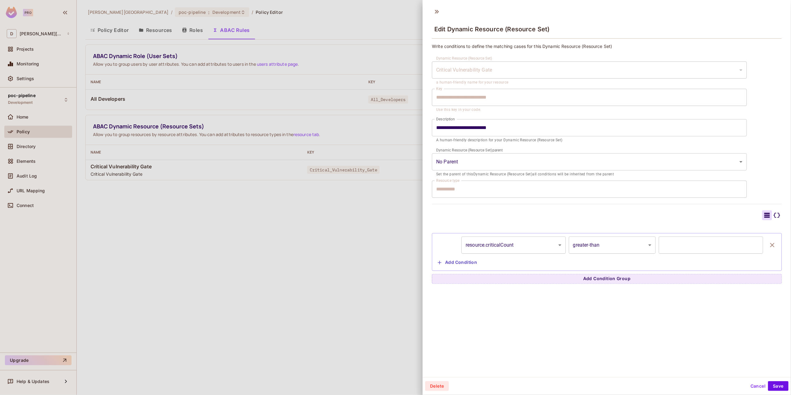
click at [712, 216] on icon at bounding box center [776, 215] width 7 height 7
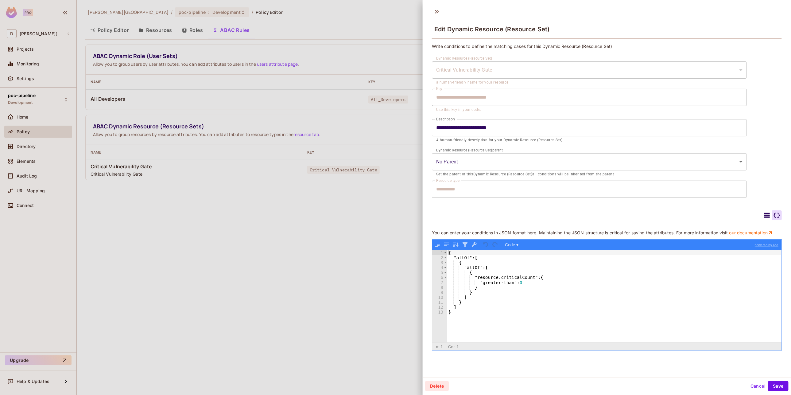
click at [712, 214] on icon at bounding box center [767, 215] width 7 height 7
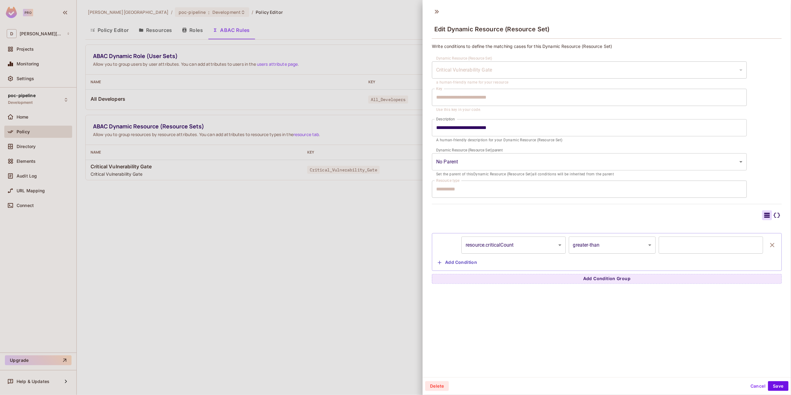
click at [536, 247] on body "**********" at bounding box center [395, 197] width 791 height 395
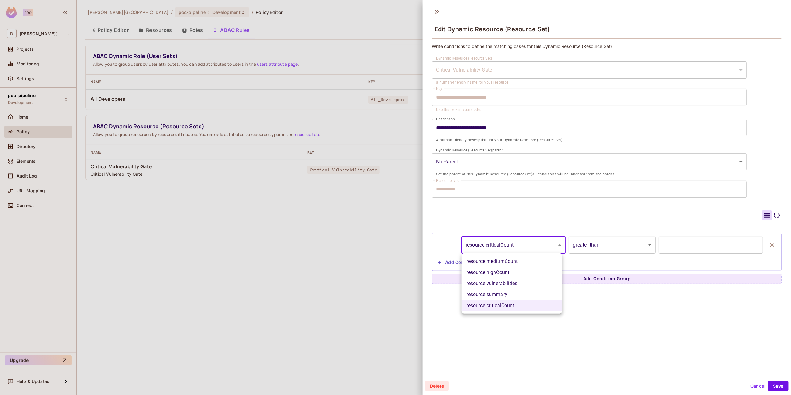
click at [619, 334] on div at bounding box center [395, 197] width 791 height 395
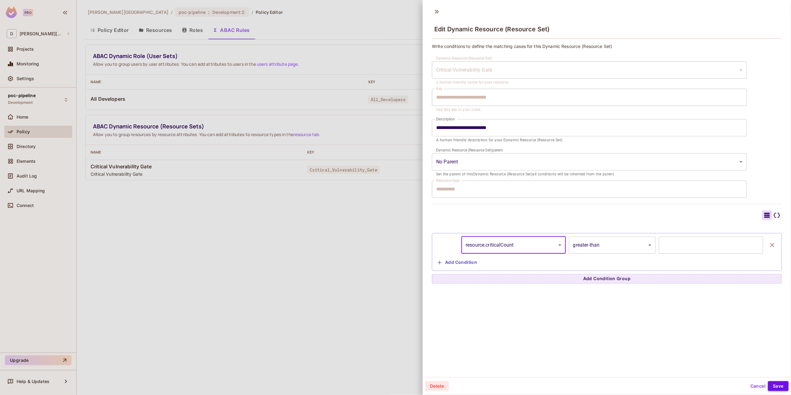
click at [712, 355] on button "Save" at bounding box center [778, 386] width 21 height 10
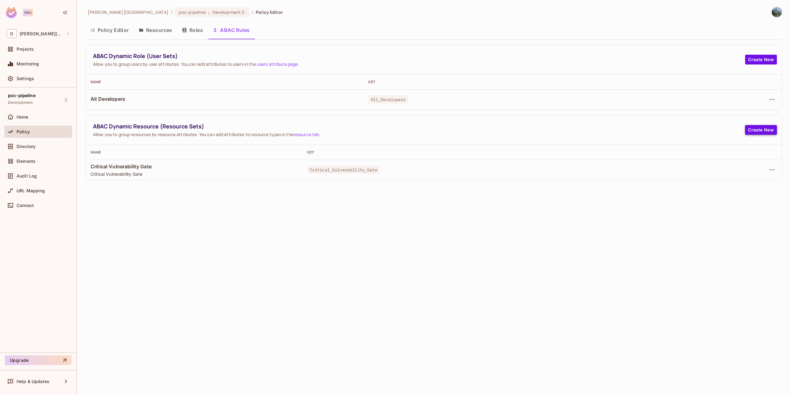
click at [712, 130] on button "Create New" at bounding box center [761, 130] width 32 height 10
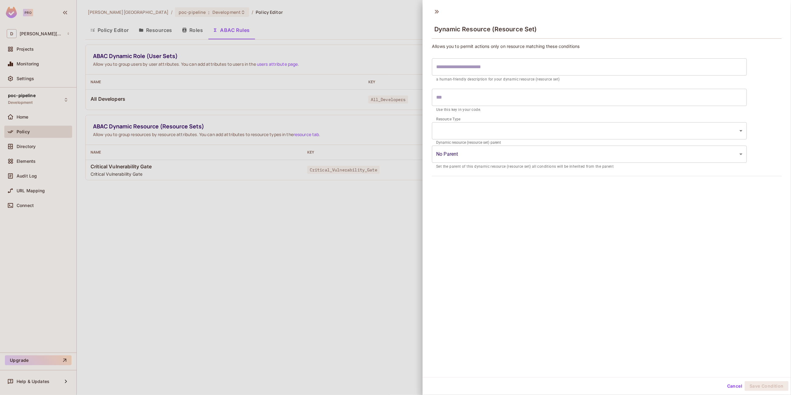
click at [474, 64] on input "text" at bounding box center [589, 66] width 315 height 17
paste input "**********"
type input "**********"
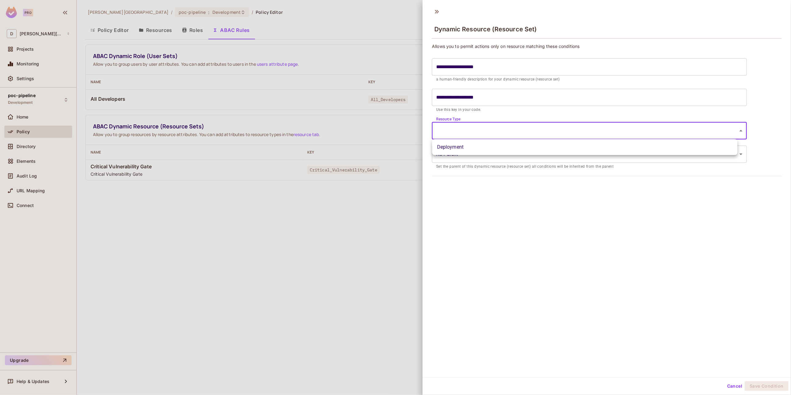
click at [453, 133] on body "**********" at bounding box center [395, 197] width 791 height 395
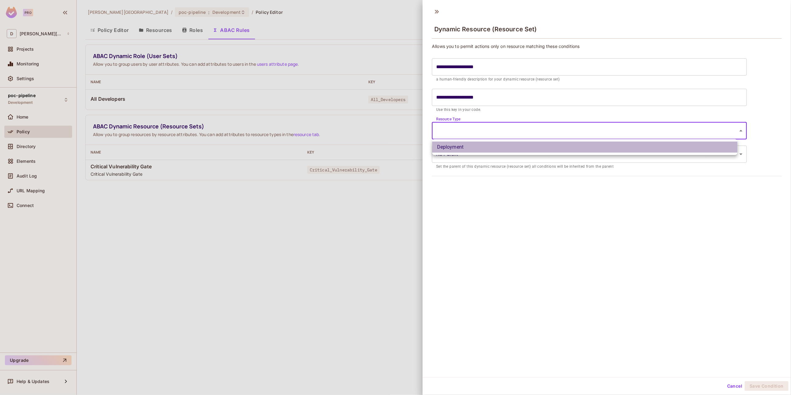
click at [458, 147] on li "Deployment" at bounding box center [584, 147] width 305 height 11
type input "**********"
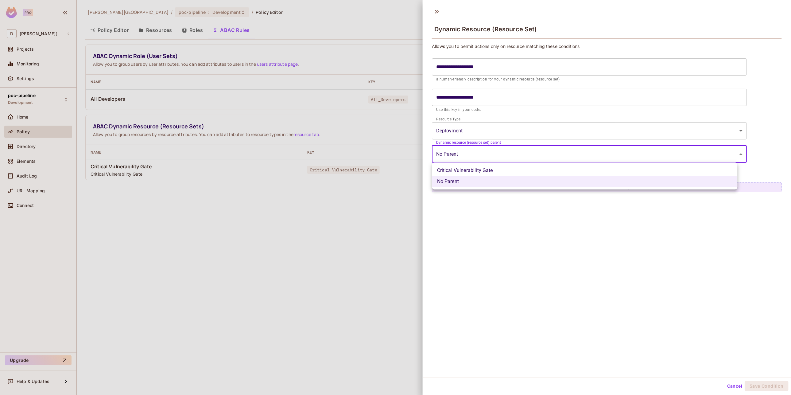
click at [469, 154] on body "**********" at bounding box center [395, 197] width 791 height 395
click at [469, 154] on div at bounding box center [395, 197] width 791 height 395
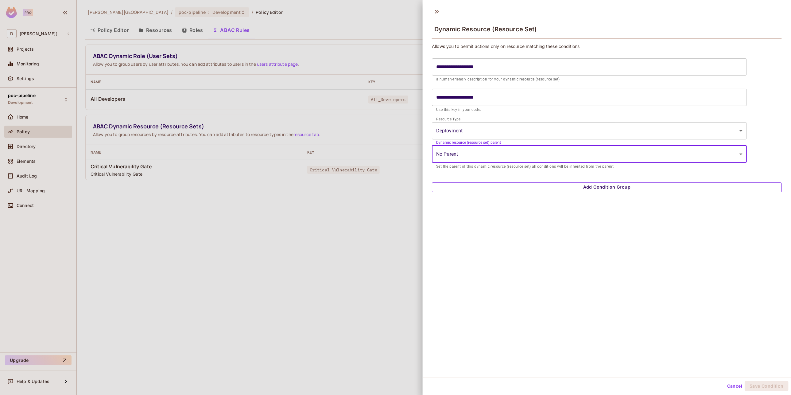
click at [473, 188] on button "Add Condition Group" at bounding box center [607, 187] width 350 height 10
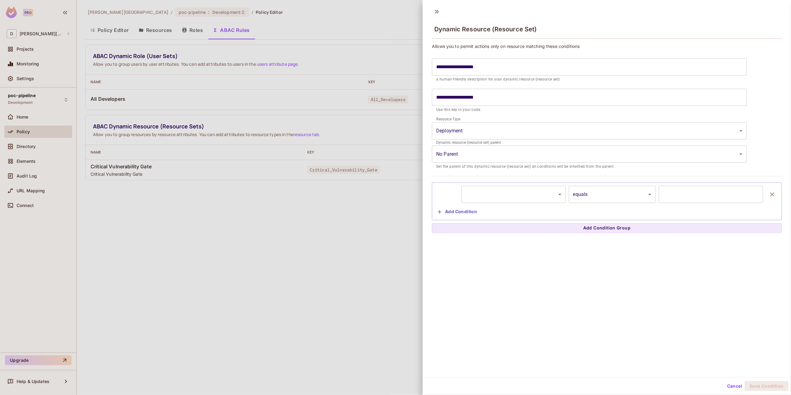
click at [536, 195] on body "**********" at bounding box center [395, 197] width 791 height 395
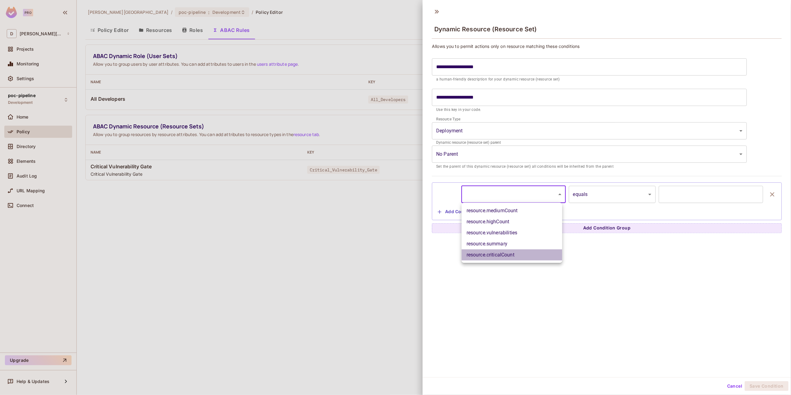
click at [503, 257] on li "resource.criticalCount" at bounding box center [512, 254] width 101 height 11
type input "**********"
type input "*"
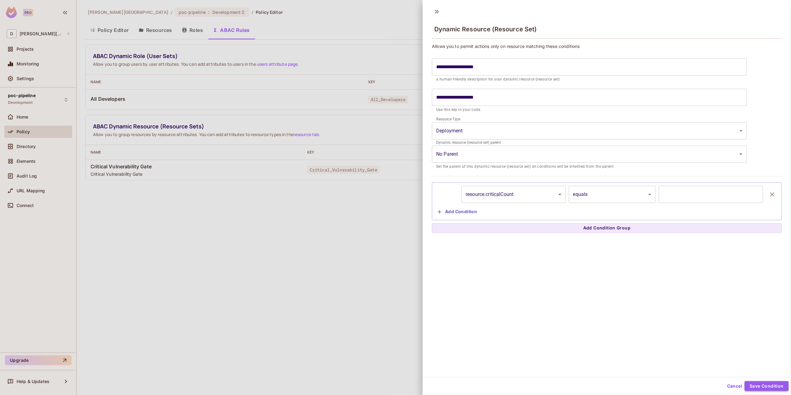
click at [712, 355] on button "Save Condition" at bounding box center [767, 386] width 44 height 10
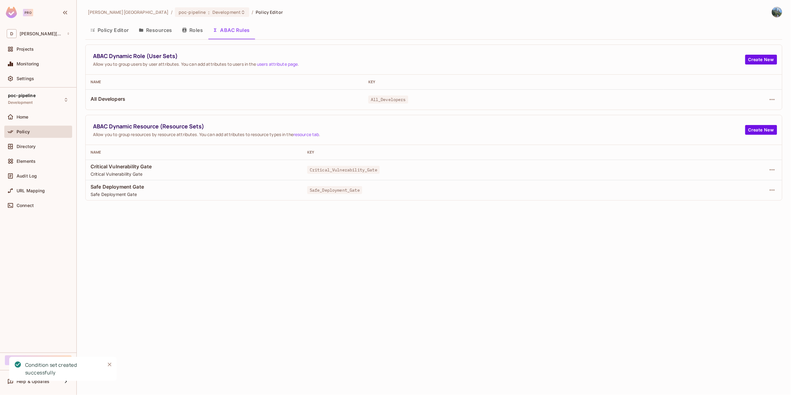
click at [109, 33] on button "Policy Editor" at bounding box center [109, 29] width 49 height 15
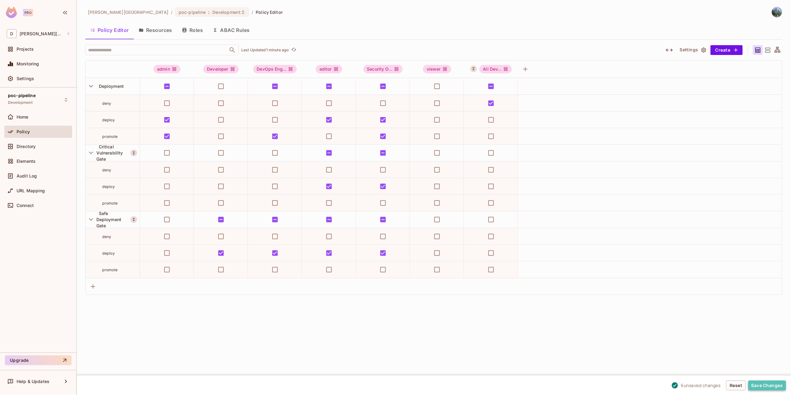
click at [712, 355] on button "Save Changes" at bounding box center [768, 385] width 38 height 10
click at [667, 52] on icon "button" at bounding box center [669, 49] width 7 height 7
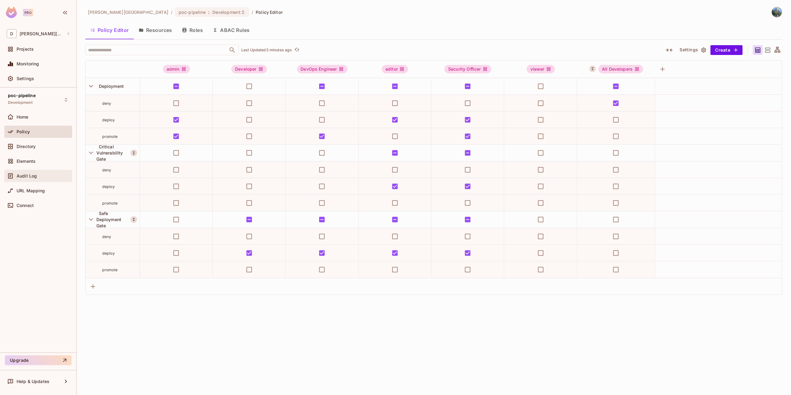
click at [28, 174] on span "Audit Log" at bounding box center [27, 175] width 20 height 5
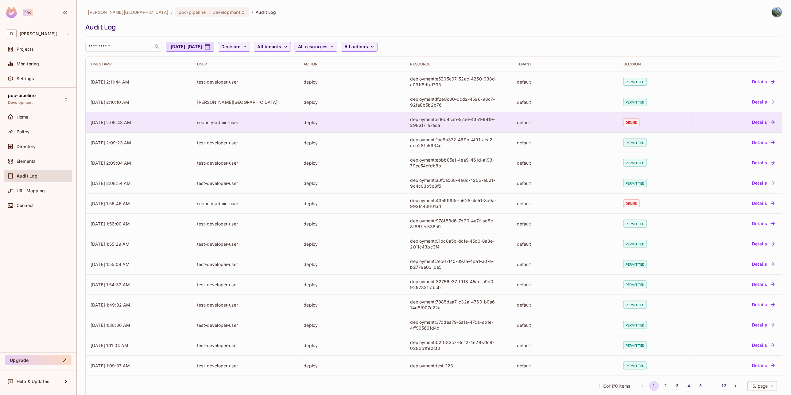
click at [712, 123] on button "Details" at bounding box center [764, 122] width 28 height 10
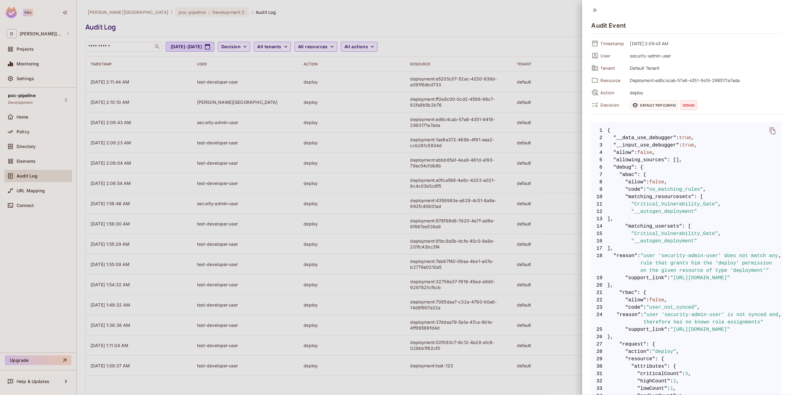
click at [570, 48] on div at bounding box center [395, 197] width 791 height 395
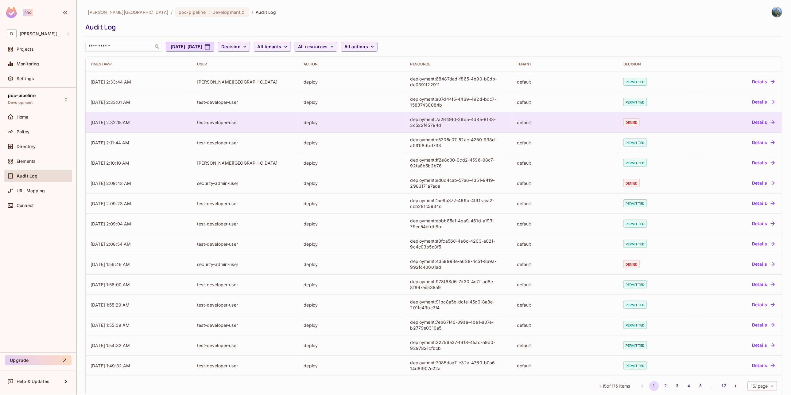
click at [758, 123] on button "Details" at bounding box center [764, 122] width 28 height 10
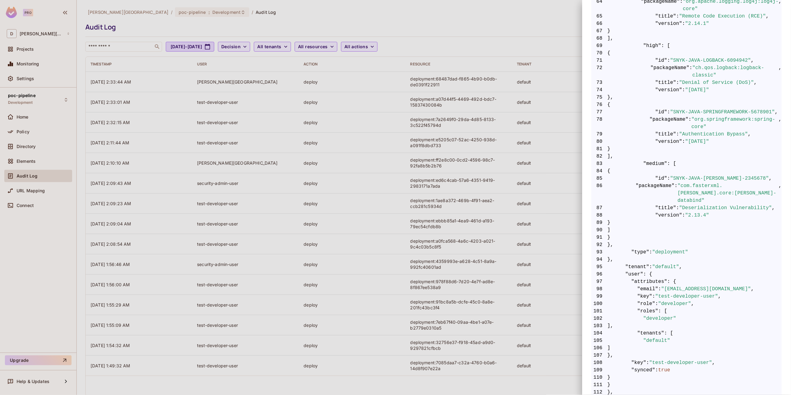
scroll to position [654, 0]
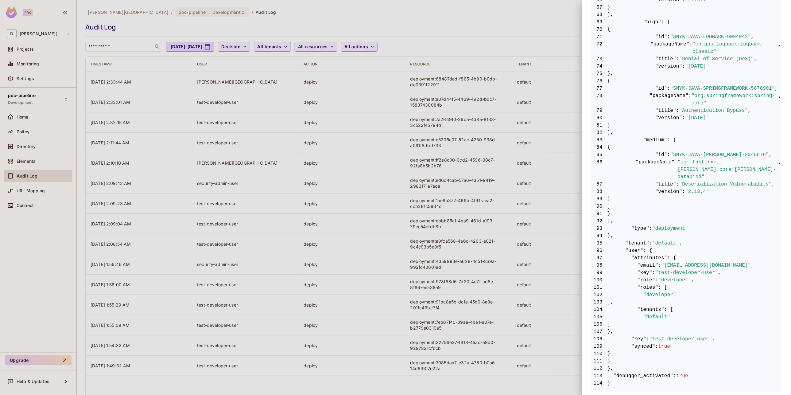
click at [530, 238] on div at bounding box center [395, 197] width 791 height 395
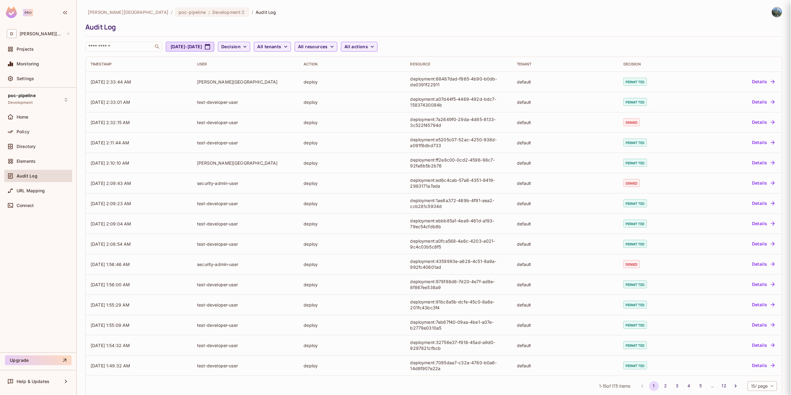
scroll to position [0, 0]
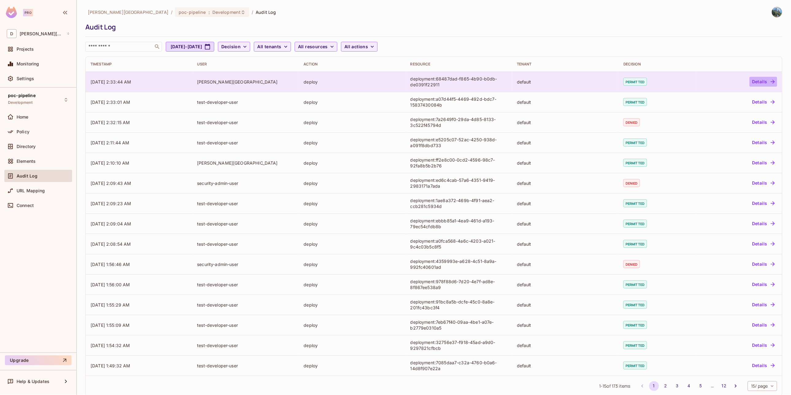
click at [755, 84] on button "Details" at bounding box center [764, 82] width 28 height 10
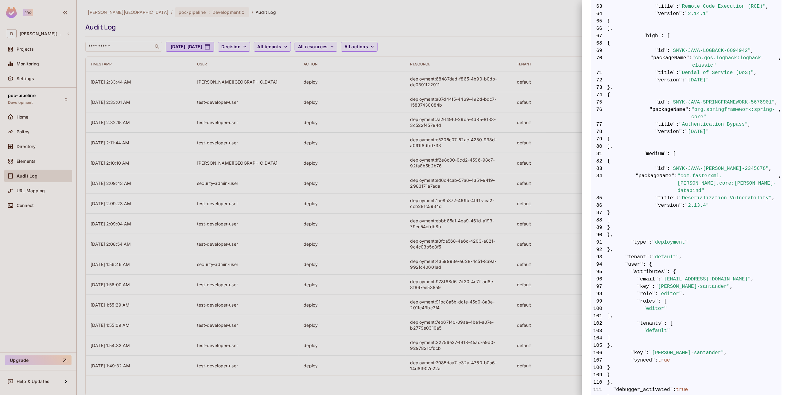
scroll to position [685, 0]
click at [507, 206] on div at bounding box center [395, 197] width 791 height 395
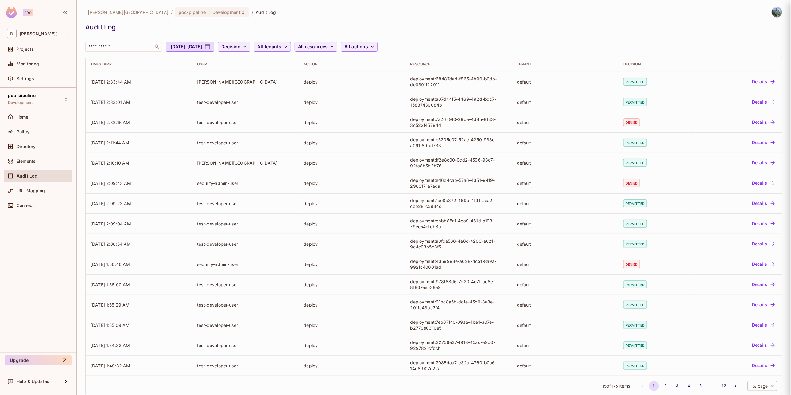
scroll to position [0, 0]
click at [34, 145] on span "Directory" at bounding box center [26, 146] width 19 height 5
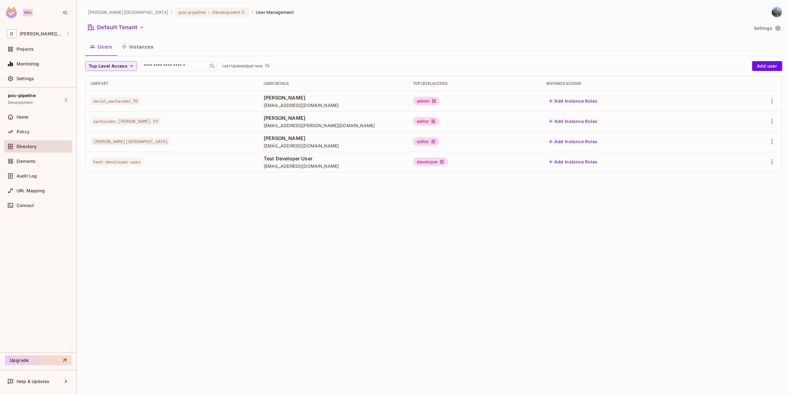
click at [108, 139] on span "[PERSON_NAME][GEOGRAPHIC_DATA]" at bounding box center [131, 142] width 80 height 8
copy span "[PERSON_NAME][GEOGRAPHIC_DATA]"
click at [773, 143] on icon "button" at bounding box center [772, 141] width 7 height 7
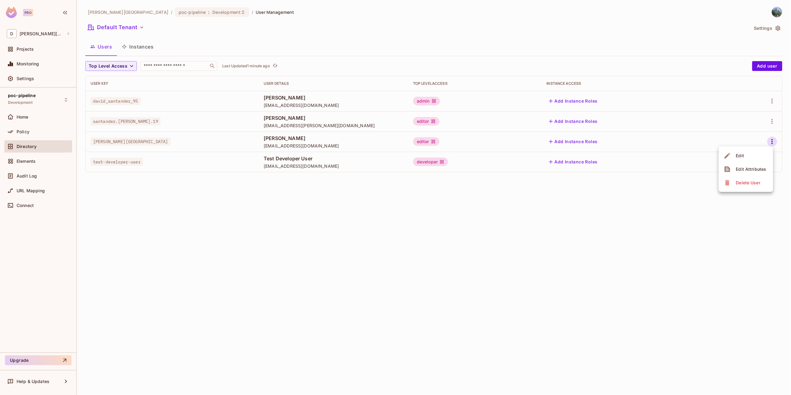
click at [576, 250] on div at bounding box center [395, 197] width 791 height 395
